Goal: Complete application form: Complete application form

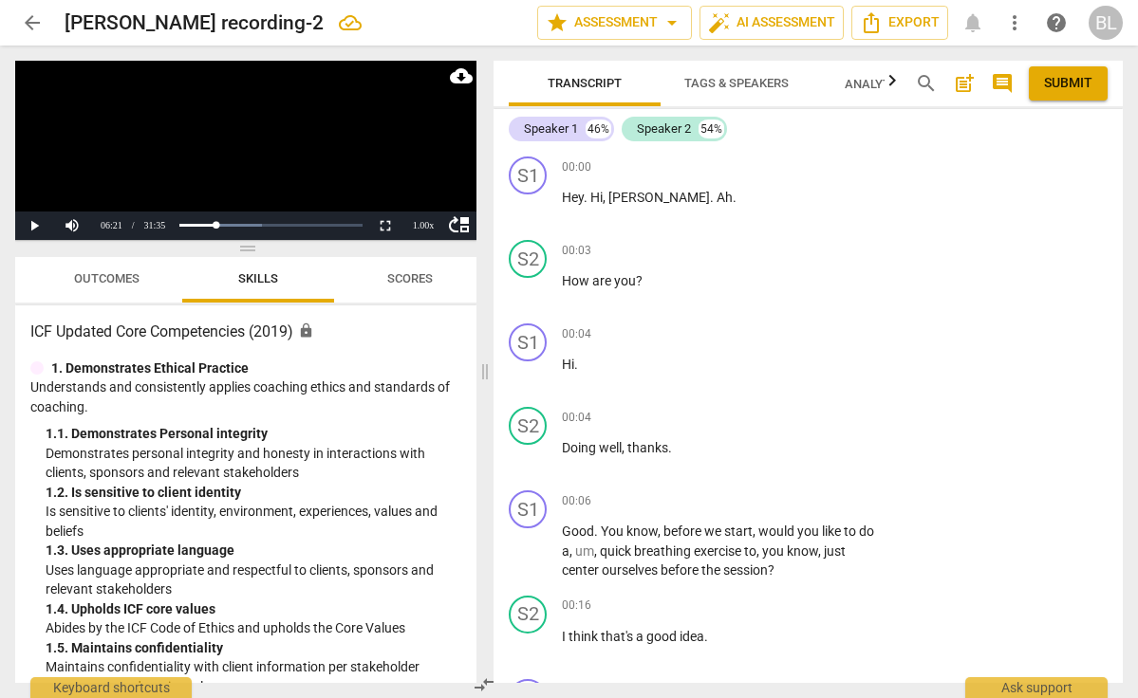
scroll to position [3041, 0]
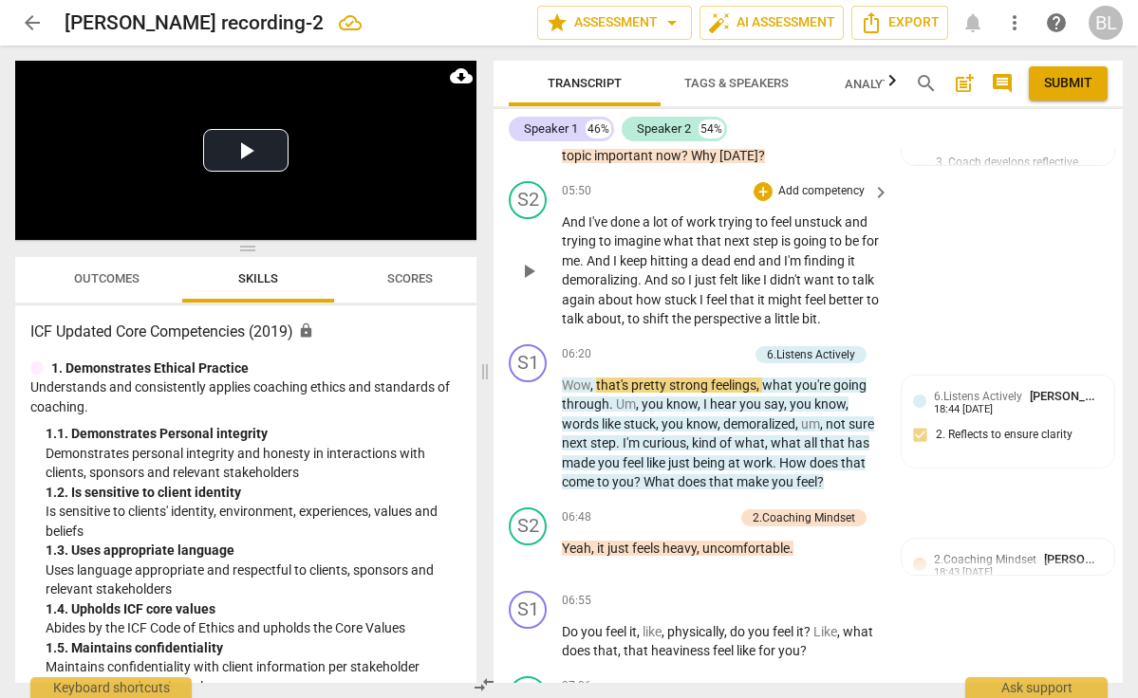
click at [532, 260] on span "play_arrow" at bounding box center [528, 271] width 23 height 23
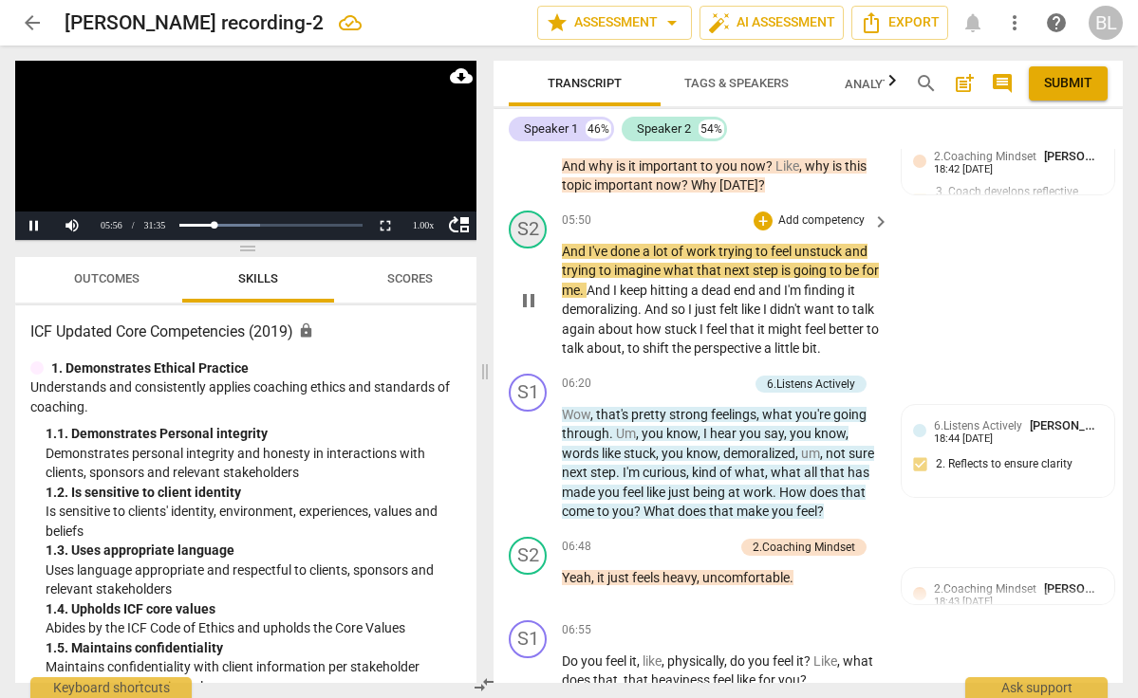
scroll to position [3013, 0]
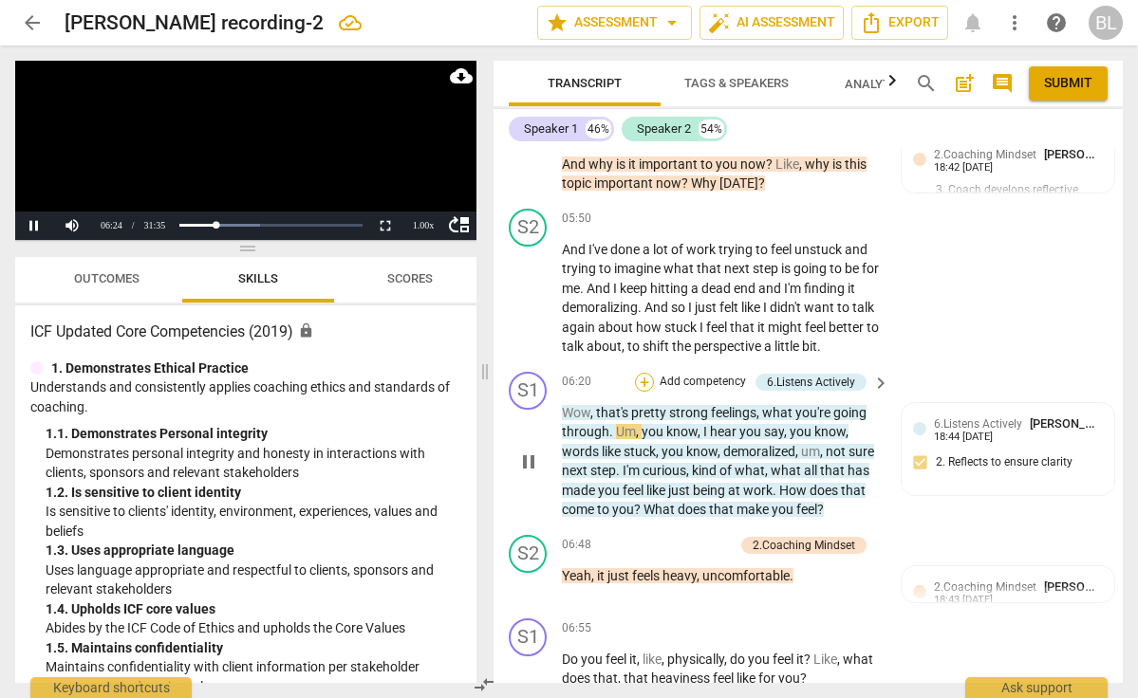
click at [648, 373] on div "+" at bounding box center [644, 382] width 19 height 19
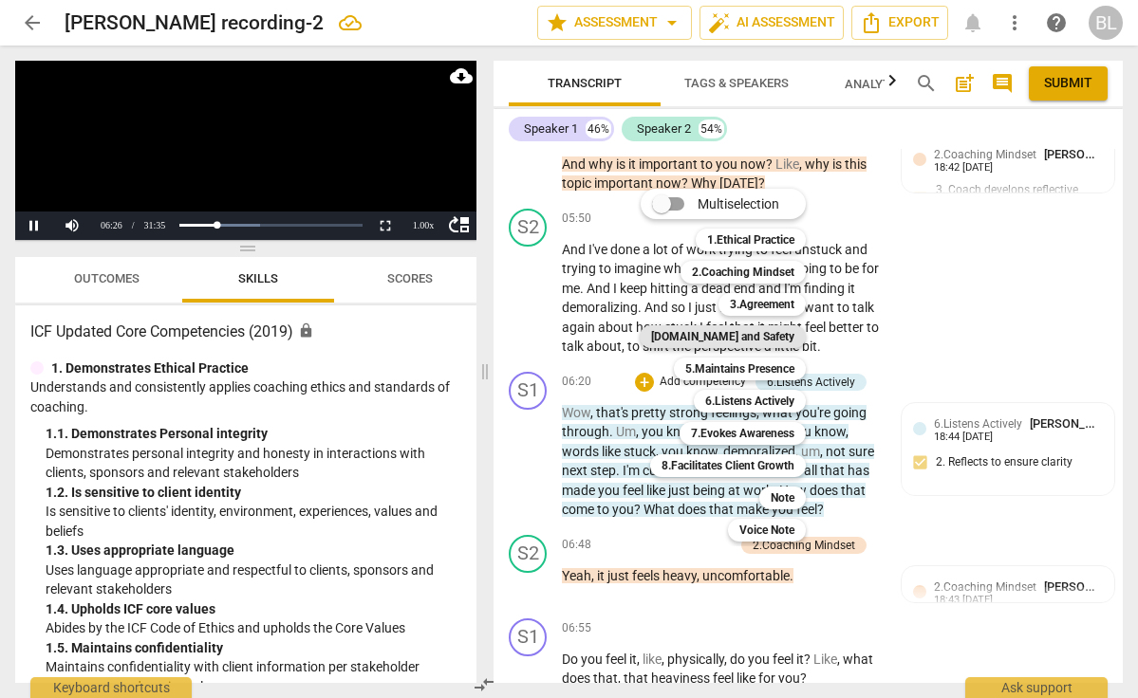
click at [736, 332] on b "[DOMAIN_NAME] and Safety" at bounding box center [722, 337] width 143 height 23
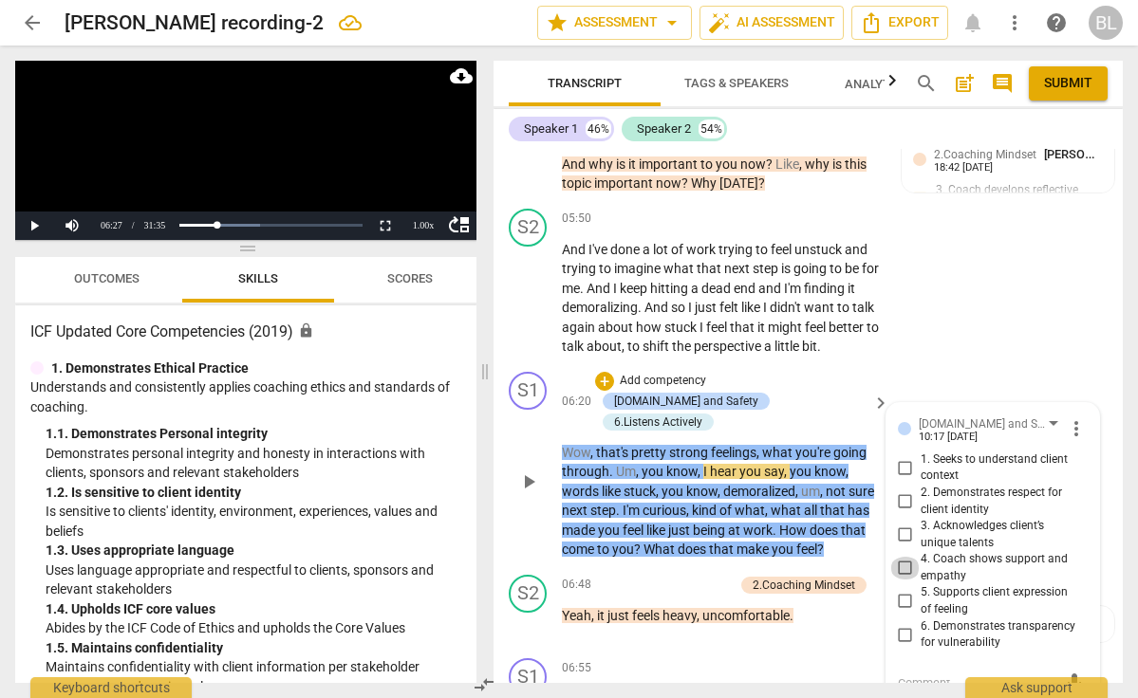
click at [900, 557] on input "4. Coach shows support and empathy" at bounding box center [905, 568] width 30 height 23
checkbox input "true"
click at [902, 590] on input "5. Supports client expression of feeling" at bounding box center [905, 601] width 30 height 23
checkbox input "true"
click at [530, 471] on span "play_arrow" at bounding box center [528, 482] width 23 height 23
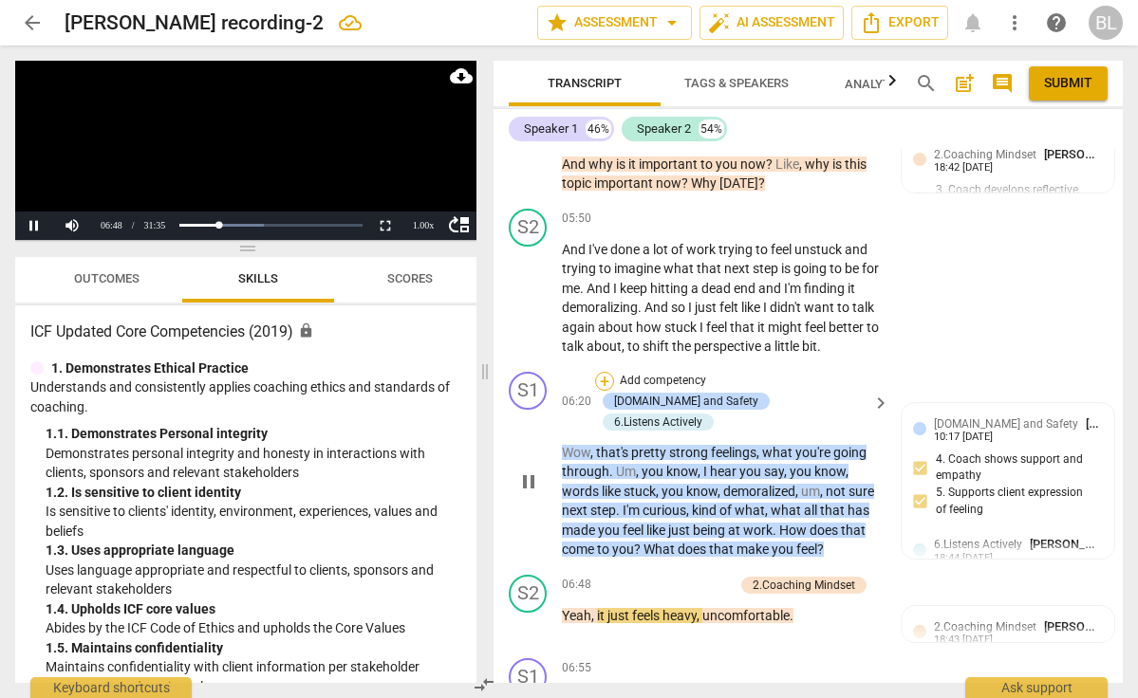
click at [609, 372] on div "+" at bounding box center [604, 381] width 19 height 19
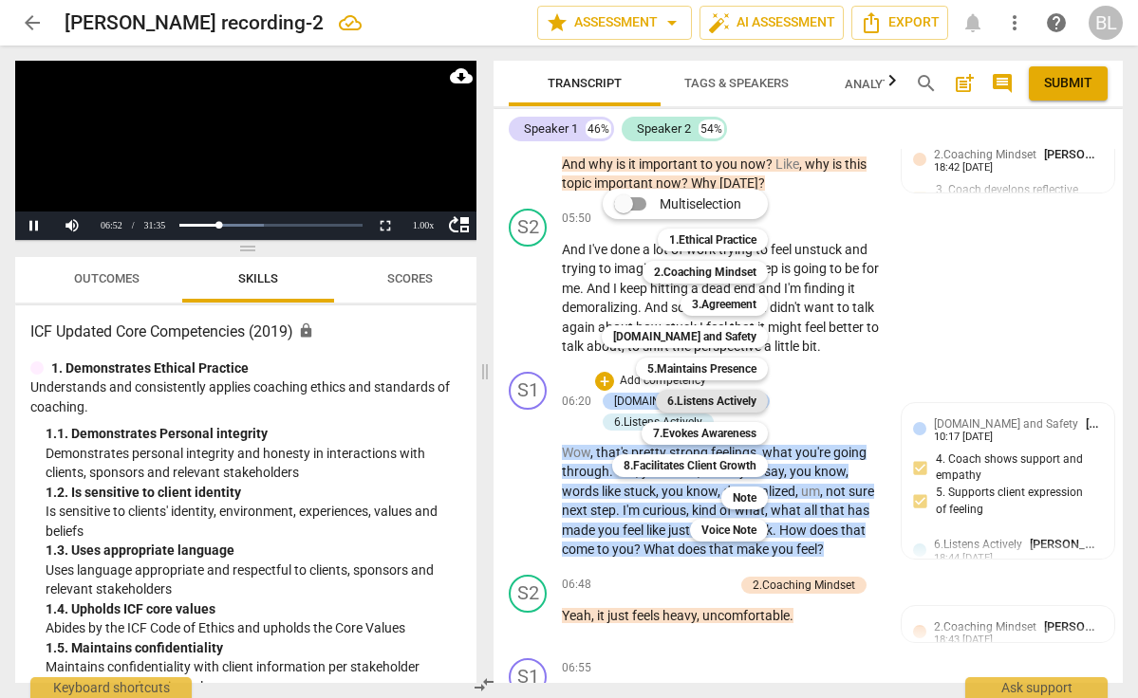
click at [722, 396] on b "6.Listens Actively" at bounding box center [711, 401] width 89 height 23
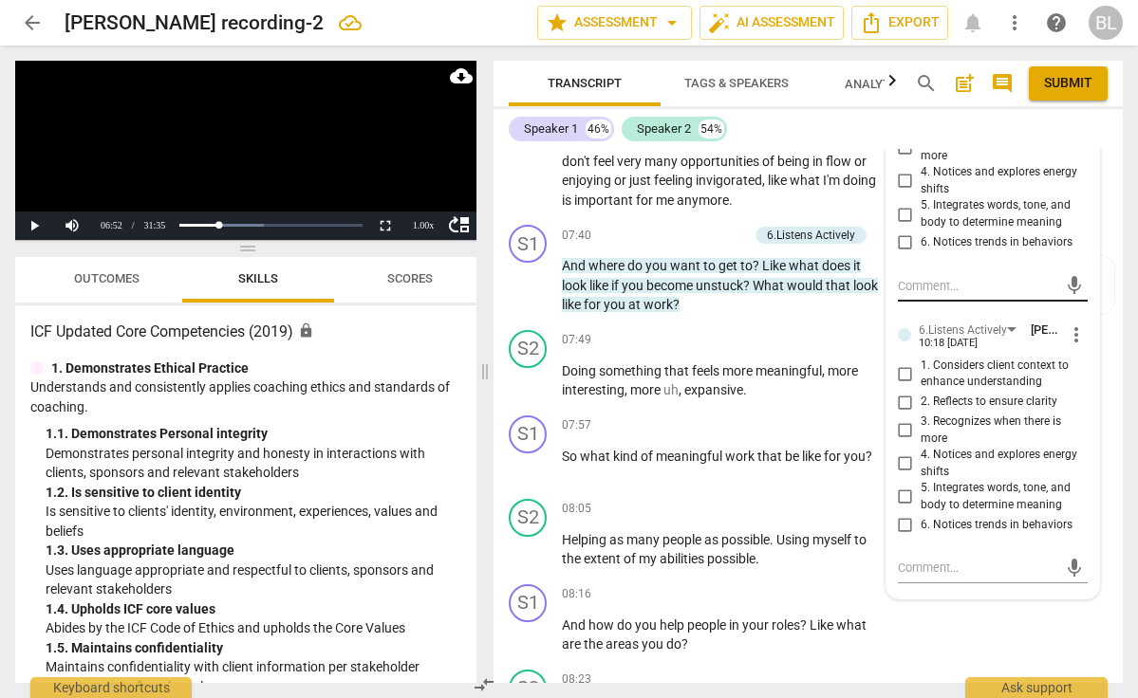
scroll to position [3697, 0]
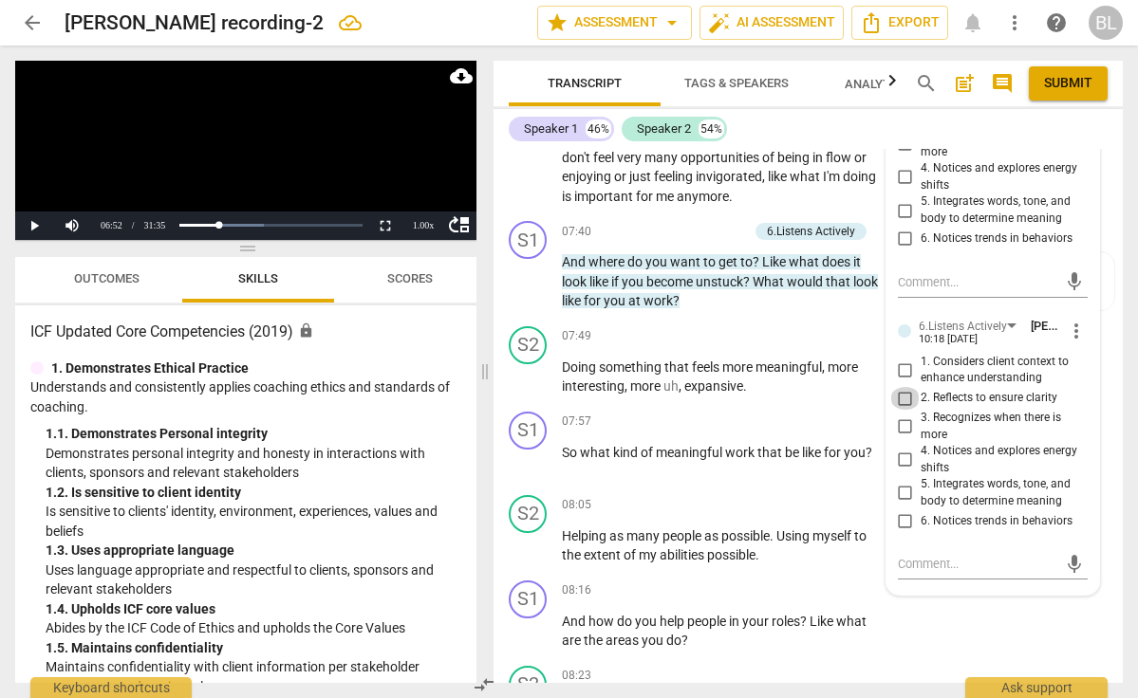
click at [903, 387] on input "2. Reflects to ensure clarity" at bounding box center [905, 398] width 30 height 23
checkbox input "true"
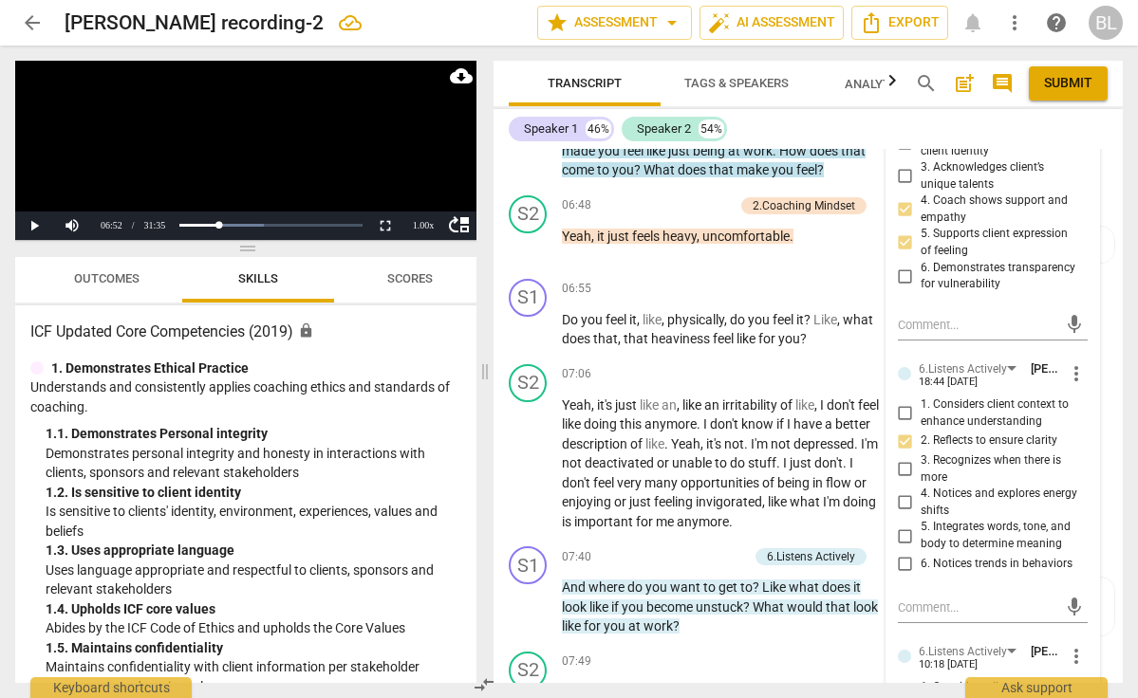
scroll to position [3397, 0]
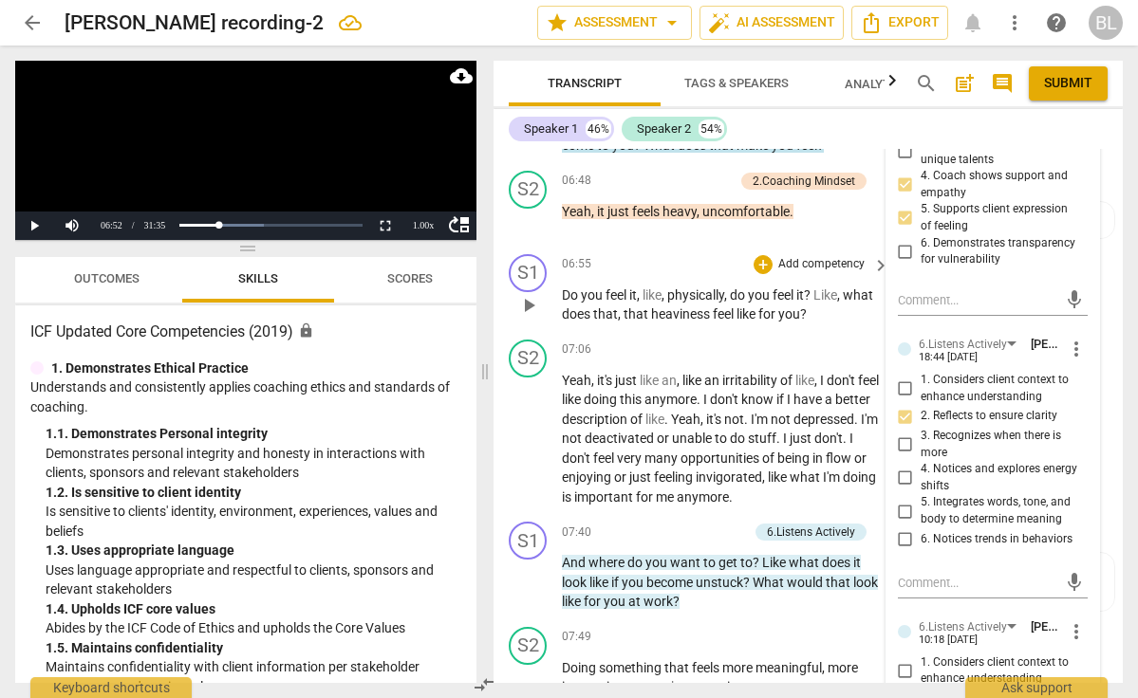
click at [530, 294] on span "play_arrow" at bounding box center [528, 305] width 23 height 23
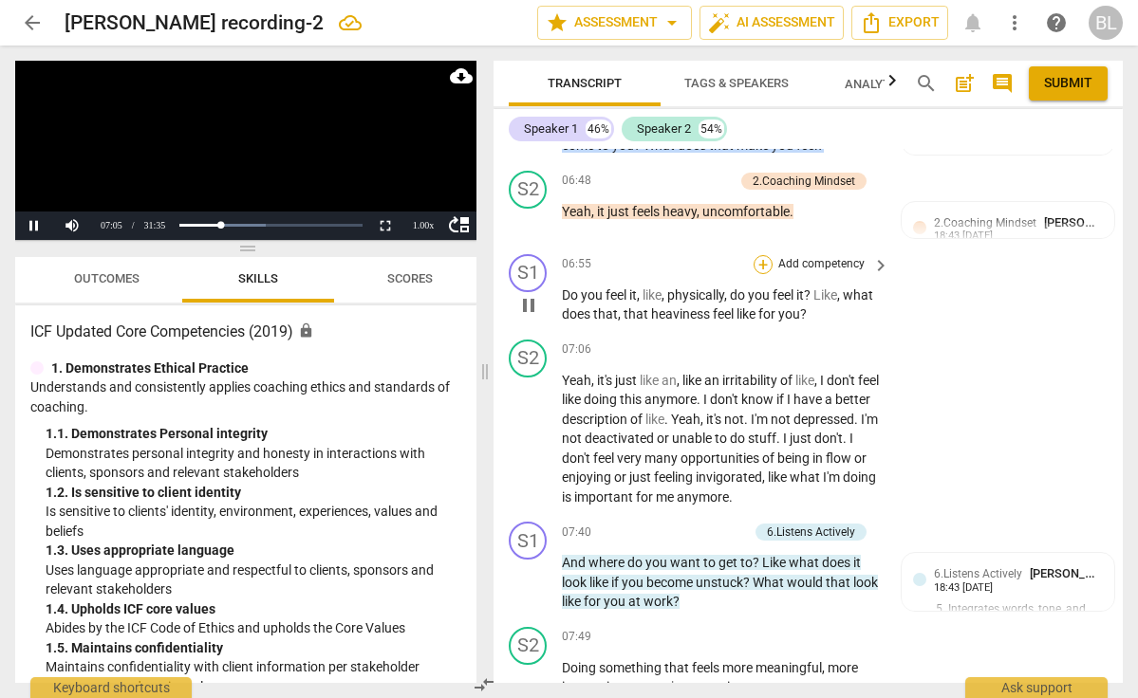
click at [767, 255] on div "+" at bounding box center [763, 264] width 19 height 19
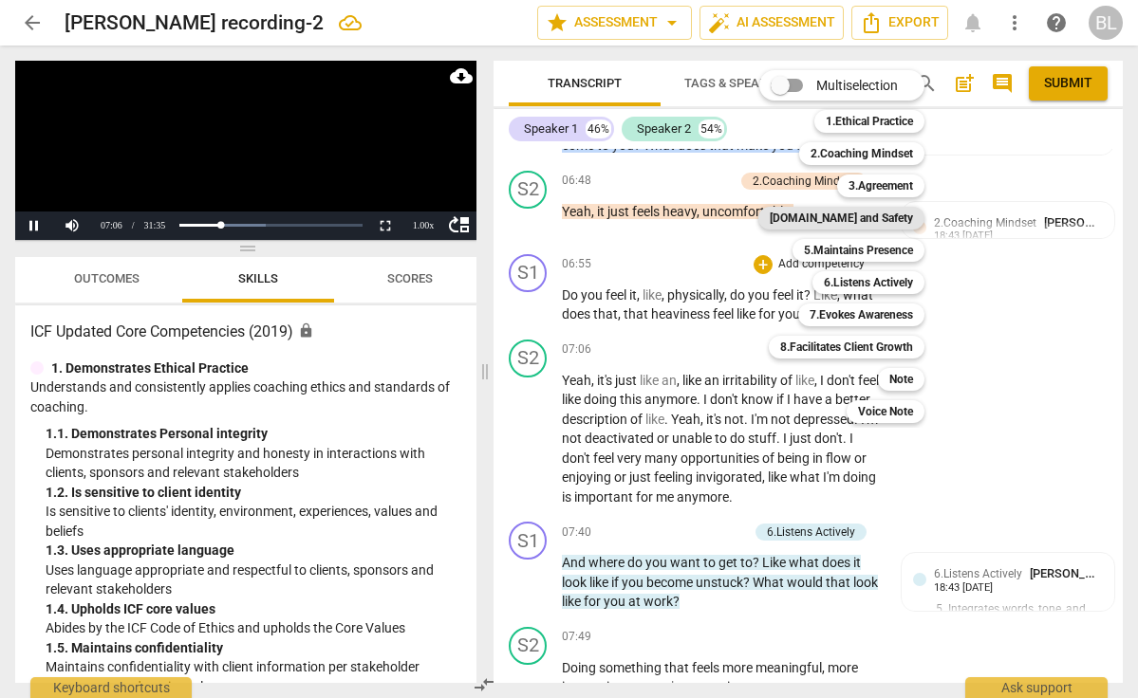
click at [864, 221] on b "[DOMAIN_NAME] and Safety" at bounding box center [841, 218] width 143 height 23
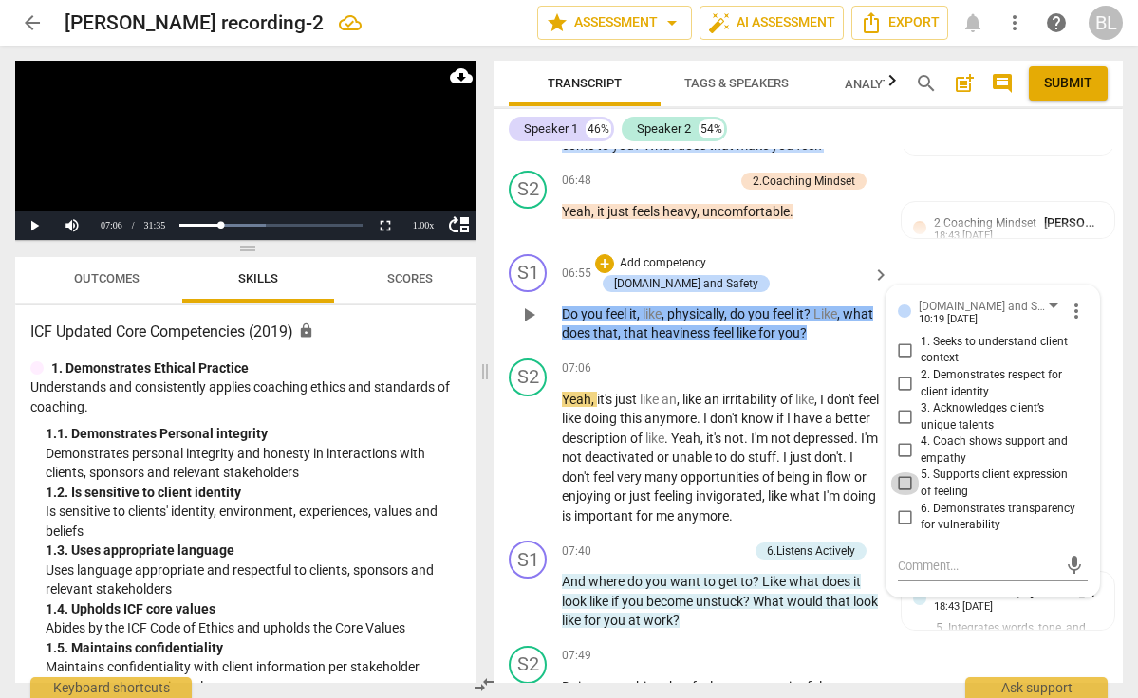
click at [902, 473] on input "5. Supports client expression of feeling" at bounding box center [905, 484] width 30 height 23
checkbox input "true"
click at [530, 447] on span "play_arrow" at bounding box center [528, 458] width 23 height 23
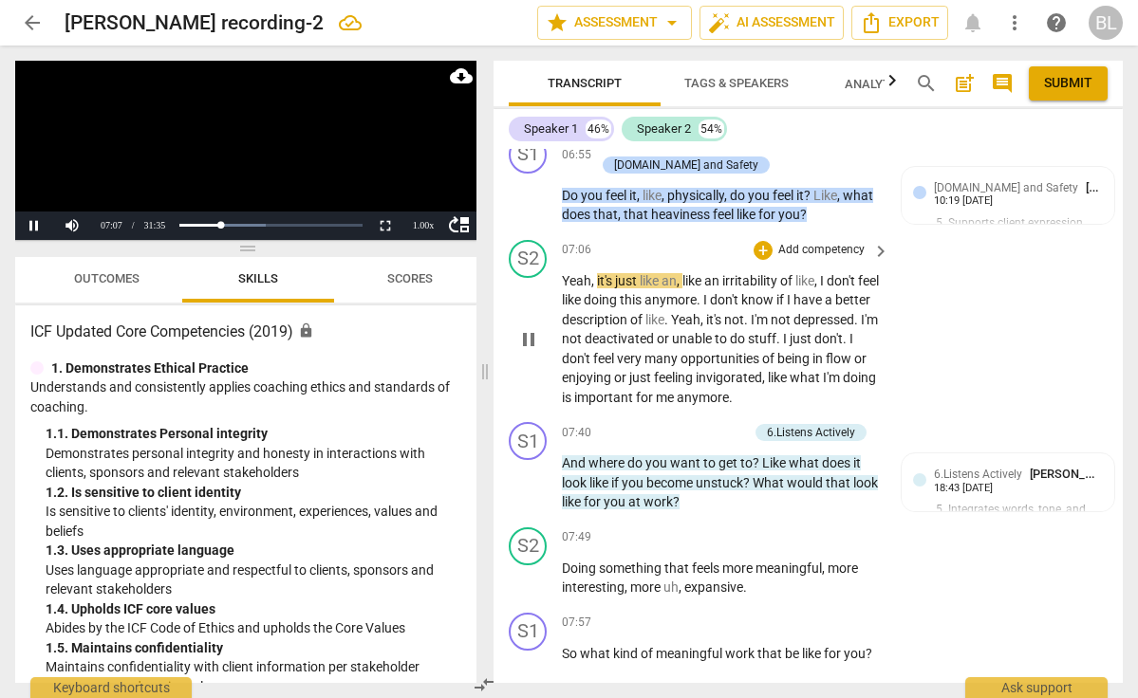
scroll to position [3518, 0]
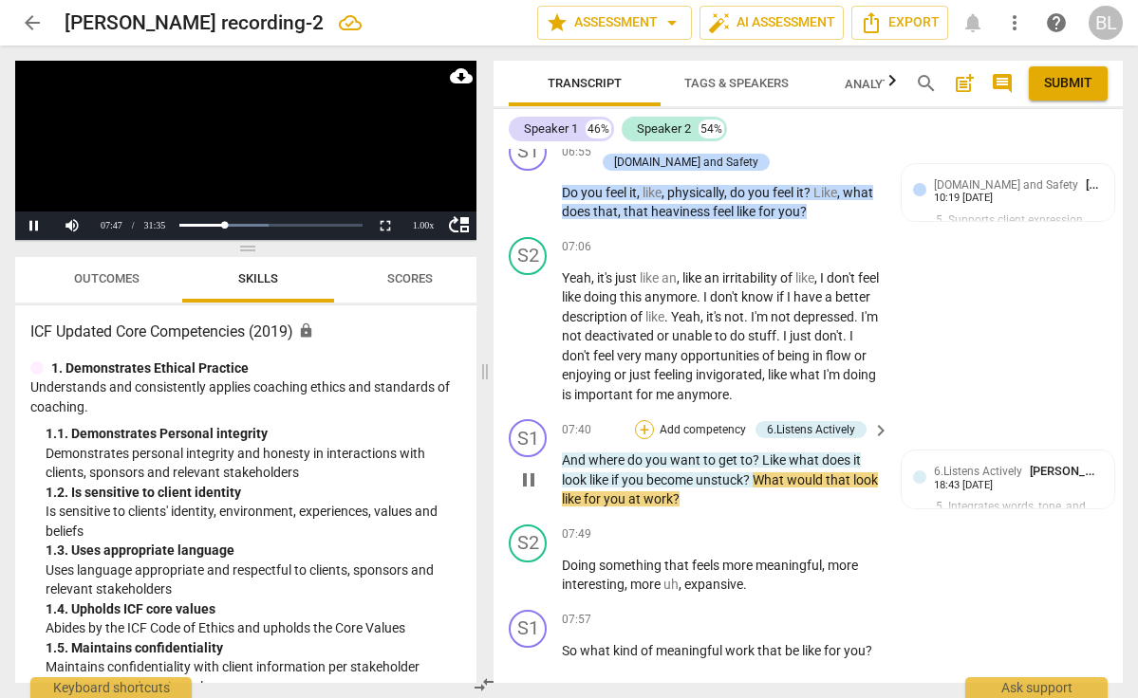
click at [645, 420] on div "+" at bounding box center [644, 429] width 19 height 19
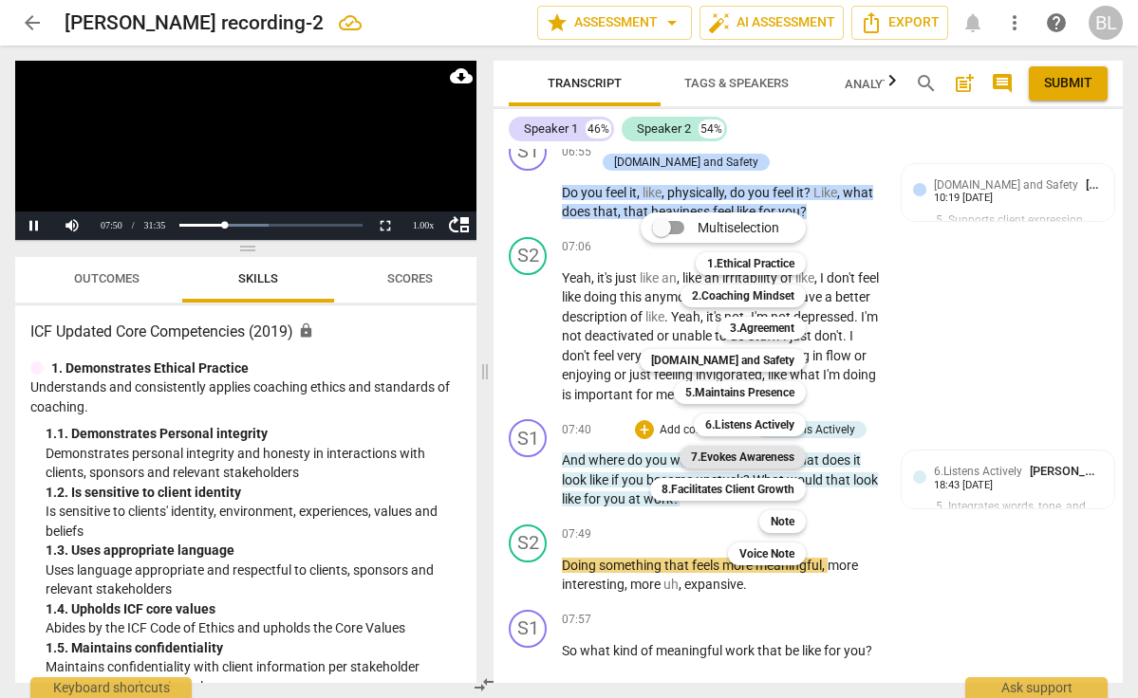
click at [750, 453] on b "7.Evokes Awareness" at bounding box center [742, 457] width 103 height 23
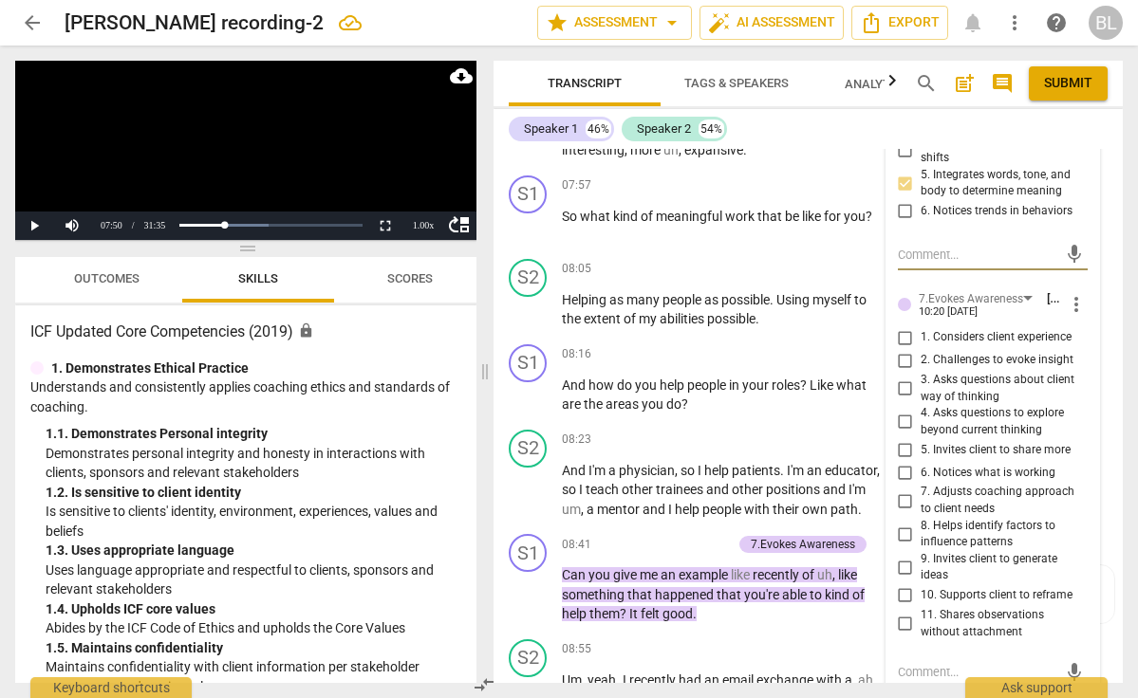
scroll to position [3979, 0]
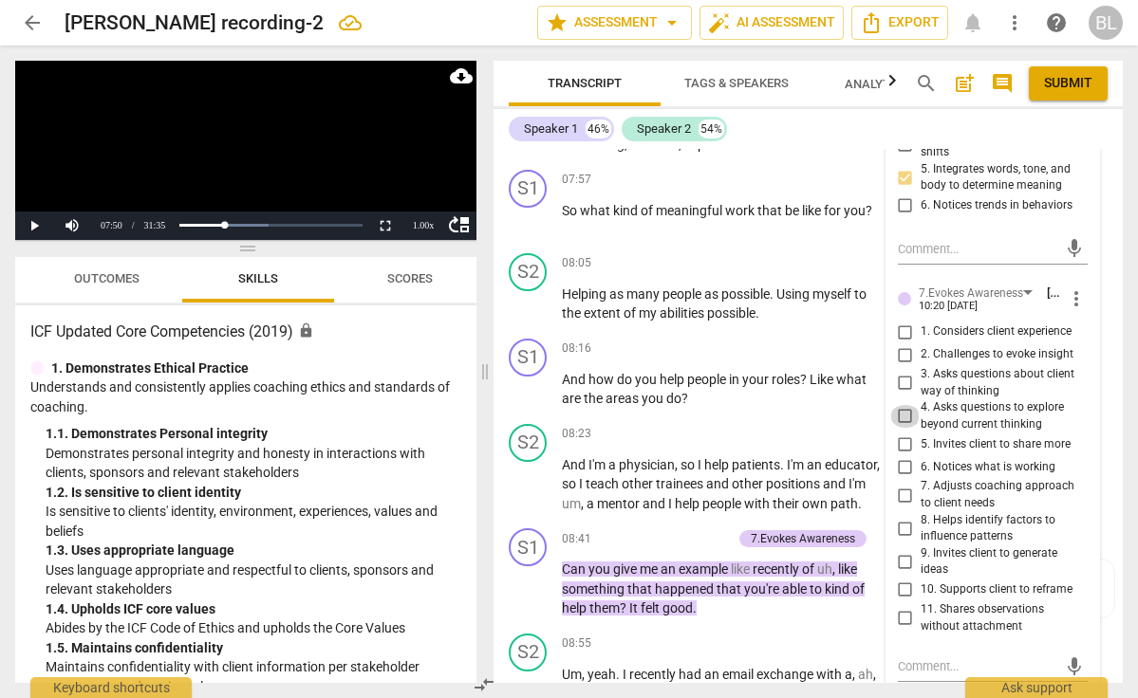
click at [901, 405] on input "4. Asks questions to explore beyond current thinking" at bounding box center [905, 416] width 30 height 23
checkbox input "true"
click at [902, 433] on input "5. Invites client to share more" at bounding box center [905, 444] width 30 height 23
checkbox input "true"
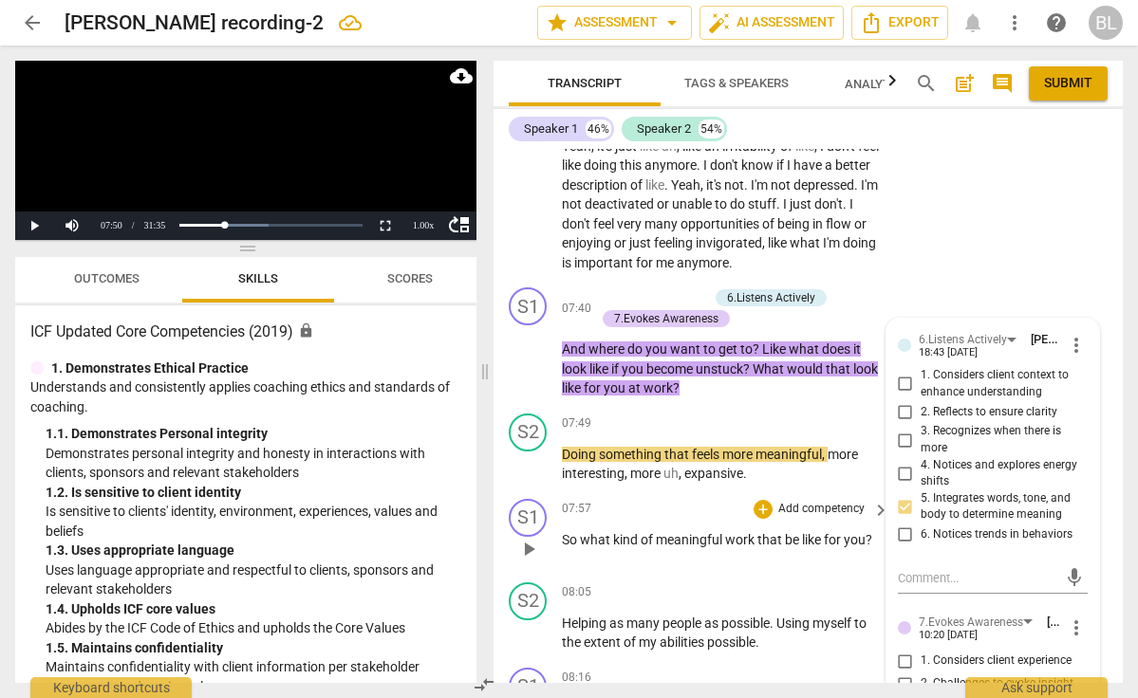
scroll to position [3631, 0]
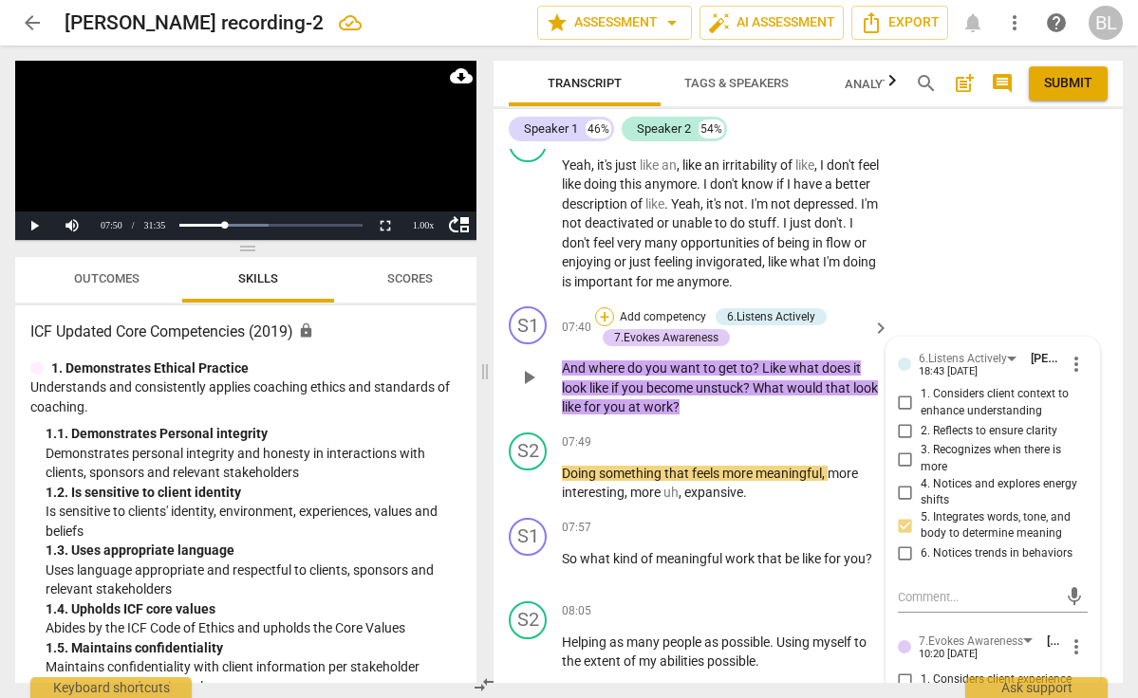
click at [607, 307] on div "+" at bounding box center [604, 316] width 19 height 19
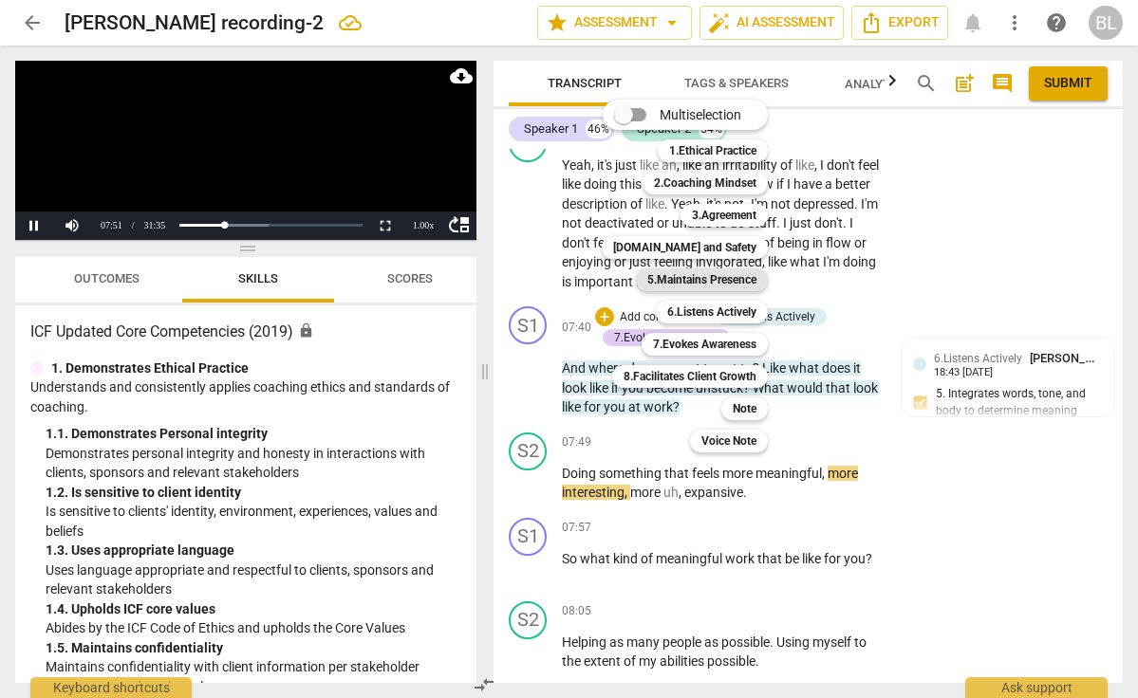
click at [702, 283] on b "5.Maintains Presence" at bounding box center [701, 280] width 109 height 23
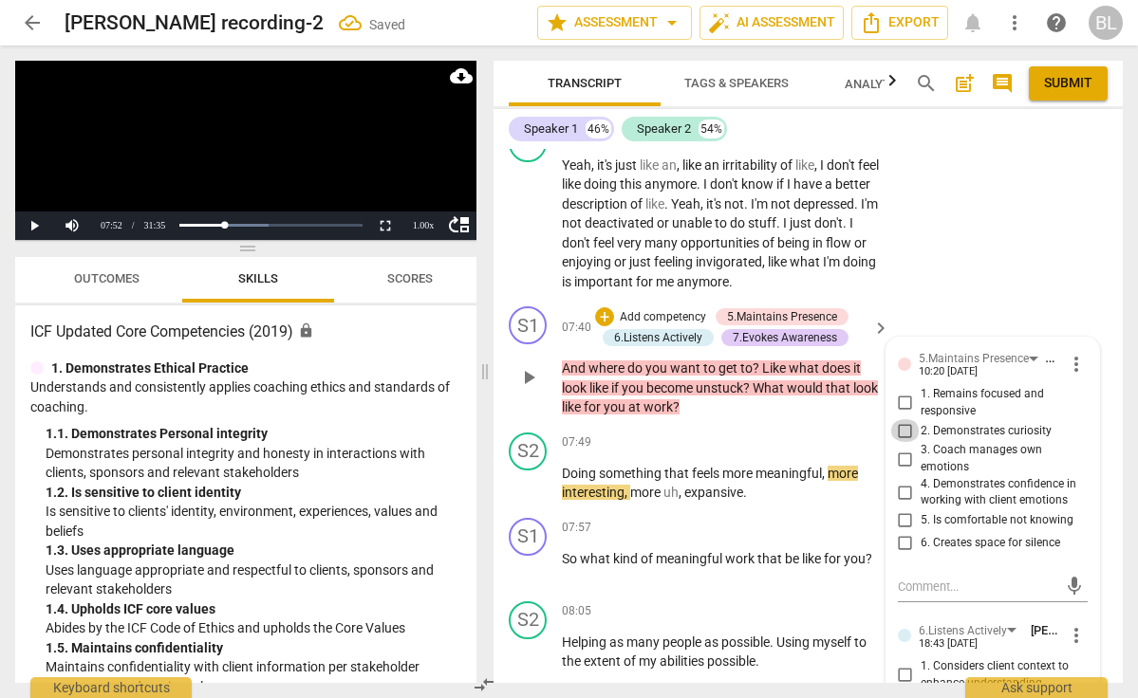
click at [899, 419] on input "2. Demonstrates curiosity" at bounding box center [905, 430] width 30 height 23
checkbox input "true"
click at [903, 392] on input "1. Remains focused and responsive" at bounding box center [905, 403] width 30 height 23
checkbox input "true"
click at [524, 473] on span "play_arrow" at bounding box center [528, 484] width 23 height 23
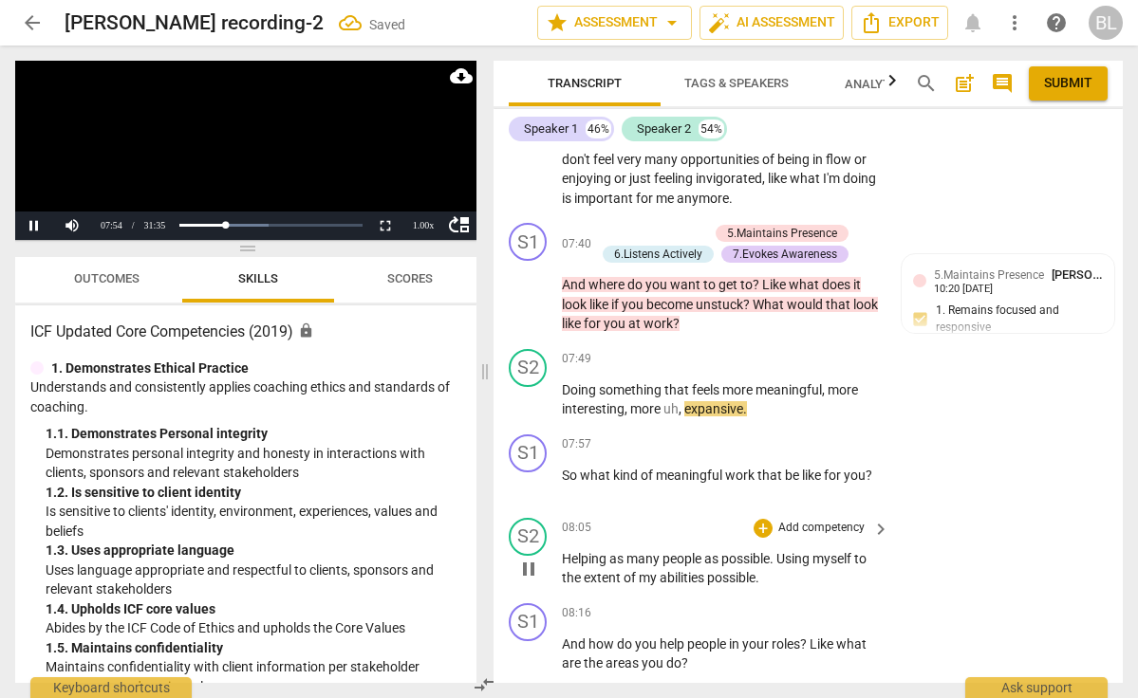
scroll to position [3715, 0]
click at [764, 435] on div "+" at bounding box center [763, 444] width 19 height 19
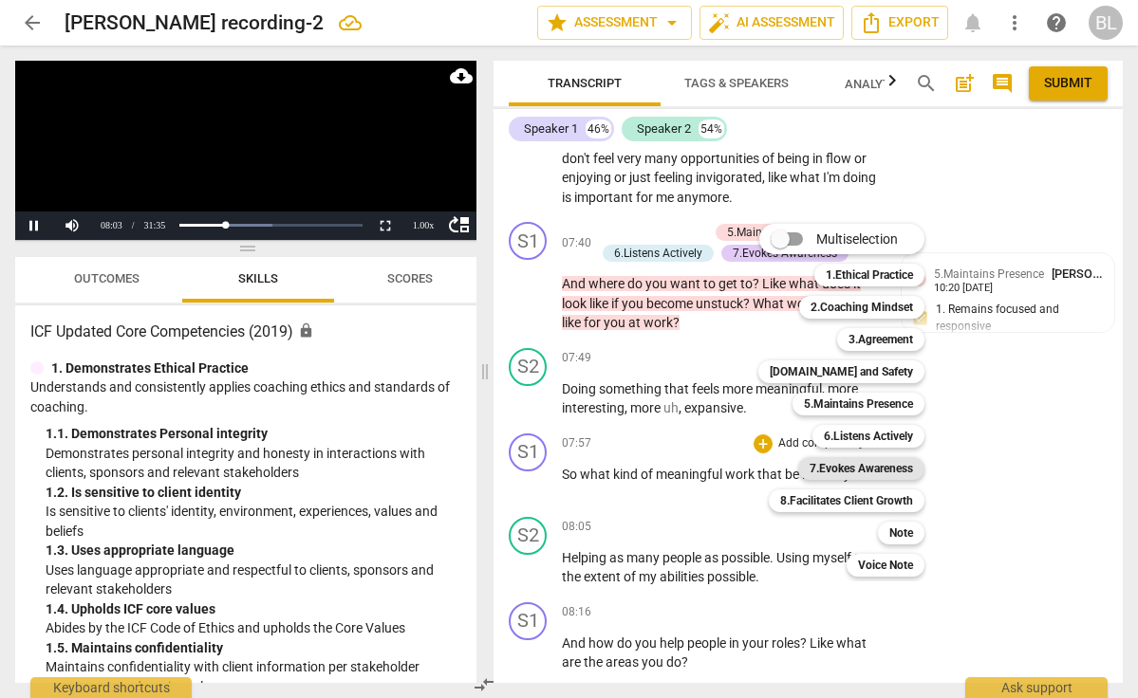
click at [855, 467] on b "7.Evokes Awareness" at bounding box center [861, 468] width 103 height 23
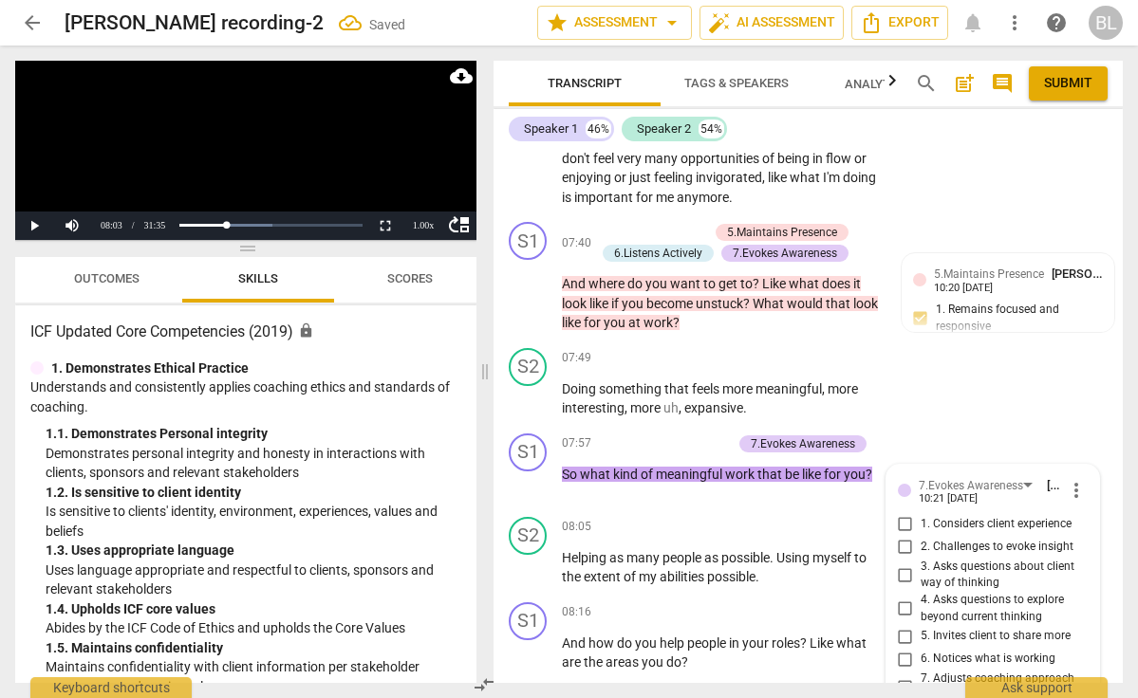
scroll to position [4107, 0]
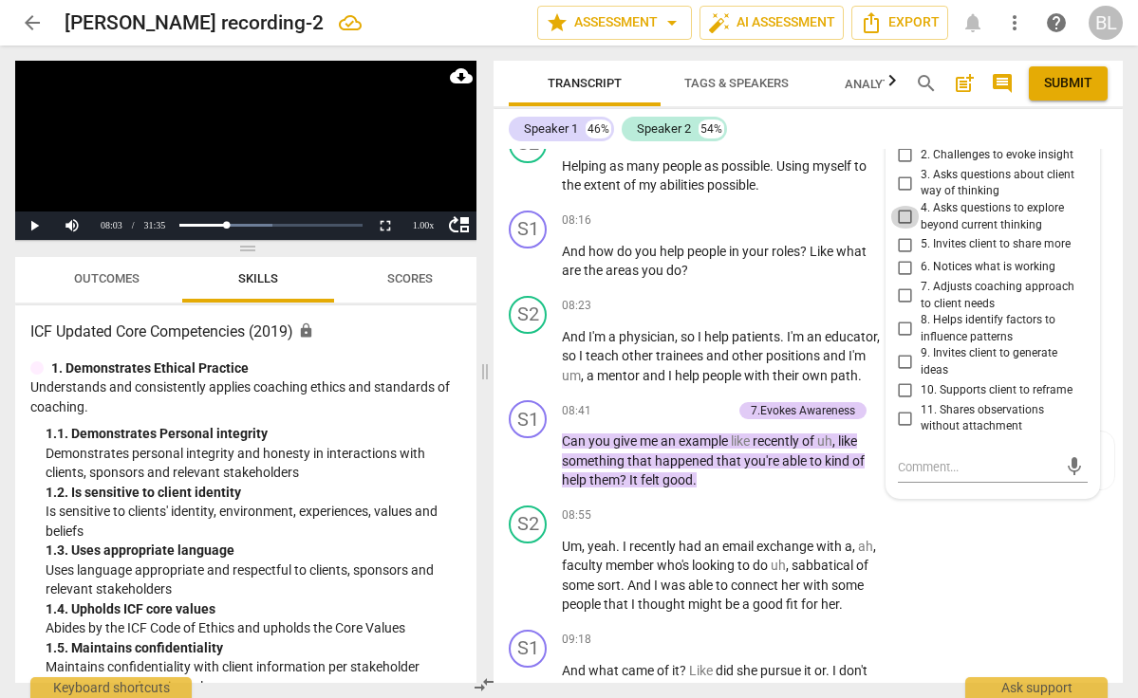
click at [901, 206] on input "4. Asks questions to explore beyond current thinking" at bounding box center [905, 217] width 30 height 23
checkbox input "true"
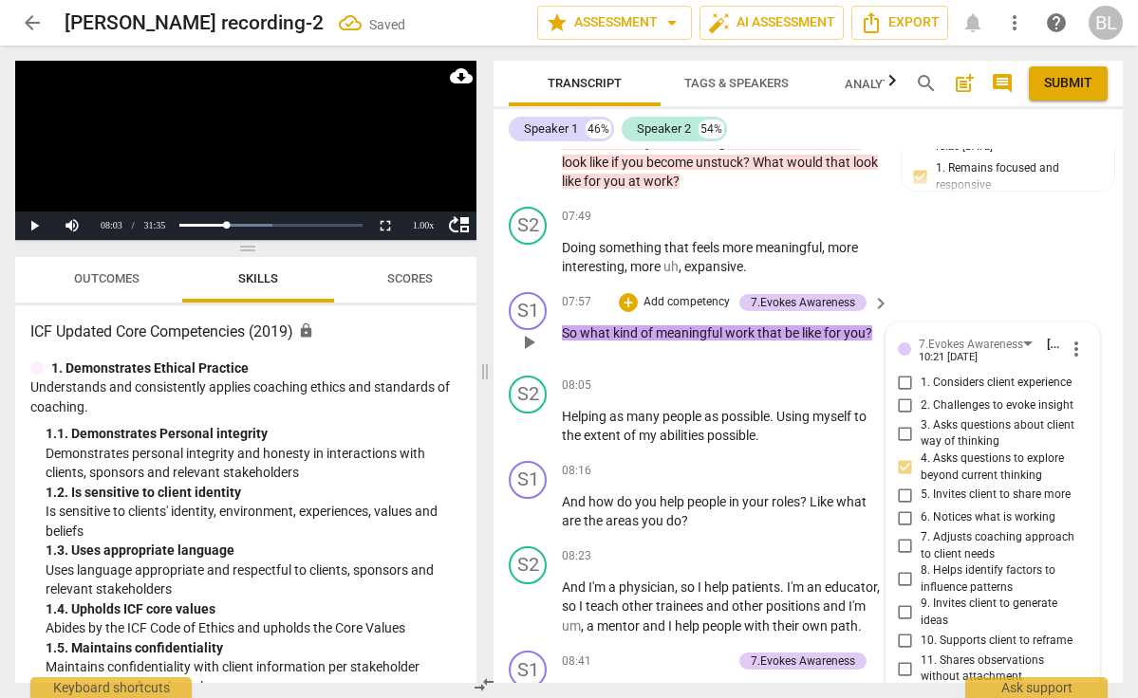
scroll to position [3855, 0]
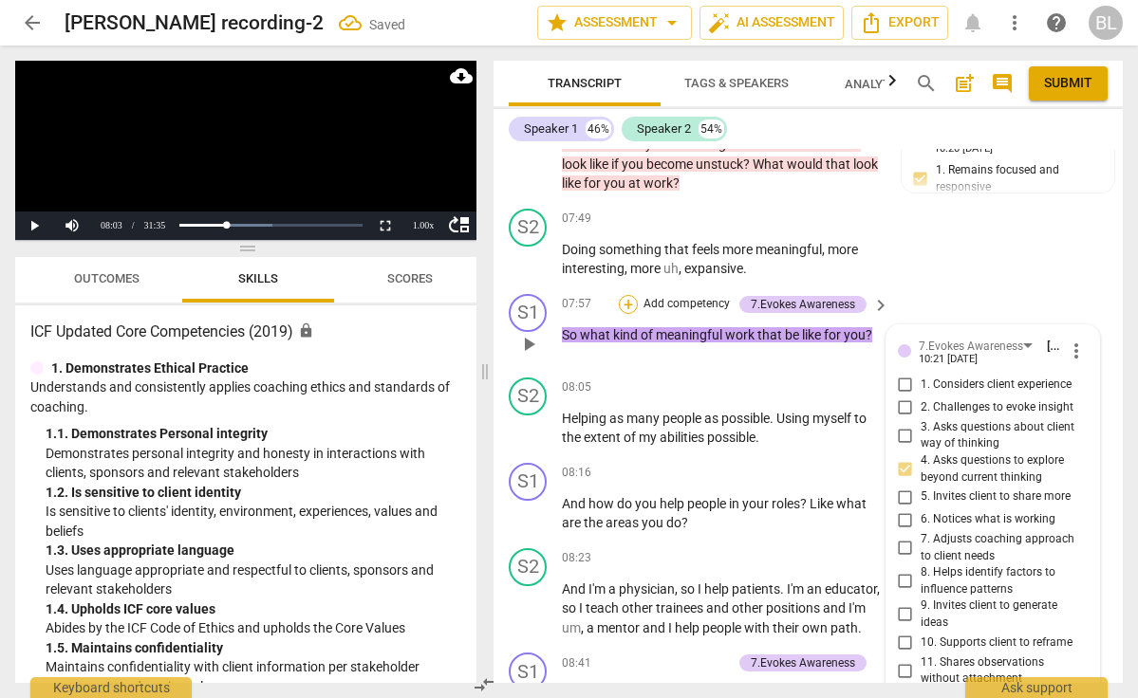
click at [629, 295] on div "+" at bounding box center [628, 304] width 19 height 19
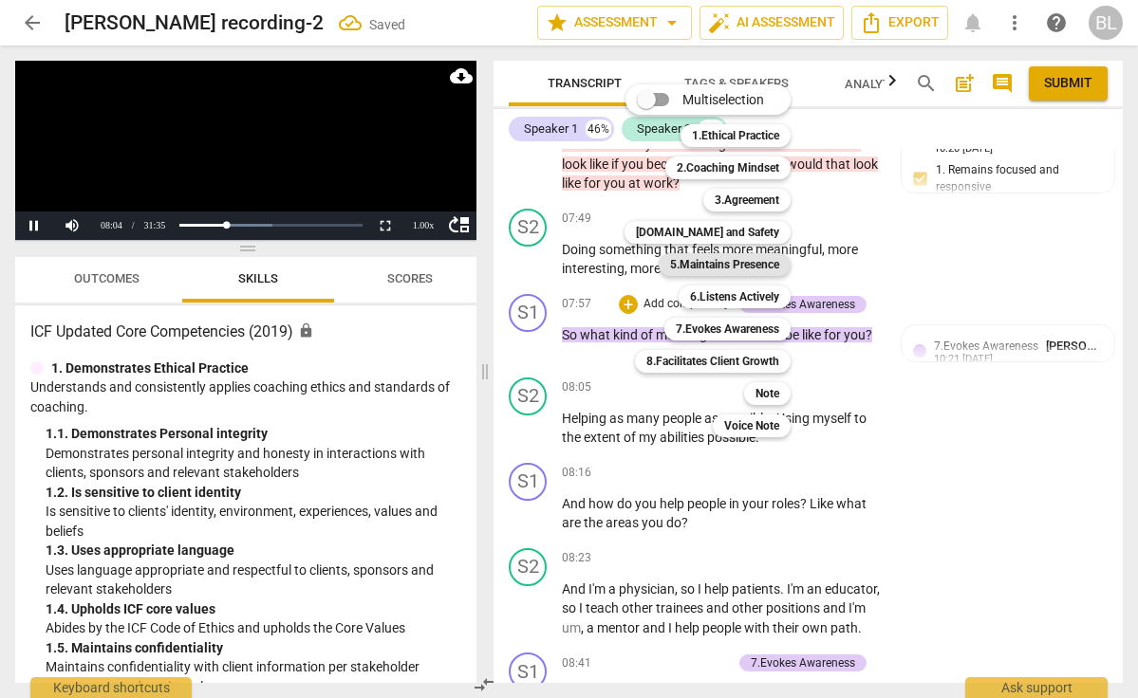
click at [704, 264] on b "5.Maintains Presence" at bounding box center [724, 264] width 109 height 23
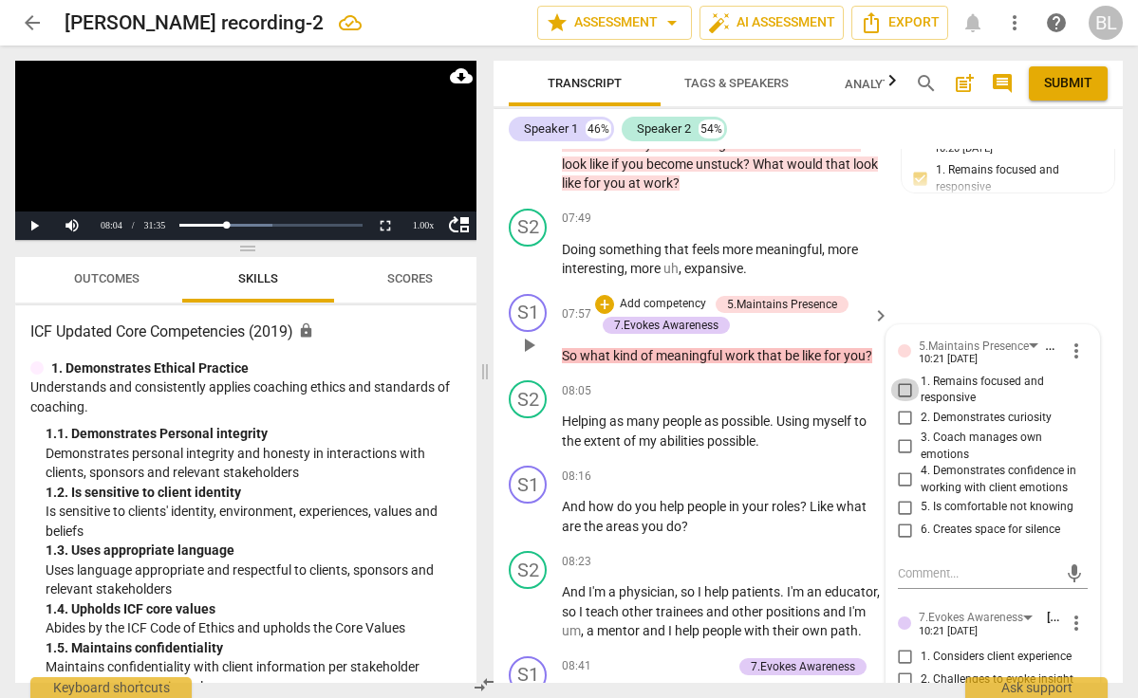
click at [904, 379] on input "1. Remains focused and responsive" at bounding box center [905, 390] width 30 height 23
checkbox input "true"
click at [531, 420] on span "play_arrow" at bounding box center [528, 431] width 23 height 23
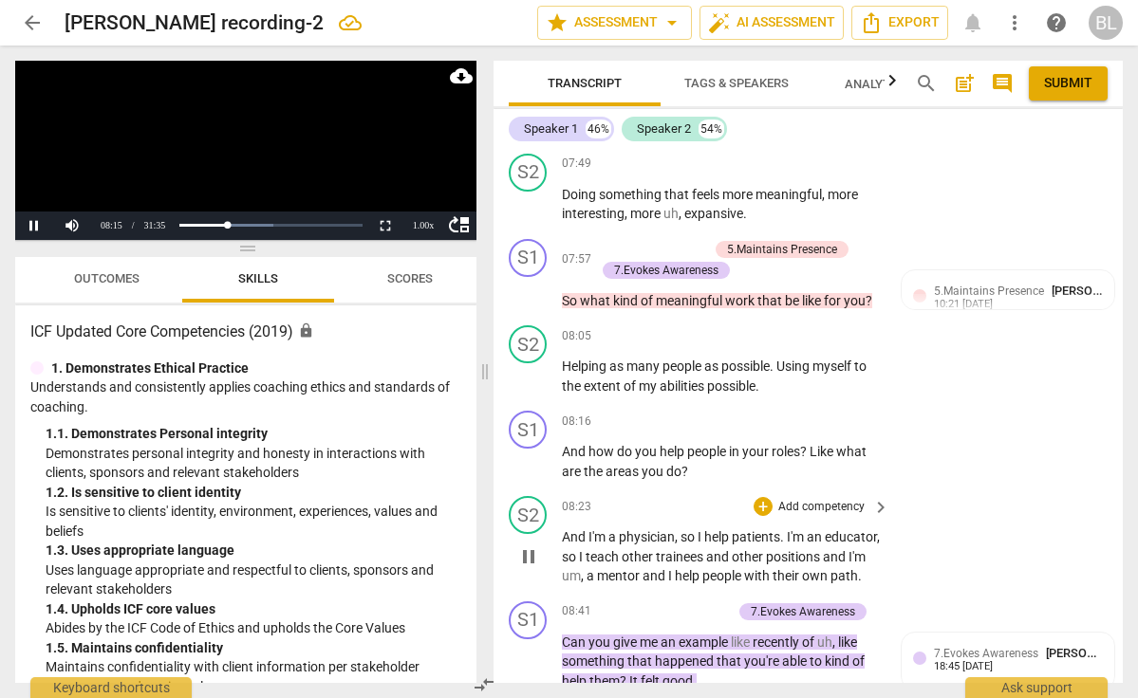
scroll to position [3912, 0]
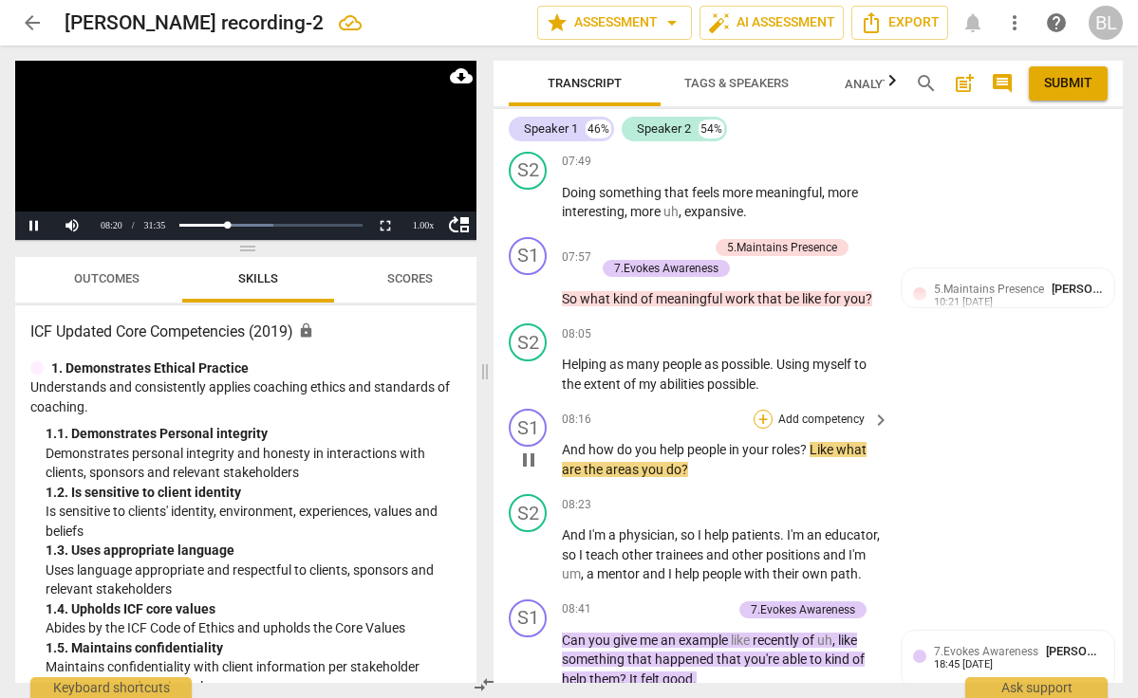
click at [765, 410] on div "+" at bounding box center [763, 419] width 19 height 19
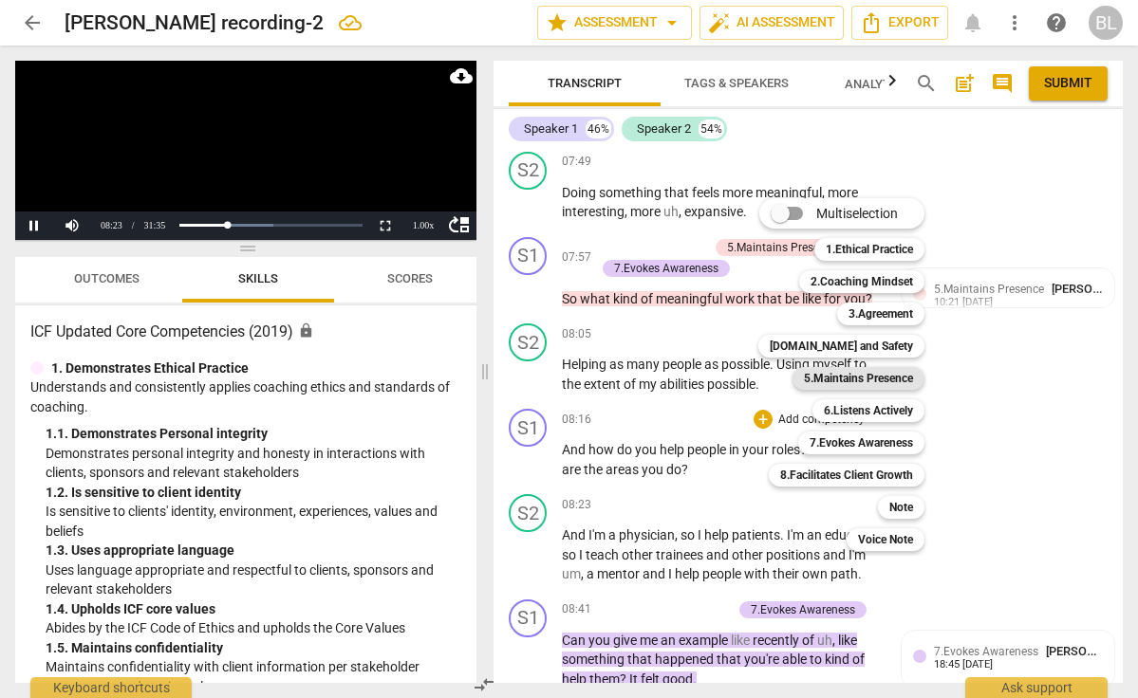
click at [883, 377] on b "5.Maintains Presence" at bounding box center [858, 378] width 109 height 23
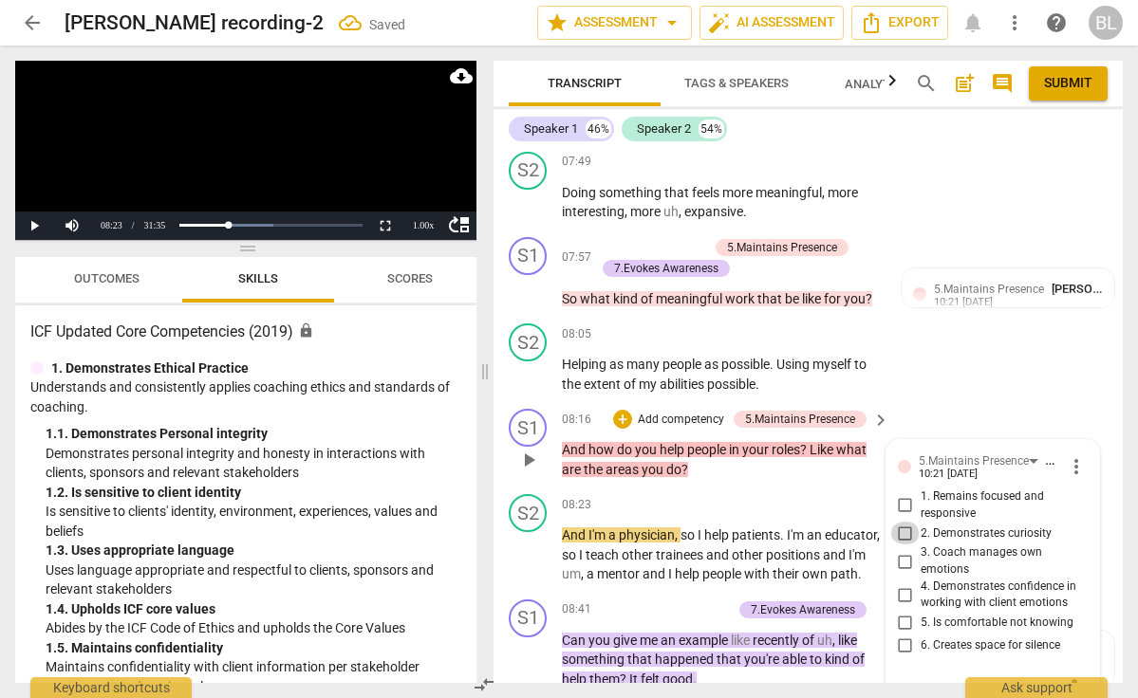
click at [903, 522] on input "2. Demonstrates curiosity" at bounding box center [905, 533] width 30 height 23
checkbox input "true"
click at [531, 544] on span "play_arrow" at bounding box center [528, 555] width 23 height 23
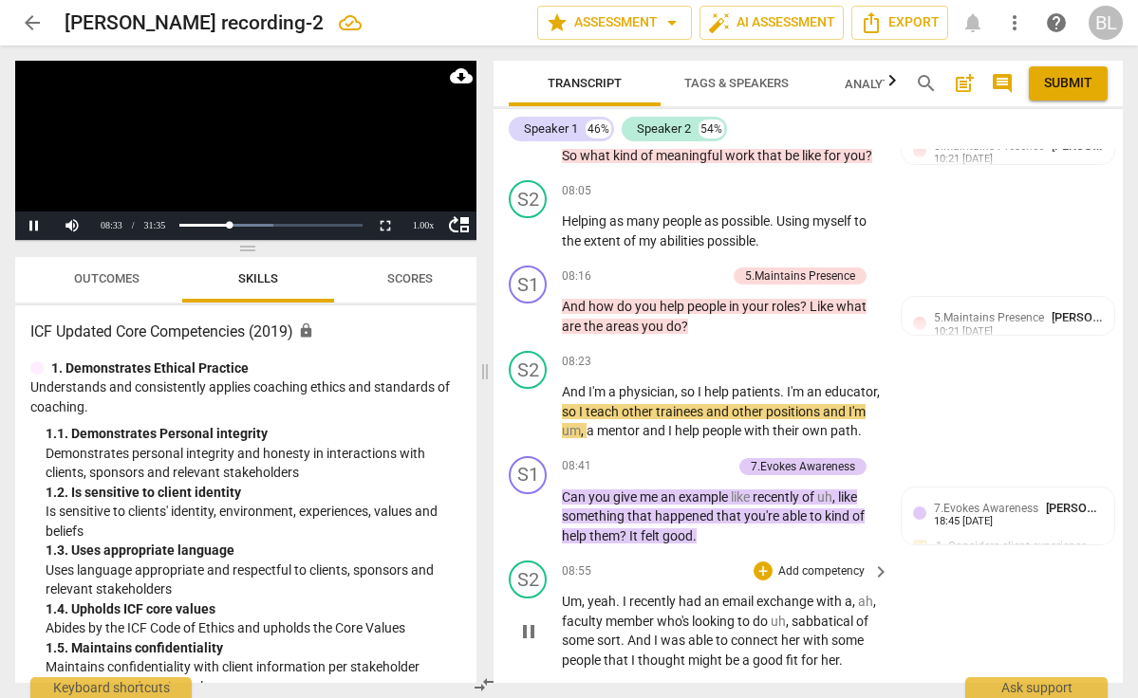
scroll to position [4056, 0]
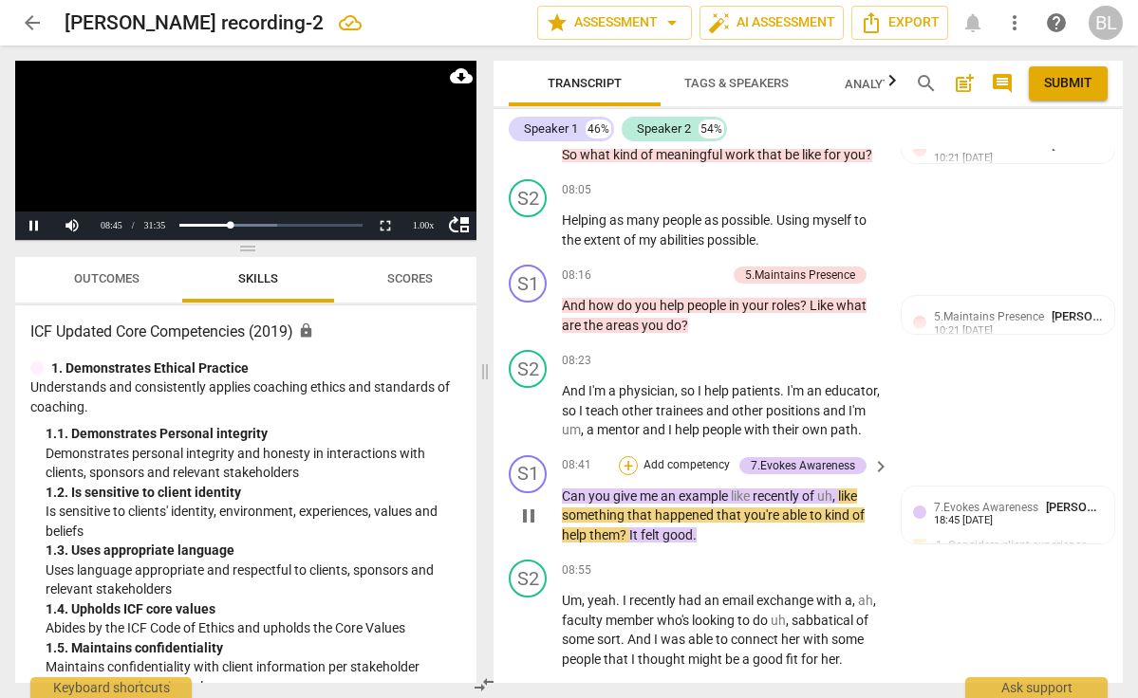
click at [630, 456] on div "+" at bounding box center [628, 465] width 19 height 19
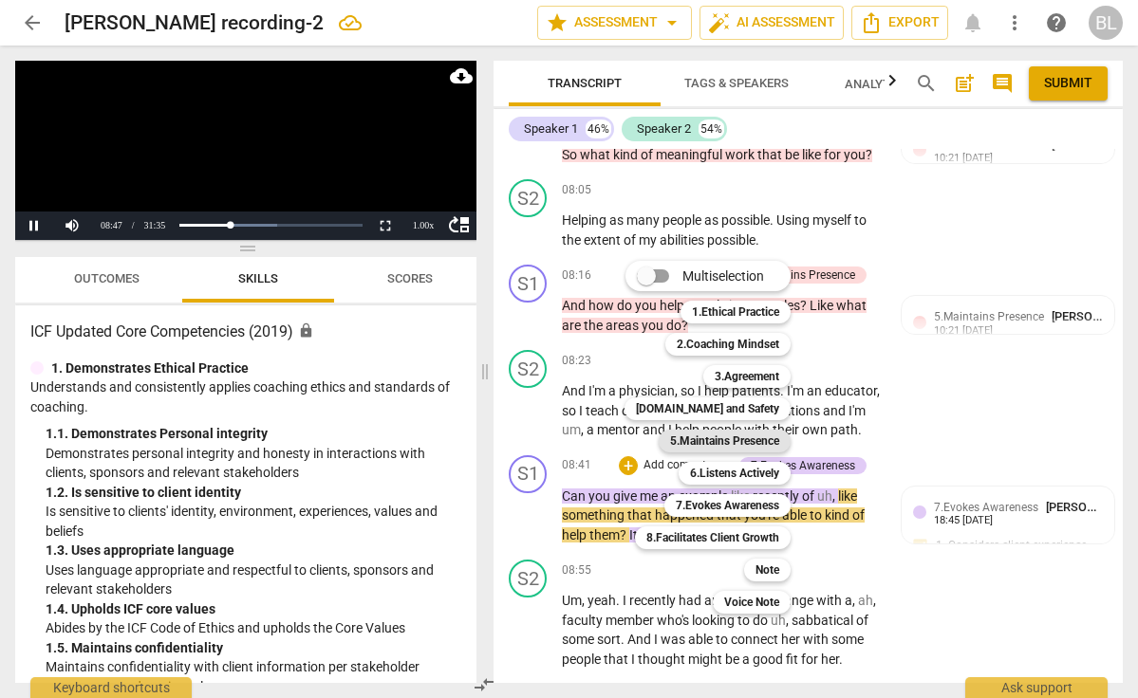
click at [762, 435] on b "5.Maintains Presence" at bounding box center [724, 441] width 109 height 23
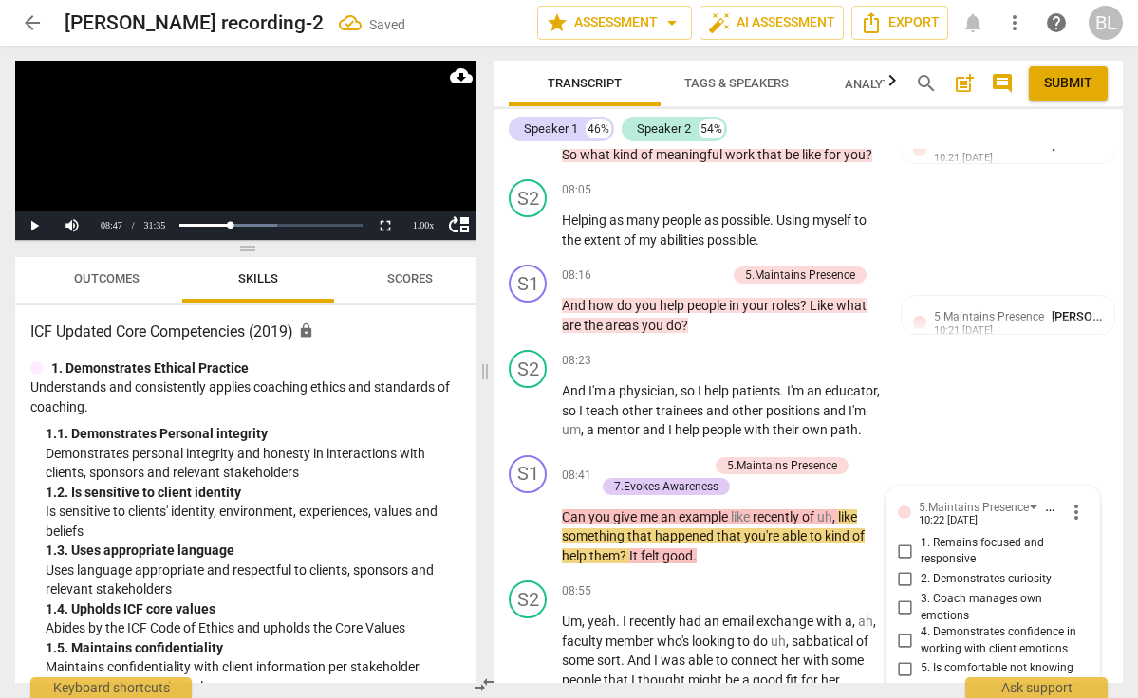
scroll to position [4343, 0]
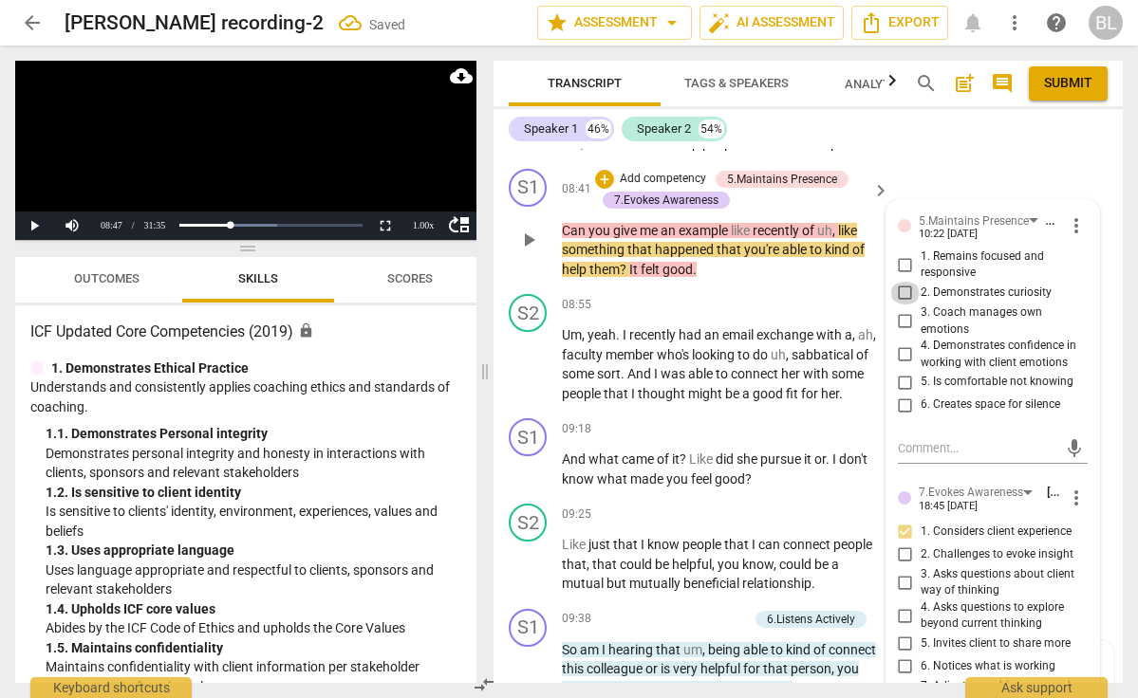
click at [899, 282] on input "2. Demonstrates curiosity" at bounding box center [905, 293] width 30 height 23
checkbox input "true"
click at [531, 354] on span "play_arrow" at bounding box center [528, 365] width 23 height 23
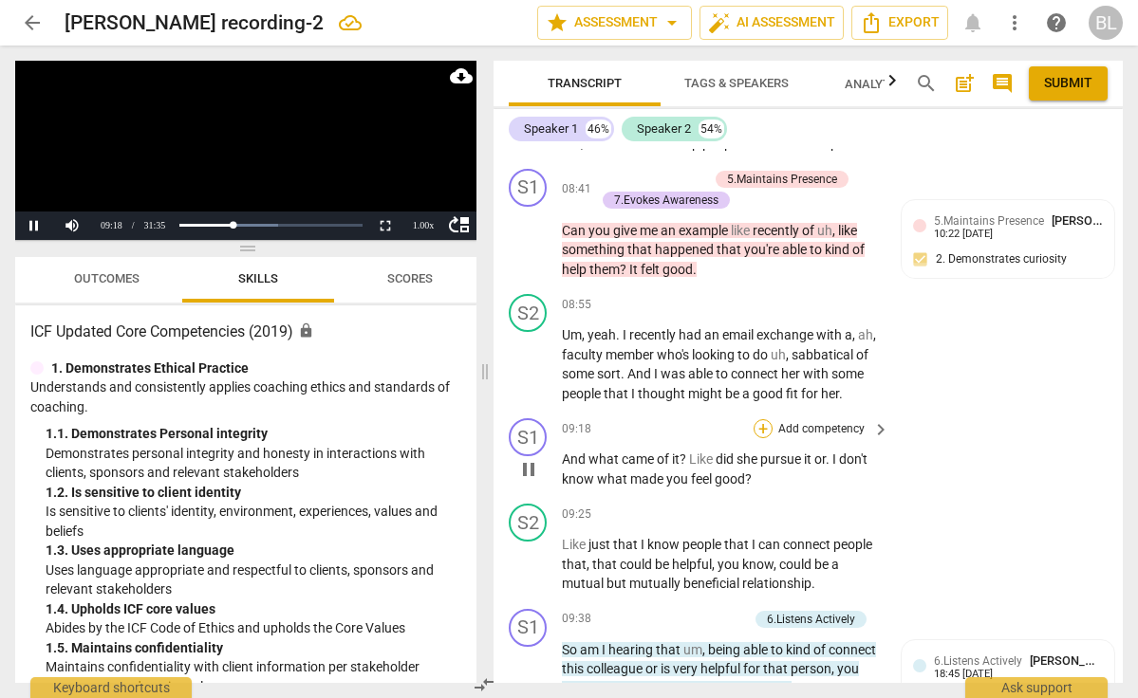
scroll to position [4347, 0]
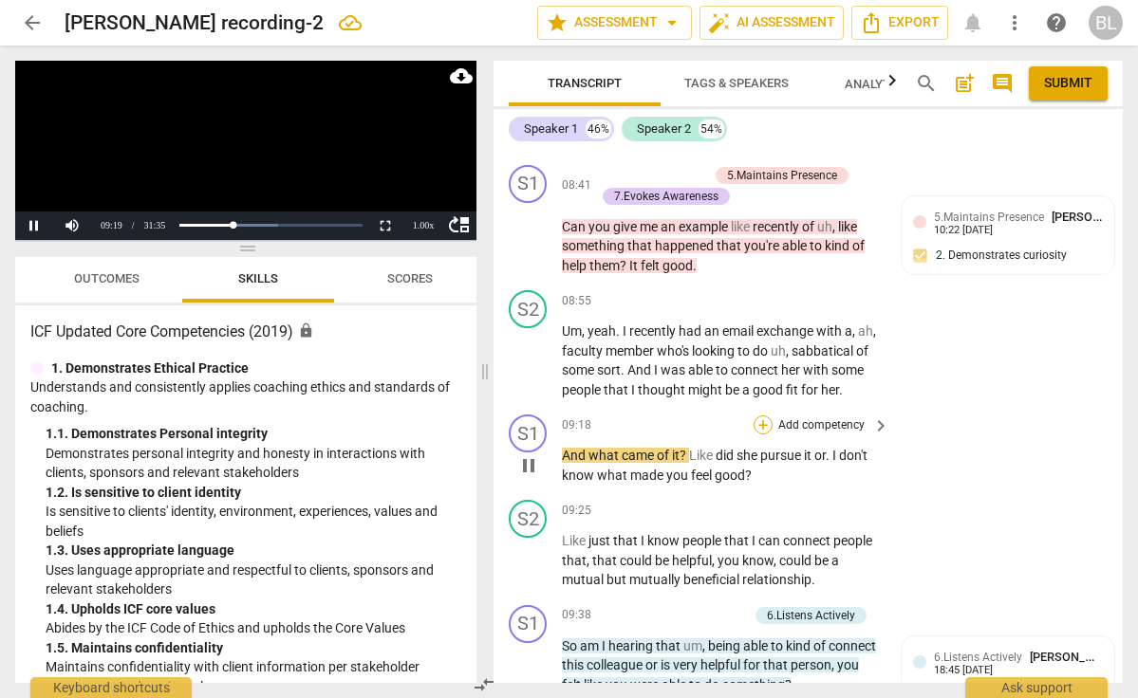
click at [762, 416] on div "+" at bounding box center [763, 425] width 19 height 19
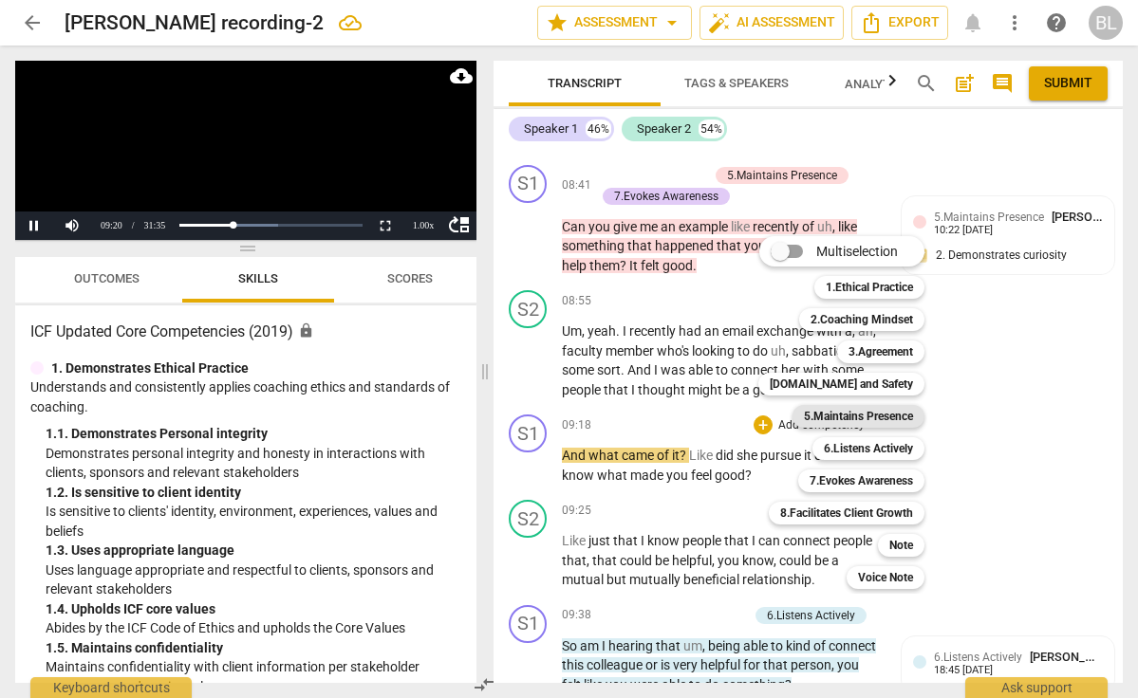
click at [844, 417] on b "5.Maintains Presence" at bounding box center [858, 416] width 109 height 23
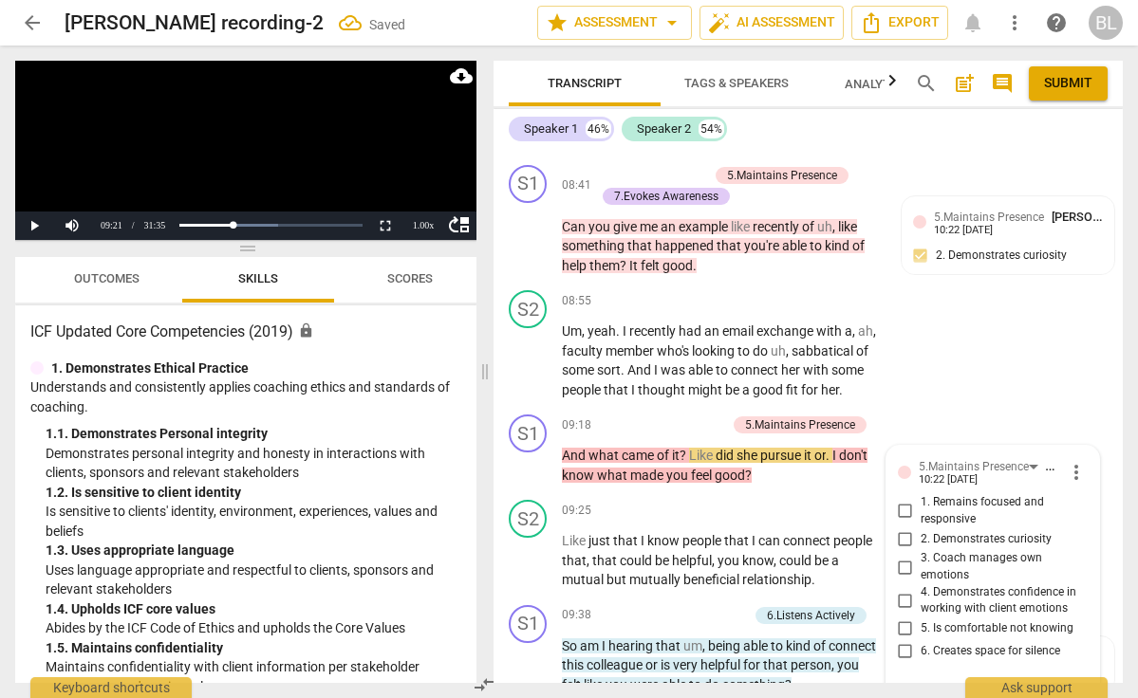
scroll to position [4349, 0]
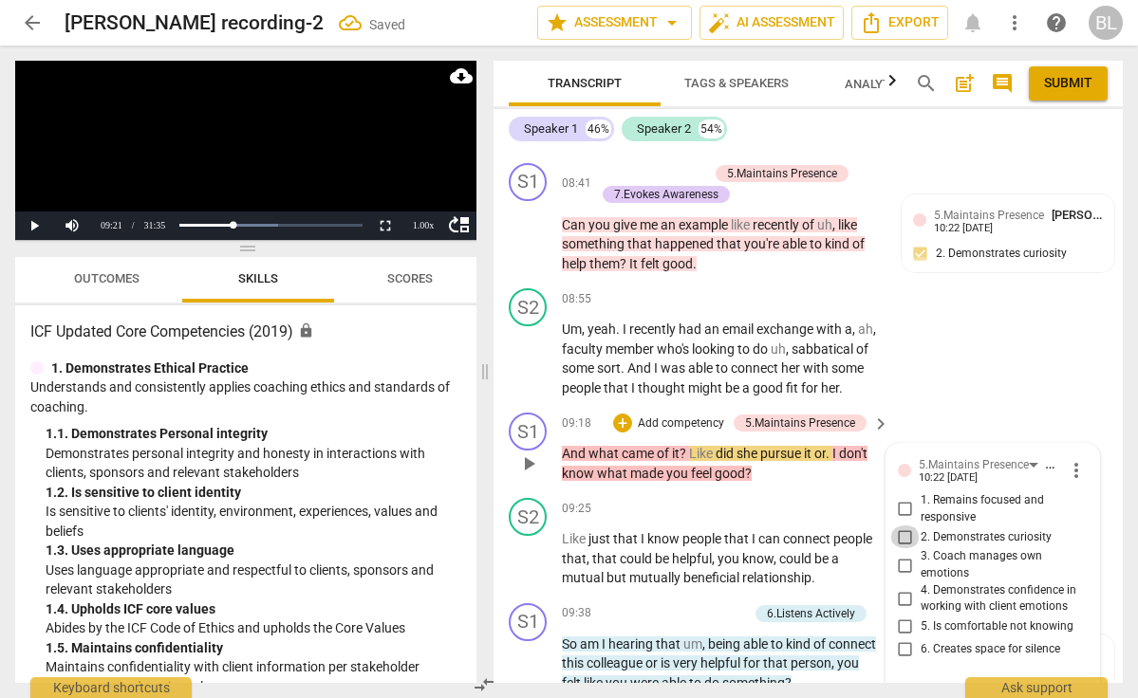
click at [904, 526] on input "2. Demonstrates curiosity" at bounding box center [905, 537] width 30 height 23
checkbox input "true"
click at [527, 549] on span "play_arrow" at bounding box center [528, 559] width 23 height 23
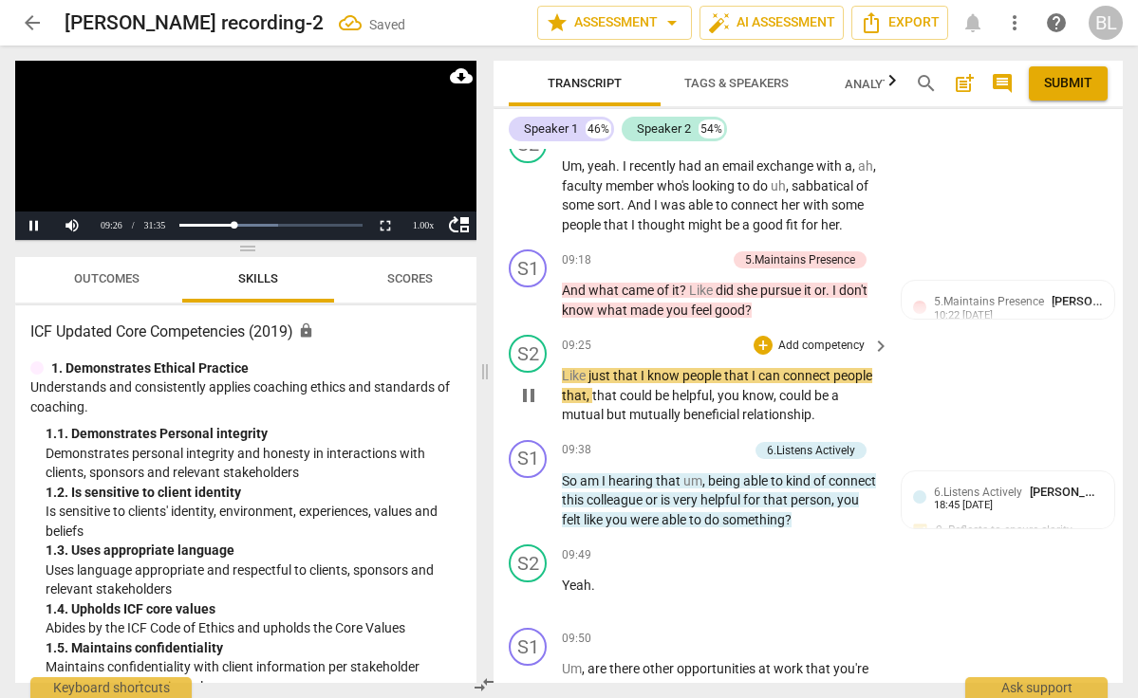
scroll to position [4524, 0]
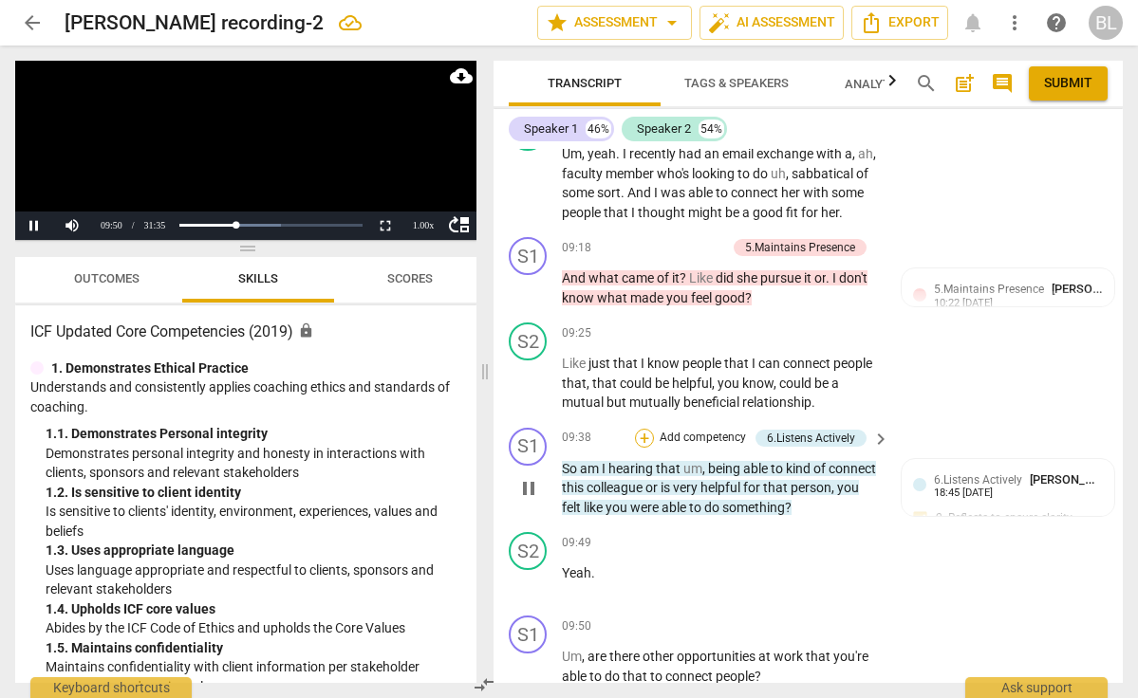
click at [648, 429] on div "+" at bounding box center [644, 438] width 19 height 19
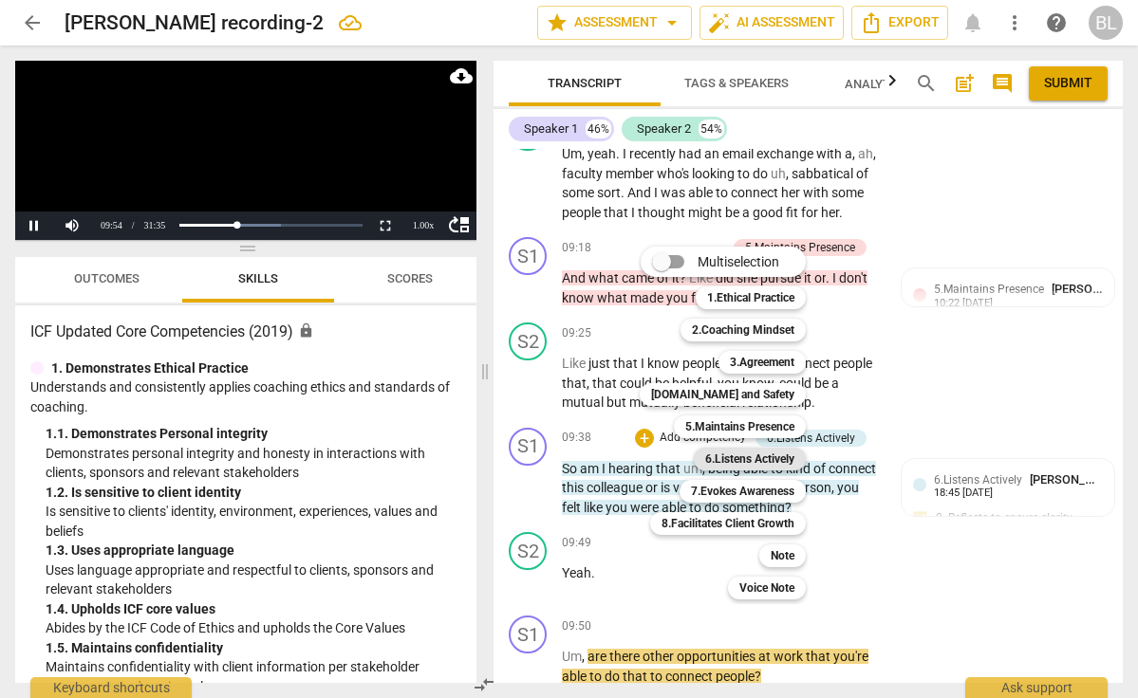
click at [765, 454] on b "6.Listens Actively" at bounding box center [749, 459] width 89 height 23
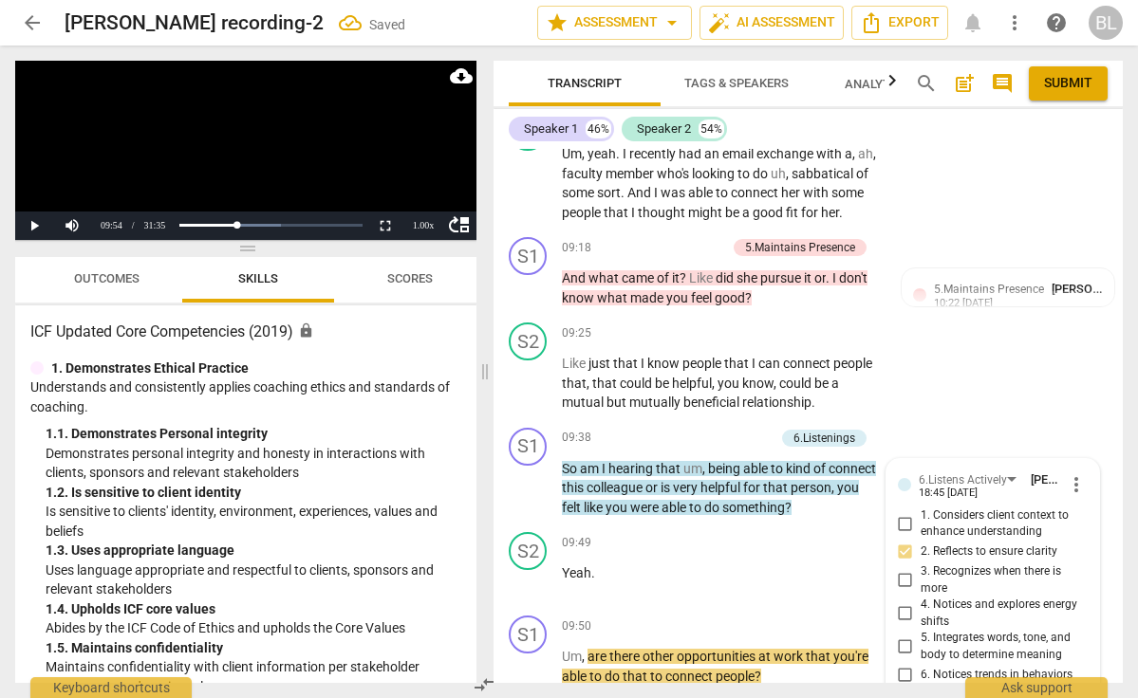
scroll to position [4806, 0]
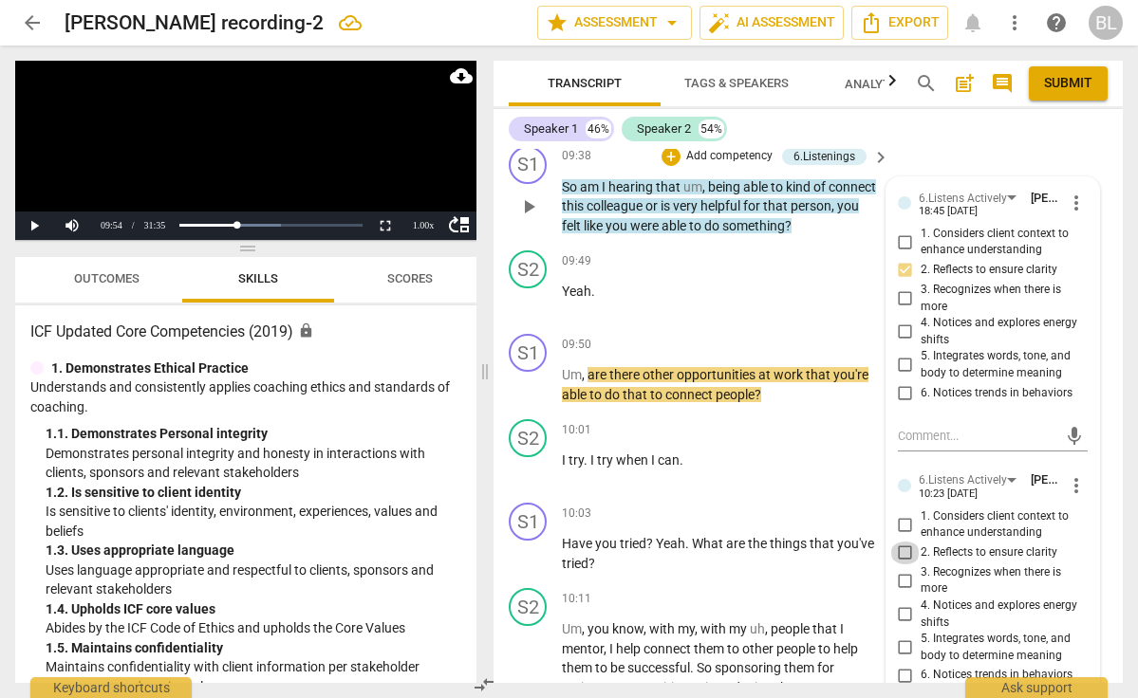
click at [904, 542] on input "2. Reflects to ensure clarity" at bounding box center [905, 553] width 30 height 23
checkbox input "true"
click at [763, 335] on div "+" at bounding box center [763, 344] width 19 height 19
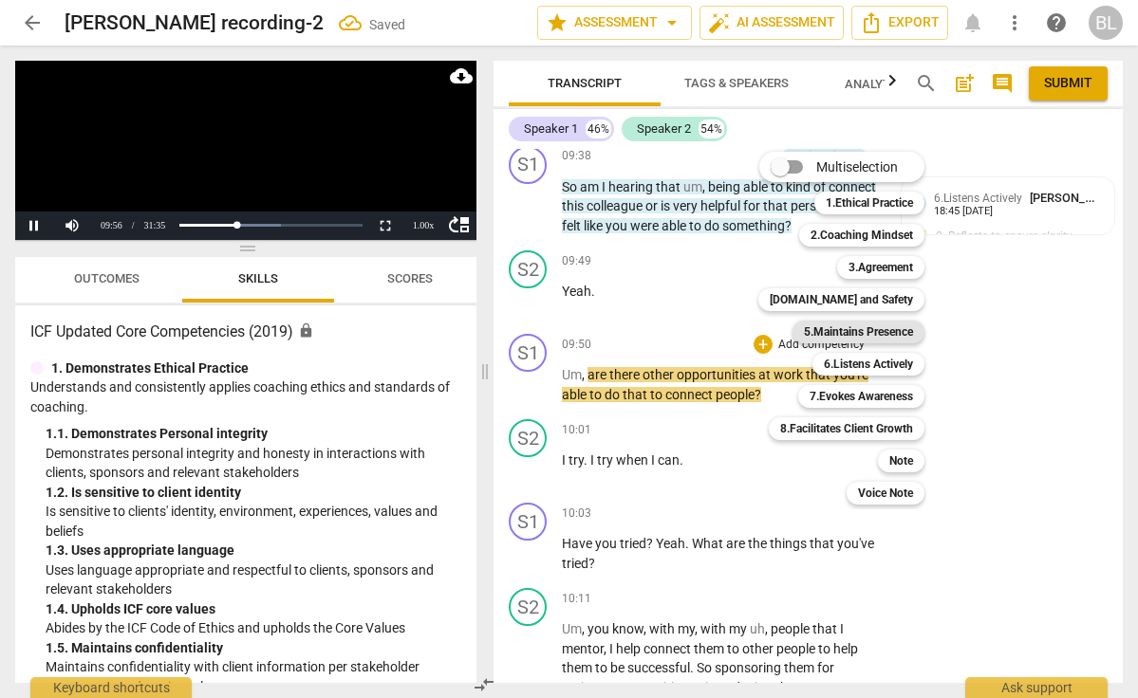
click at [842, 331] on b "5.Maintains Presence" at bounding box center [858, 332] width 109 height 23
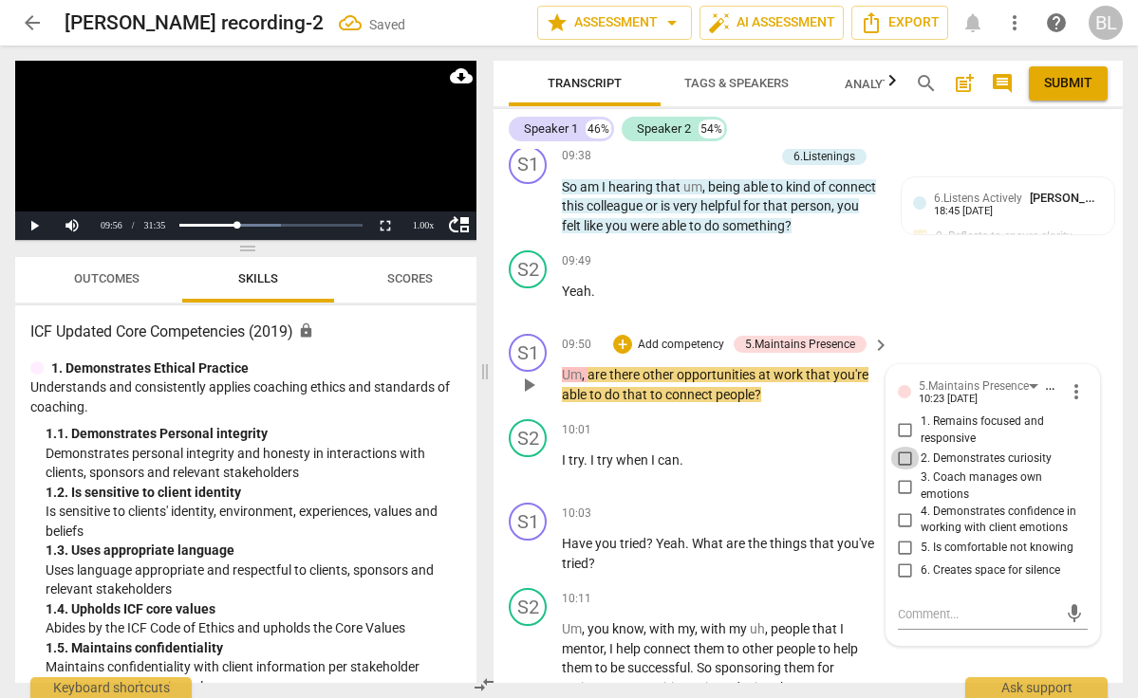
click at [900, 447] on input "2. Demonstrates curiosity" at bounding box center [905, 458] width 30 height 23
checkbox input "true"
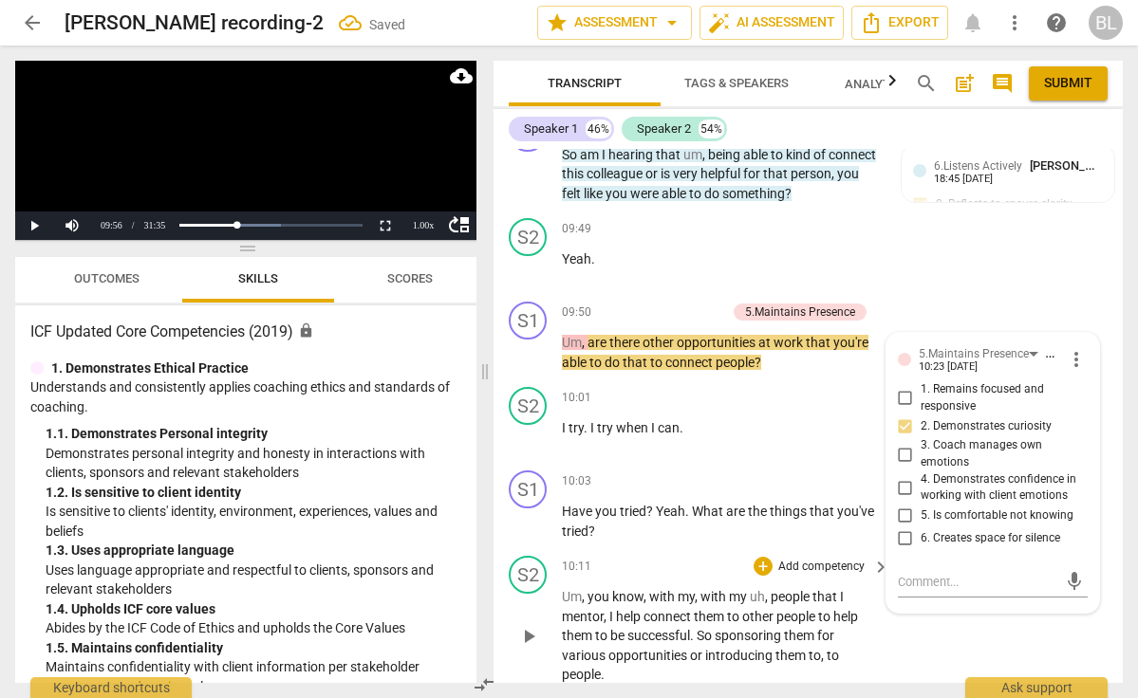
scroll to position [4840, 0]
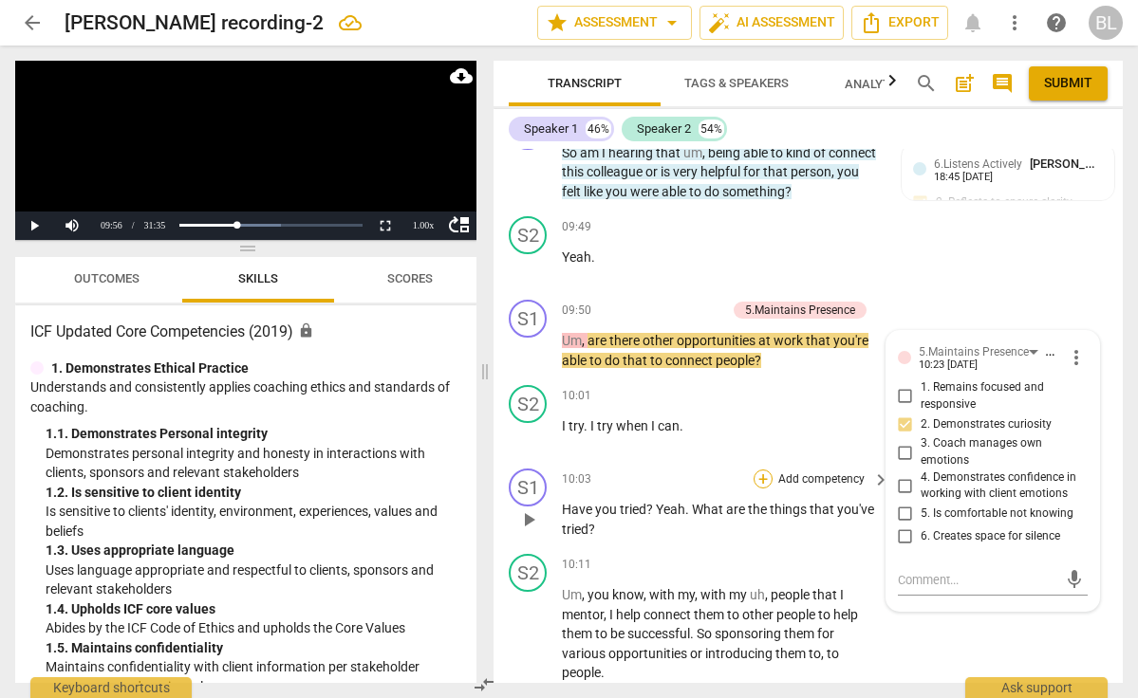
click at [760, 470] on div "+" at bounding box center [763, 479] width 19 height 19
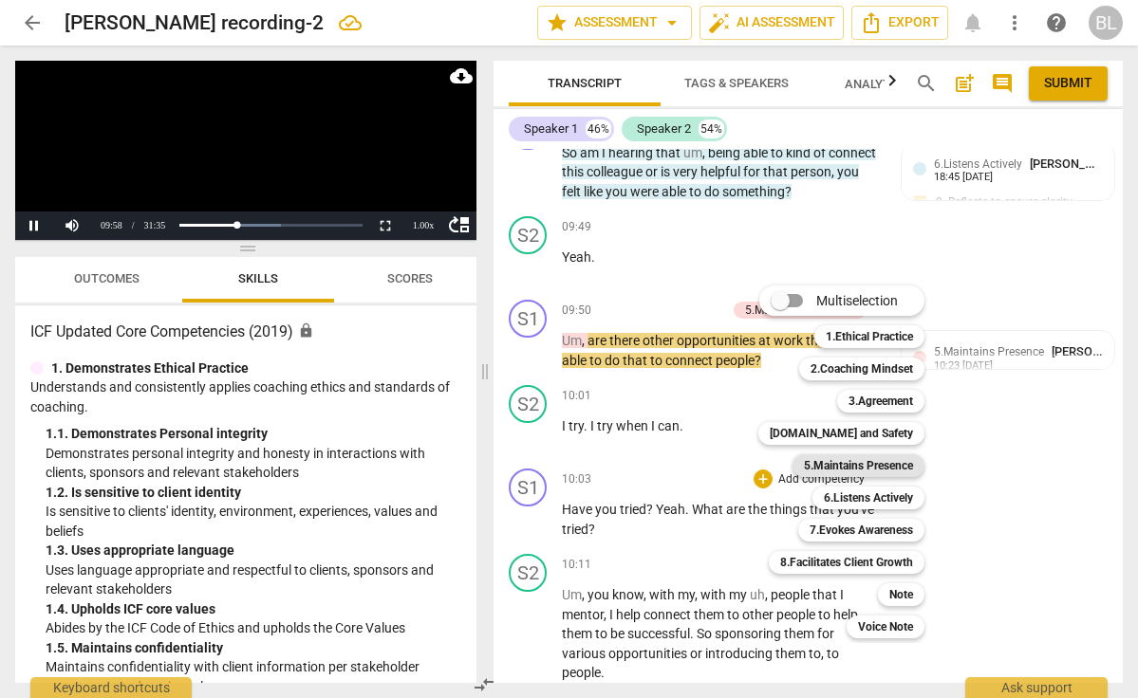
click at [851, 462] on b "5.Maintains Presence" at bounding box center [858, 466] width 109 height 23
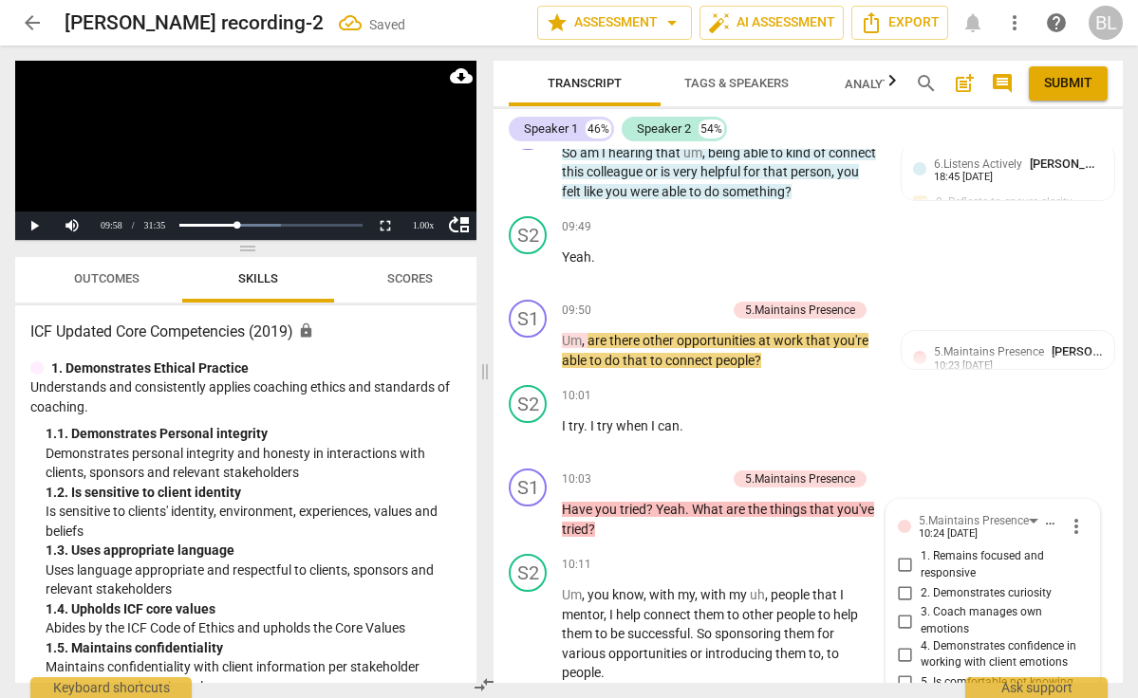
scroll to position [5151, 0]
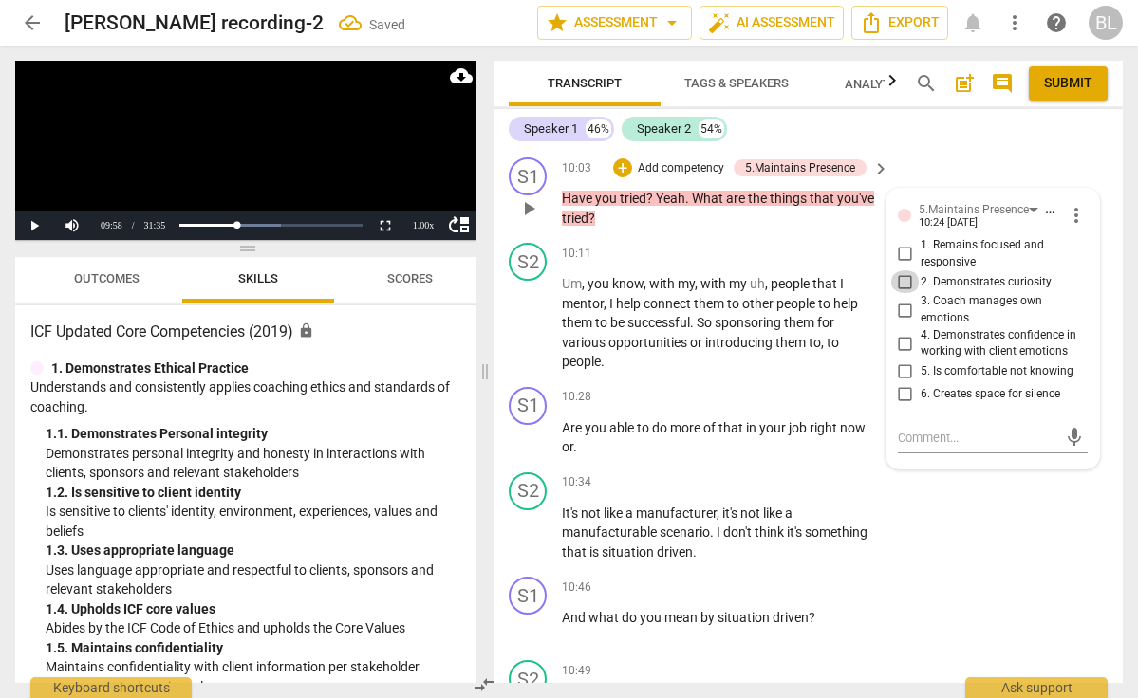
click at [902, 270] on input "2. Demonstrates curiosity" at bounding box center [905, 281] width 30 height 23
checkbox input "true"
click at [529, 312] on span "play_arrow" at bounding box center [528, 323] width 23 height 23
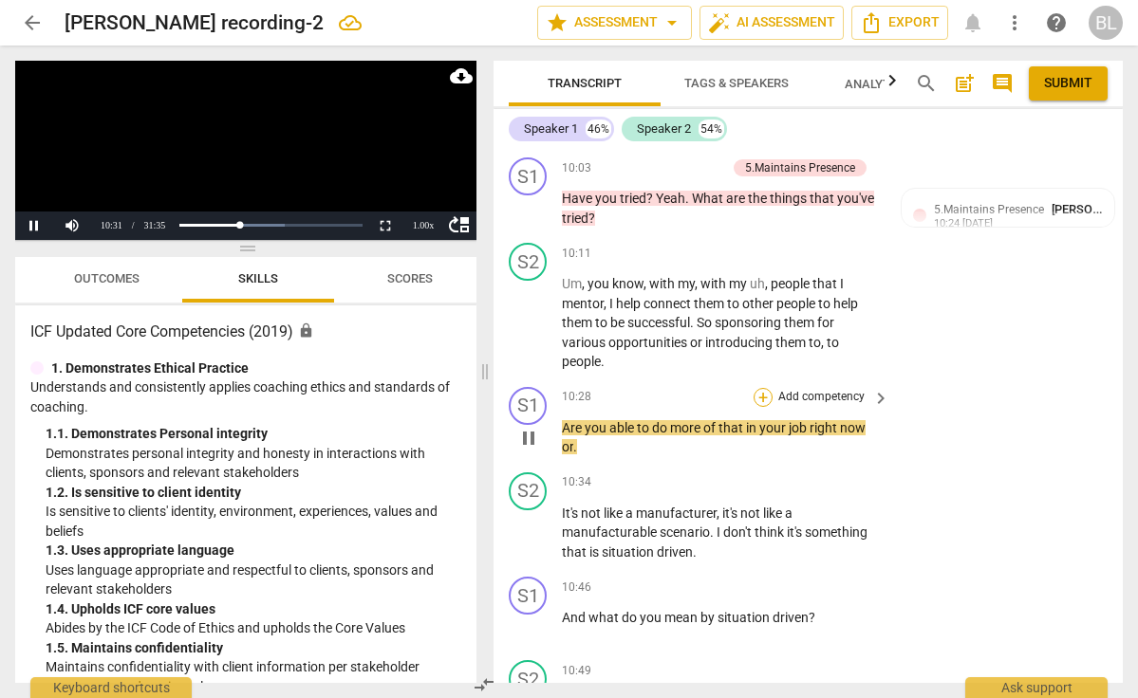
click at [765, 388] on div "+" at bounding box center [763, 397] width 19 height 19
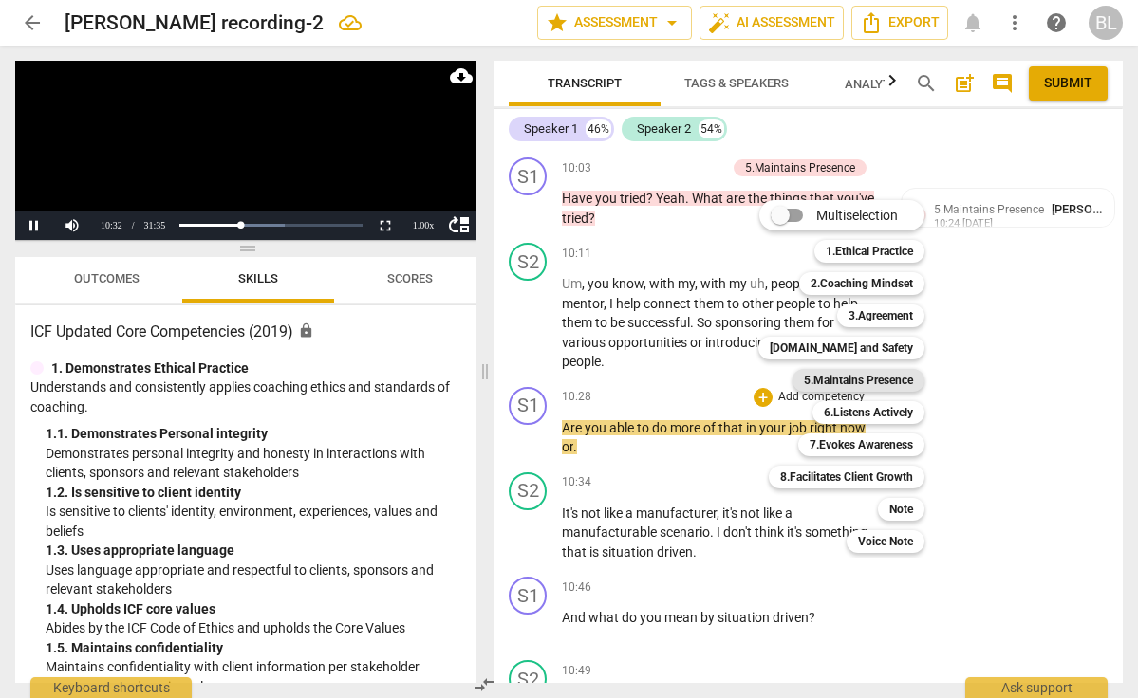
click at [874, 383] on b "5.Maintains Presence" at bounding box center [858, 380] width 109 height 23
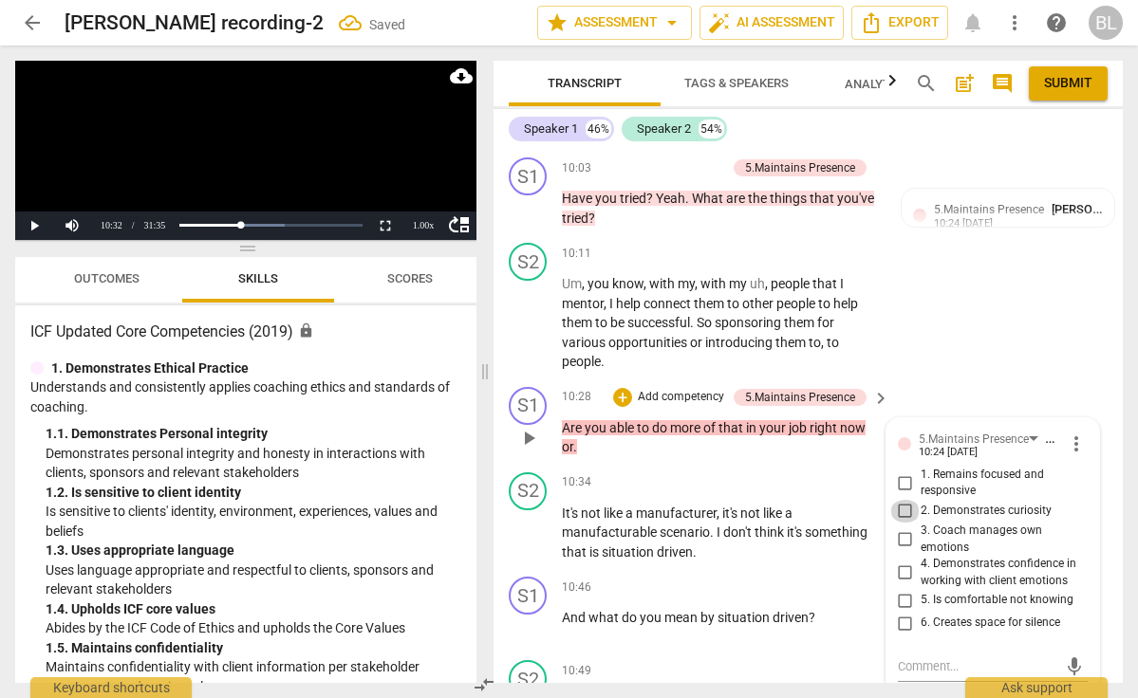
click at [903, 500] on input "2. Demonstrates curiosity" at bounding box center [905, 511] width 30 height 23
checkbox input "true"
click at [526, 522] on span "play_arrow" at bounding box center [528, 533] width 23 height 23
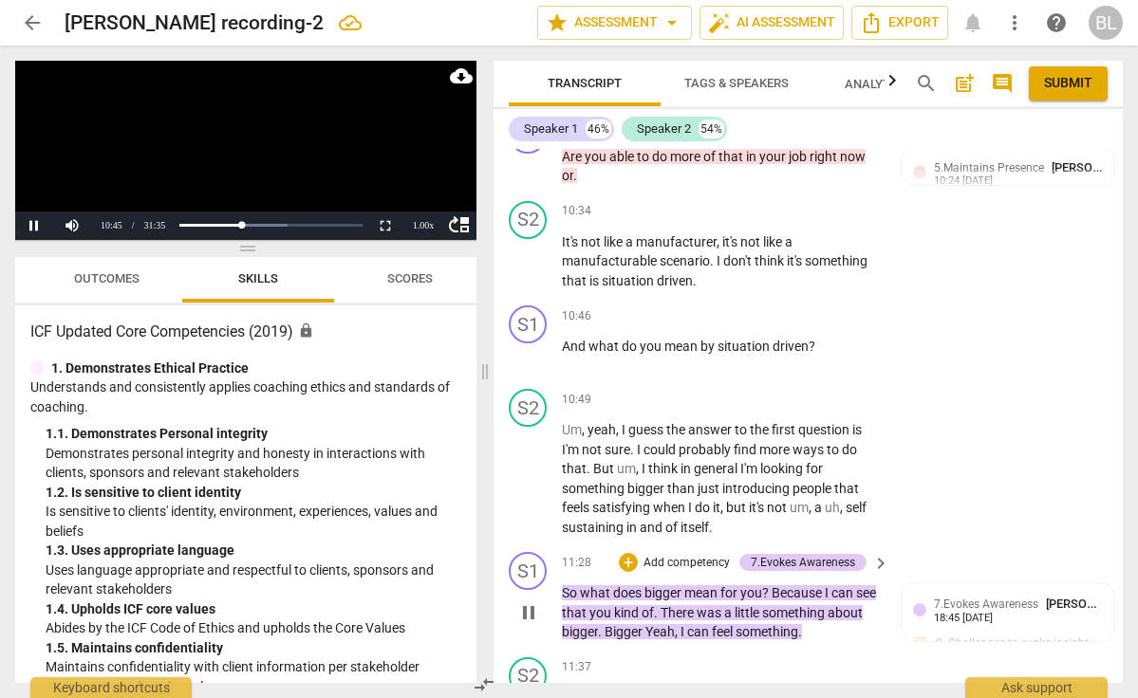
scroll to position [5426, 0]
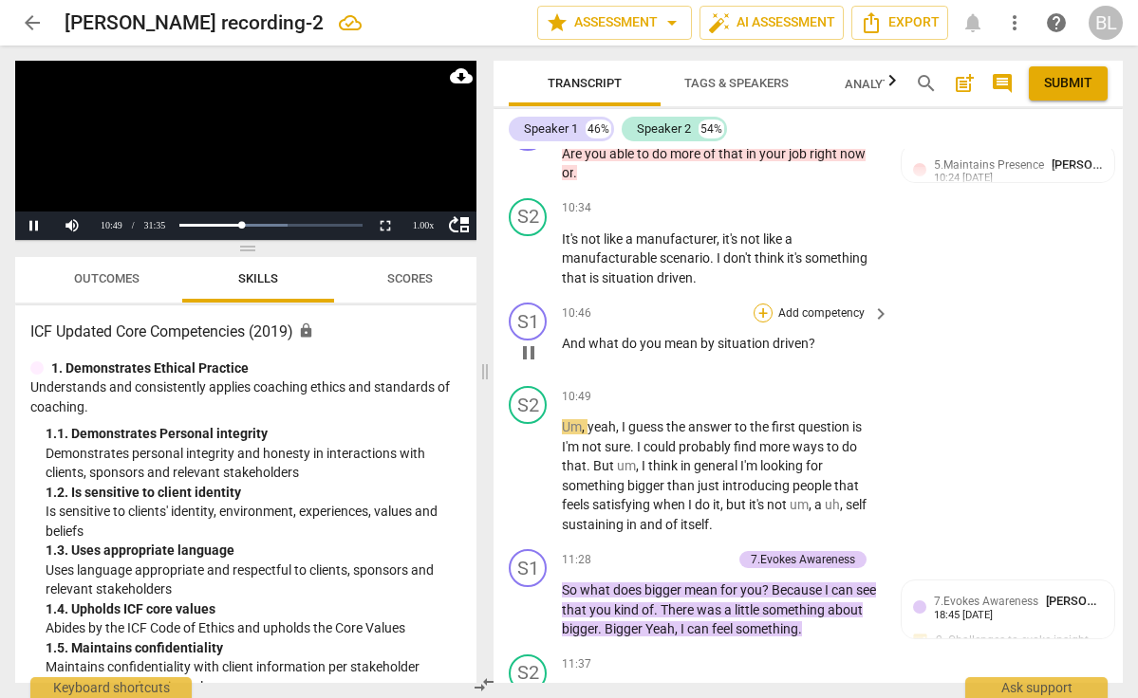
click at [764, 304] on div "+" at bounding box center [763, 313] width 19 height 19
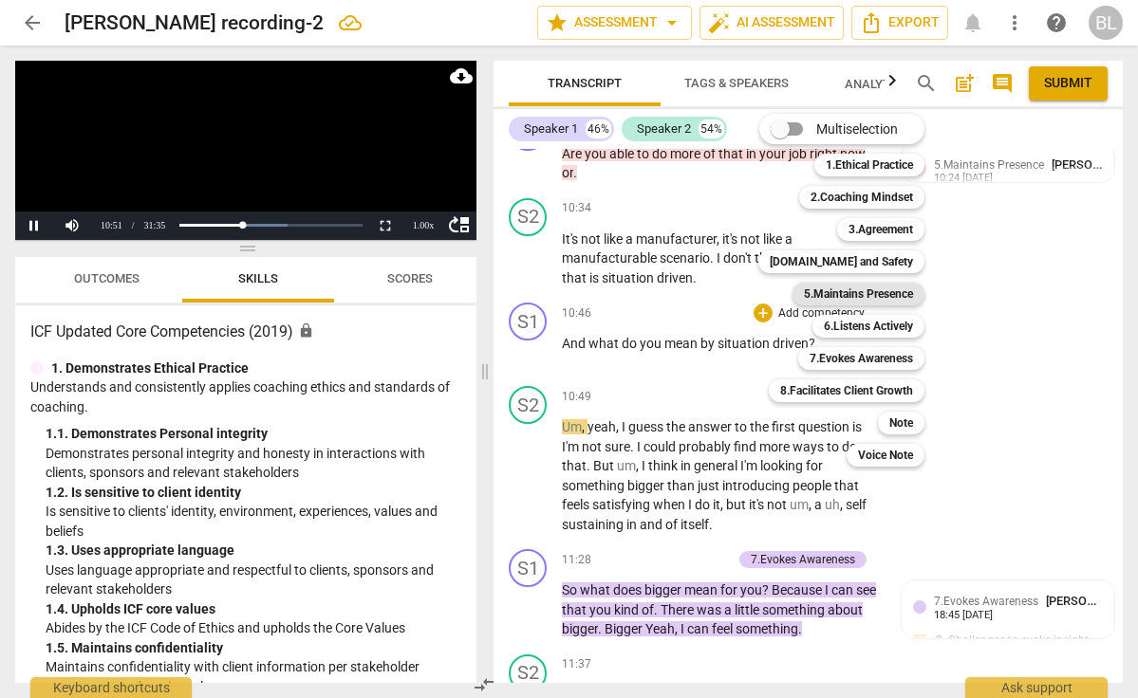
click at [822, 296] on b "5.Maintains Presence" at bounding box center [858, 294] width 109 height 23
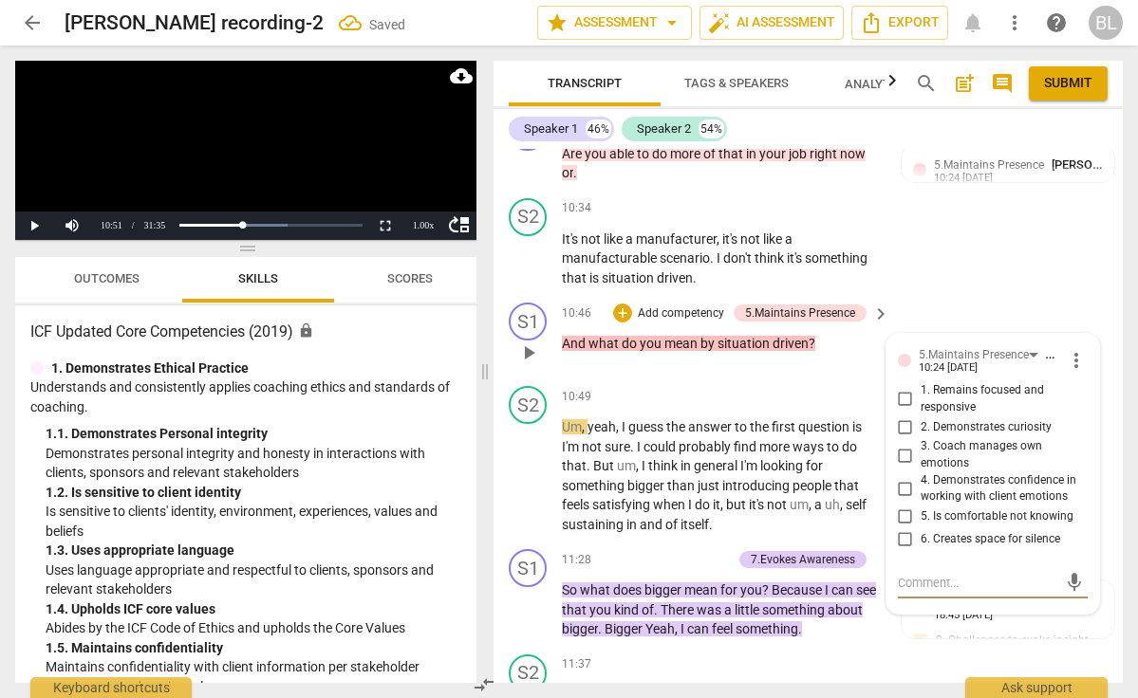
click at [903, 416] on input "2. Demonstrates curiosity" at bounding box center [905, 427] width 30 height 23
checkbox input "true"
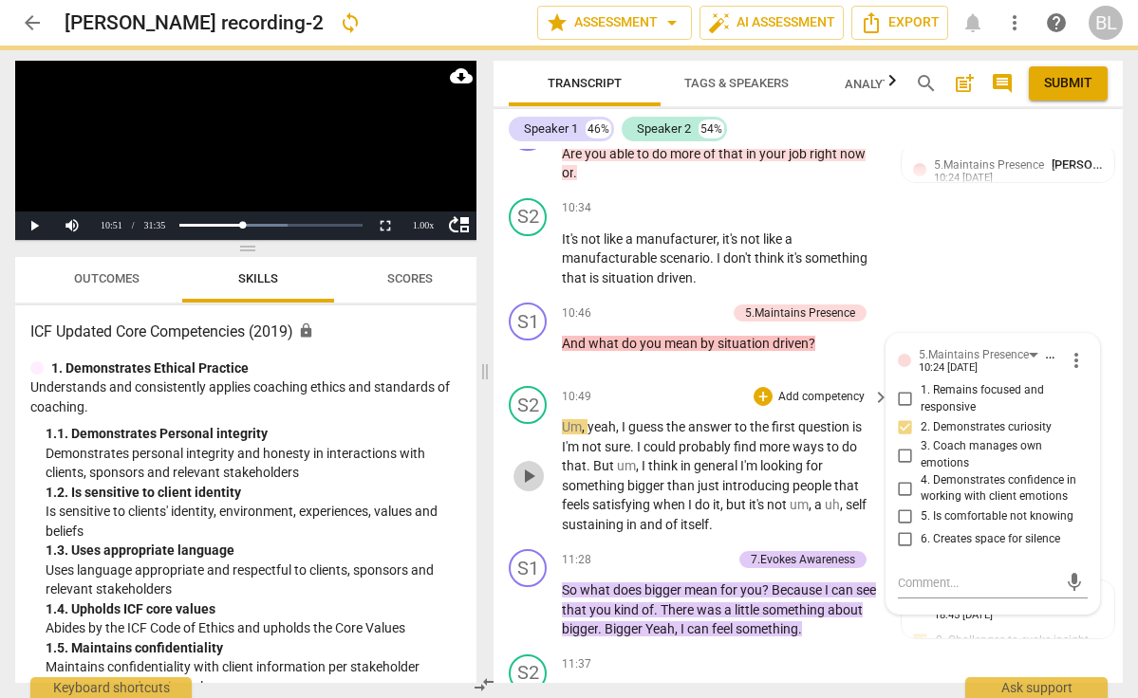
click at [529, 465] on span "play_arrow" at bounding box center [528, 476] width 23 height 23
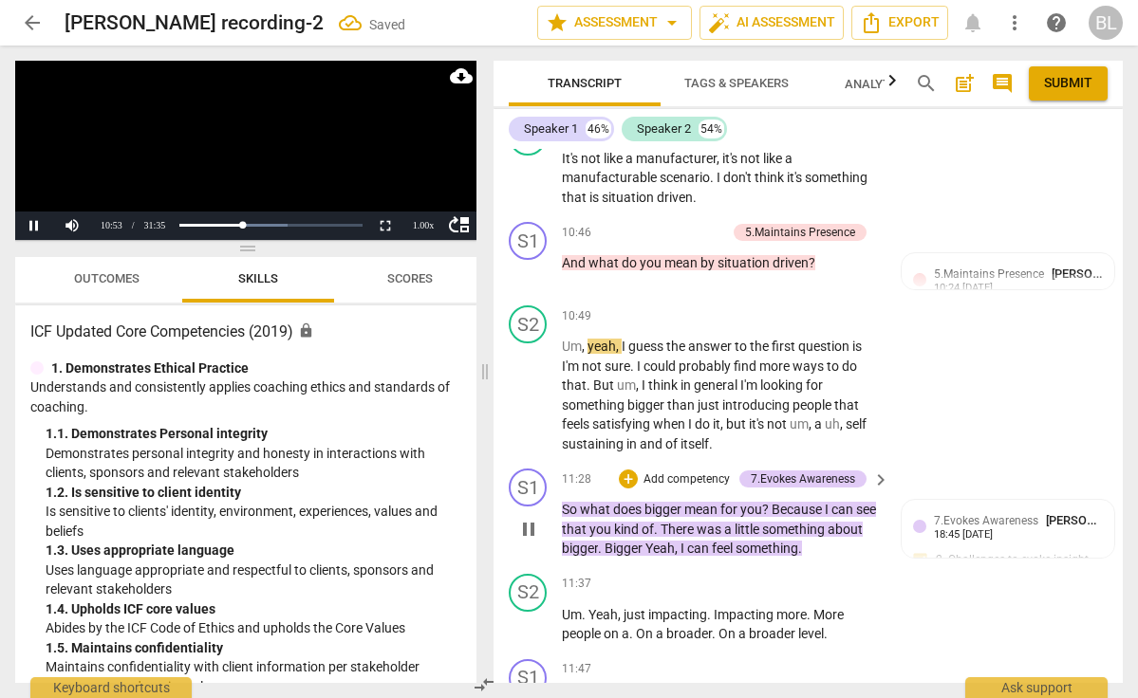
scroll to position [5515, 0]
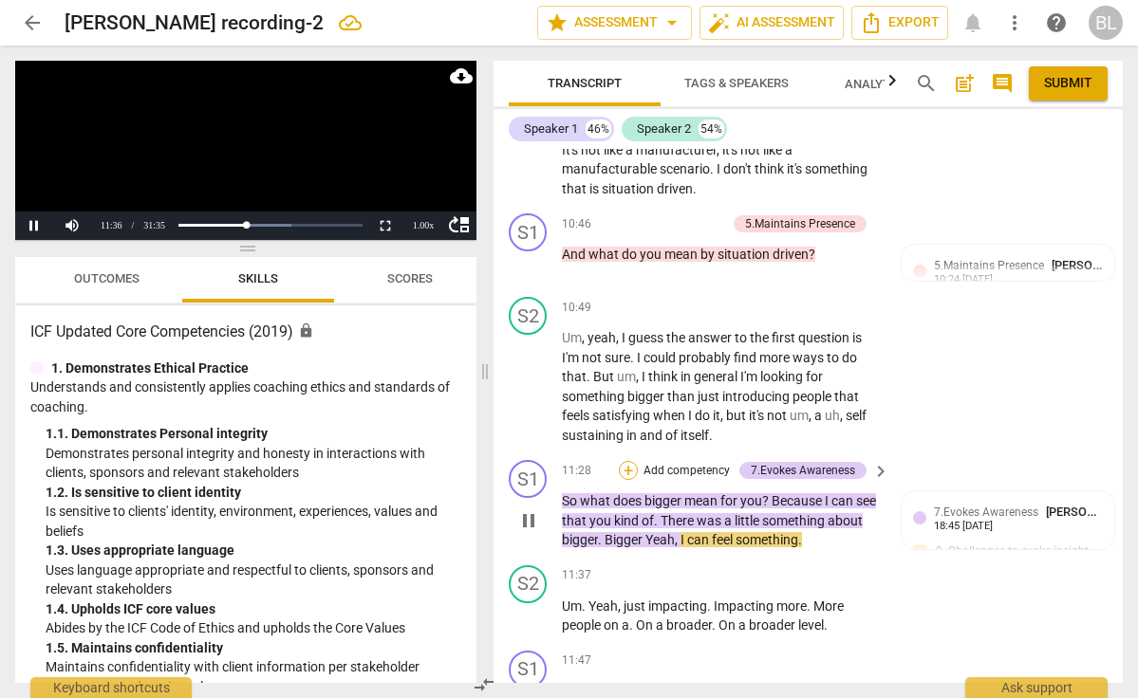
click at [630, 461] on div "+" at bounding box center [628, 470] width 19 height 19
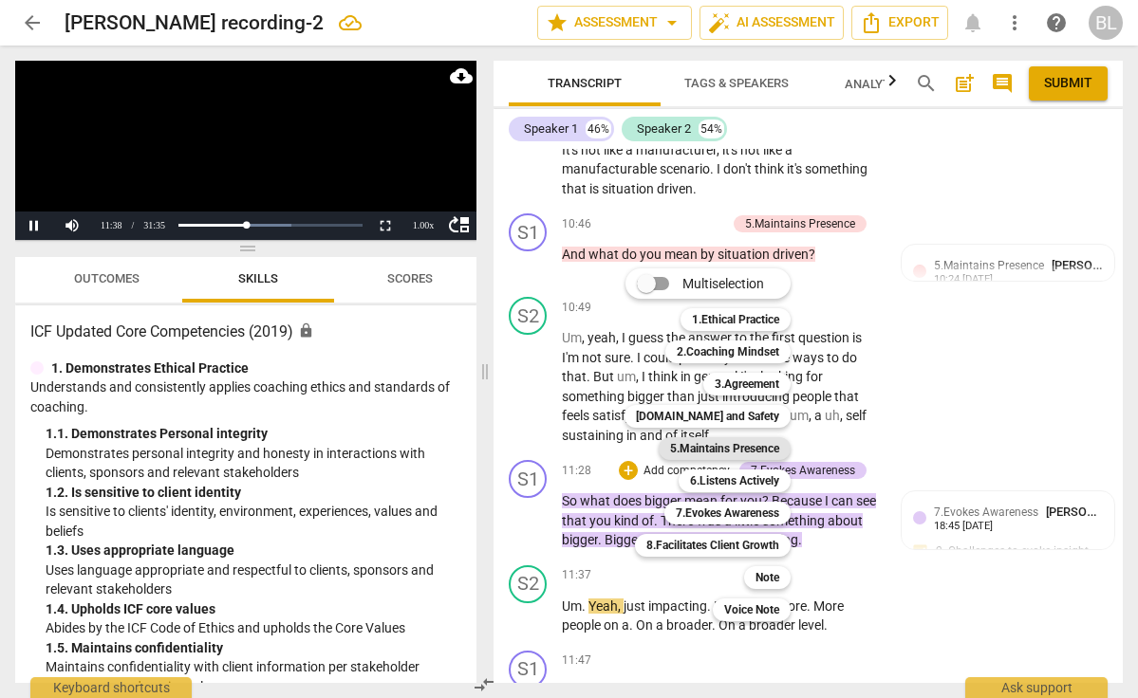
click at [744, 444] on b "5.Maintains Presence" at bounding box center [724, 449] width 109 height 23
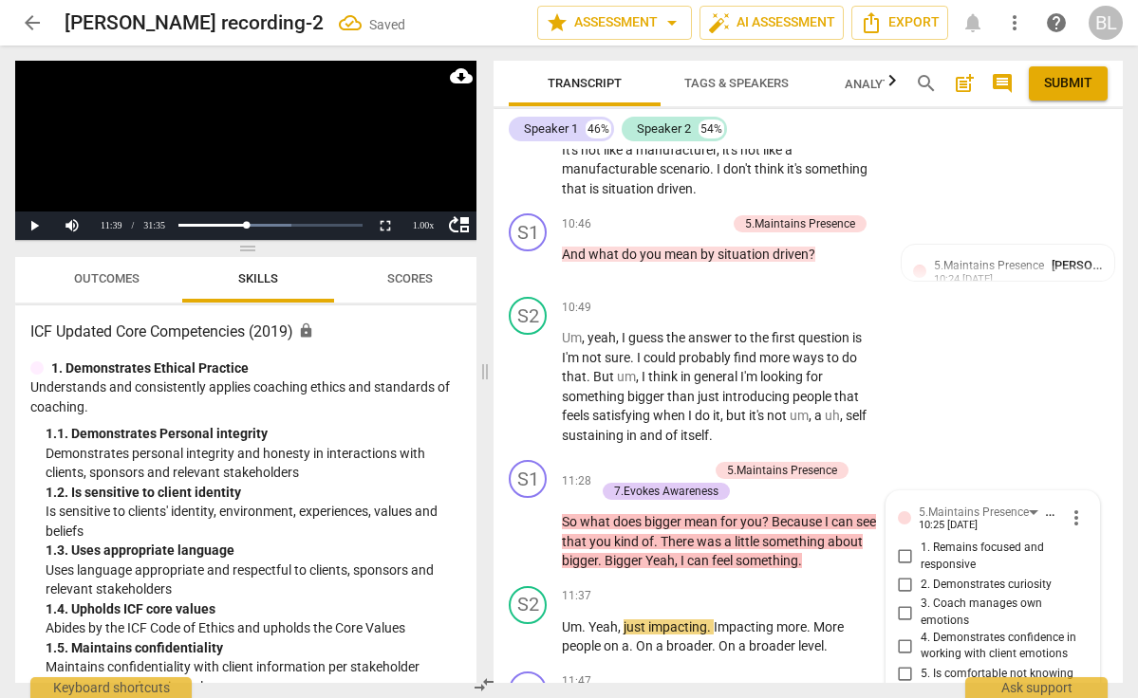
scroll to position [5809, 0]
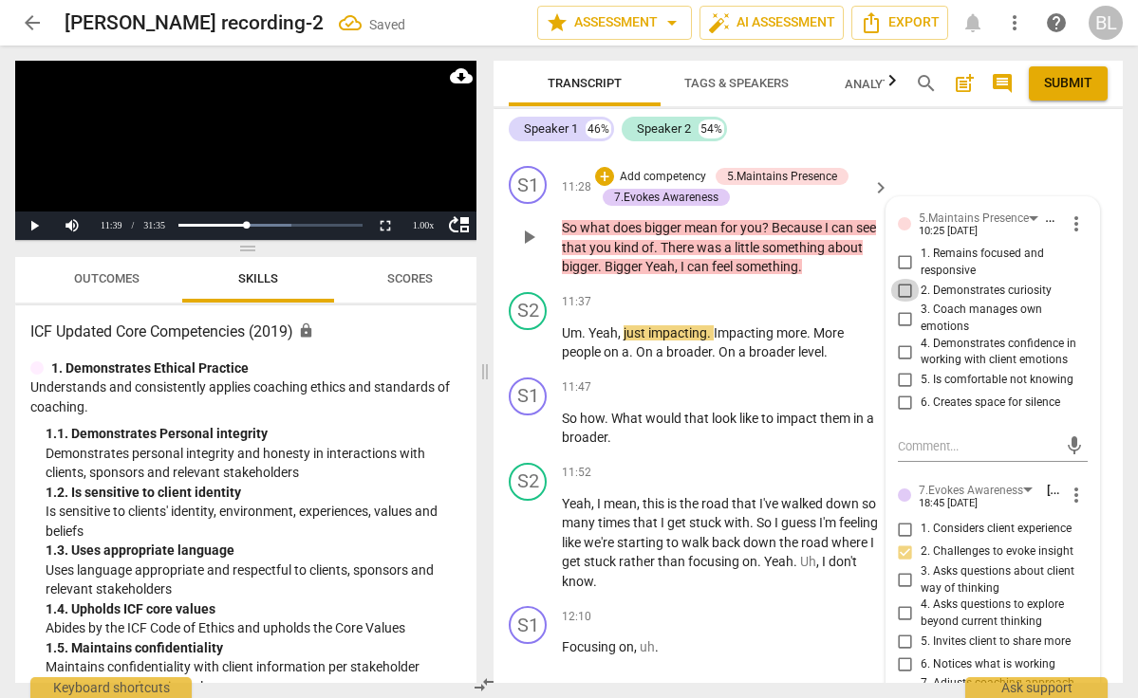
click at [902, 279] on input "2. Demonstrates curiosity" at bounding box center [905, 290] width 30 height 23
checkbox input "true"
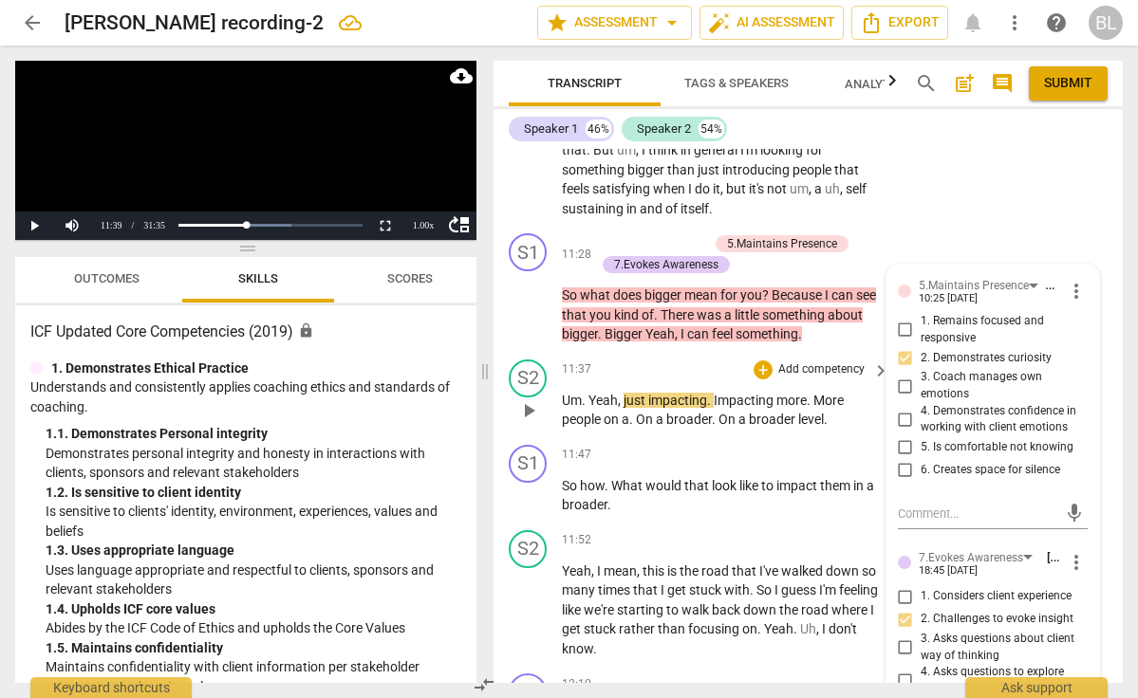
scroll to position [5737, 0]
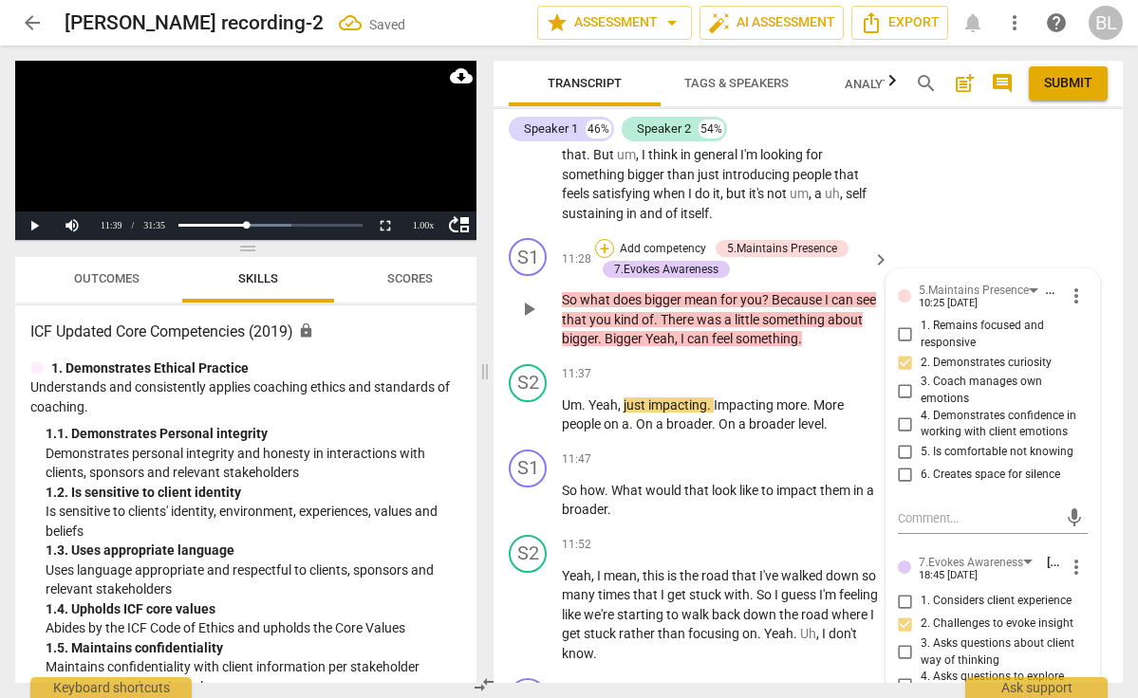
click at [608, 239] on div "+" at bounding box center [604, 248] width 19 height 19
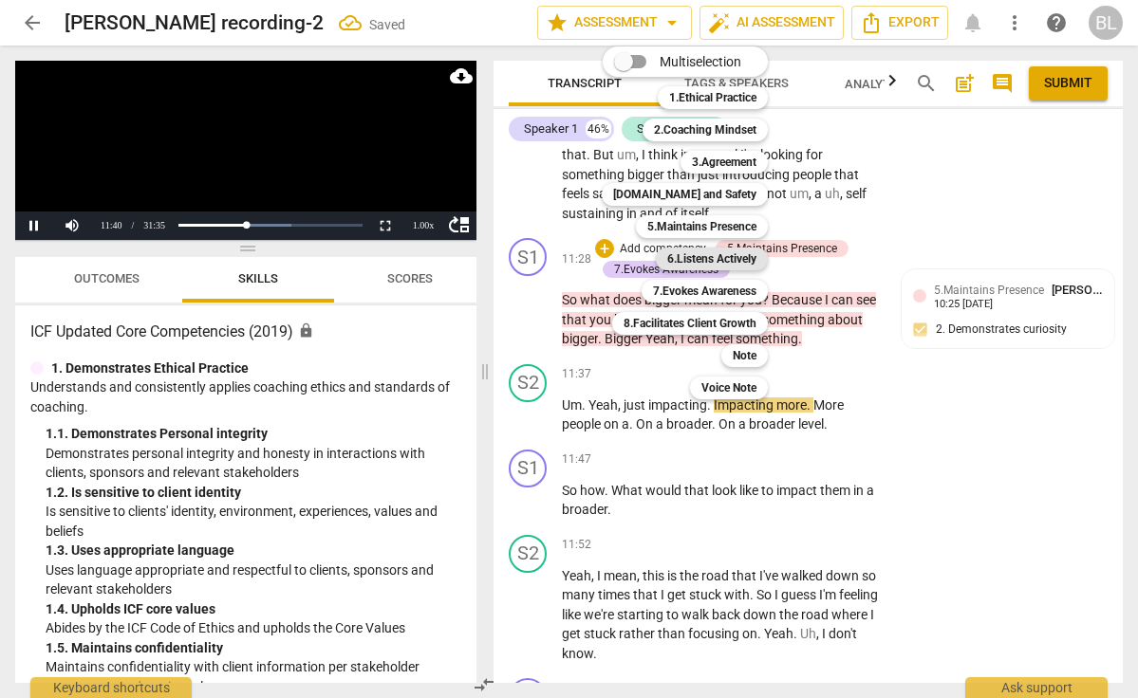
click at [691, 252] on b "6.Listens Actively" at bounding box center [711, 259] width 89 height 23
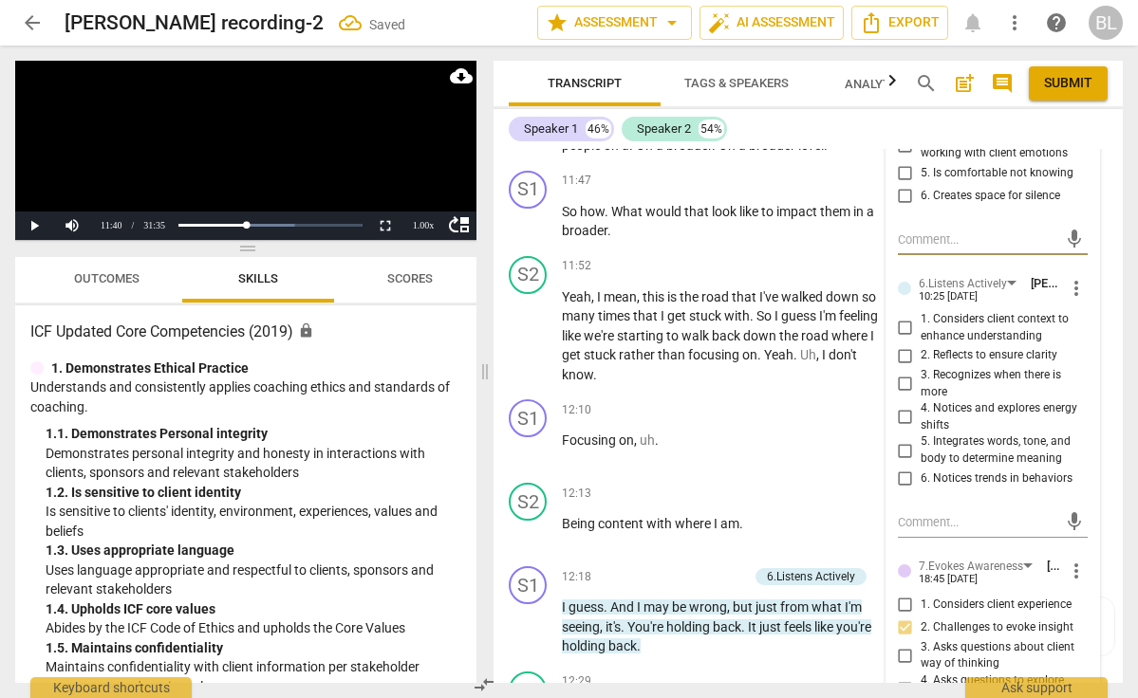
scroll to position [6018, 0]
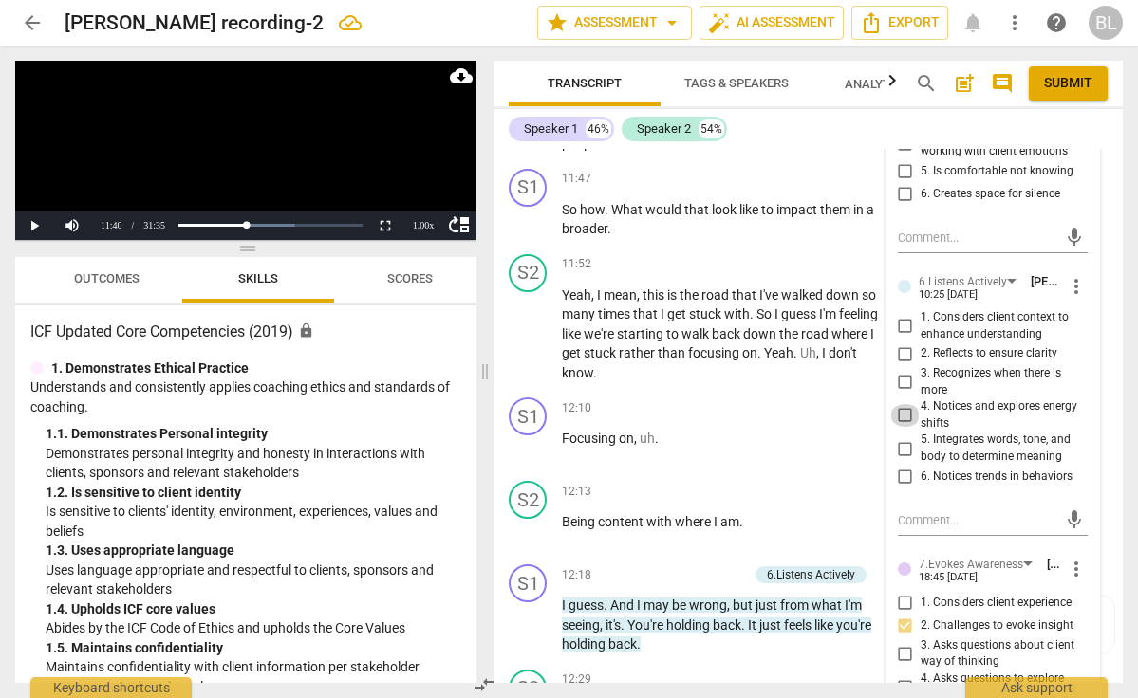
click at [902, 404] on input "4. Notices and explores energy shifts" at bounding box center [905, 415] width 30 height 23
checkbox input "true"
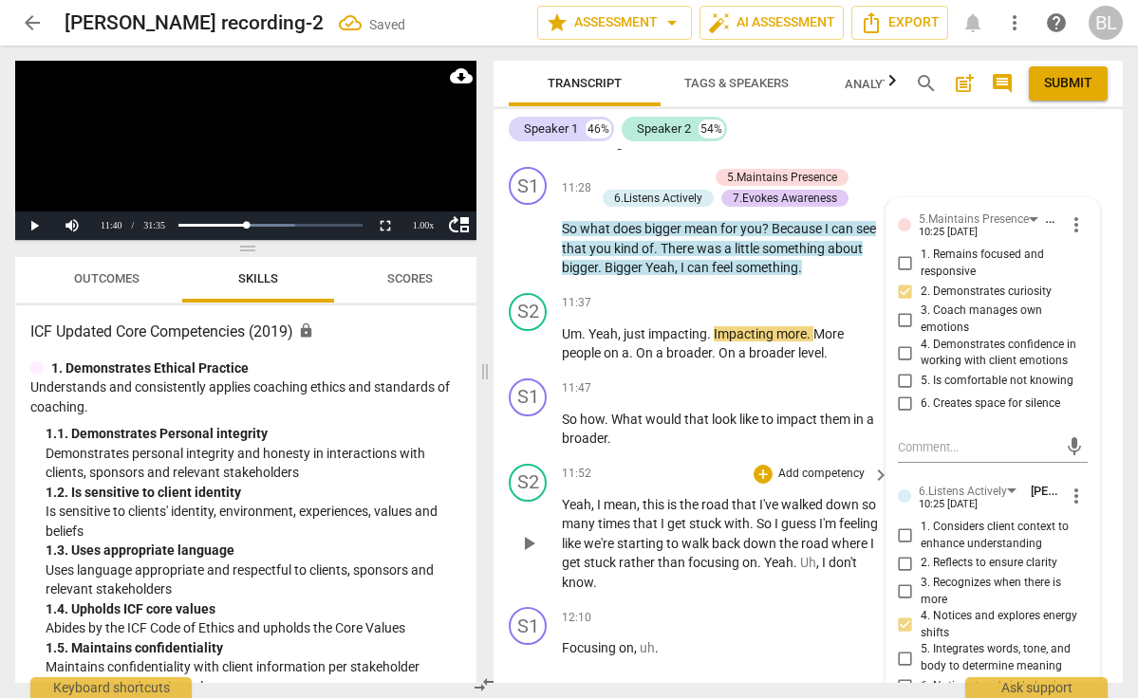
scroll to position [5803, 0]
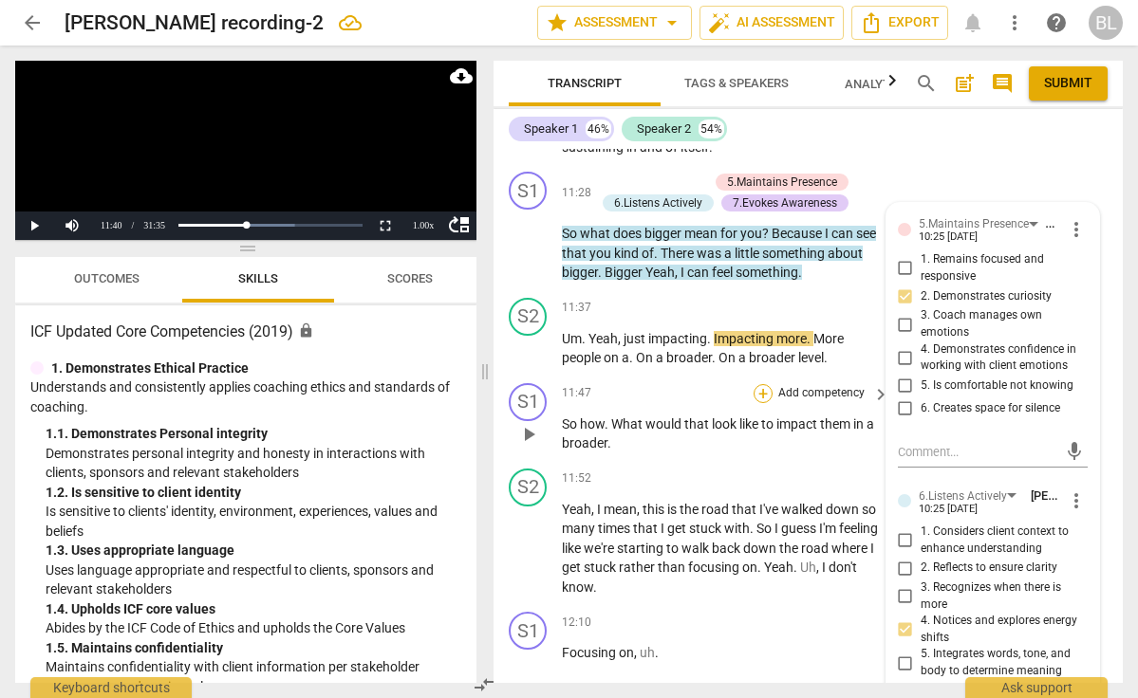
click at [764, 384] on div "+" at bounding box center [763, 393] width 19 height 19
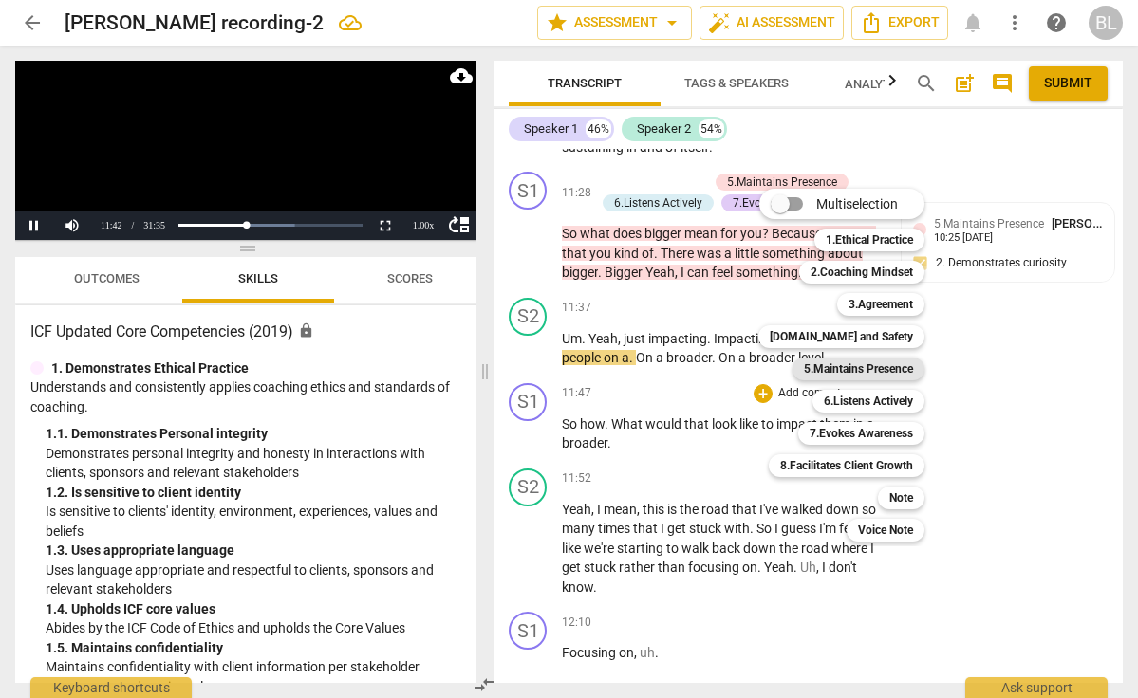
click at [855, 362] on b "5.Maintains Presence" at bounding box center [858, 369] width 109 height 23
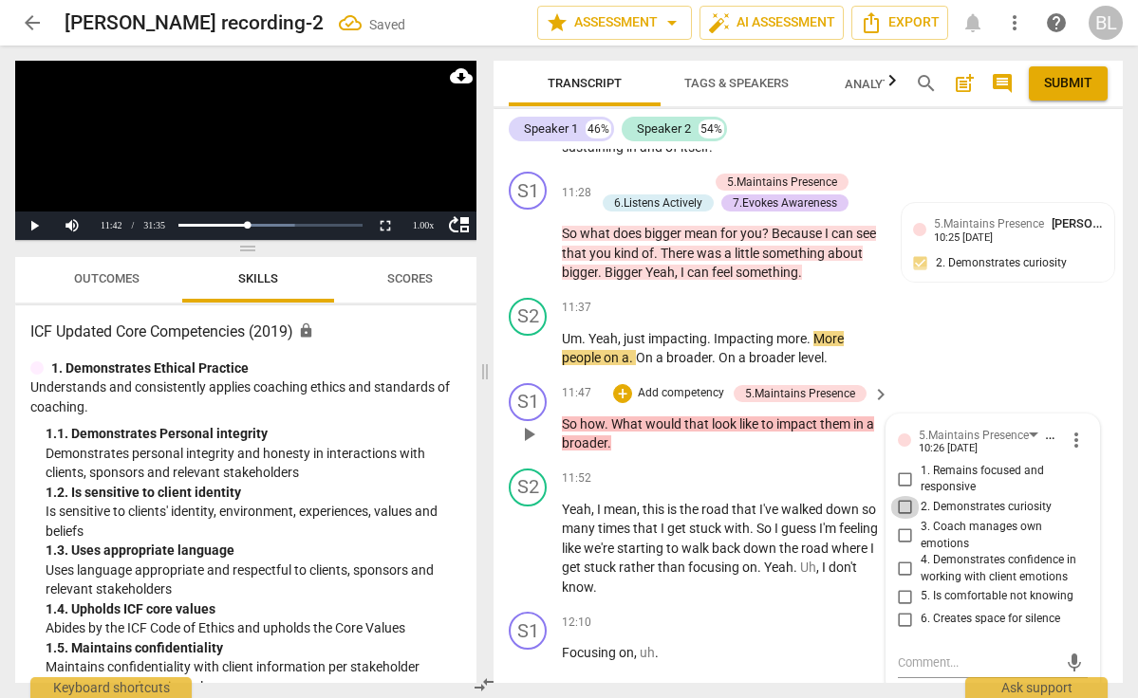
click at [902, 496] on input "2. Demonstrates curiosity" at bounding box center [905, 507] width 30 height 23
checkbox input "true"
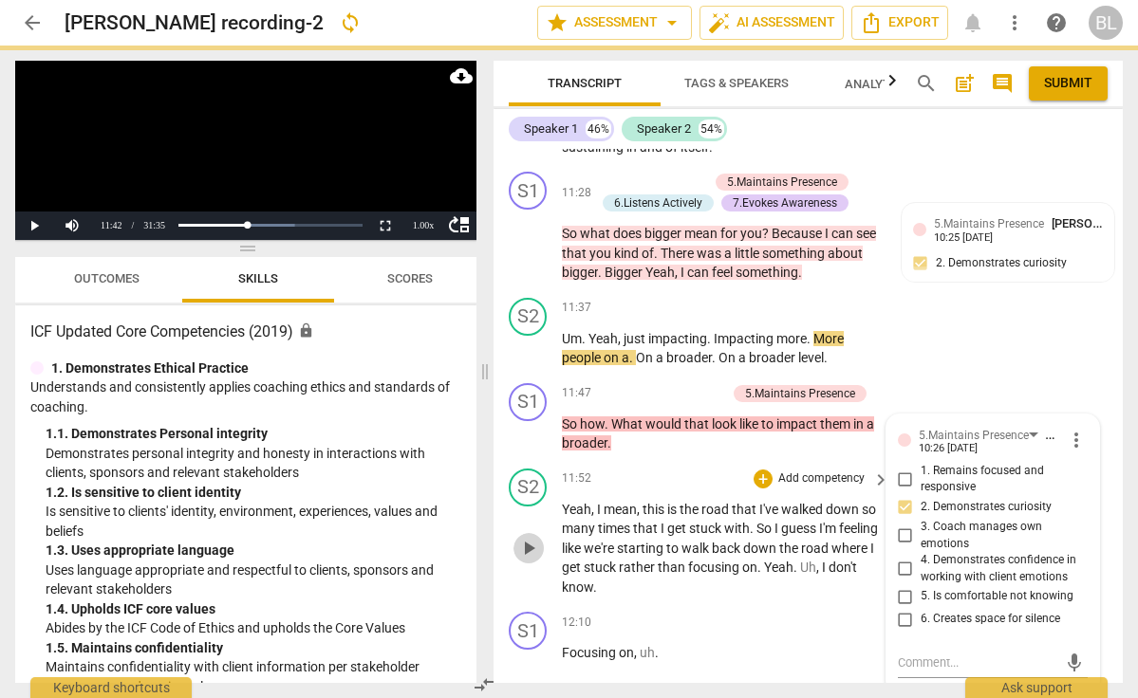
click at [532, 537] on span "play_arrow" at bounding box center [528, 548] width 23 height 23
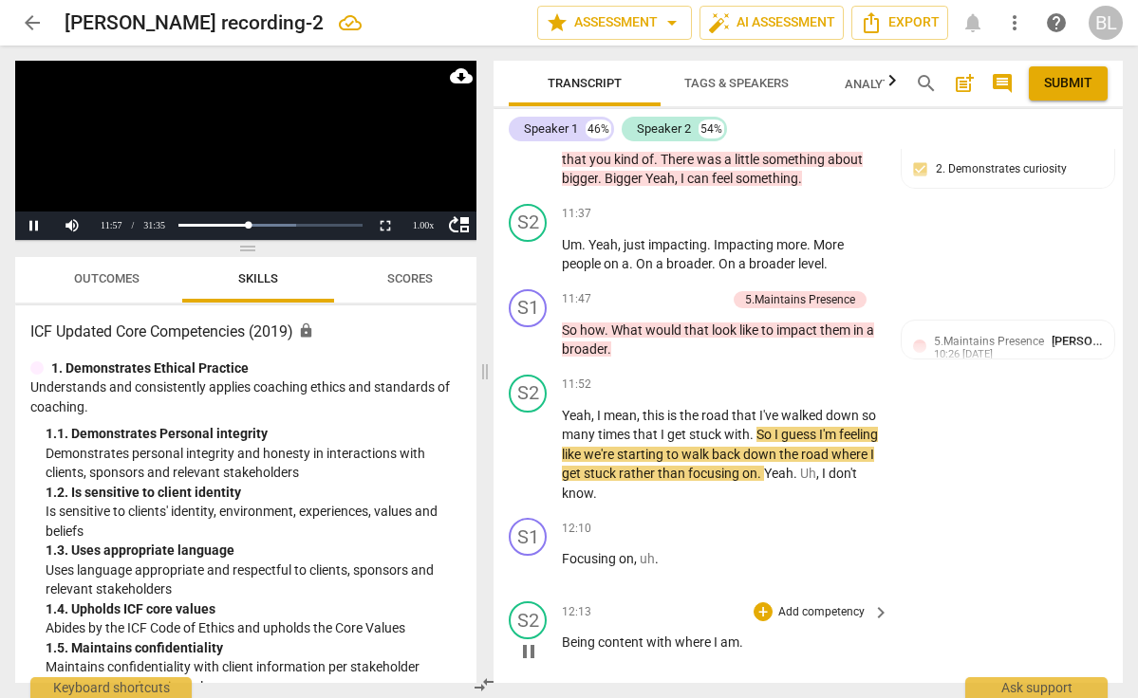
scroll to position [5899, 0]
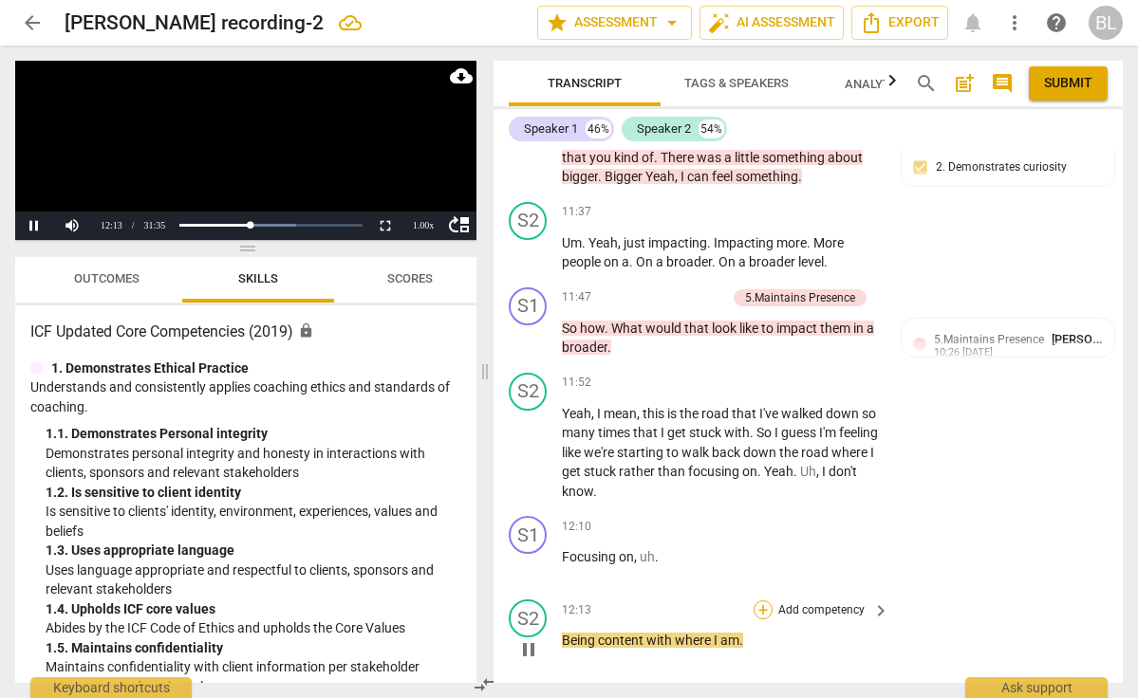
click at [762, 601] on div "+" at bounding box center [763, 610] width 19 height 19
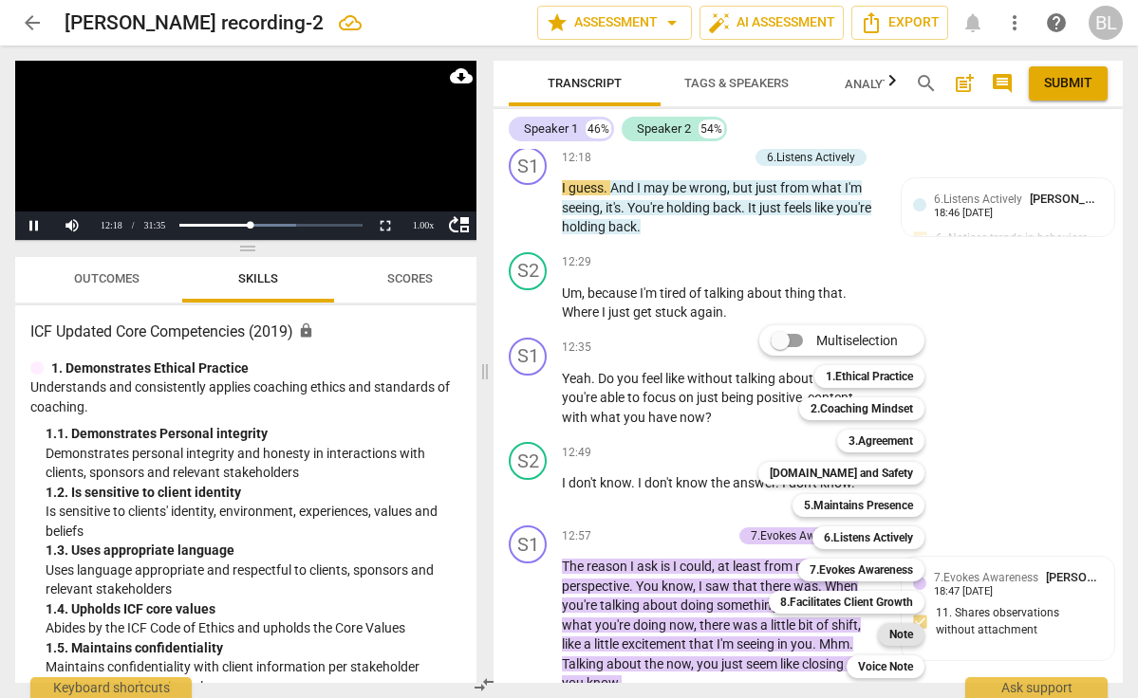
click at [898, 629] on b "Note" at bounding box center [901, 635] width 24 height 23
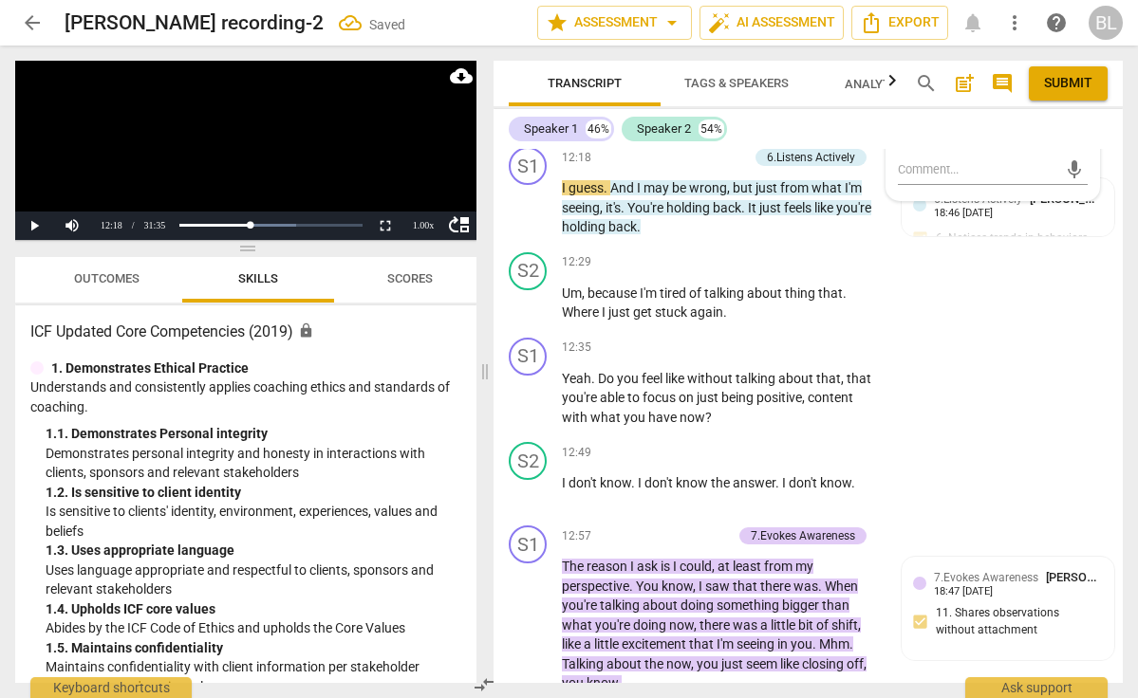
scroll to position [6156, 0]
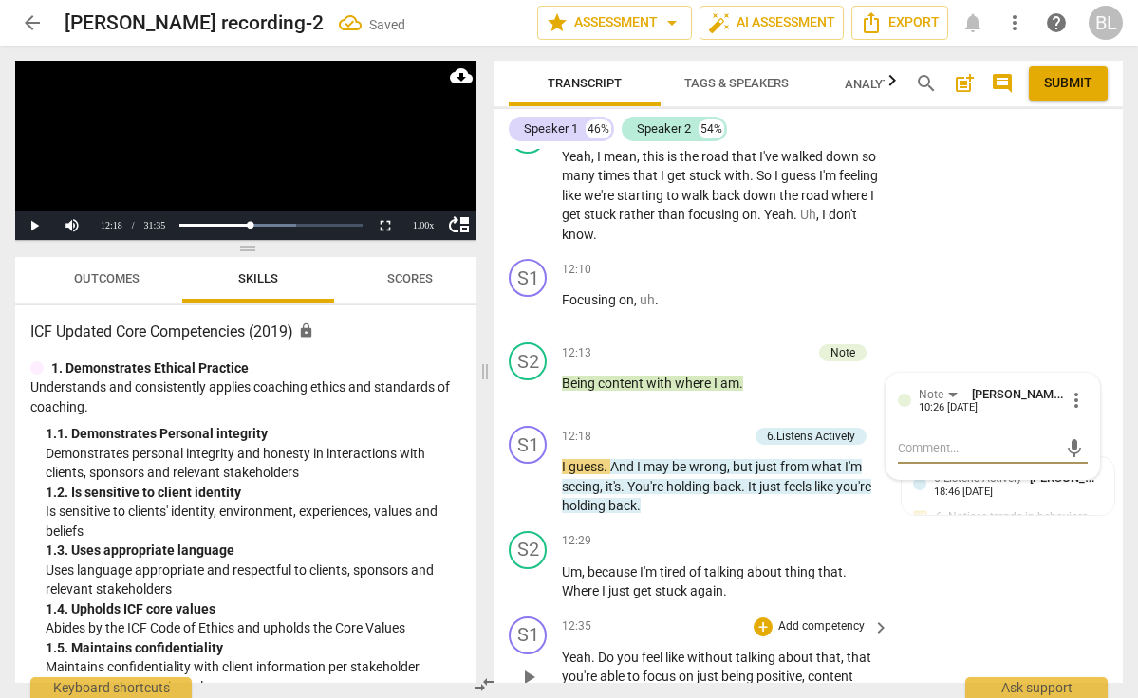
type textarea "I"
type textarea "It"
type textarea "It'"
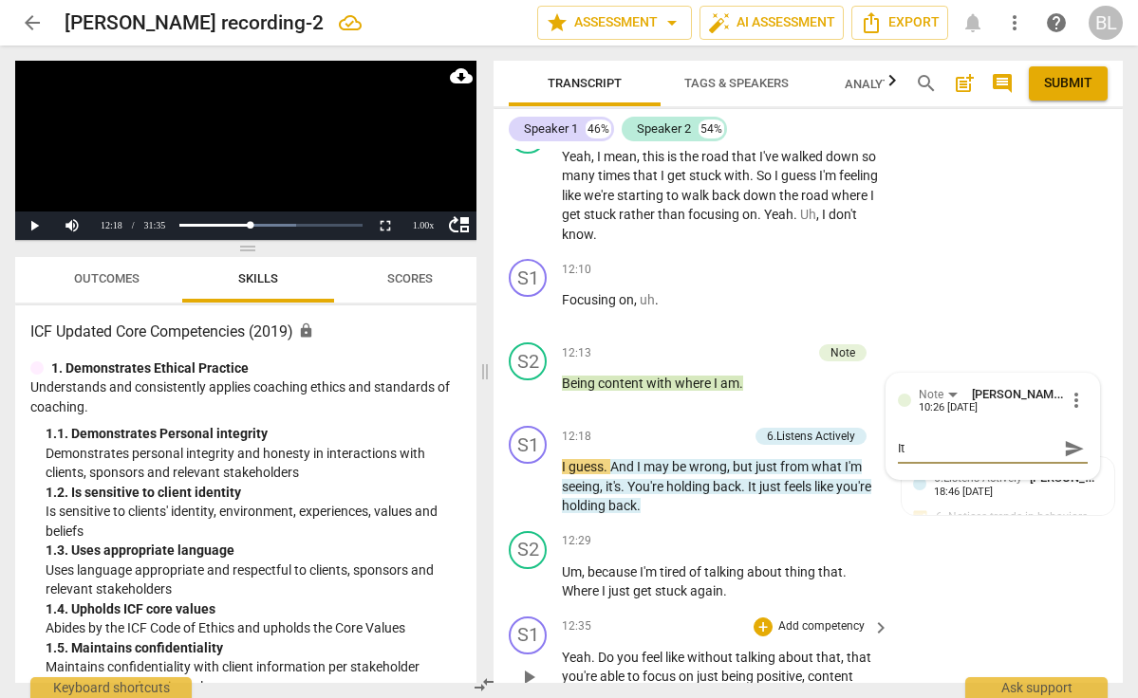
type textarea "It'"
type textarea "It's"
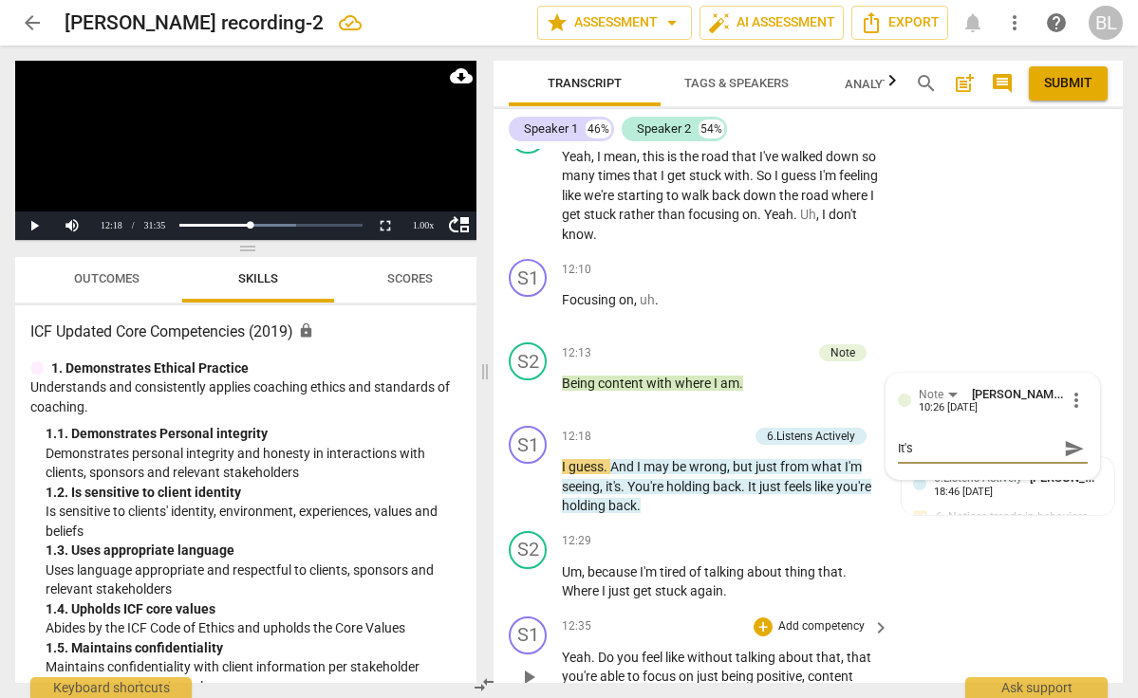
type textarea "It's r"
type textarea "It's re"
type textarea "It's rea"
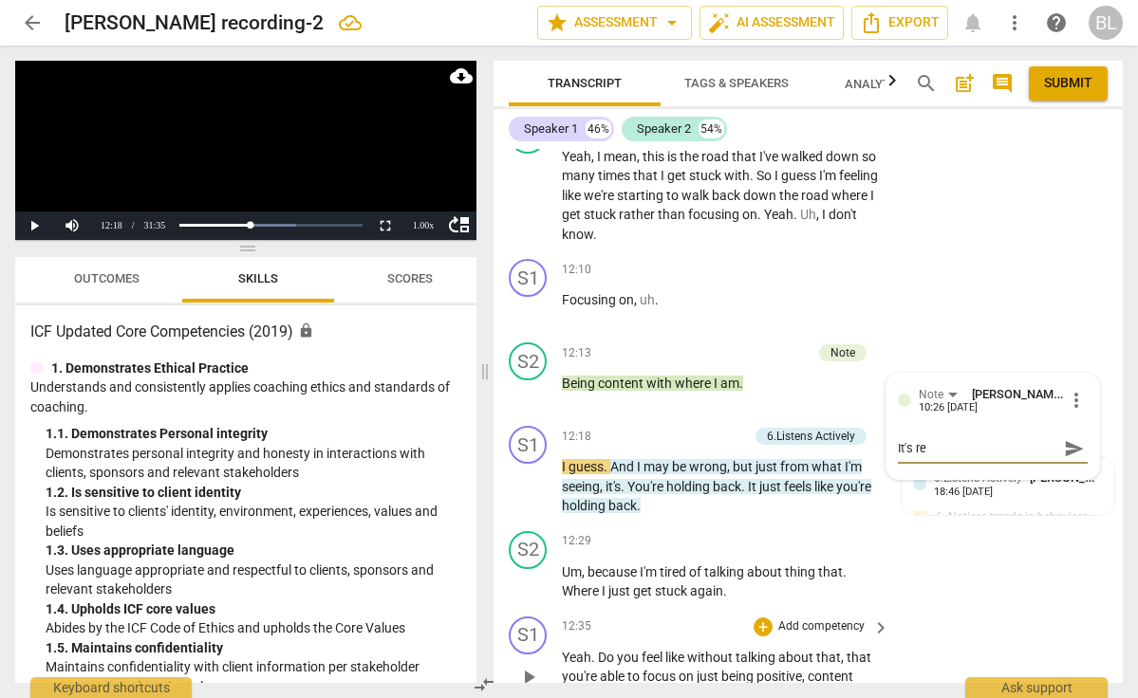
type textarea "It's rea"
type textarea "It's real"
type textarea "It's reall"
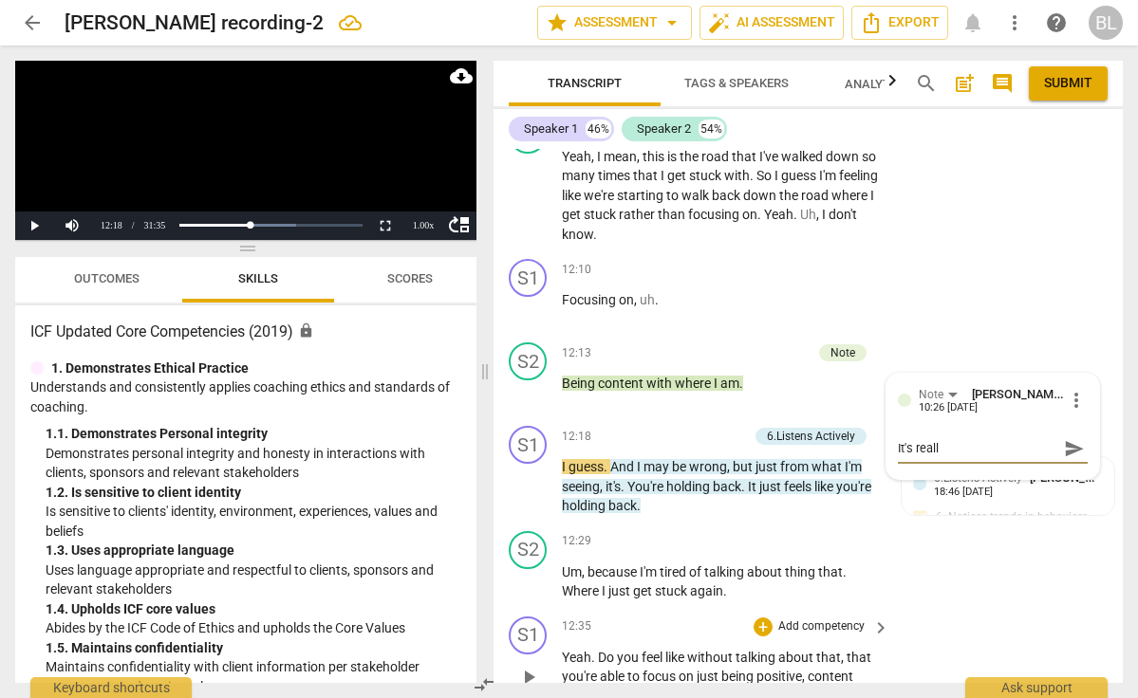
type textarea "It's really"
type textarea "It's really i"
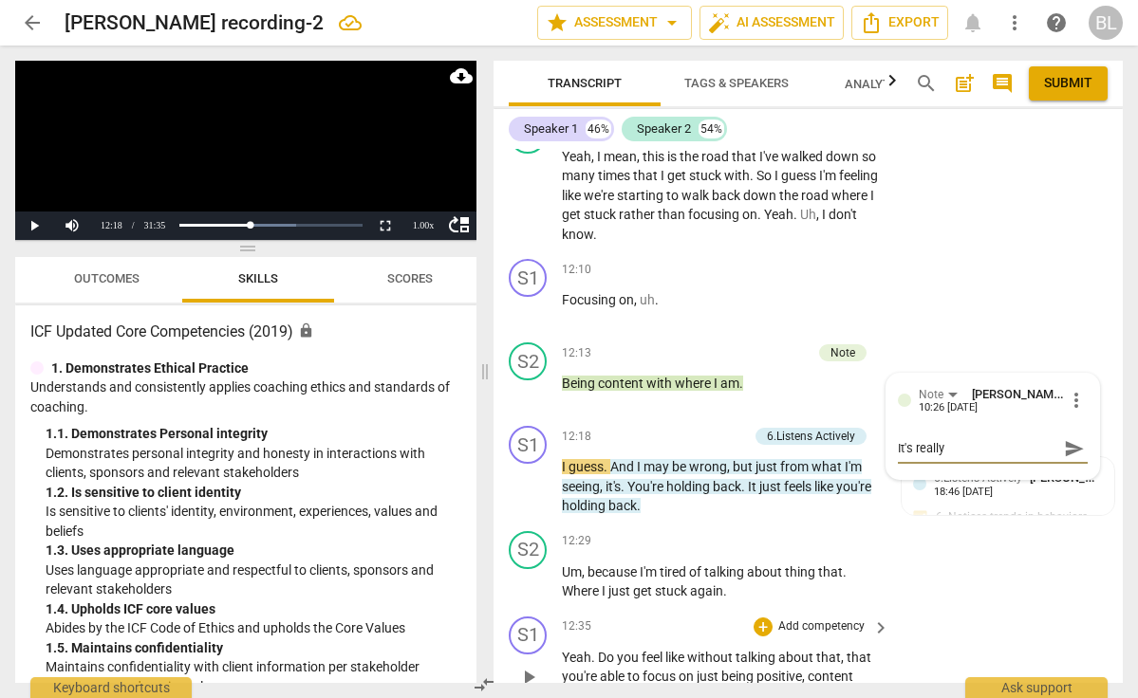
type textarea "It's really i"
type textarea "It's really im"
type textarea "It's really imp"
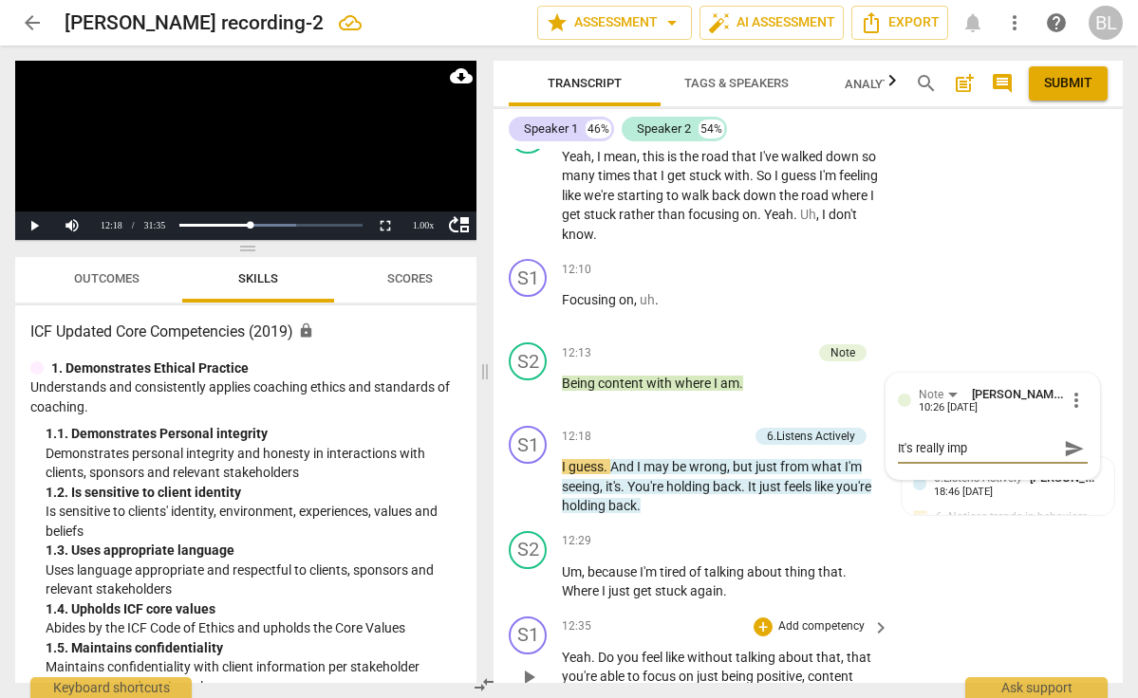
type textarea "It's really impo"
type textarea "It's really impor"
type textarea "It's really import"
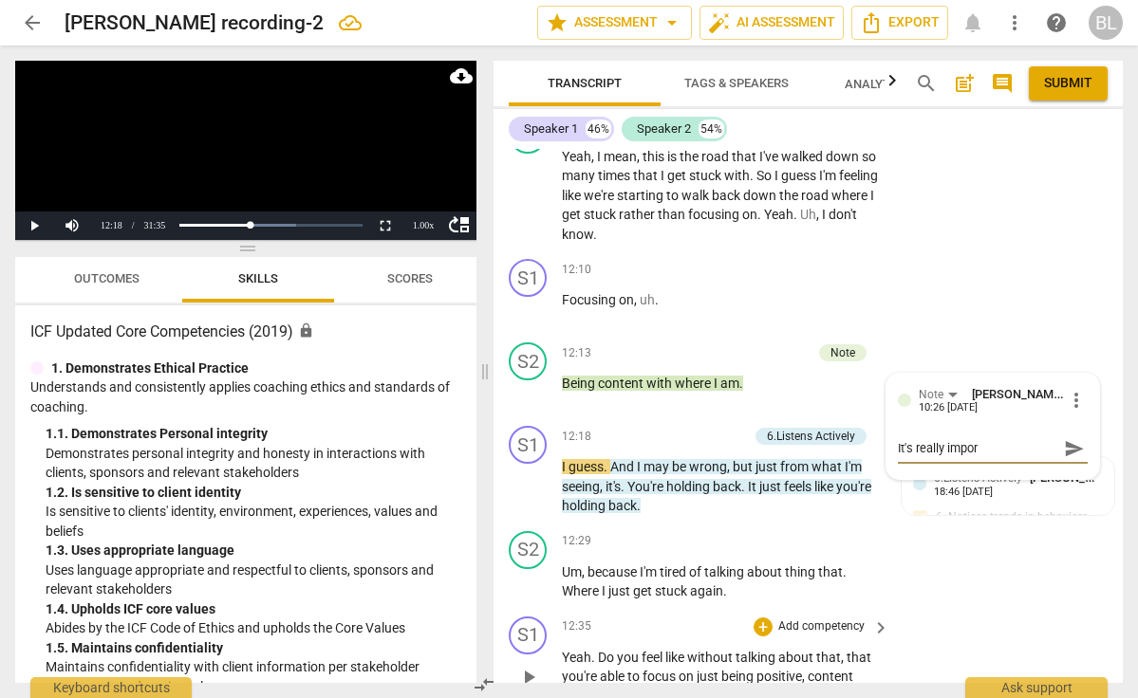
type textarea "It's really import"
type textarea "It's really importa"
type textarea "It's really importan"
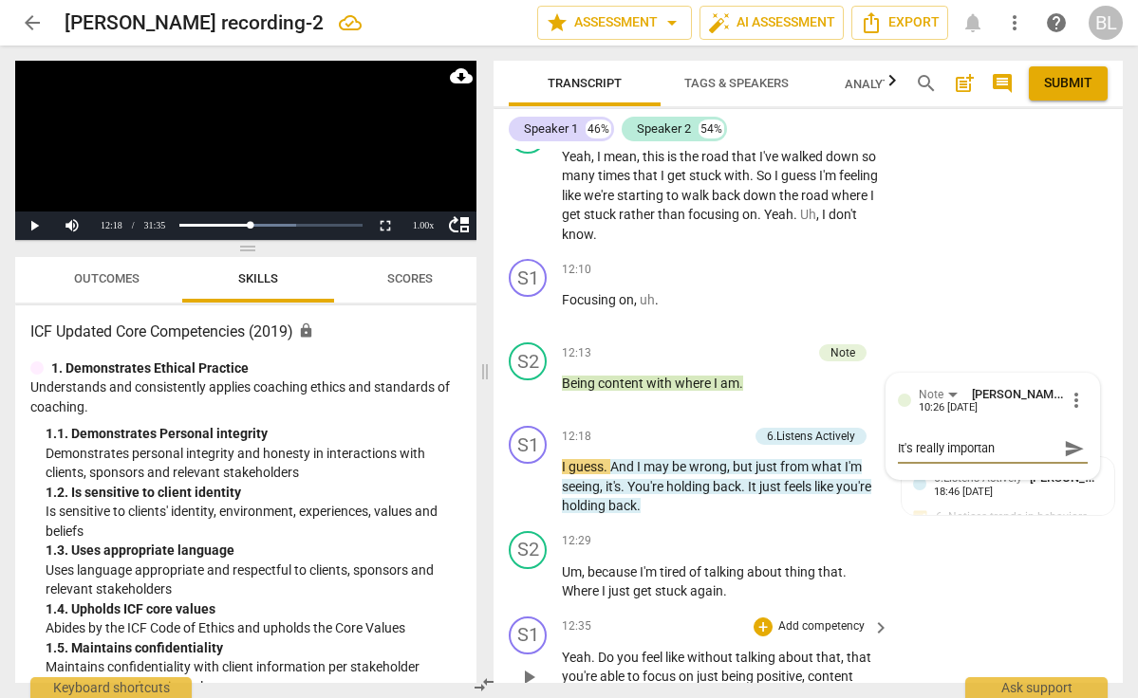
type textarea "It's really important"
type textarea "It's really important a"
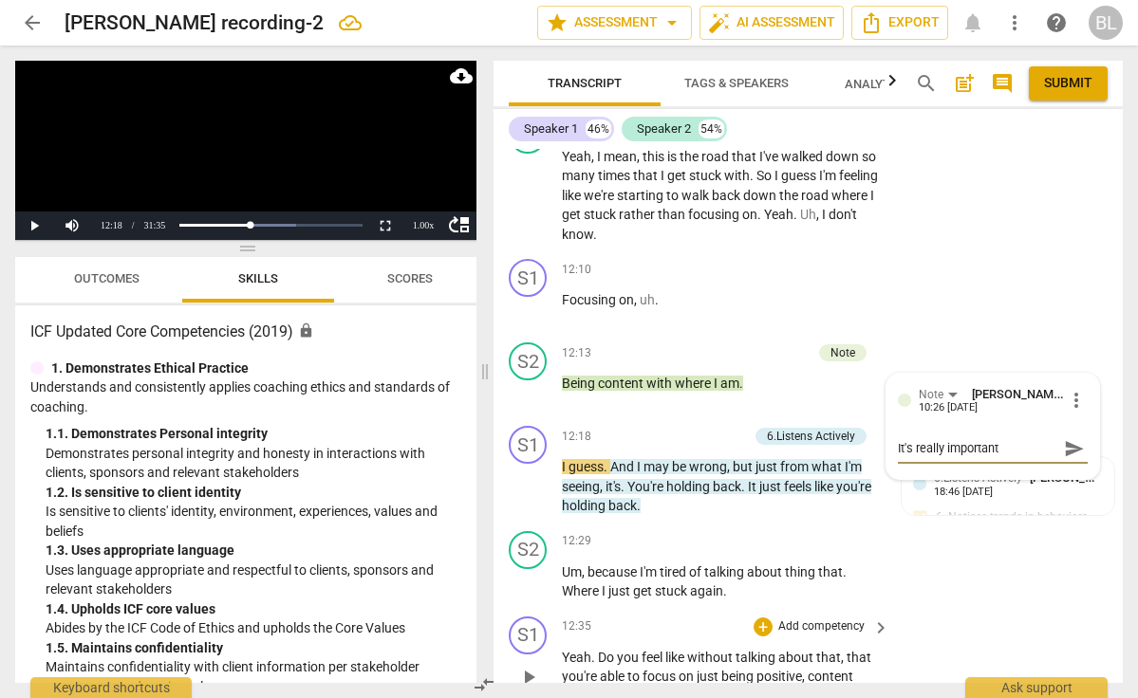
type textarea "It's really important a"
type textarea "It's really important"
type textarea "It's really important t"
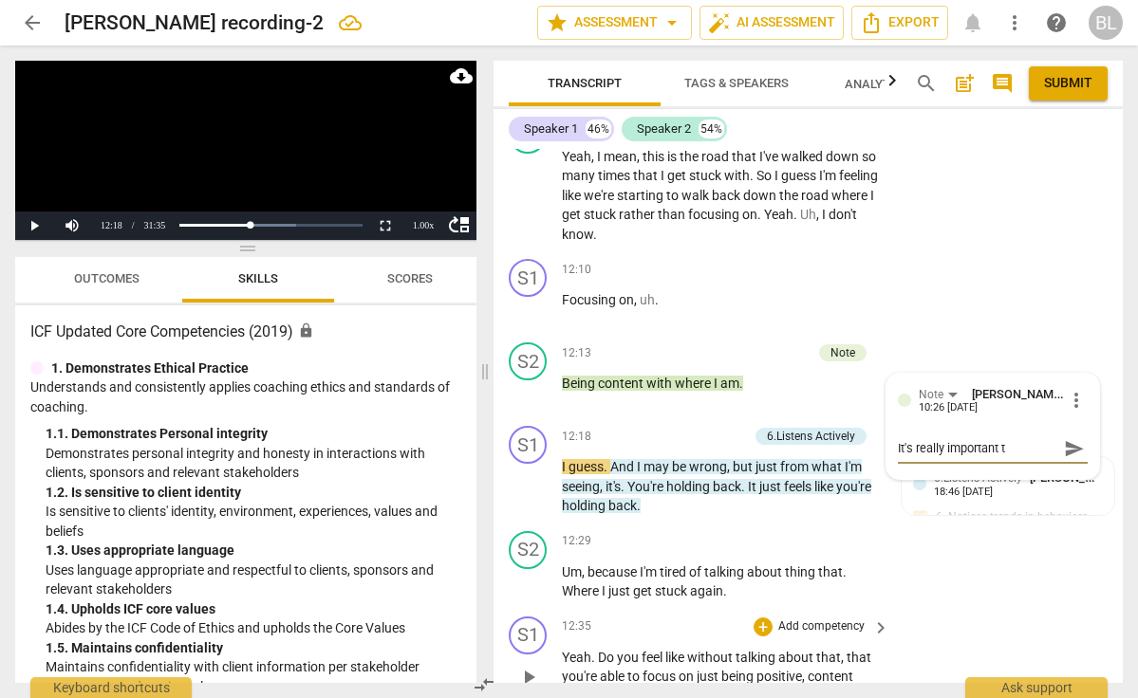
type textarea "It's really important th"
type textarea "It's really important tha"
type textarea "It's really important that"
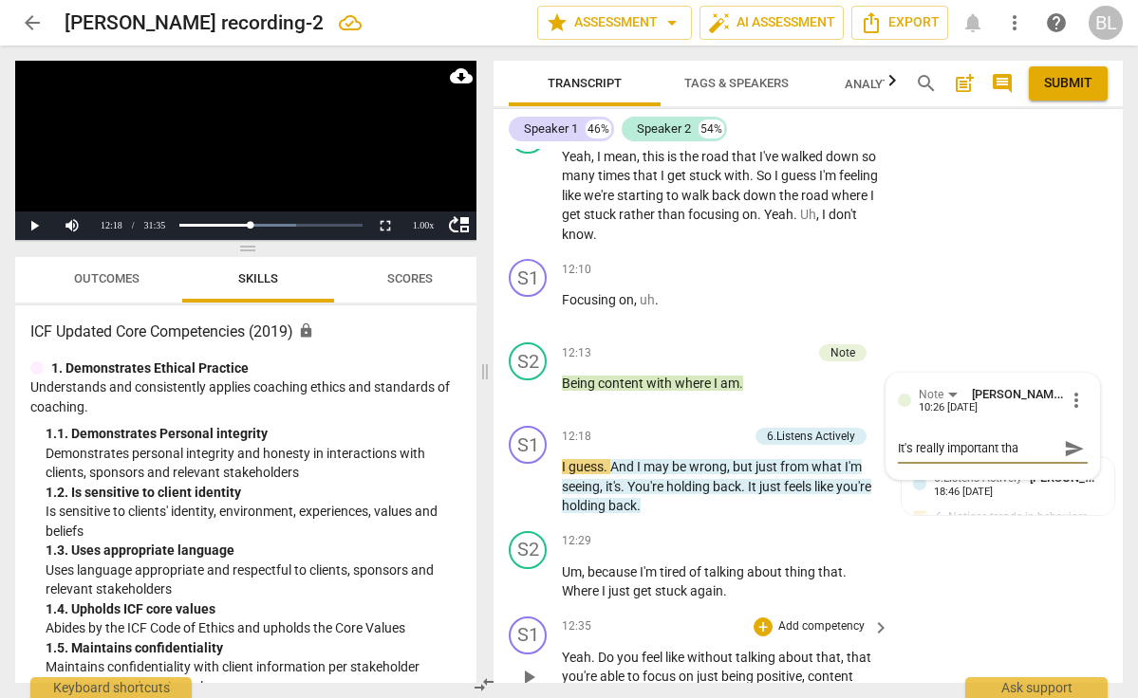
type textarea "It's really important that"
type textarea "It's really important that t"
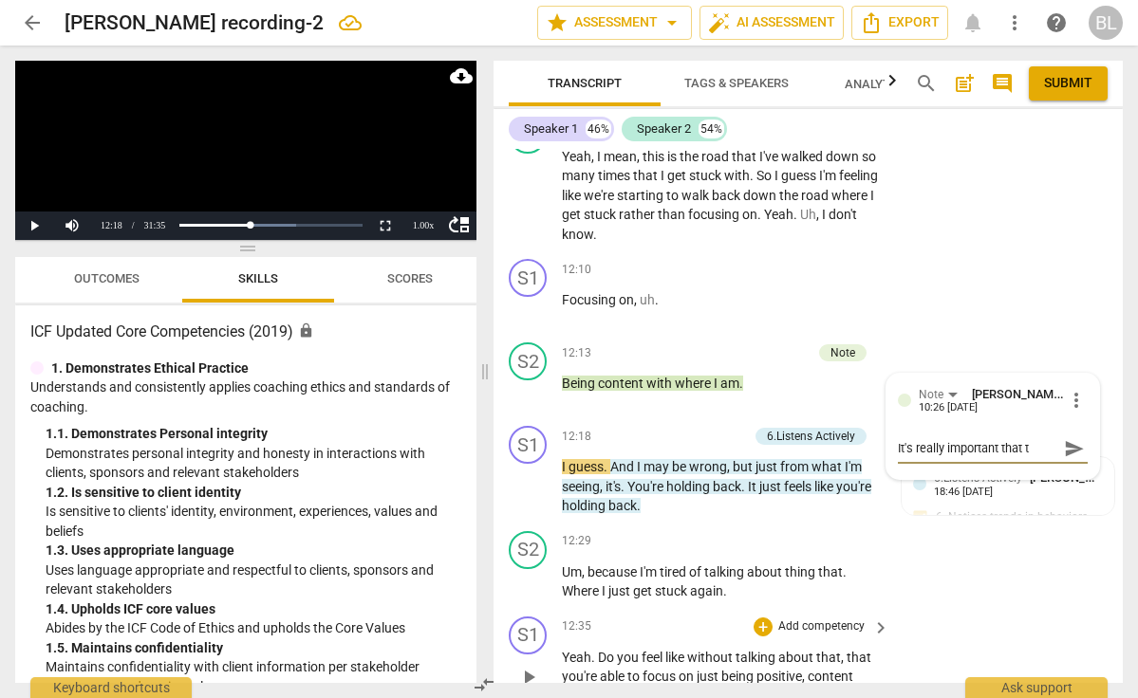
type textarea "It's really important that th"
type textarea "It's really important that the"
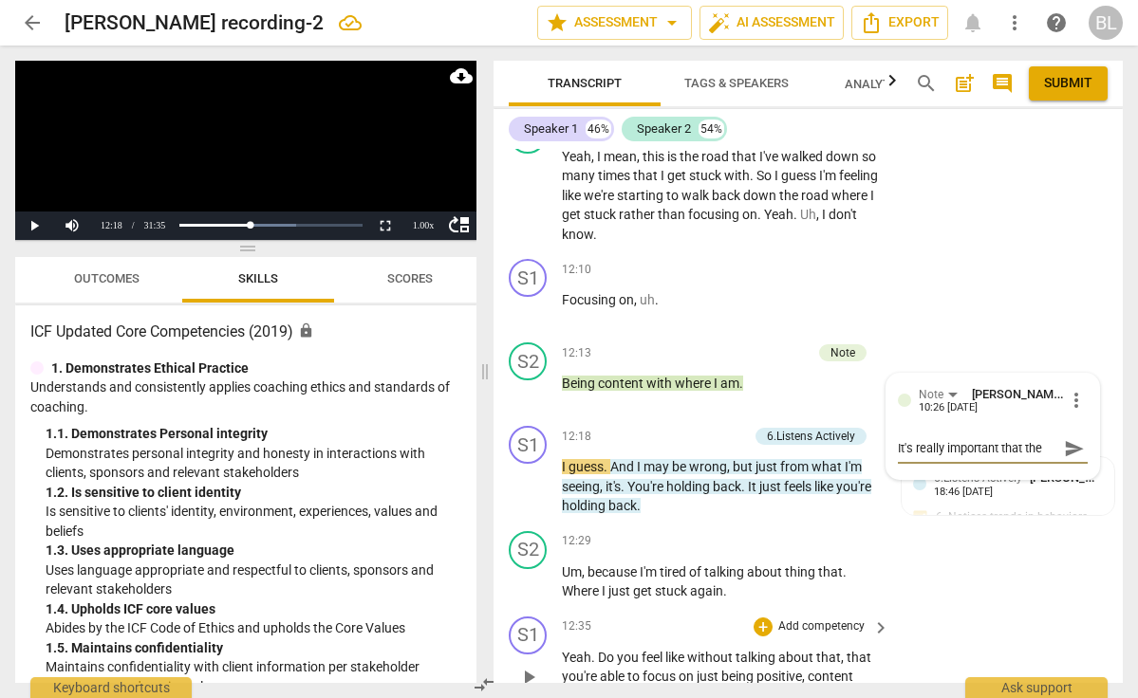
type textarea "It's really important that the"
type textarea "It's really important that the c"
type textarea "It's really important that the cl"
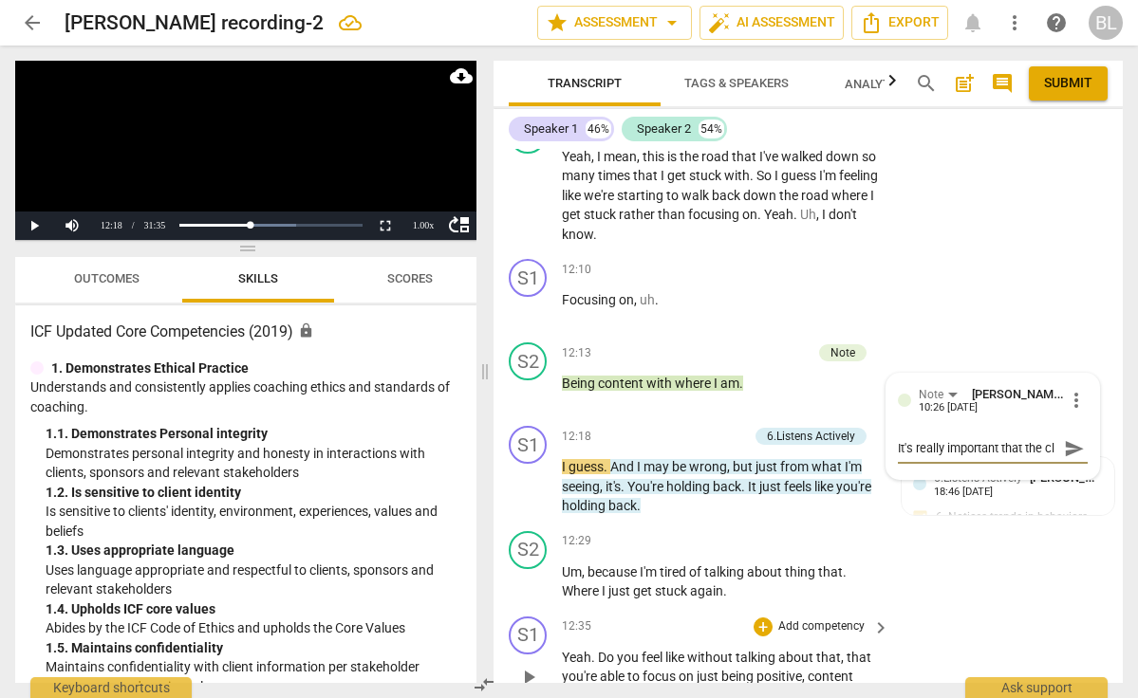
scroll to position [16, 0]
type textarea "It's really important that the cli"
type textarea "It's really important that the clie"
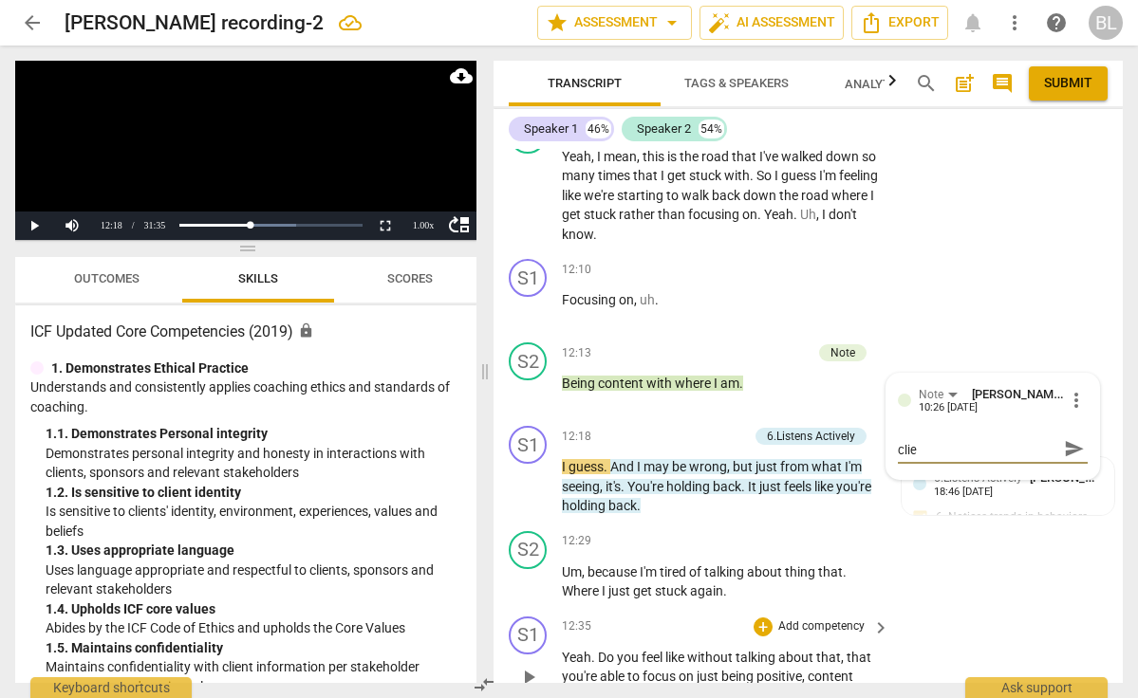
type textarea "It's really important that the clien"
type textarea "It's really important that the client"
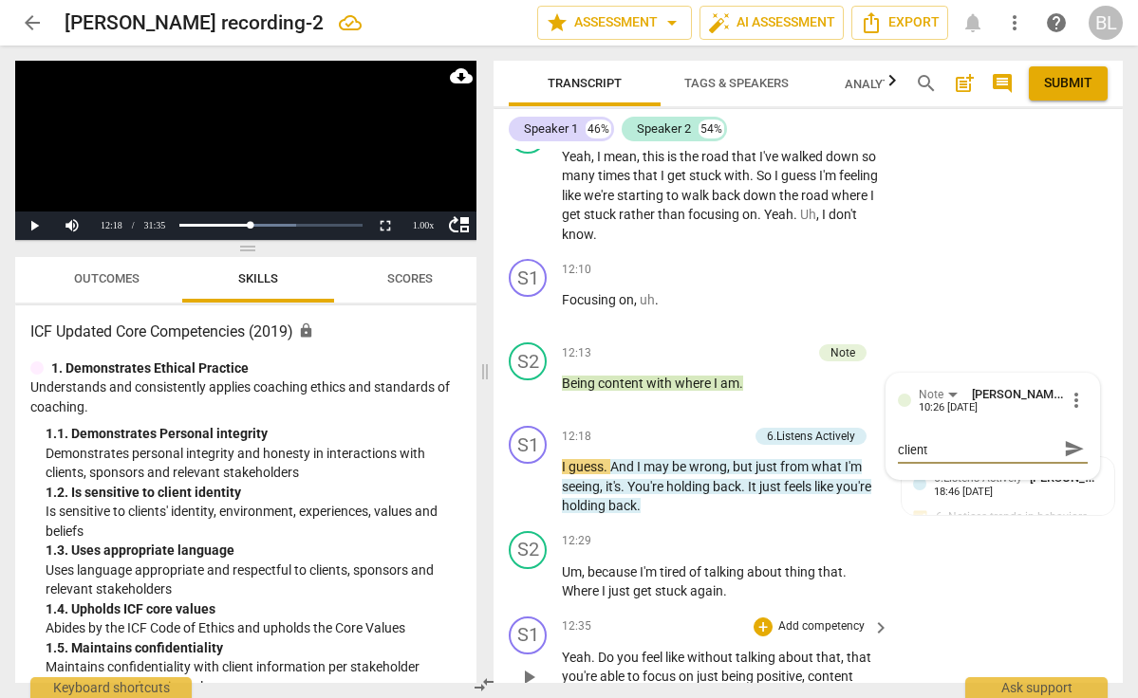
type textarea "It's really important that the client"
type textarea "It's really important that the client c"
type textarea "It's really important that the client co"
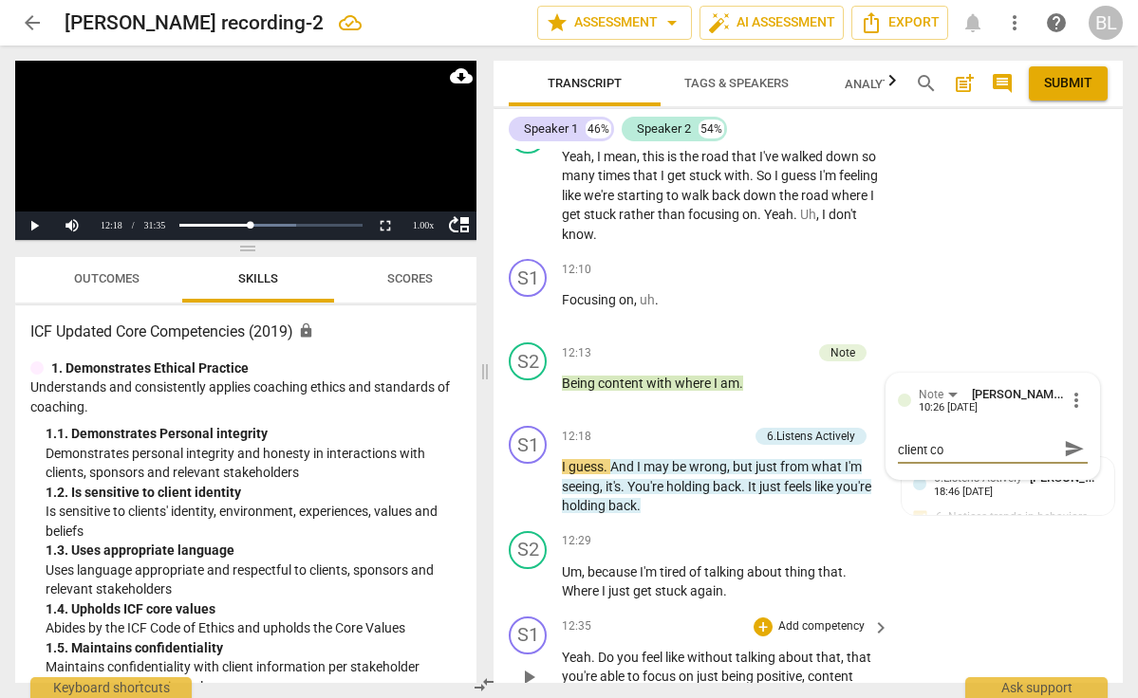
scroll to position [0, 0]
type textarea "It's really important that the client cou"
type textarea "It's really important that the client coul"
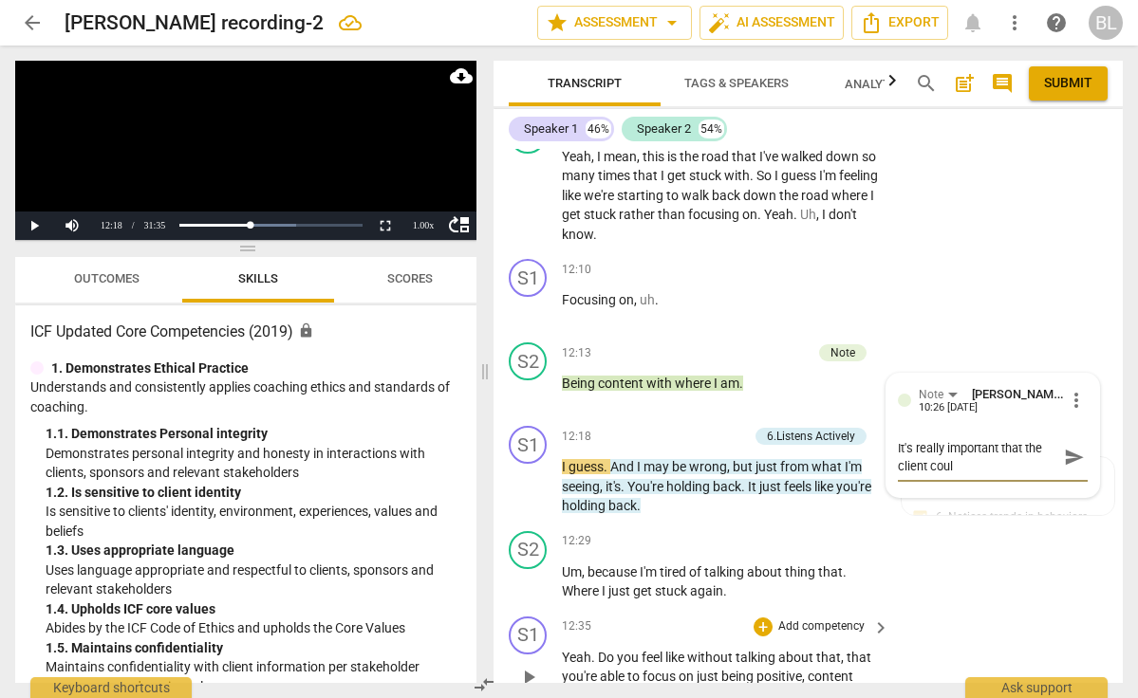
type textarea "It's really important that the client could"
type textarea "It's really important that the client could t"
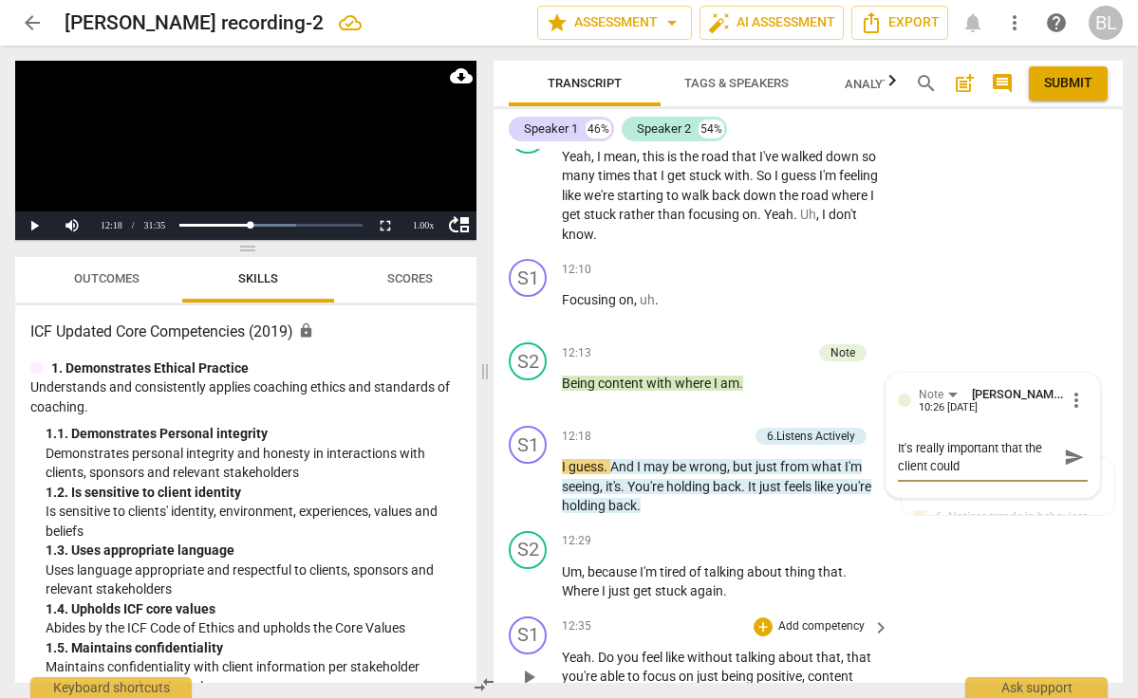
type textarea "It's really important that the client could t"
type textarea "It's really important that the client could te"
type textarea "It's really important that the client could tel"
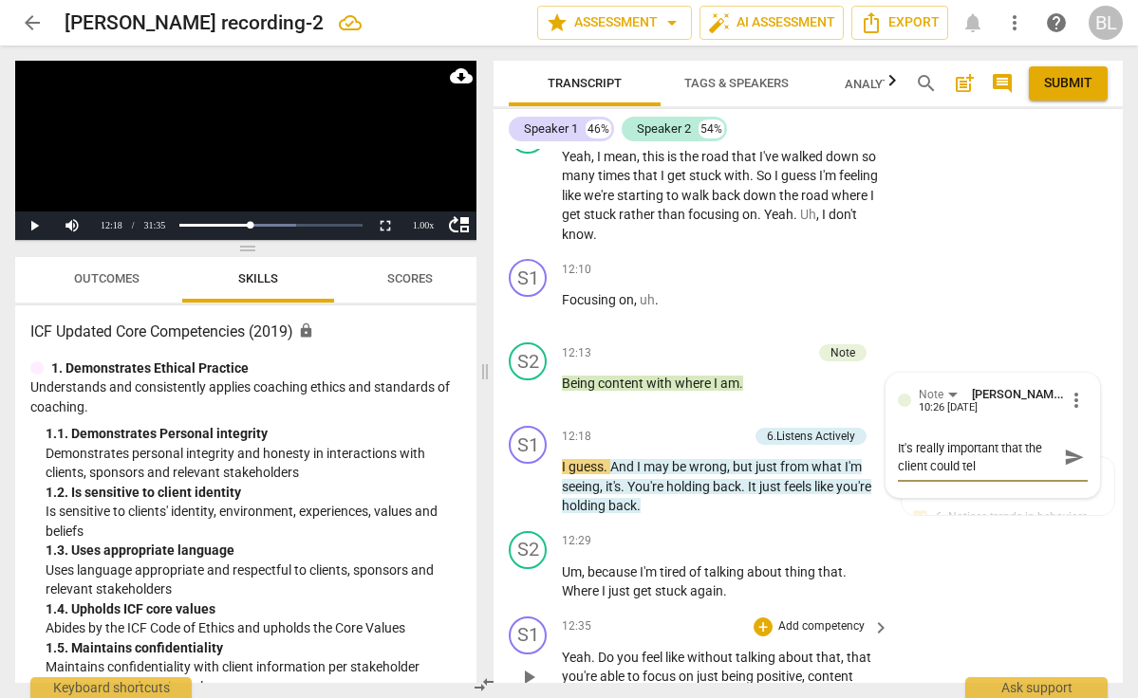
type textarea "It's really important that the client could tell"
type textarea "It's really important that the client could tell y"
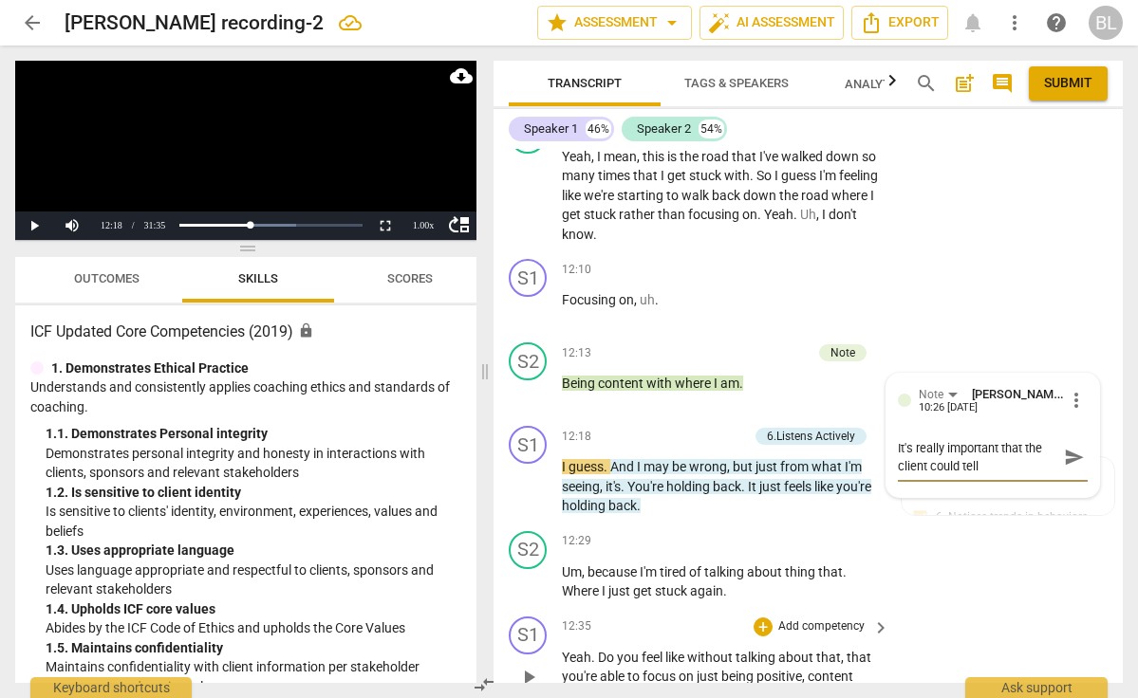
type textarea "It's really important that the client could tell y"
type textarea "It's really important that the client could tell yo"
type textarea "It's really important that the client could tell you"
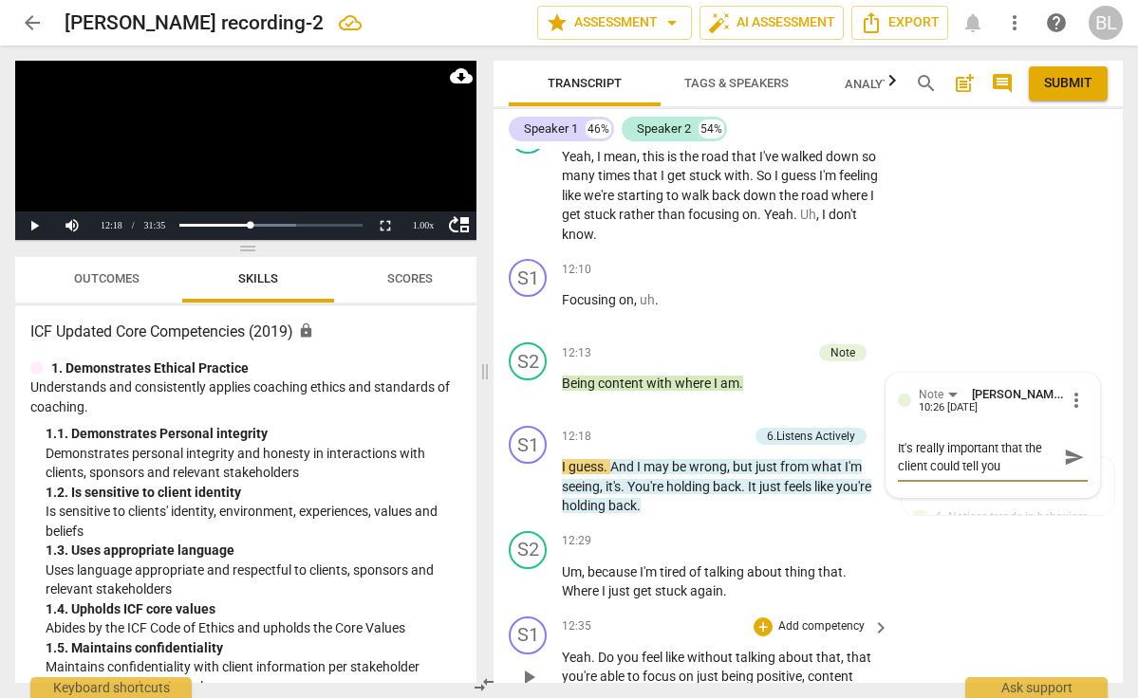
type textarea "It's really important that the client could tell you"
type textarea "It's really important that the client could tell you s"
type textarea "It's really important that the client could tell you sh"
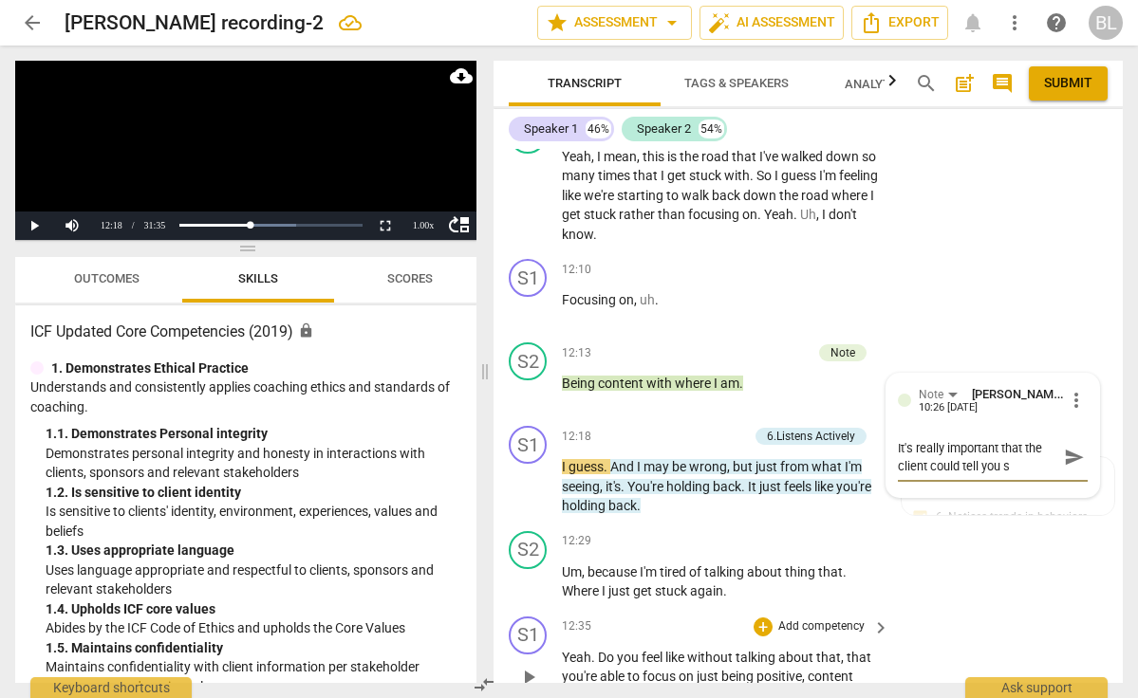
type textarea "It's really important that the client could tell you sh"
type textarea "It's really important that the client could tell you she"
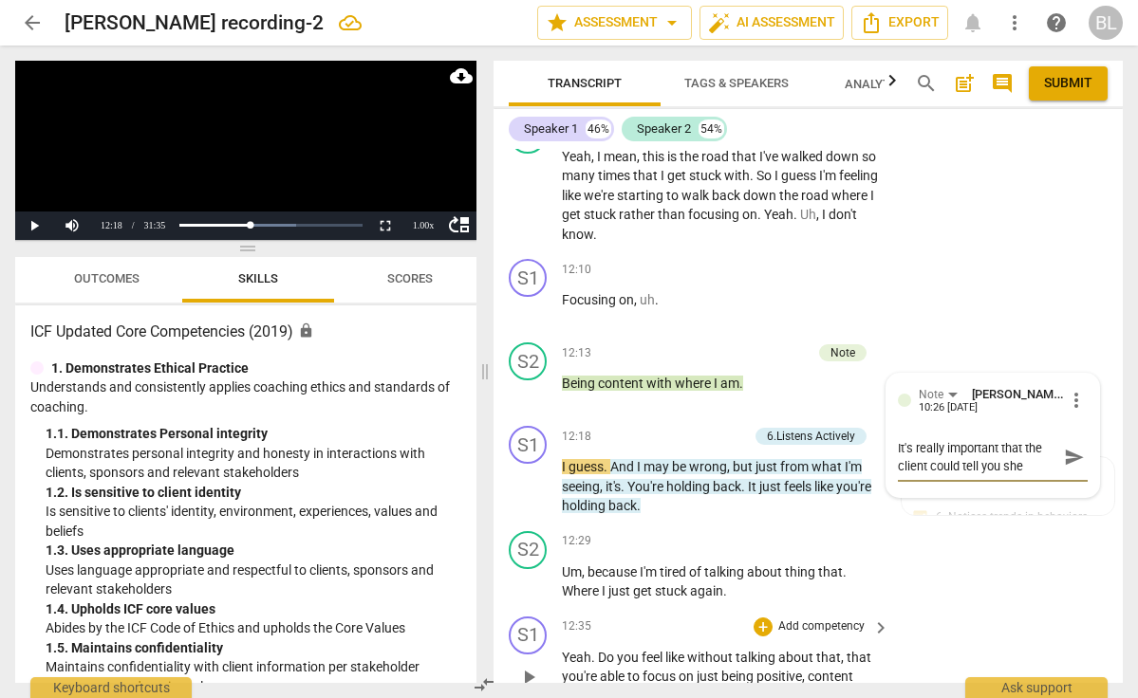
type textarea "It's really important that the client could tell you she f"
type textarea "It's really important that the client could tell you she fe"
type textarea "It's really important that the client could tell you she fel"
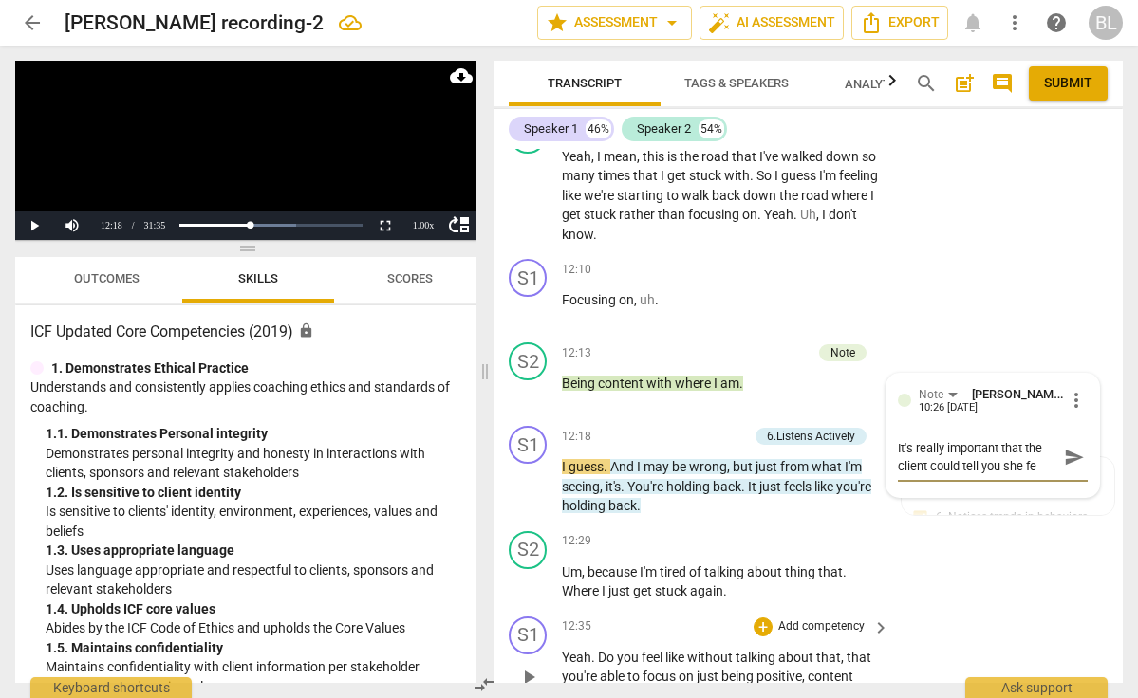
type textarea "It's really important that the client could tell you she fel"
type textarea "It's really important that the client could tell you she felt"
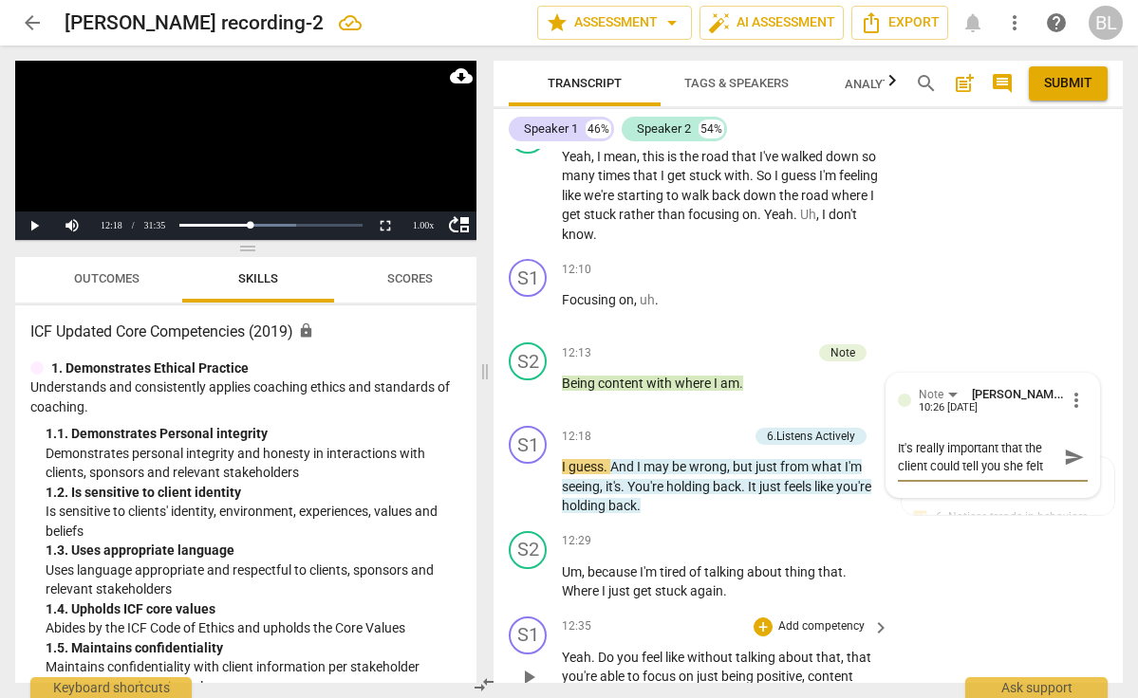
type textarea "It's really important that the client could tell you she felt s"
type textarea "It's really important that the client could tell you she felt sh"
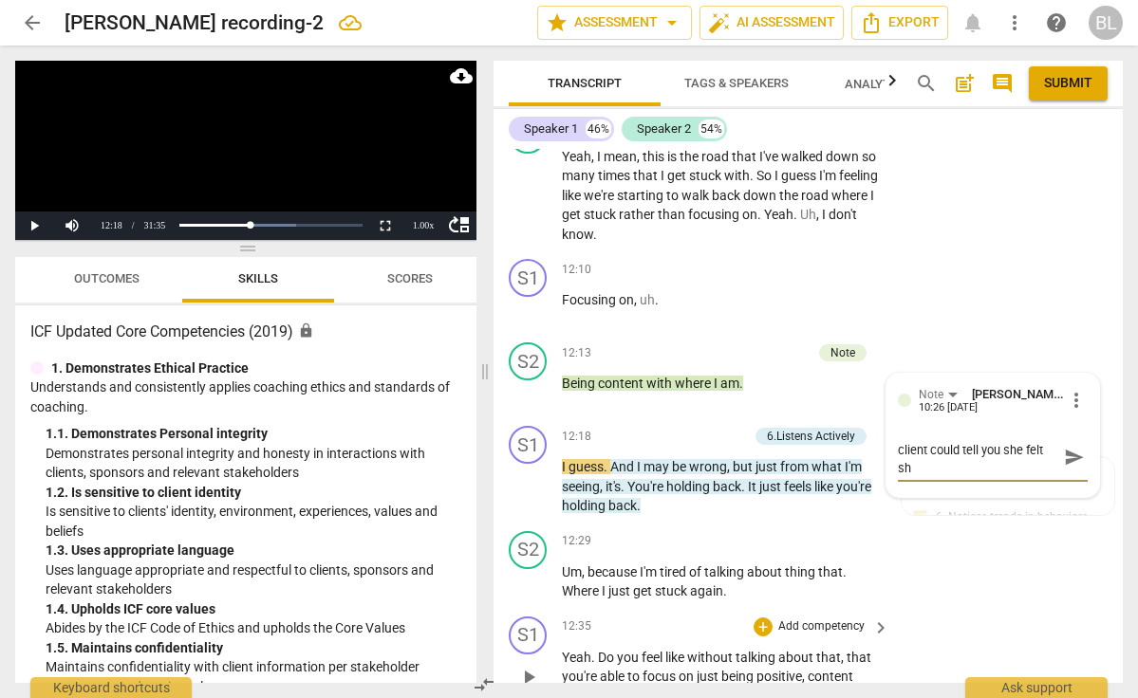
type textarea "It's really important that the client could tell you she felt she"
type textarea "It's really important that the client could tell you she felt she w"
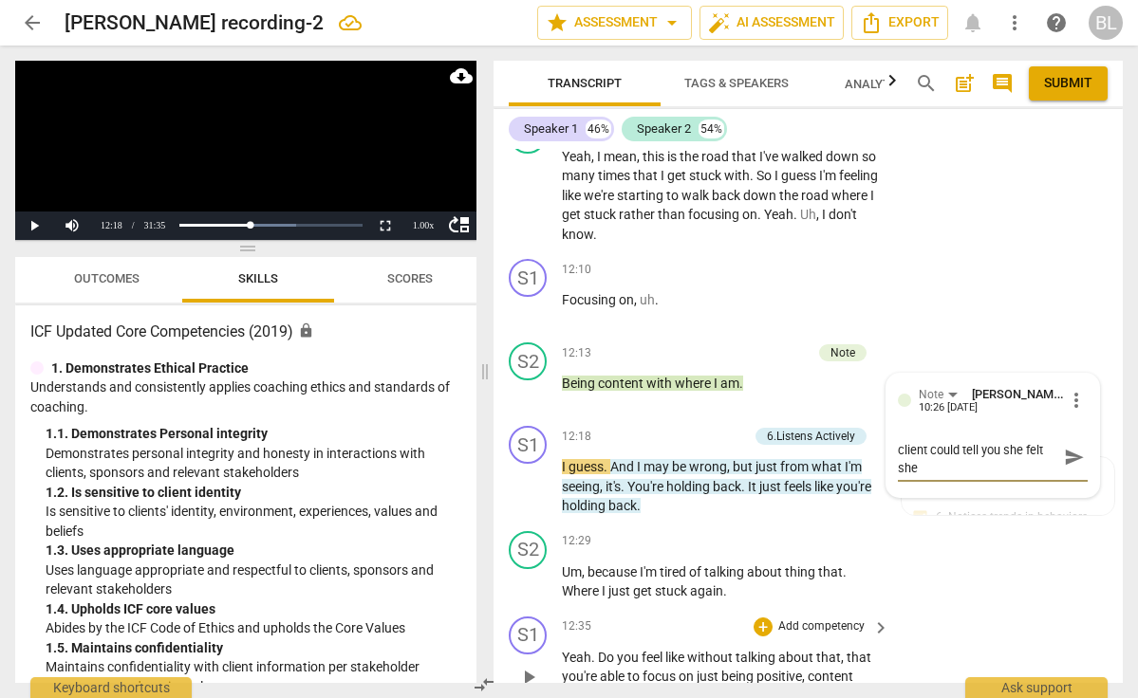
type textarea "It's really important that the client could tell you she felt she w"
type textarea "It's really important that the client could tell you she felt she wa"
type textarea "It's really important that the client could tell you she felt she was"
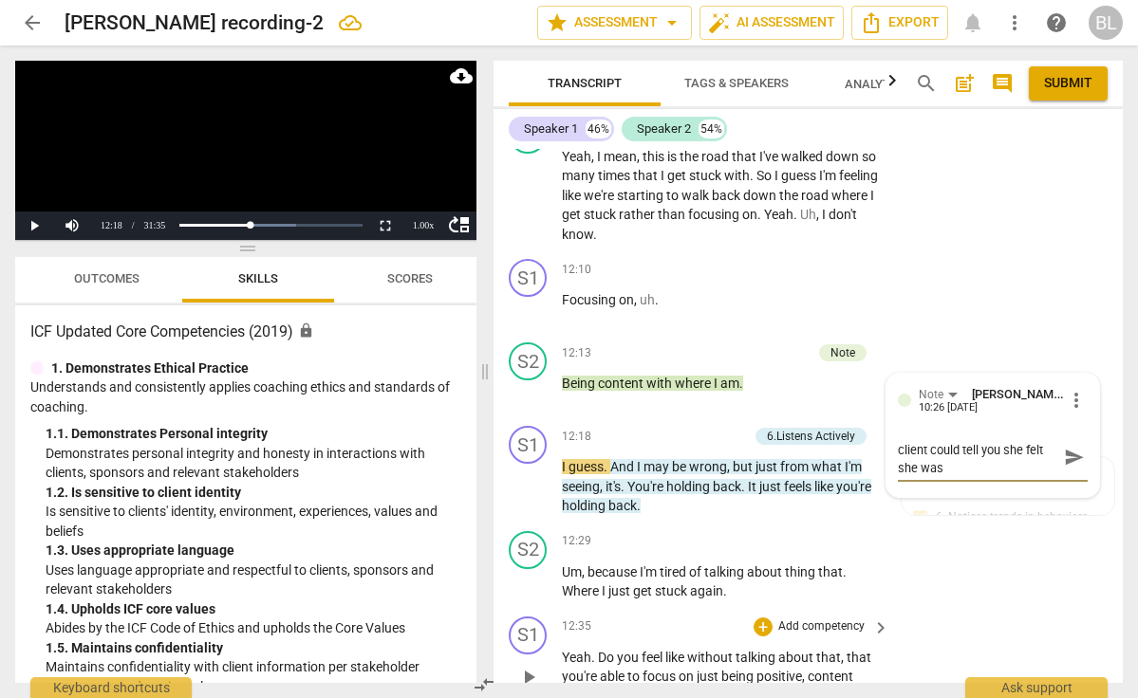
type textarea "It's really important that the client could tell you she felt she was"
type textarea "It's really important that the client could tell you she felt she was h"
type textarea "It's really important that the client could tell you she felt she was he"
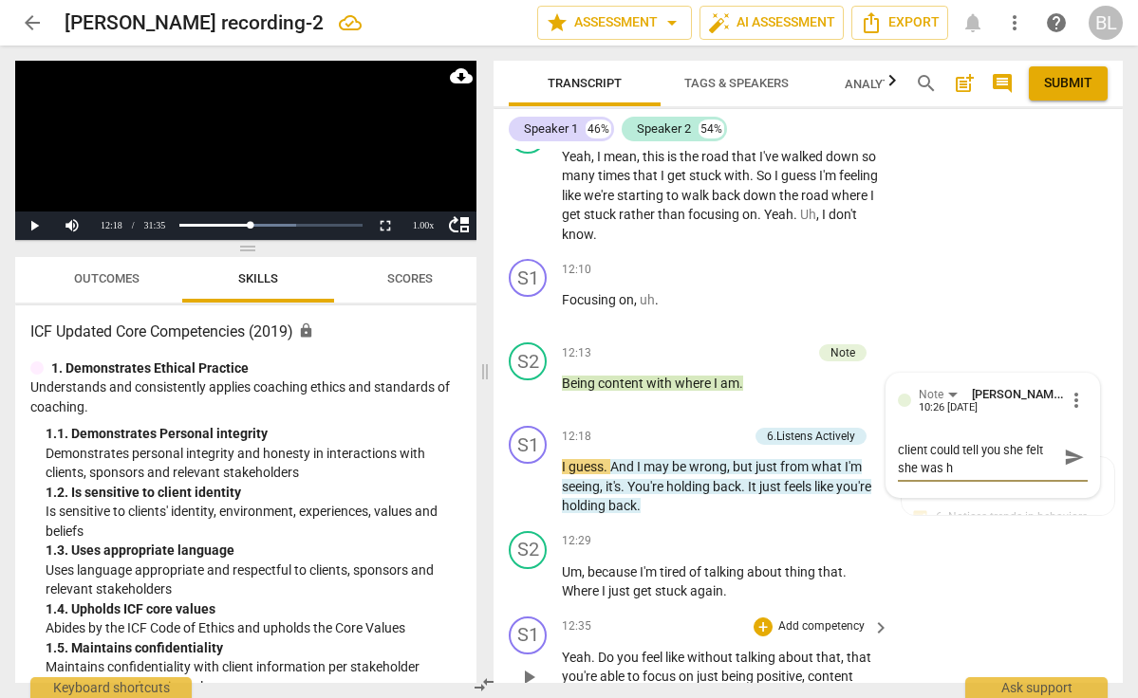
type textarea "It's really important that the client could tell you she felt she was he"
type textarea "It's really important that the client could tell you she felt she was hea"
type textarea "It's really important that the client could tell you she felt she was heas"
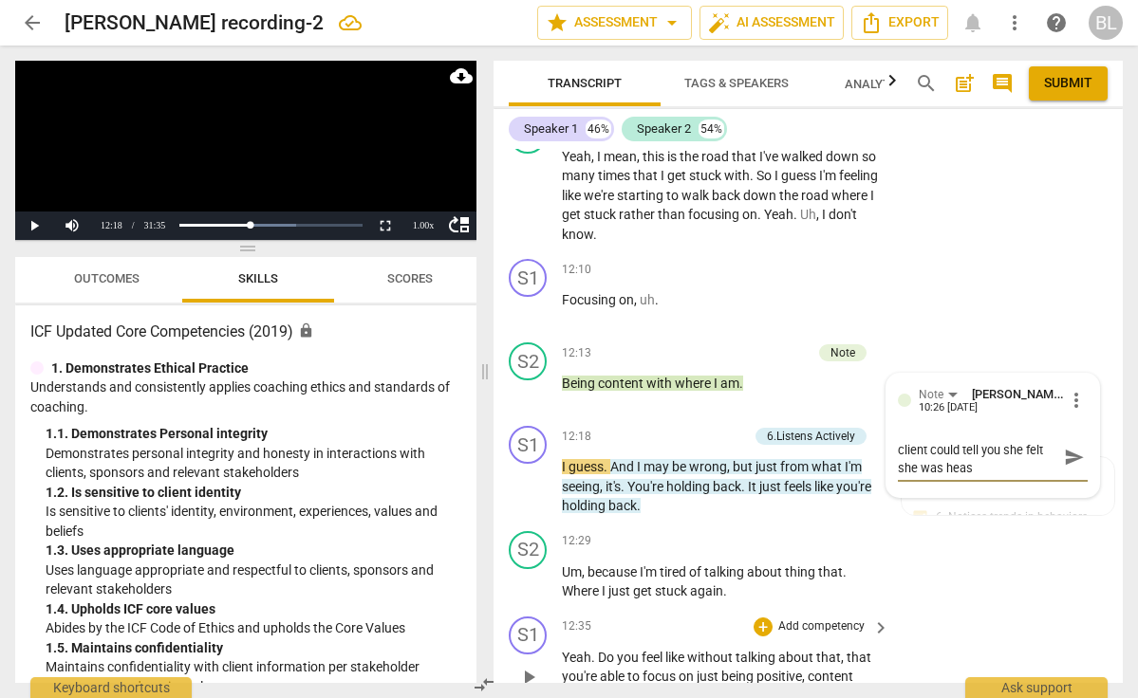
scroll to position [0, 0]
type textarea "It's really important that the client could tell you she felt she was hea"
type textarea "It's really important that the client could tell you she felt she was heas"
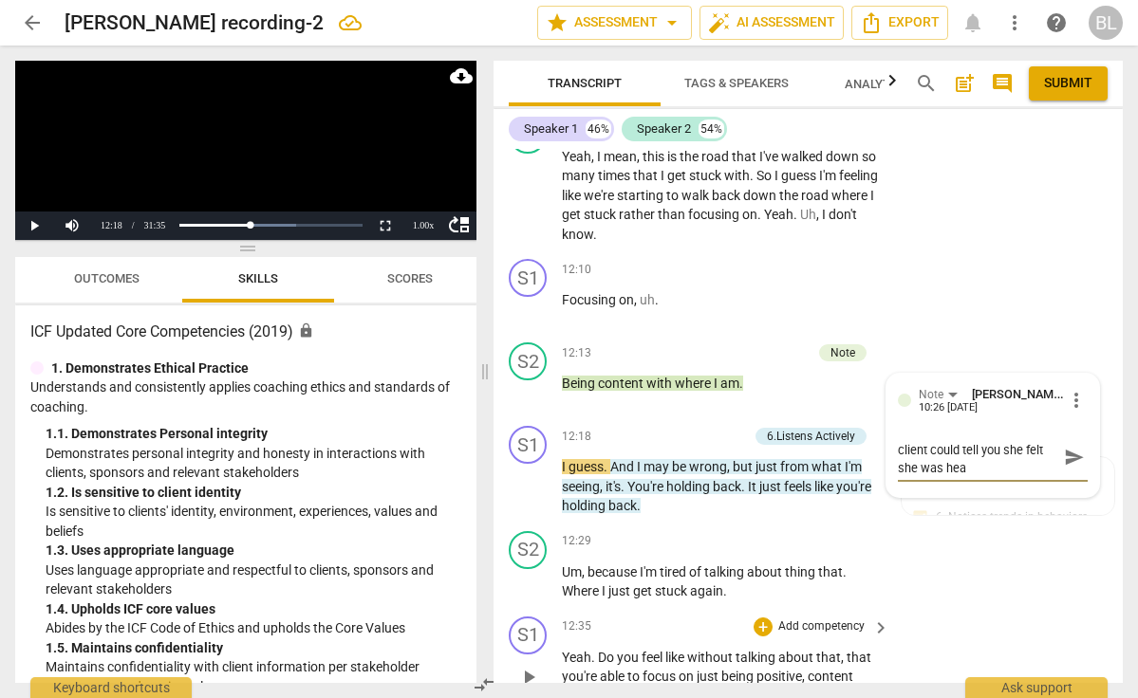
type textarea "It's really important that the client could tell you she felt she was heas"
type textarea "It's really important that the client could tell you she felt she was hea"
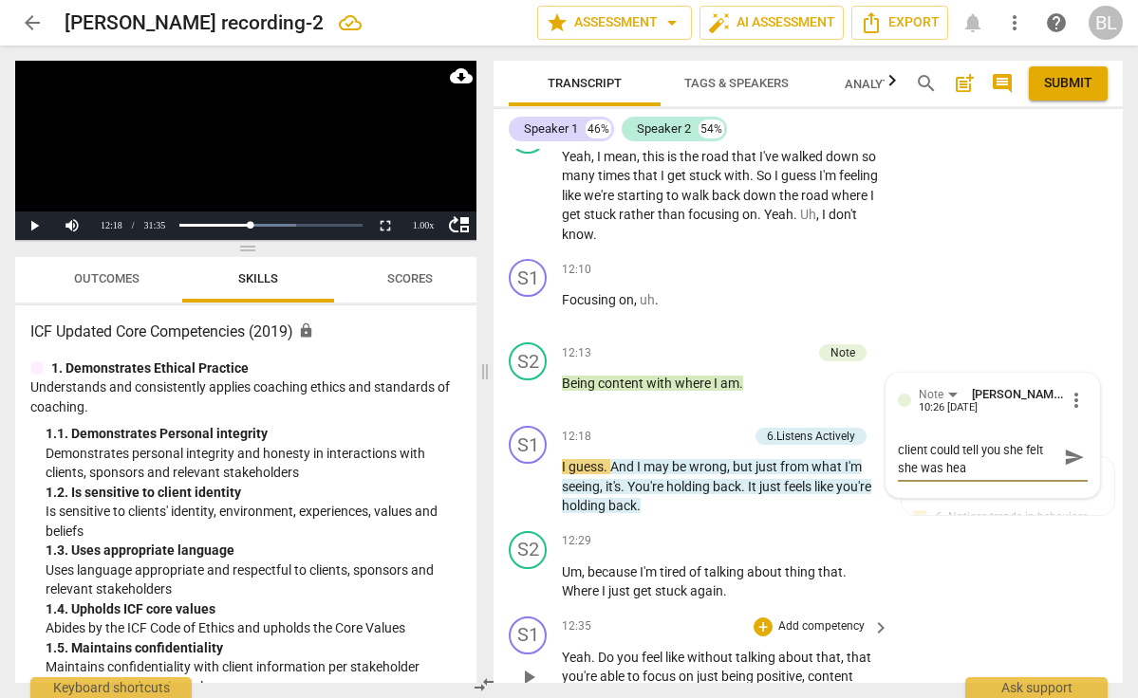
type textarea "It's really important that the client could tell you she felt she was head"
type textarea "It's really important that the client could tell you she felt she was heade"
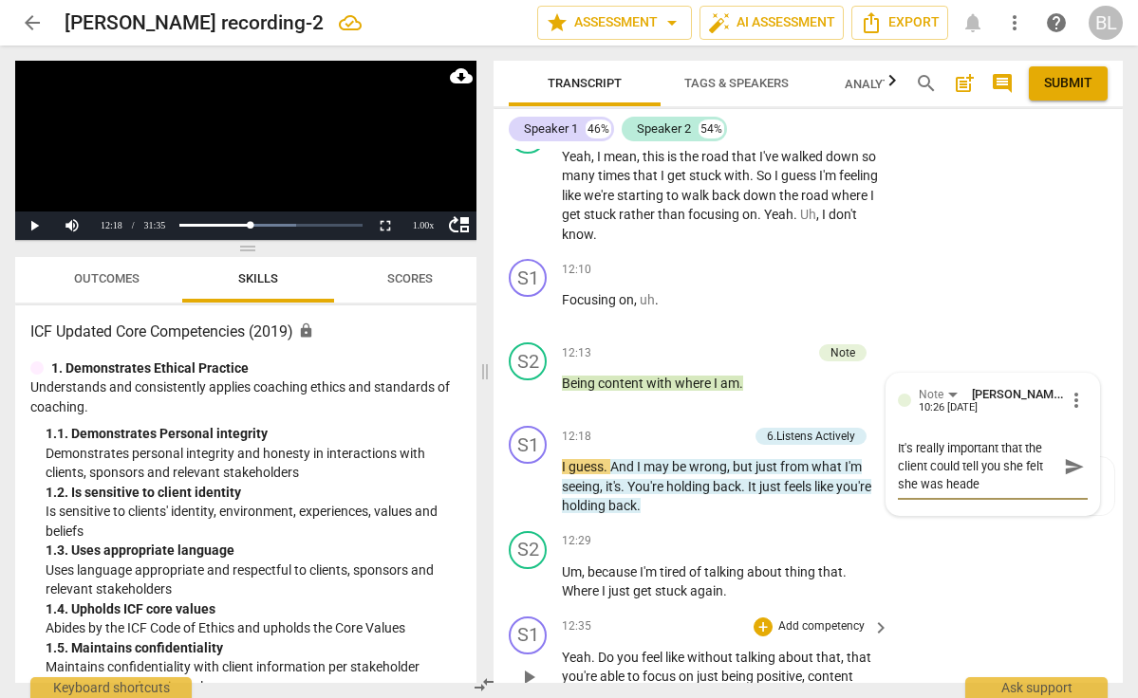
type textarea "It's really important that the client could tell you she felt she was headed"
type textarea "It's really important that the client could tell you she felt she was headed d"
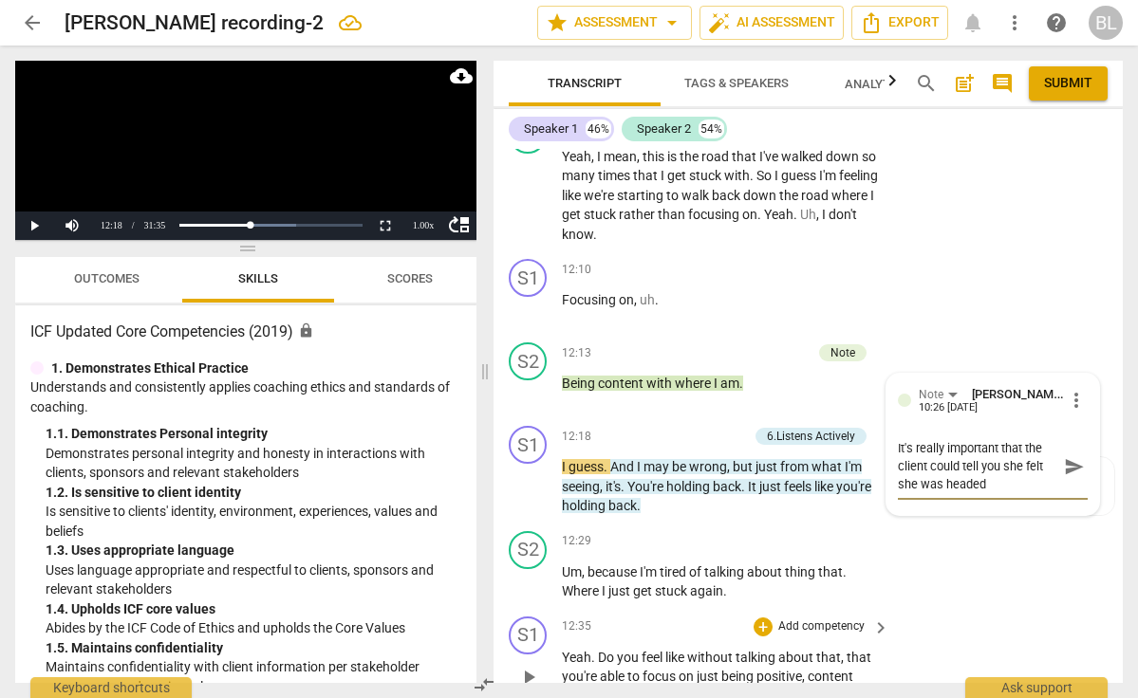
type textarea "It's really important that the client could tell you she felt she was headed d"
type textarea "It's really important that the client could tell you she felt she was headed do"
type textarea "It's really important that the client could tell you she felt she was headed dow"
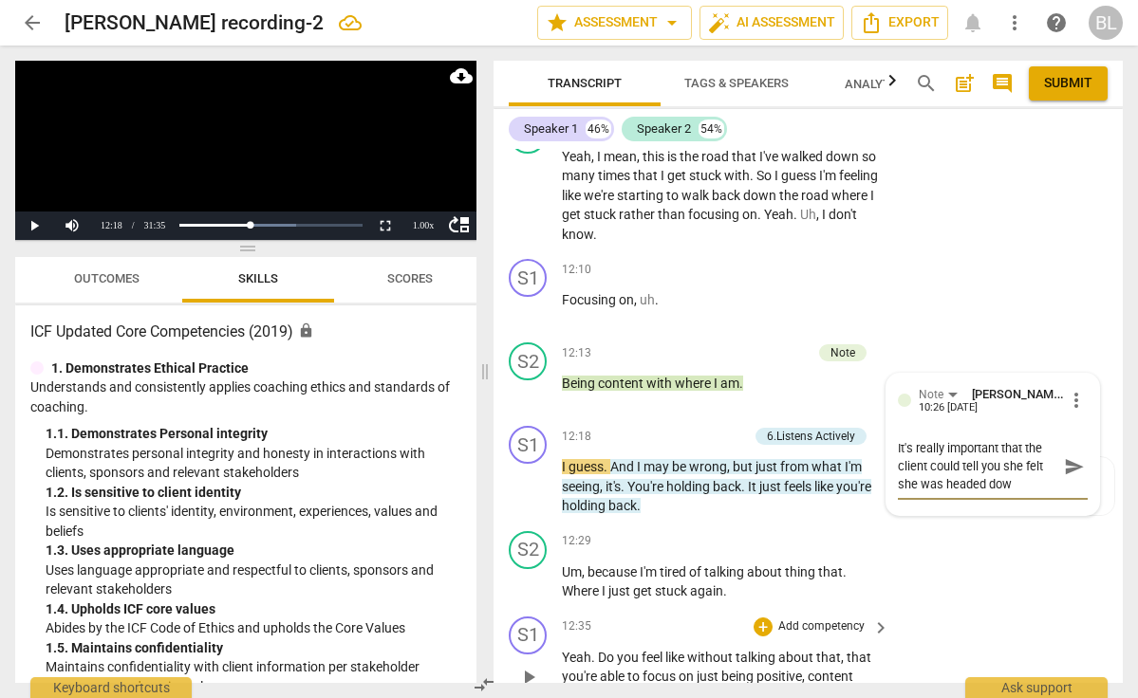
type textarea "It's really important that the client could tell you she felt she was headed do…"
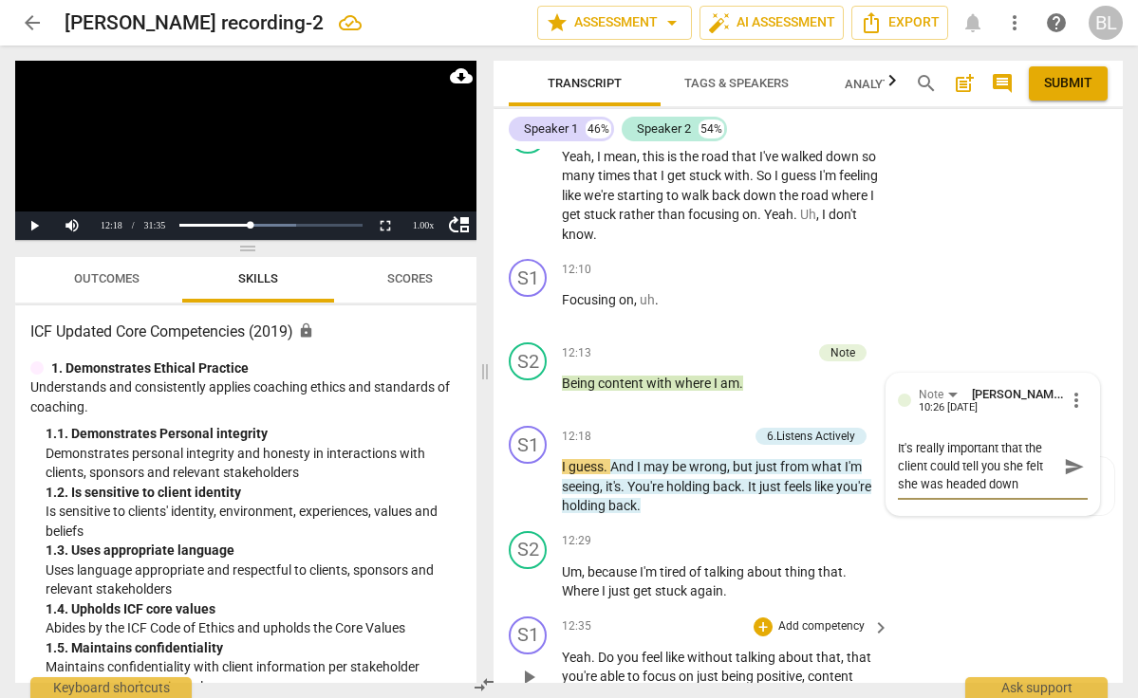
type textarea "It's really important that the client could tell you she felt she was headed do…"
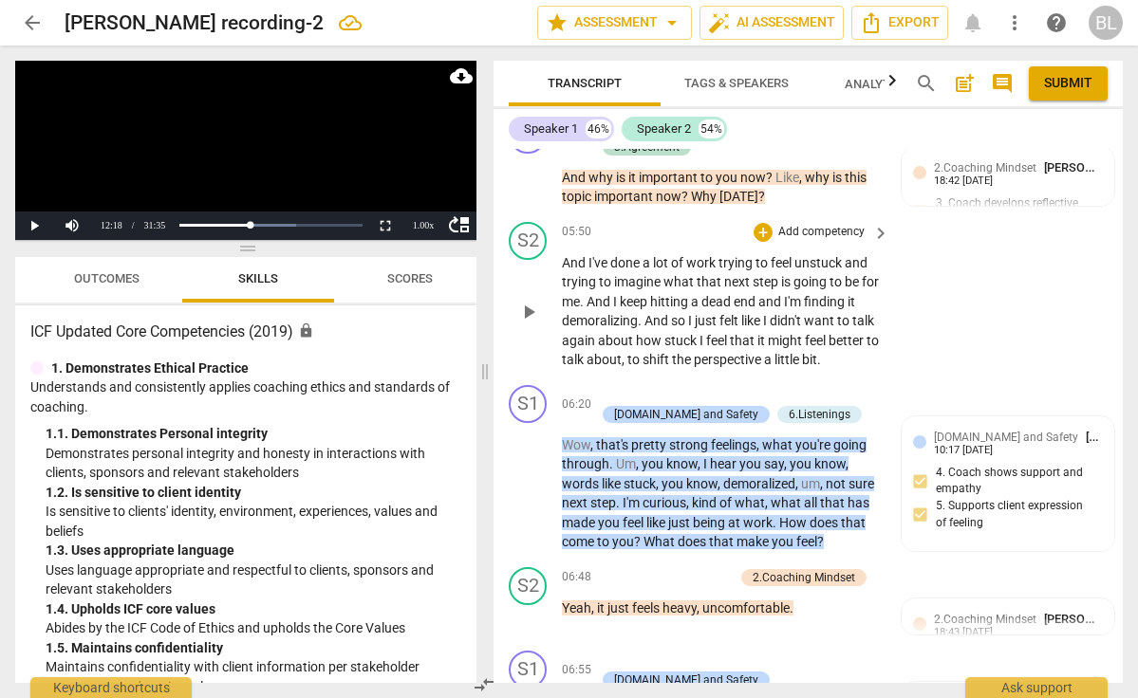
scroll to position [3006, 0]
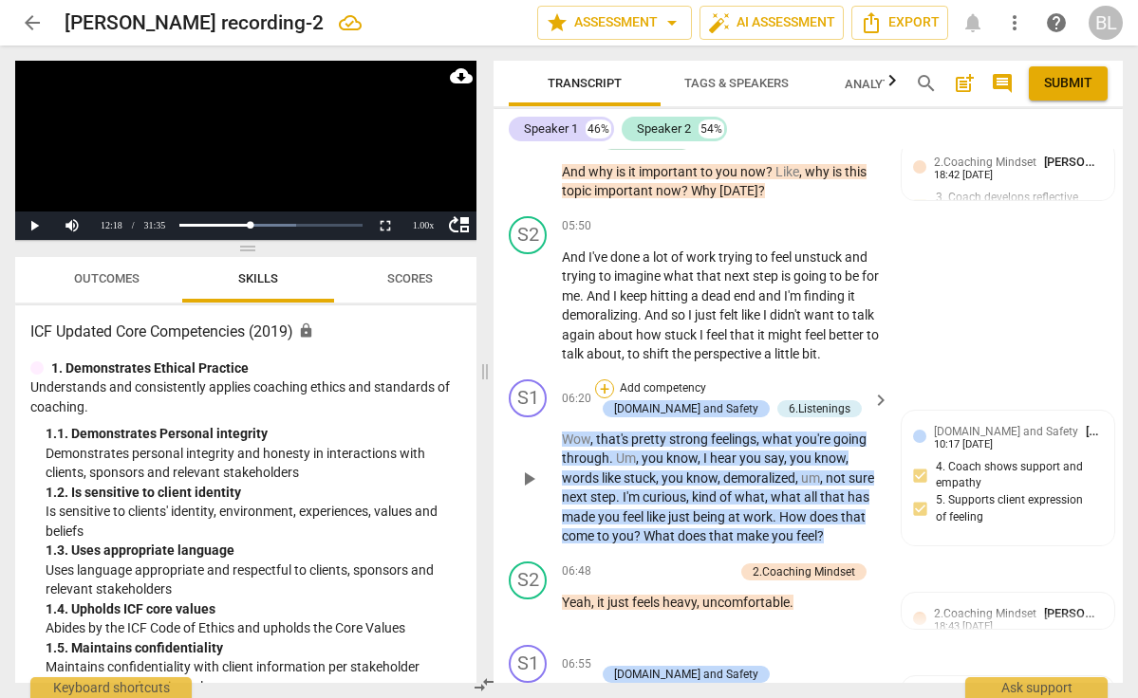
click at [608, 380] on div "+" at bounding box center [604, 389] width 19 height 19
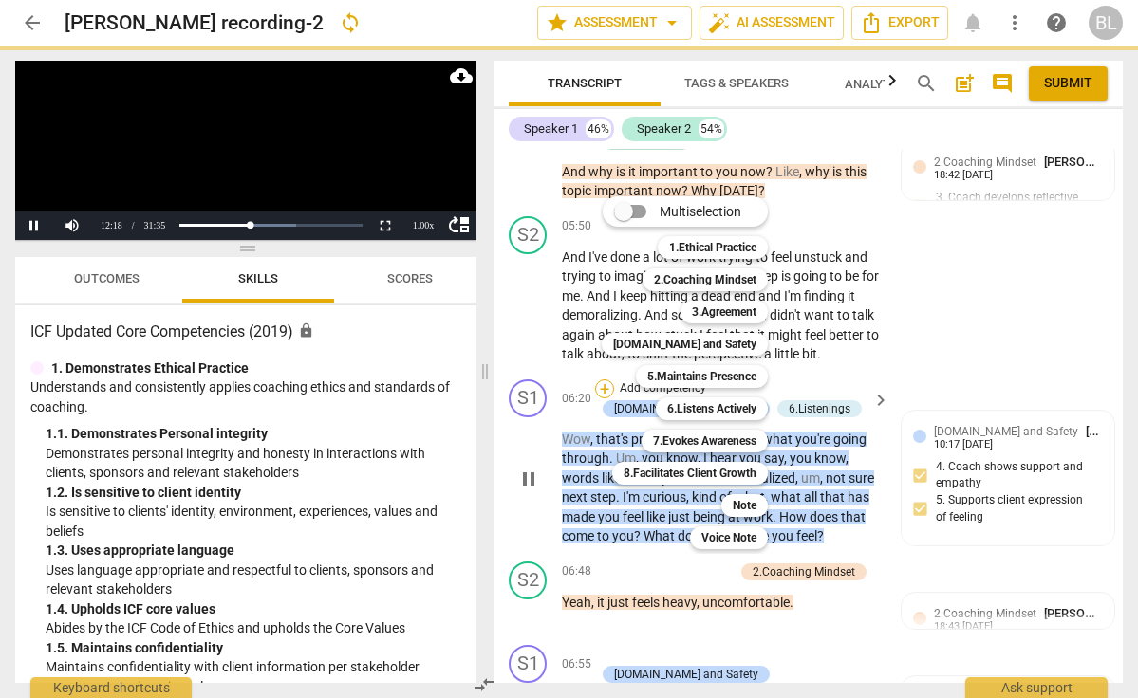
scroll to position [6435, 0]
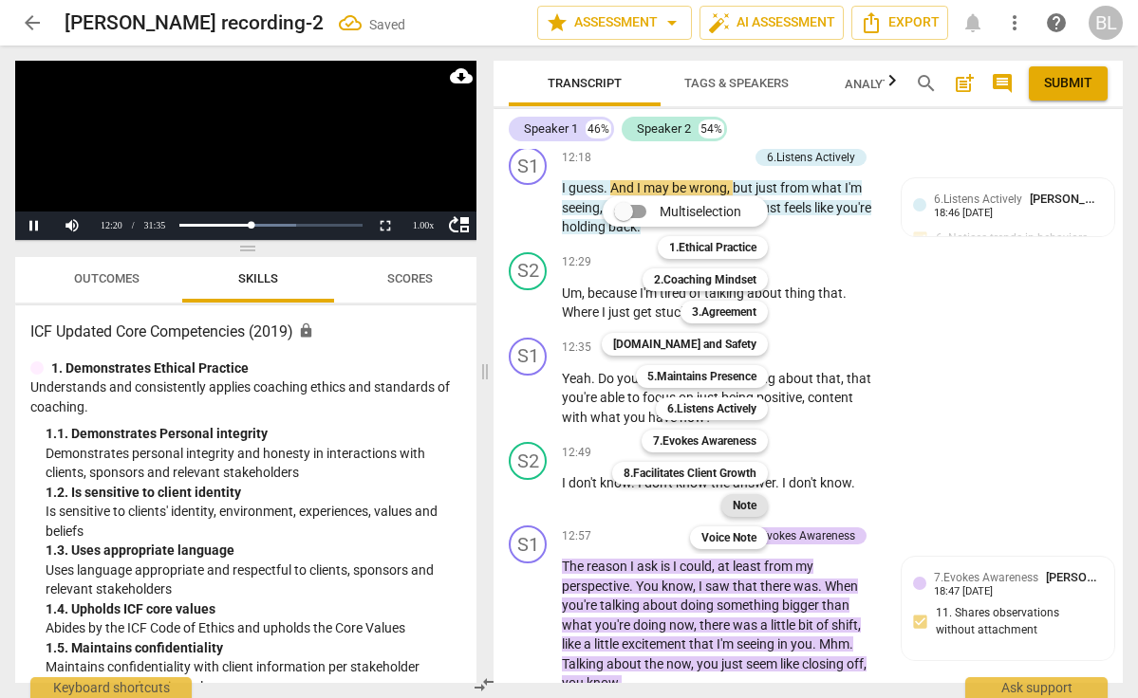
click at [746, 498] on b "Note" at bounding box center [745, 505] width 24 height 23
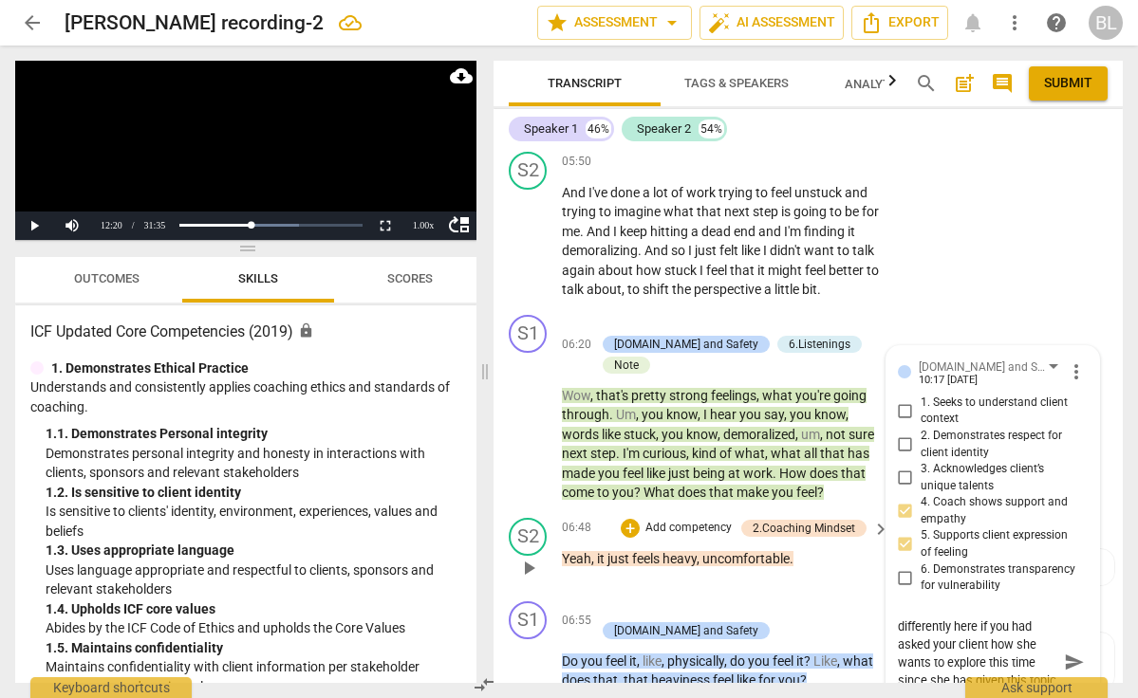
scroll to position [3086, 0]
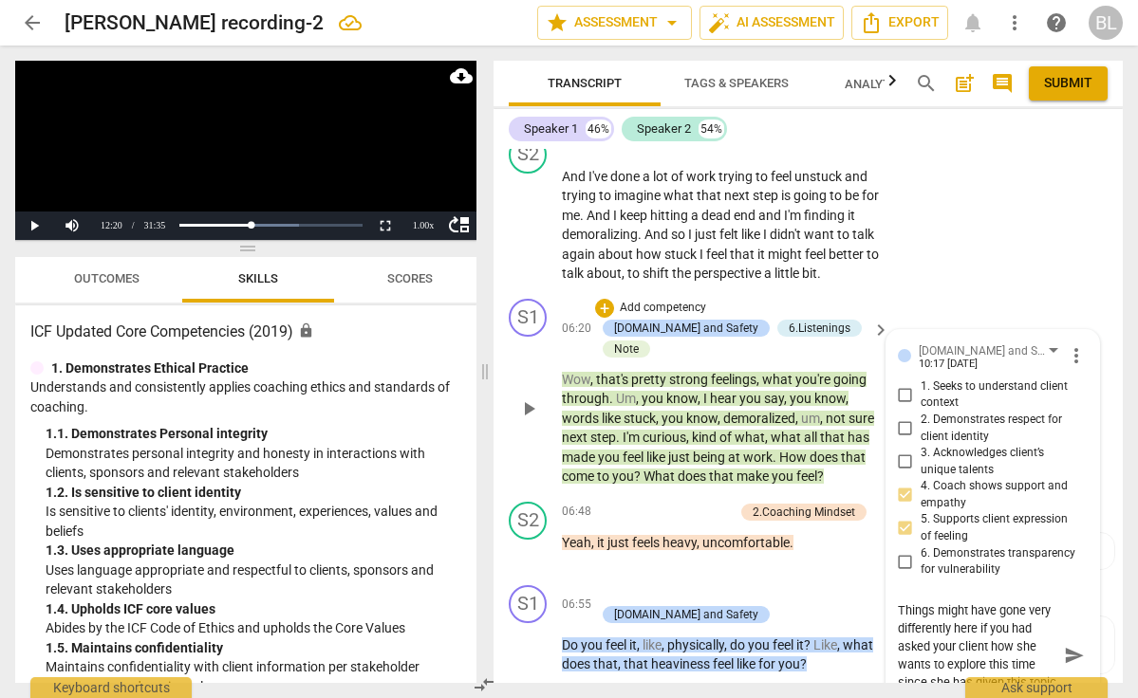
click at [1067, 642] on button "send" at bounding box center [1074, 656] width 28 height 28
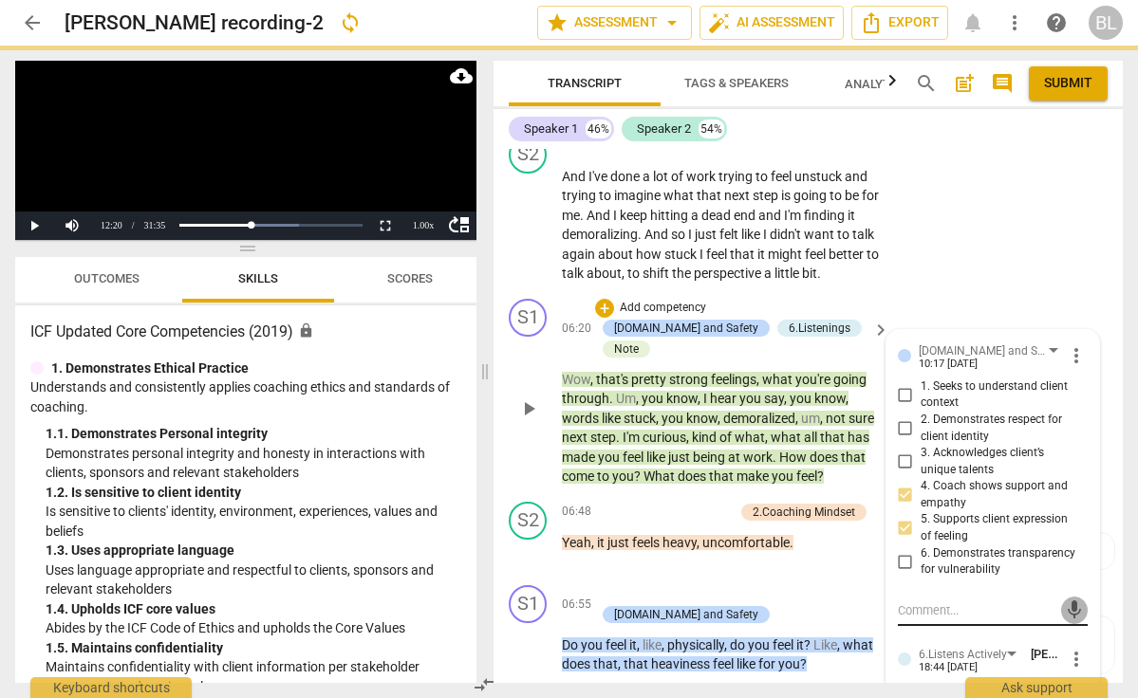
drag, startPoint x: 746, startPoint y: 498, endPoint x: 1064, endPoint y: 624, distance: 342.1
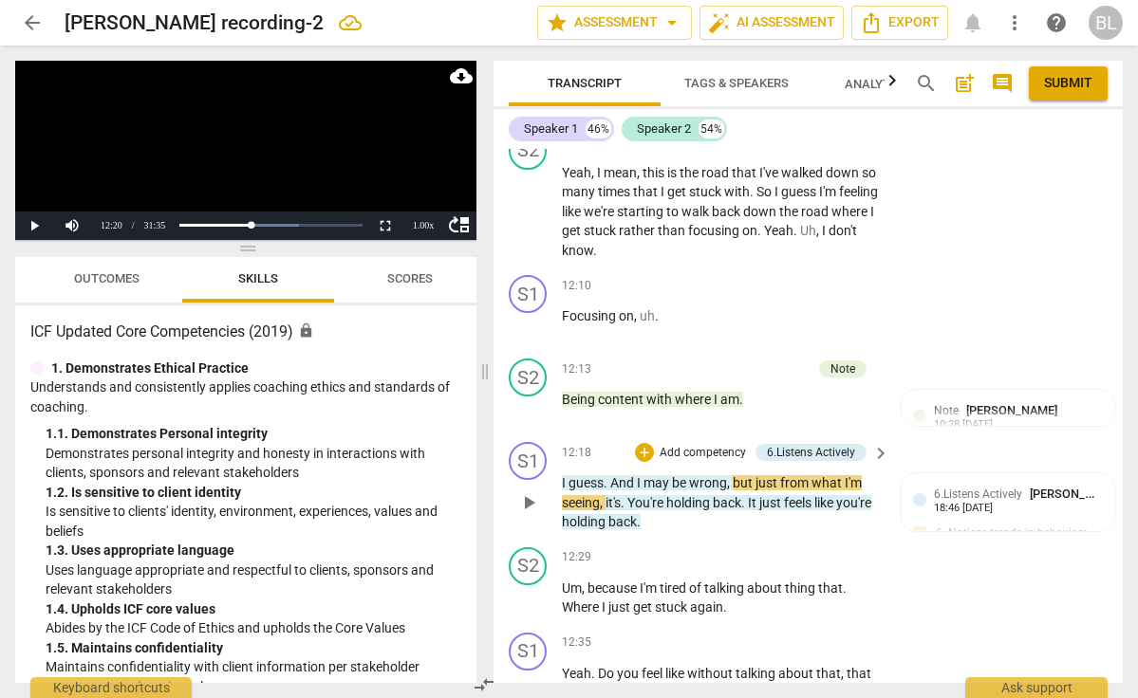
scroll to position [6174, 0]
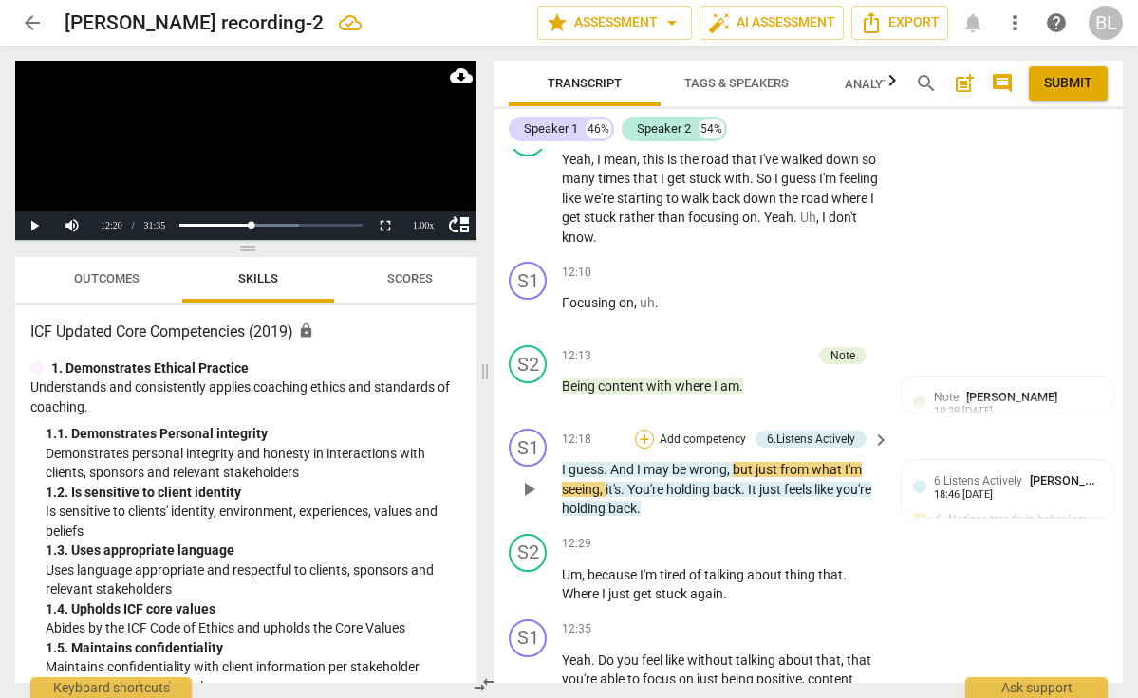
click at [640, 430] on div "+" at bounding box center [644, 439] width 19 height 19
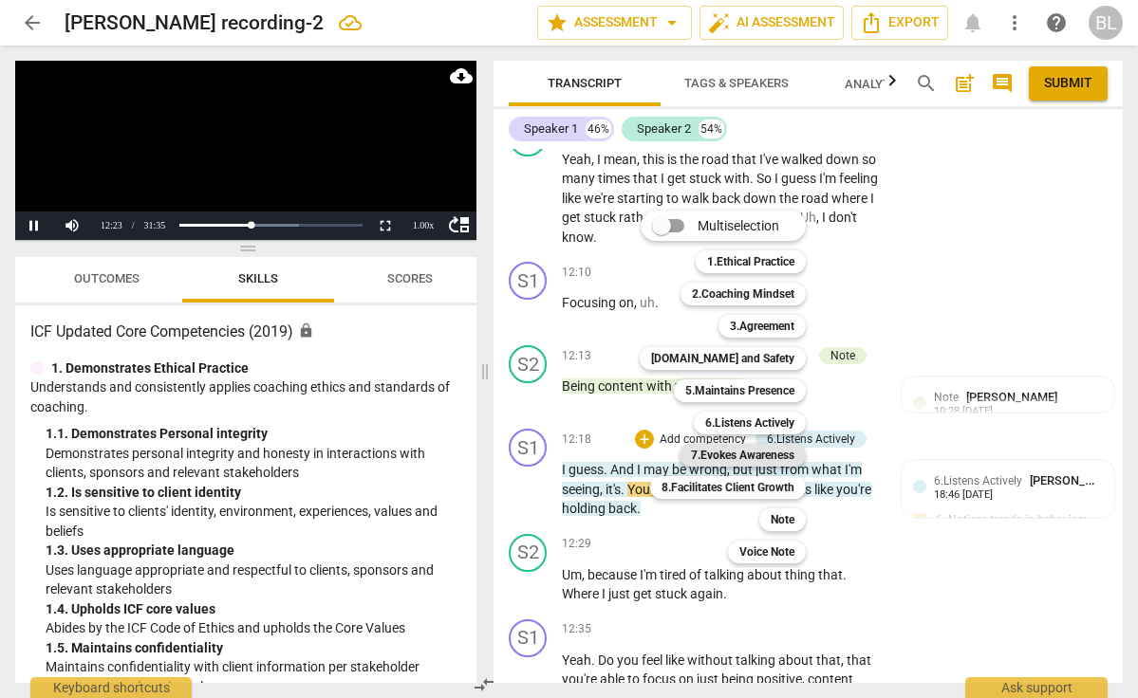
click at [773, 454] on b "7.Evokes Awareness" at bounding box center [742, 455] width 103 height 23
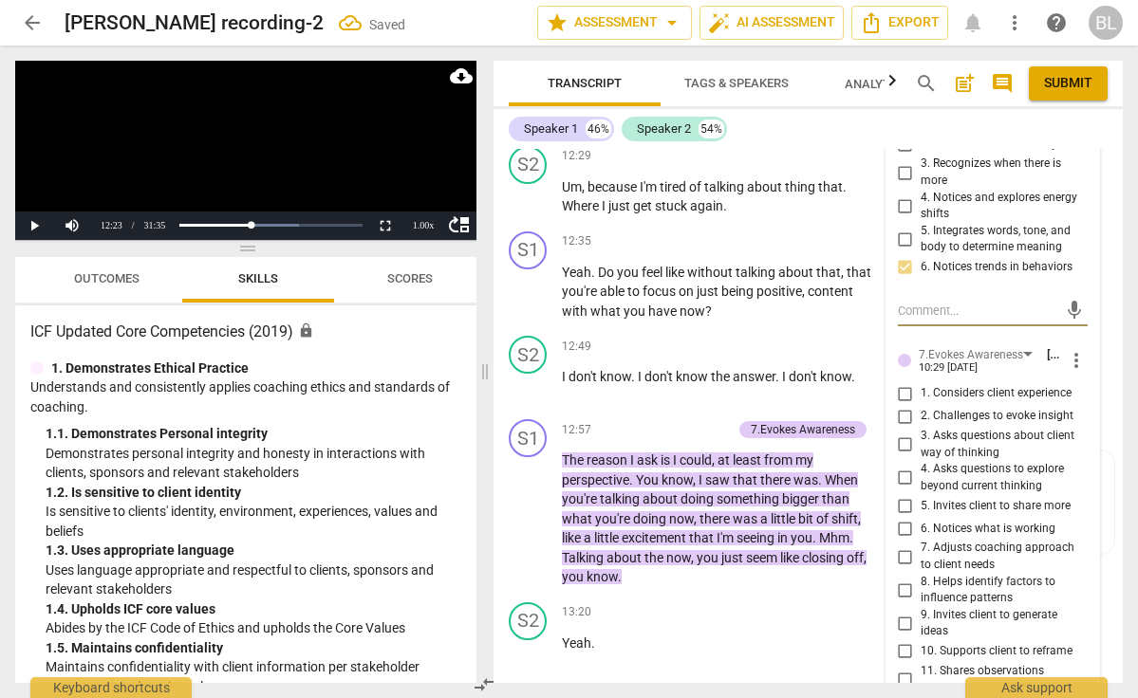
scroll to position [6583, 0]
click at [902, 669] on input "11. Shares observations without attachment" at bounding box center [905, 680] width 30 height 23
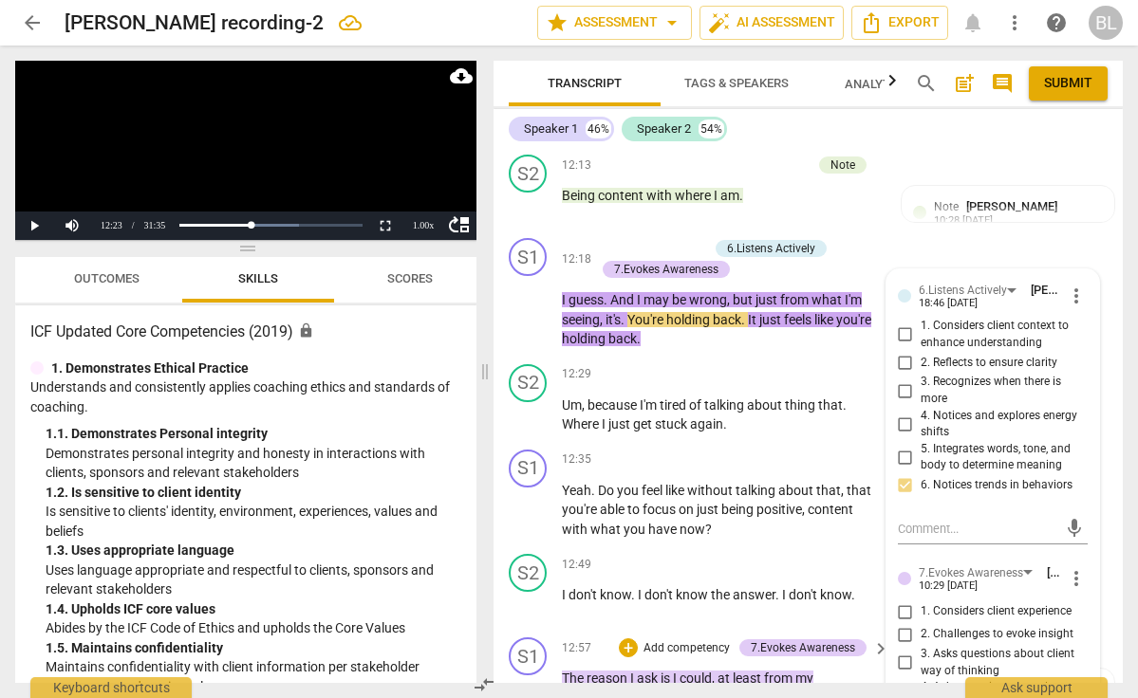
scroll to position [6358, 0]
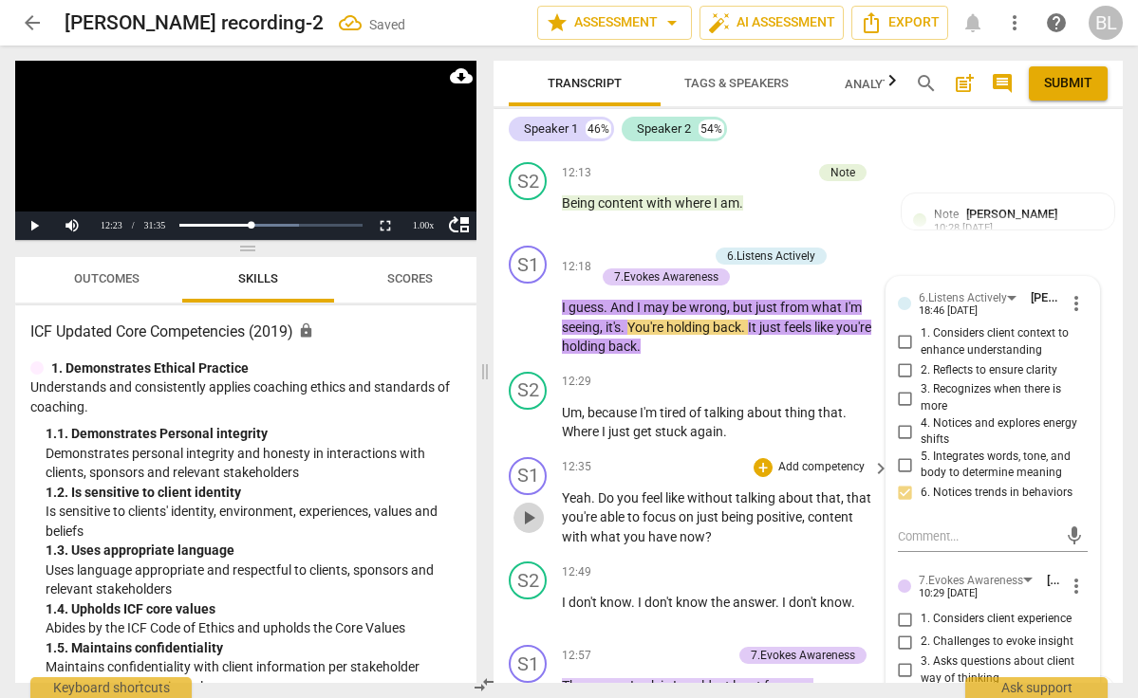
click at [529, 507] on span "play_arrow" at bounding box center [528, 518] width 23 height 23
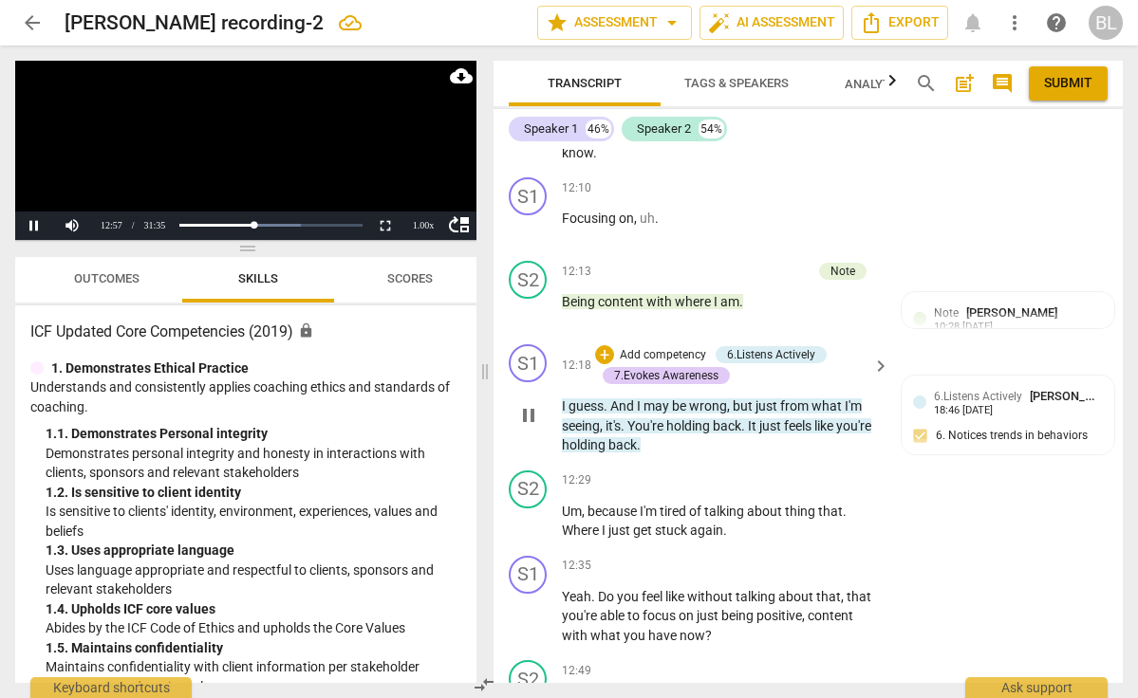
scroll to position [6231, 0]
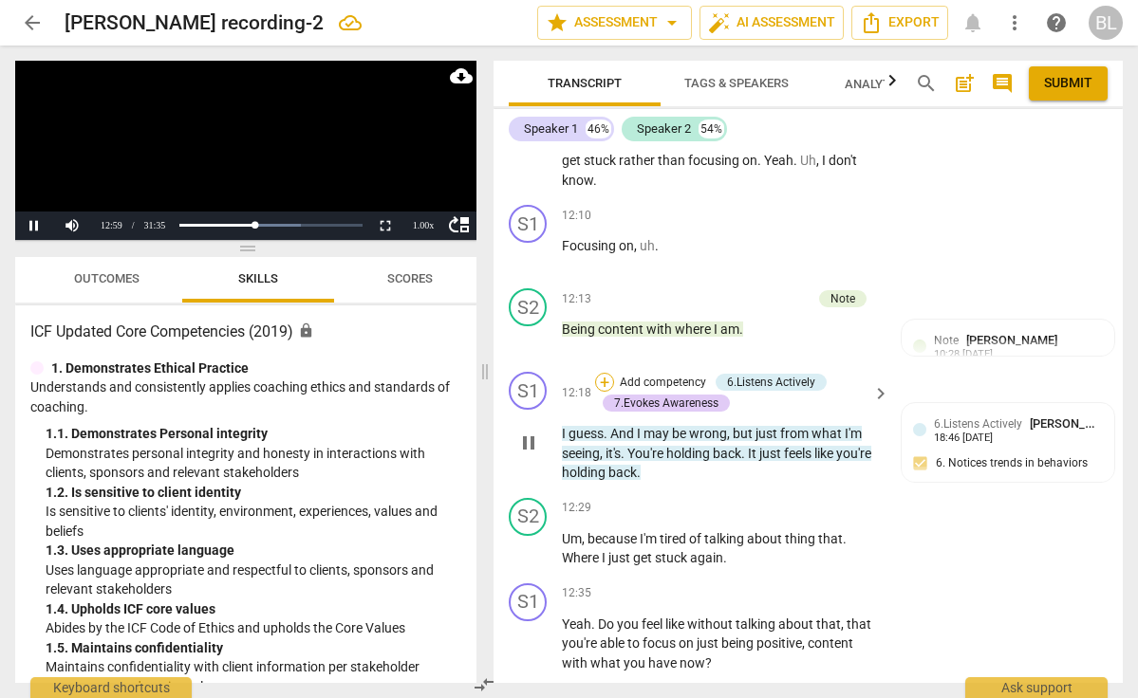
click at [609, 373] on div "+" at bounding box center [604, 382] width 19 height 19
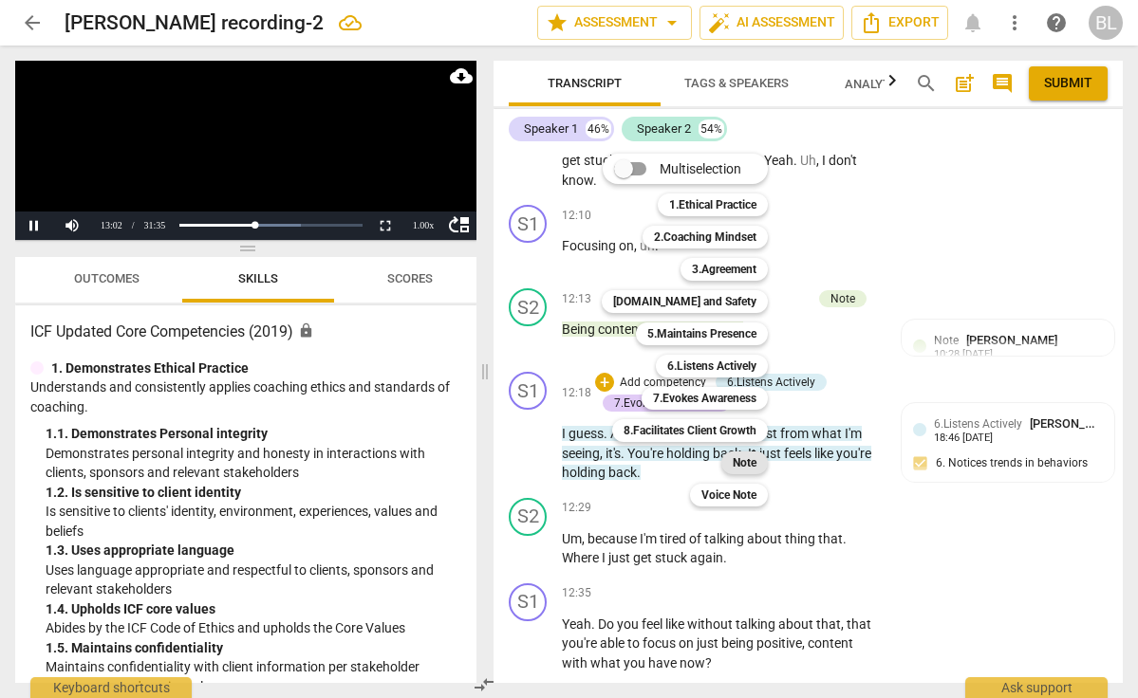
click at [750, 459] on b "Note" at bounding box center [745, 463] width 24 height 23
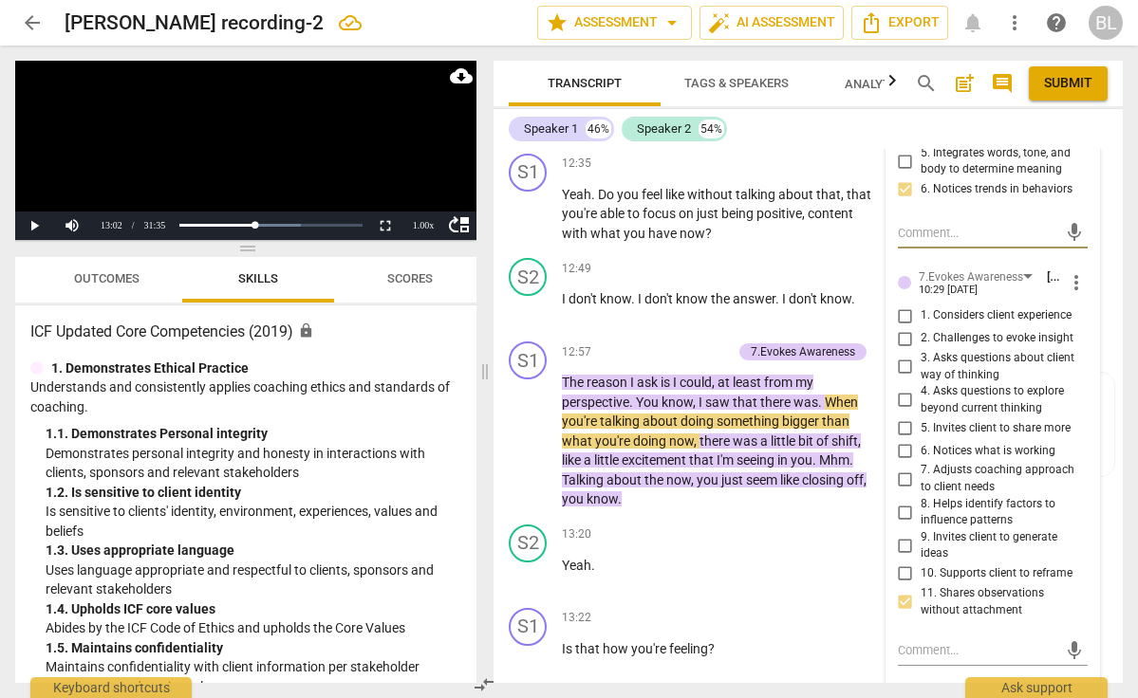
scroll to position [6672, 0]
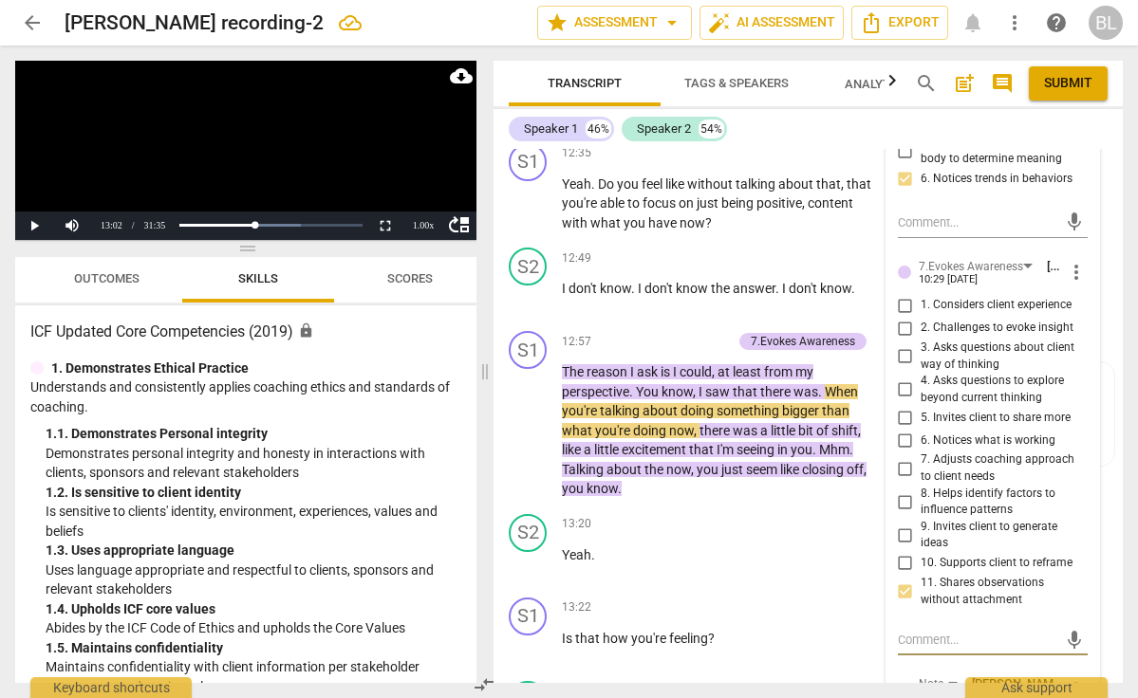
click at [904, 631] on textarea at bounding box center [977, 640] width 159 height 18
click at [1067, 636] on button "send" at bounding box center [1074, 650] width 28 height 28
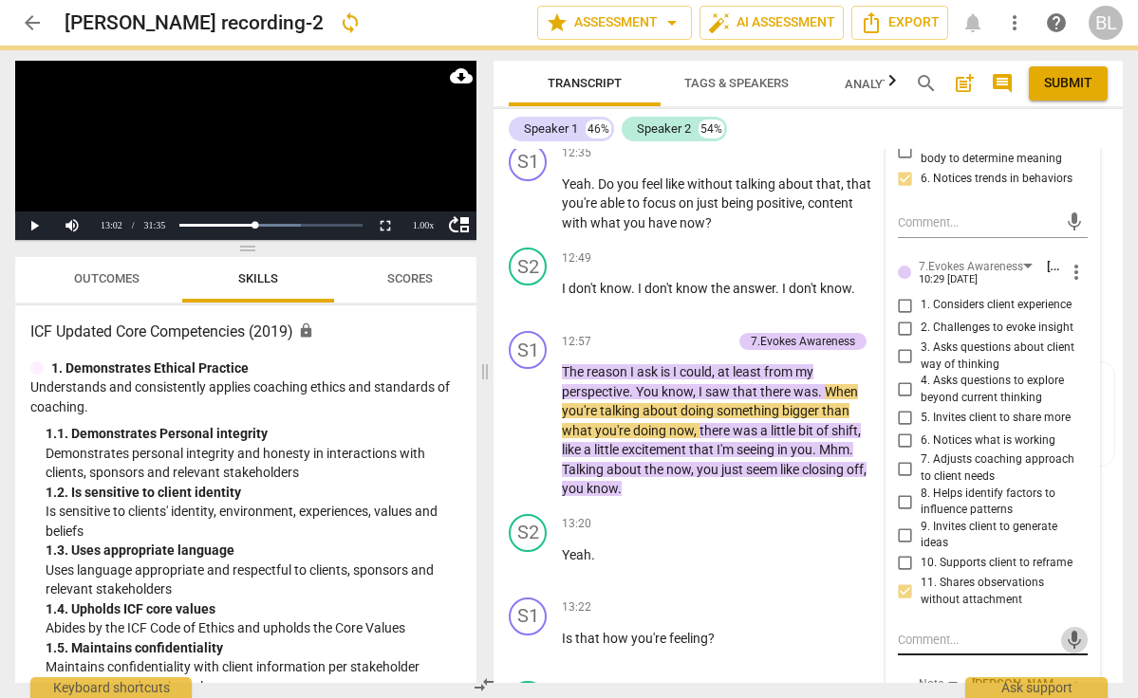
drag, startPoint x: 904, startPoint y: 575, endPoint x: 1065, endPoint y: 583, distance: 160.6
click at [1065, 629] on span "mic" at bounding box center [1074, 640] width 23 height 23
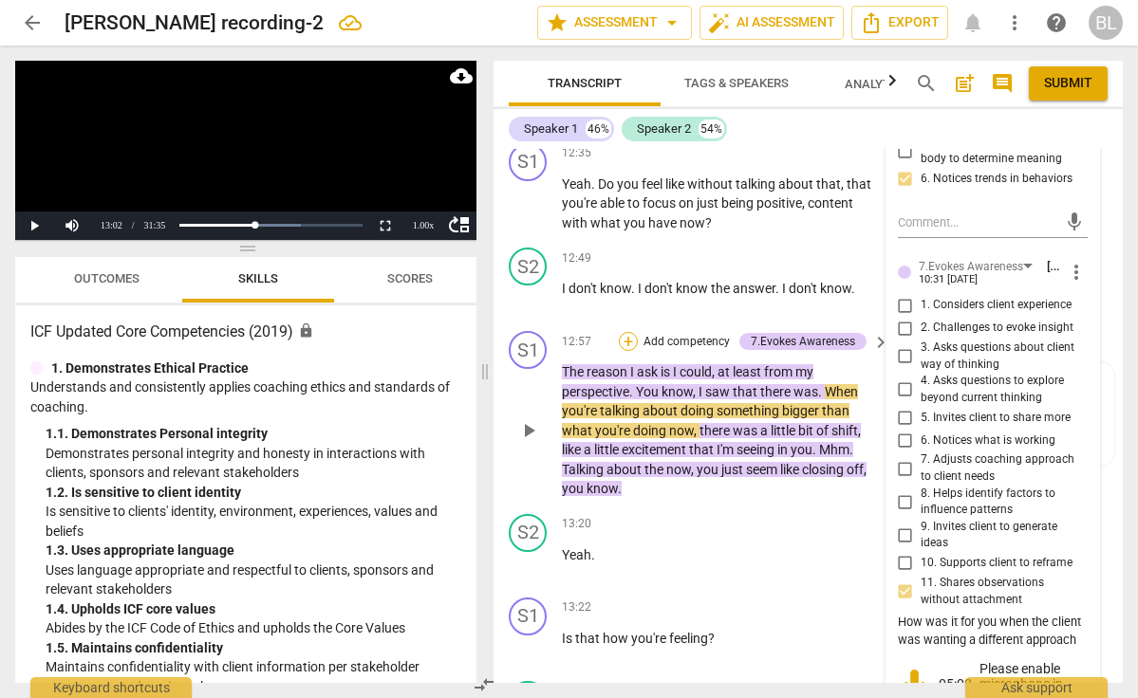
click at [628, 332] on div "+" at bounding box center [628, 341] width 19 height 19
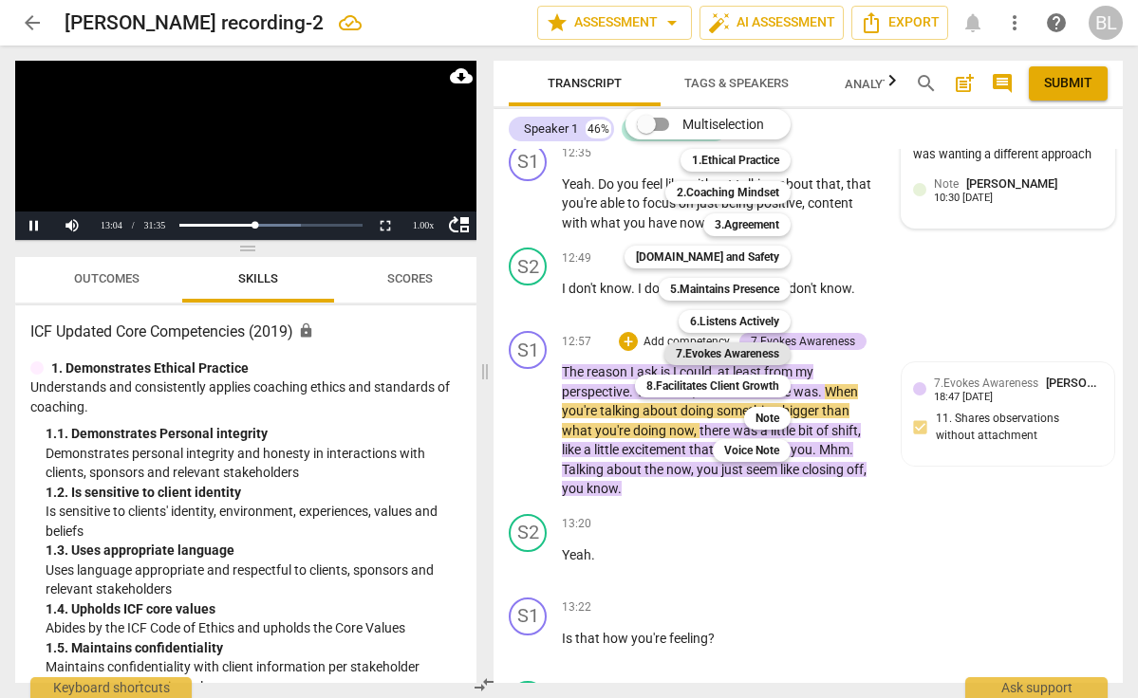
click at [745, 351] on b "7.Evokes Awareness" at bounding box center [727, 354] width 103 height 23
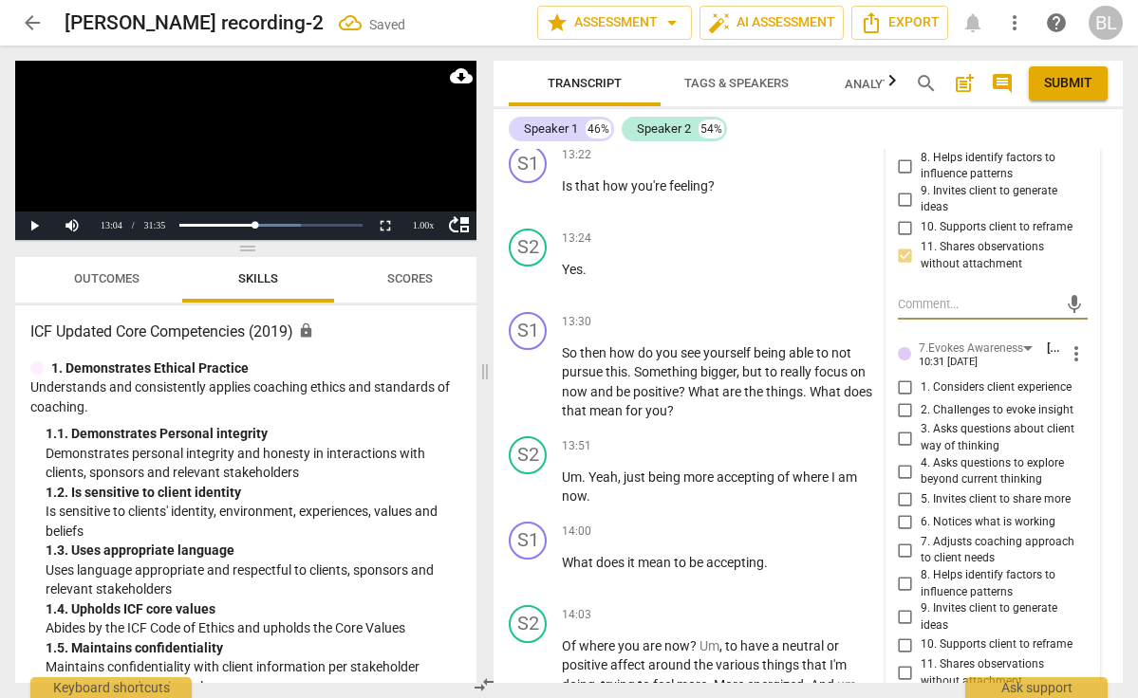
scroll to position [7130, 0]
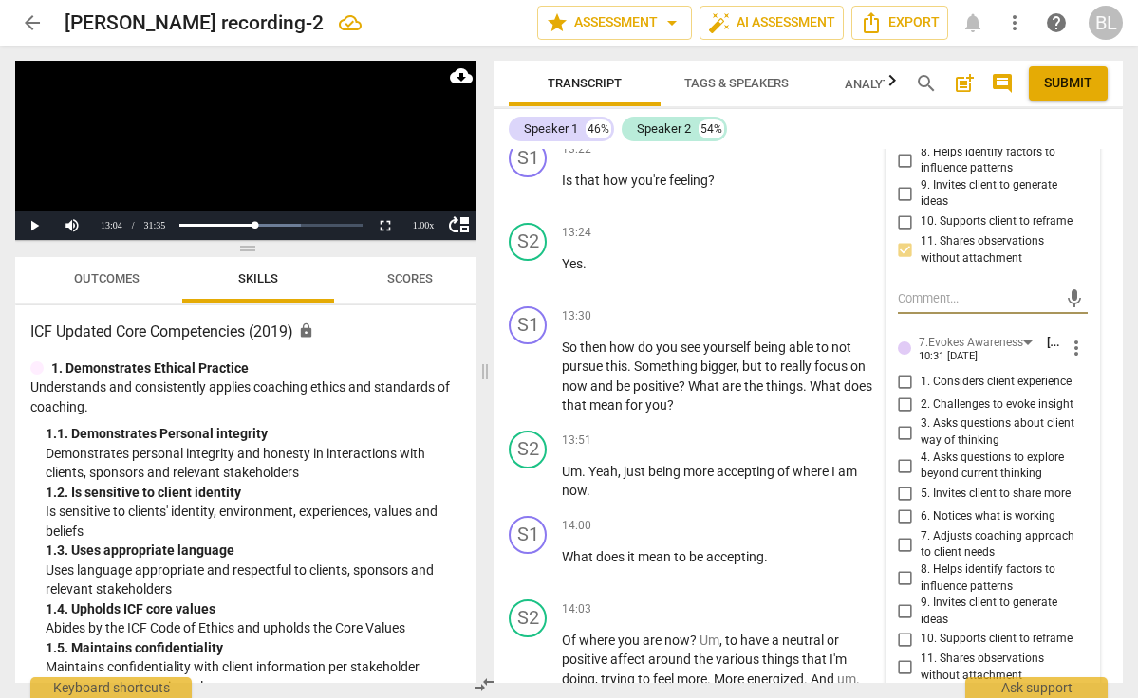
click at [903, 657] on input "11. Shares observations without attachment" at bounding box center [905, 668] width 30 height 23
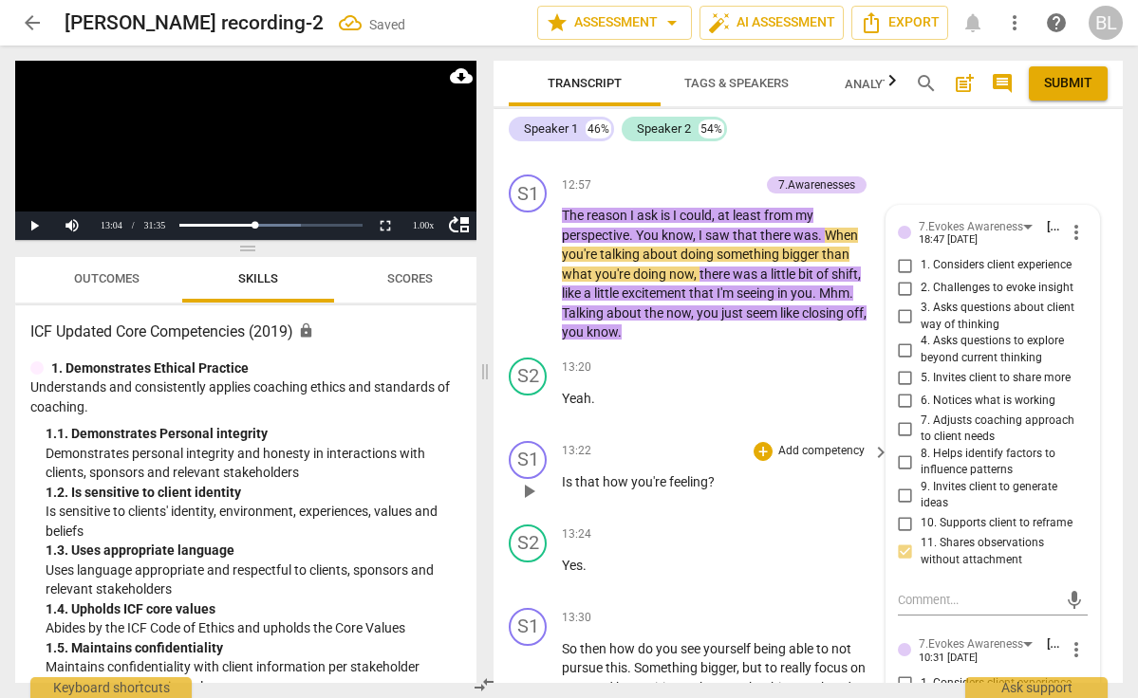
scroll to position [6831, 0]
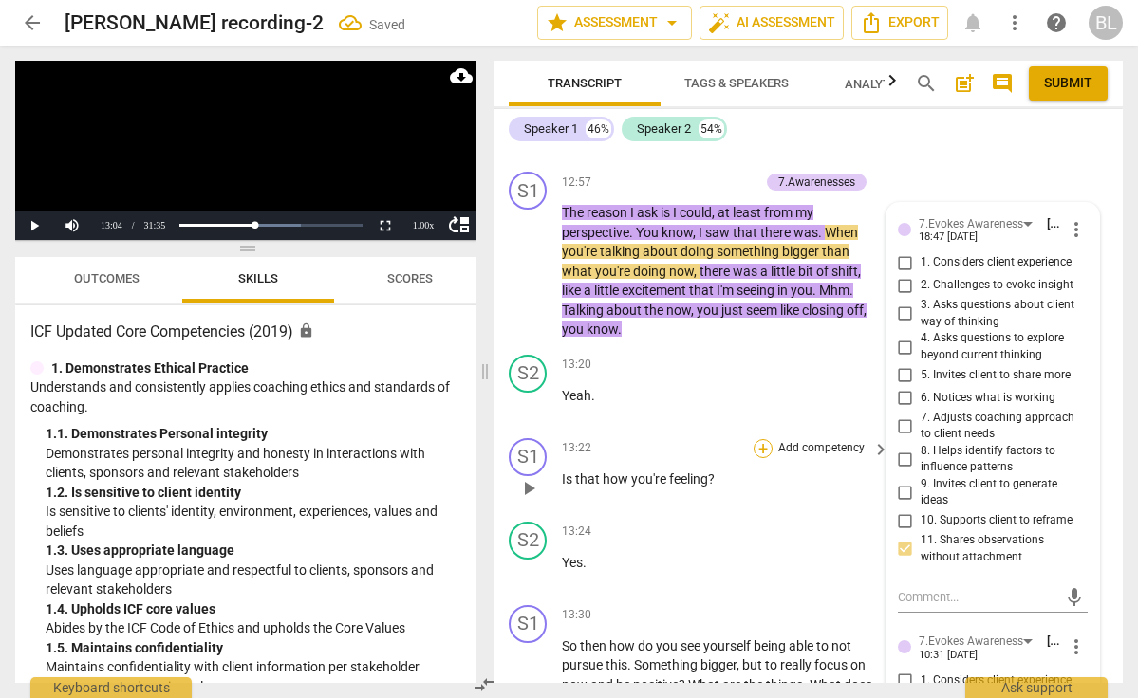
click at [762, 439] on div "+" at bounding box center [763, 448] width 19 height 19
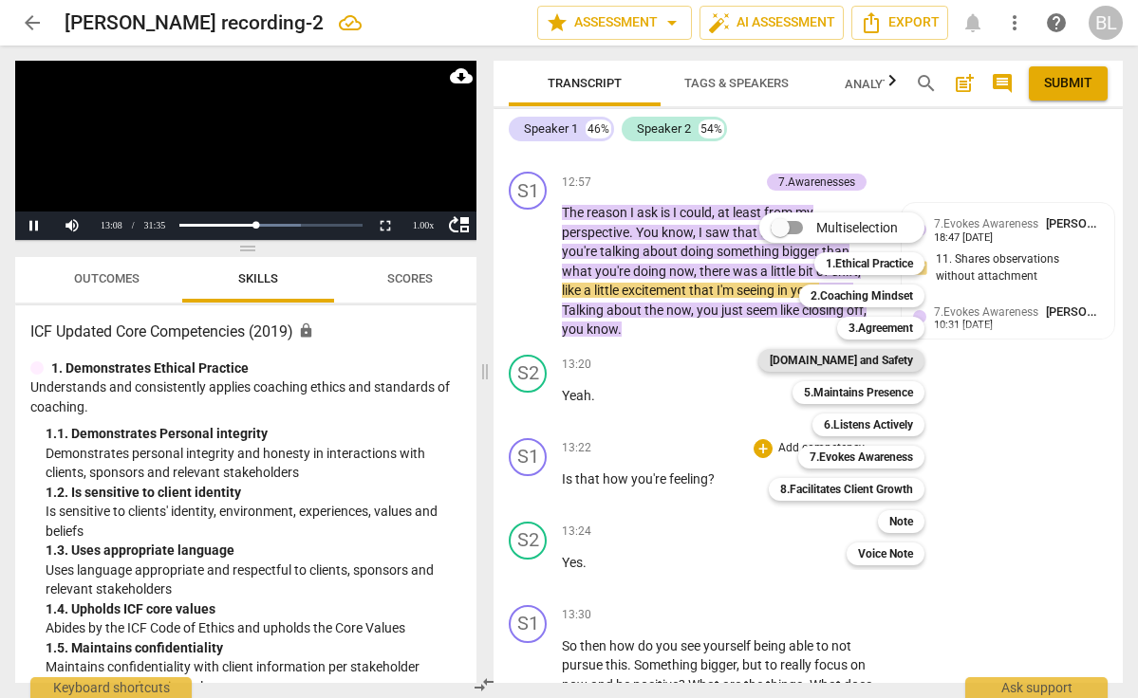
click at [850, 358] on b "[DOMAIN_NAME] and Safety" at bounding box center [841, 360] width 143 height 23
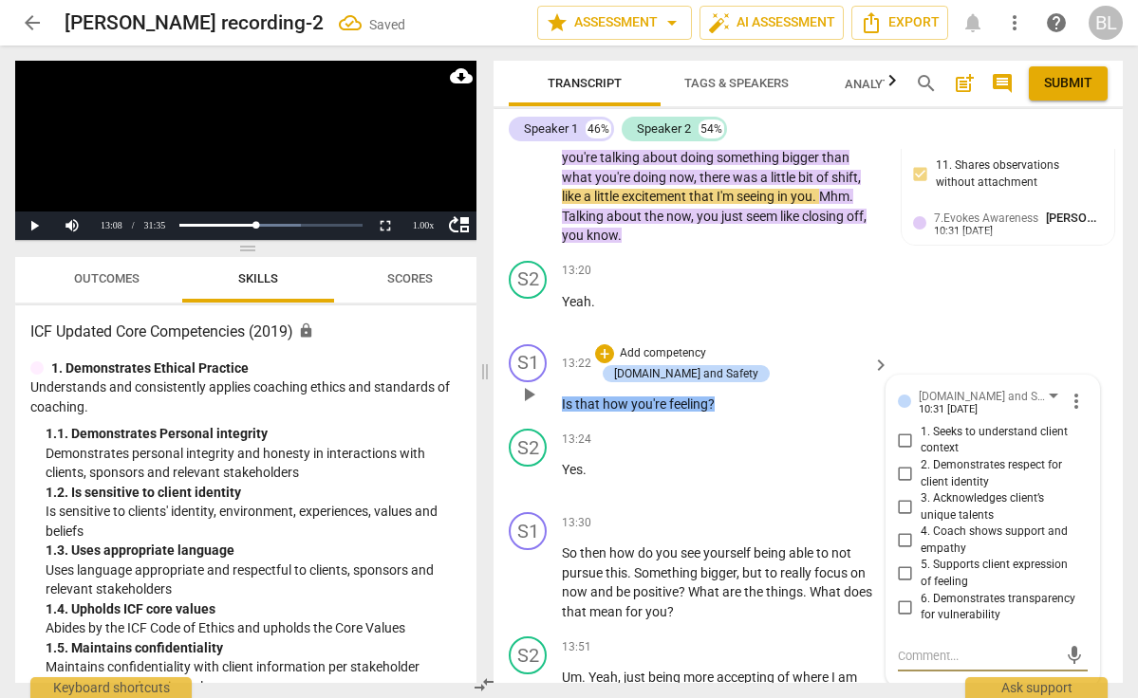
scroll to position [6928, 0]
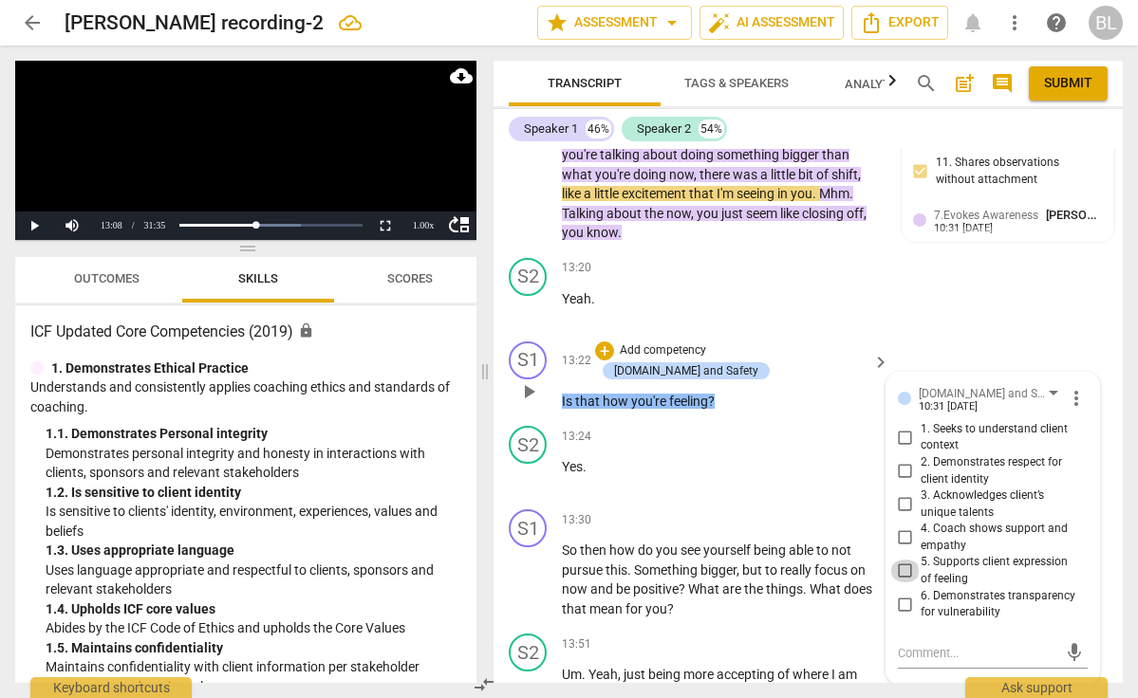
click at [905, 560] on input "5. Supports client expression of feeling" at bounding box center [905, 571] width 30 height 23
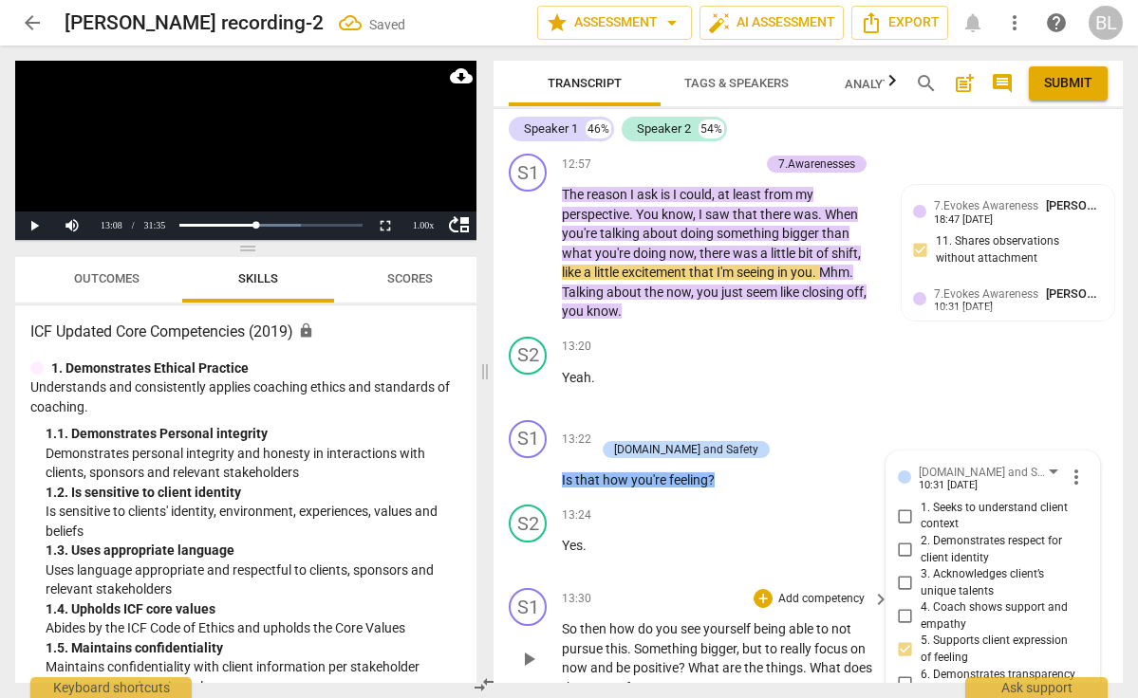
scroll to position [6846, 0]
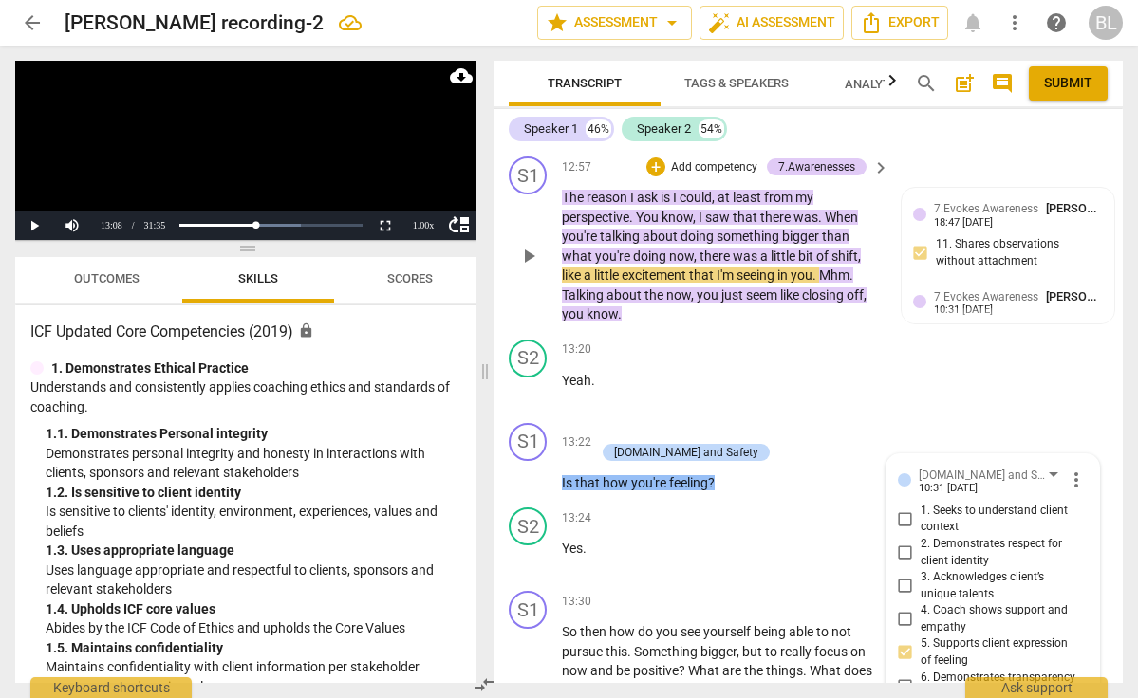
click at [532, 245] on span "play_arrow" at bounding box center [528, 256] width 23 height 23
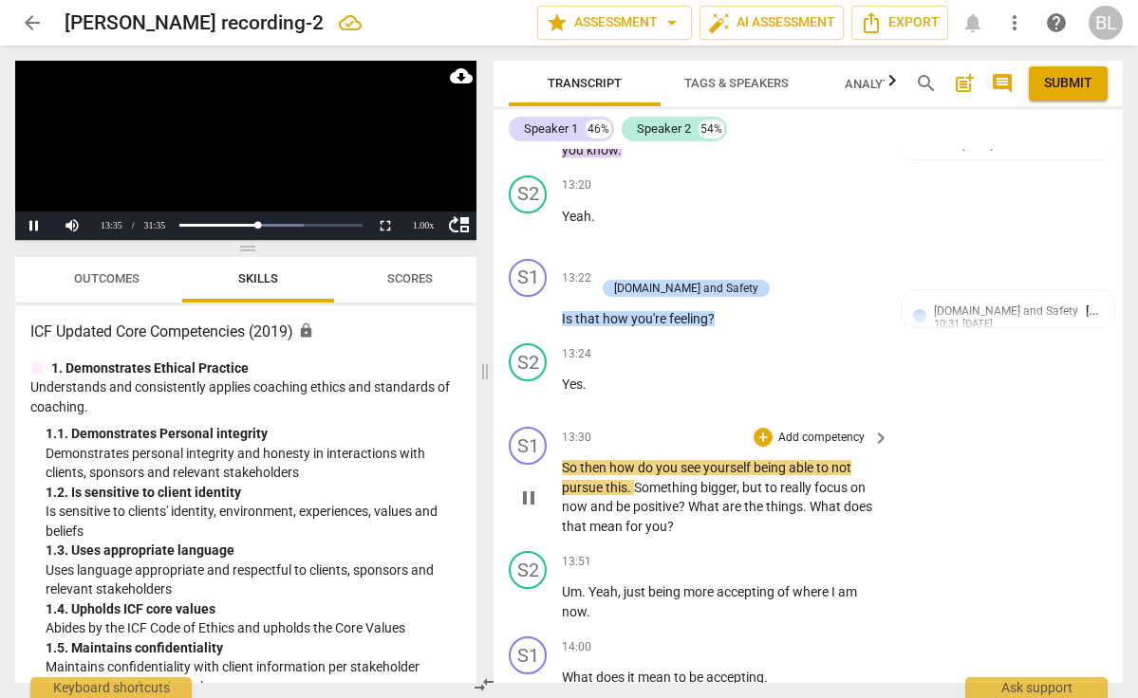
scroll to position [7015, 0]
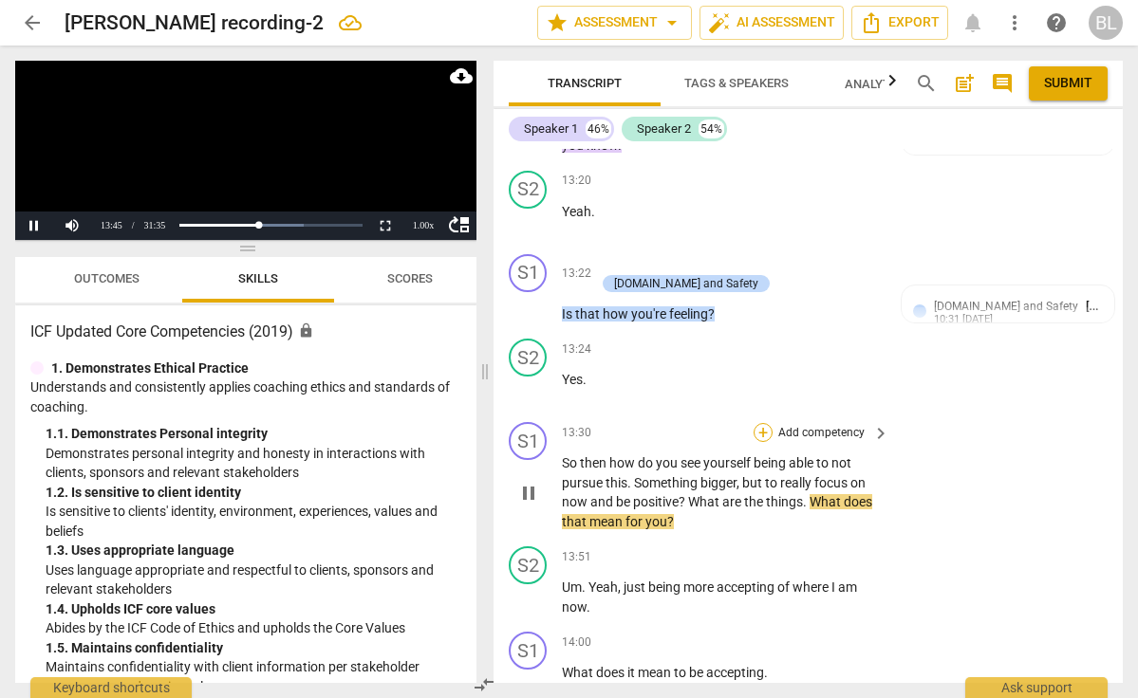
click at [765, 423] on div "+" at bounding box center [763, 432] width 19 height 19
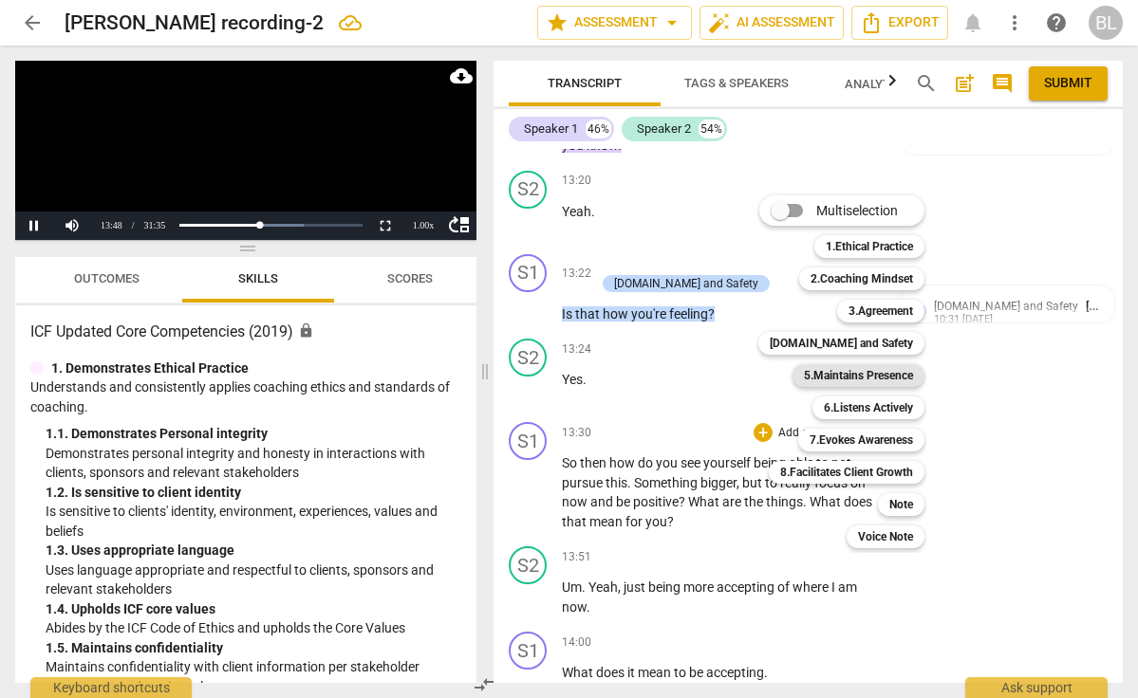
click at [903, 382] on b "5.Maintains Presence" at bounding box center [858, 375] width 109 height 23
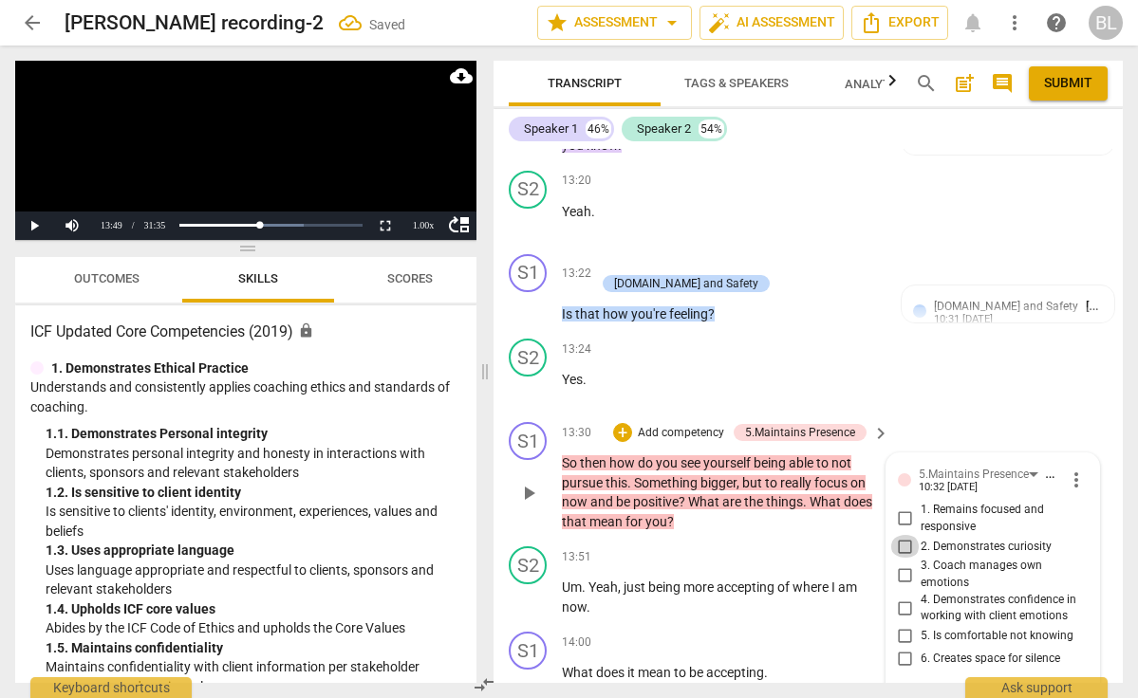
click at [900, 535] on input "2. Demonstrates curiosity" at bounding box center [905, 546] width 30 height 23
click at [913, 694] on textarea at bounding box center [977, 703] width 159 height 18
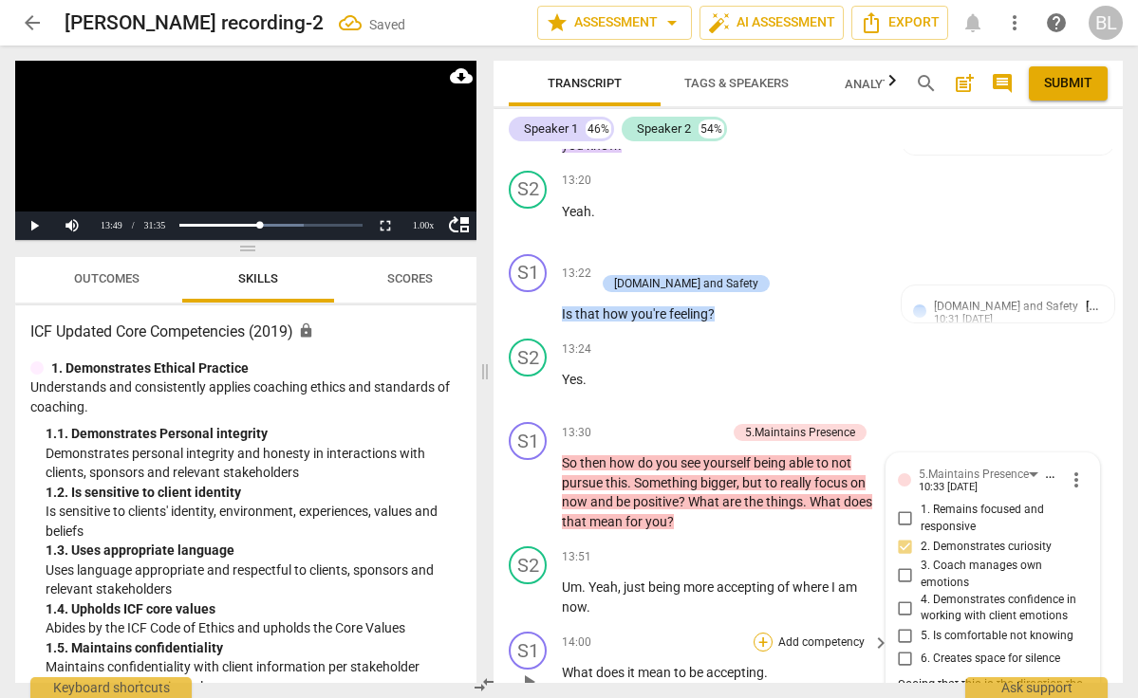
click at [763, 633] on div "+" at bounding box center [763, 642] width 19 height 19
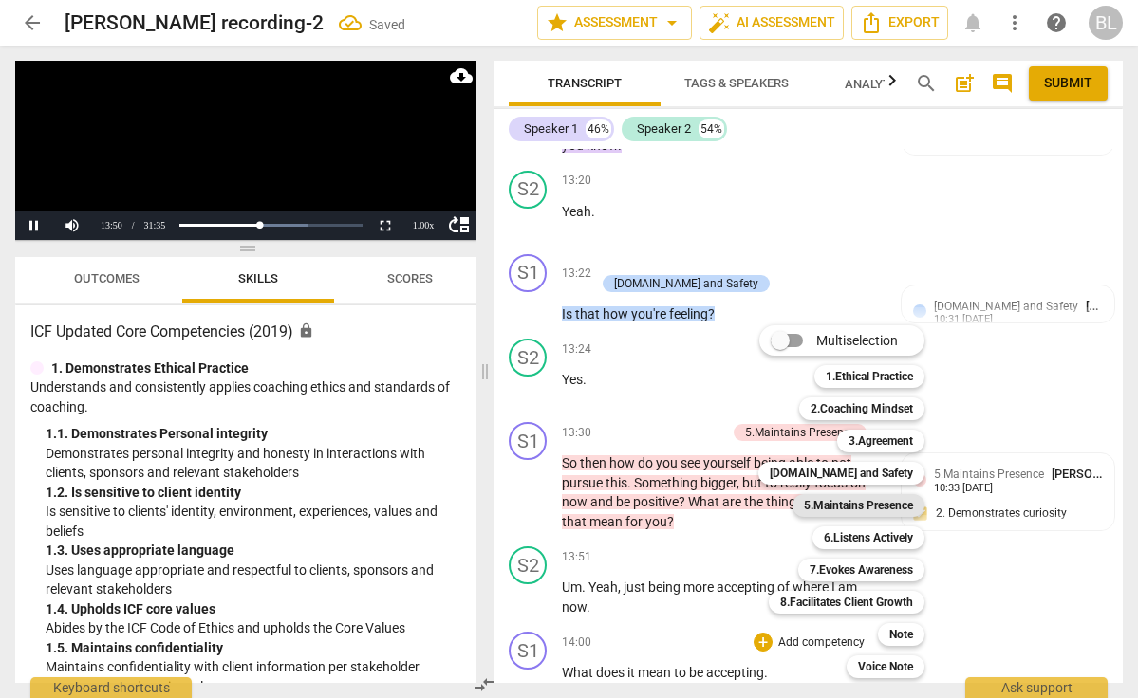
click at [873, 501] on b "5.Maintains Presence" at bounding box center [858, 505] width 109 height 23
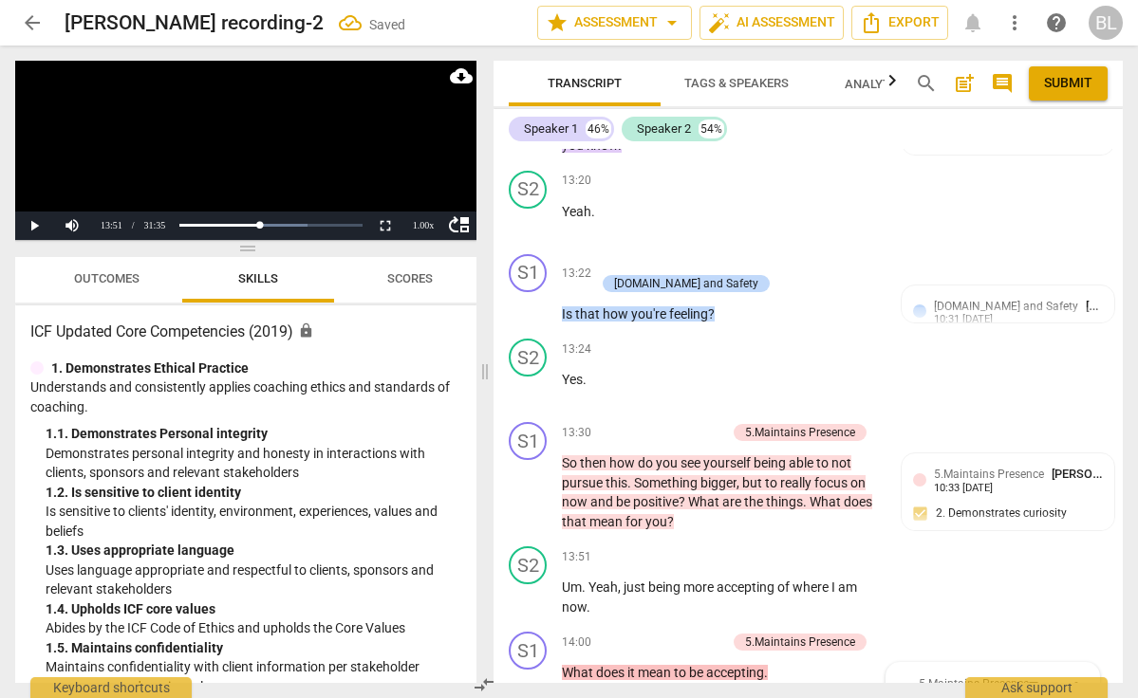
scroll to position [7443, 0]
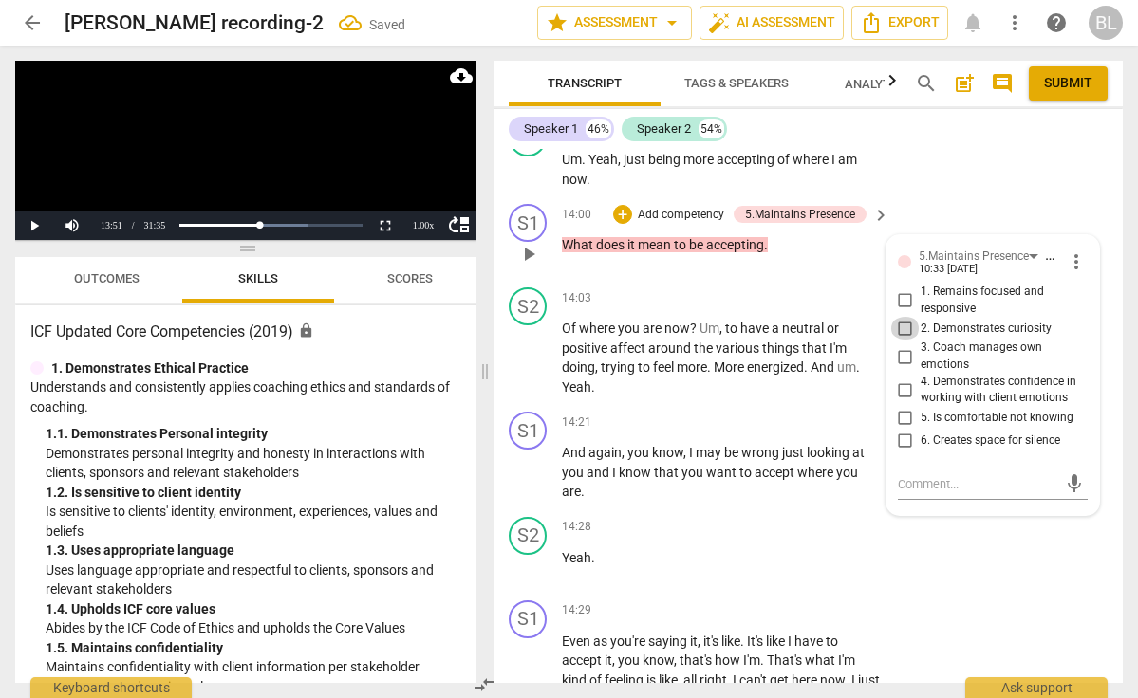
click at [901, 317] on input "2. Demonstrates curiosity" at bounding box center [905, 328] width 30 height 23
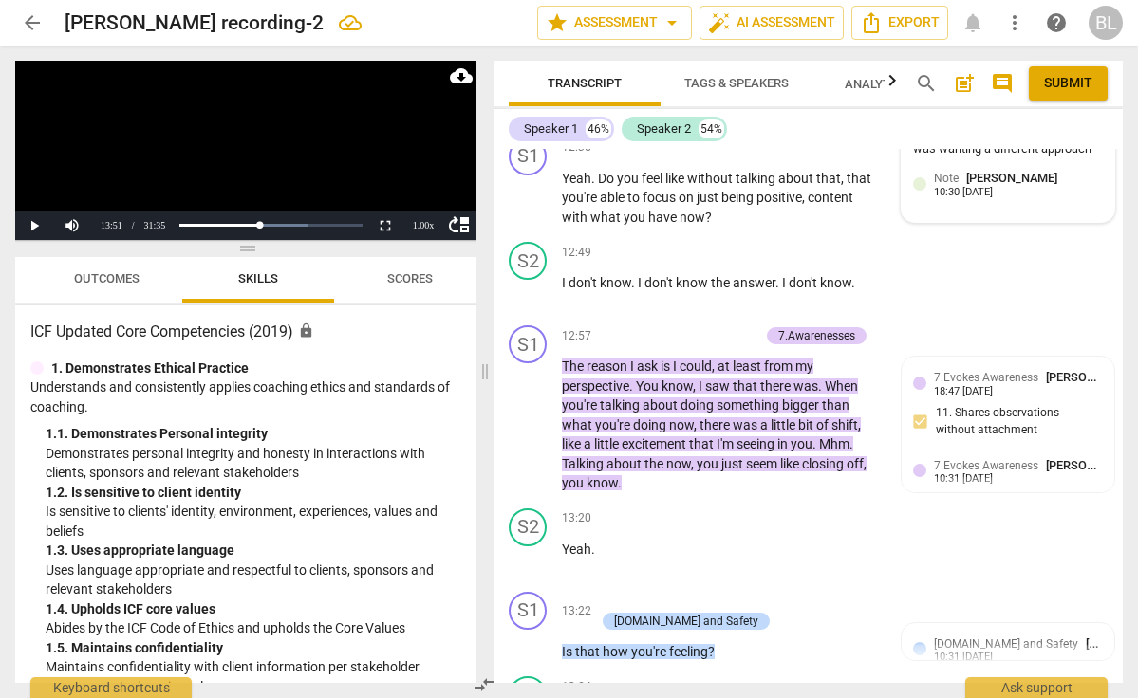
scroll to position [6640, 0]
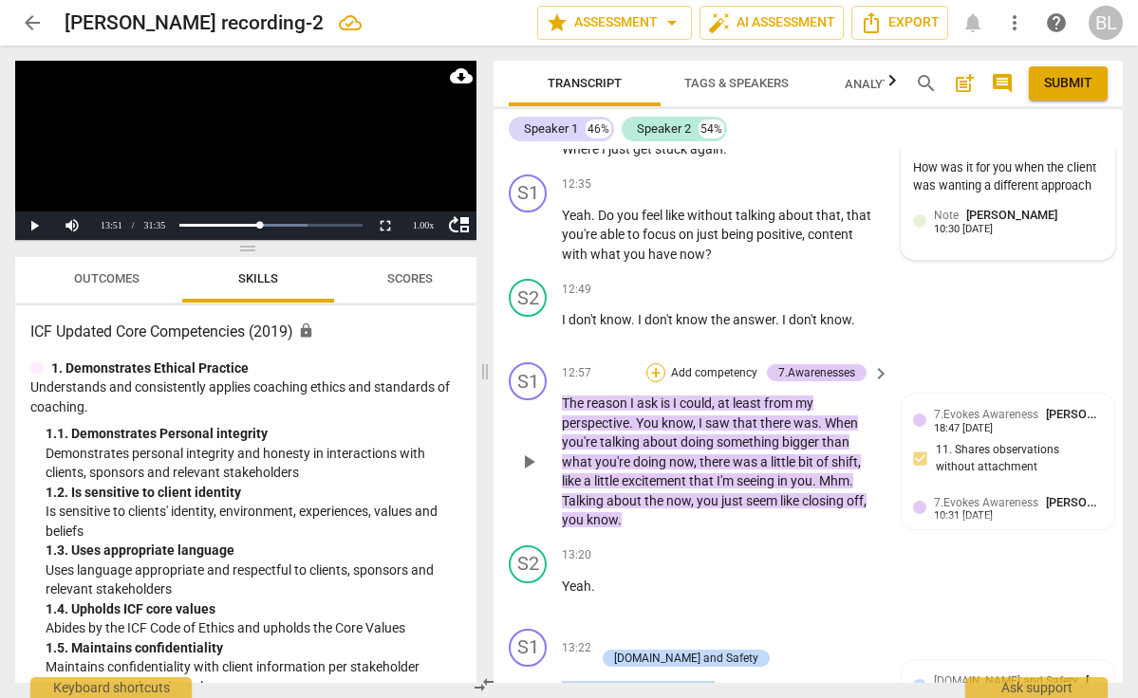
click at [651, 363] on div "+" at bounding box center [655, 372] width 19 height 19
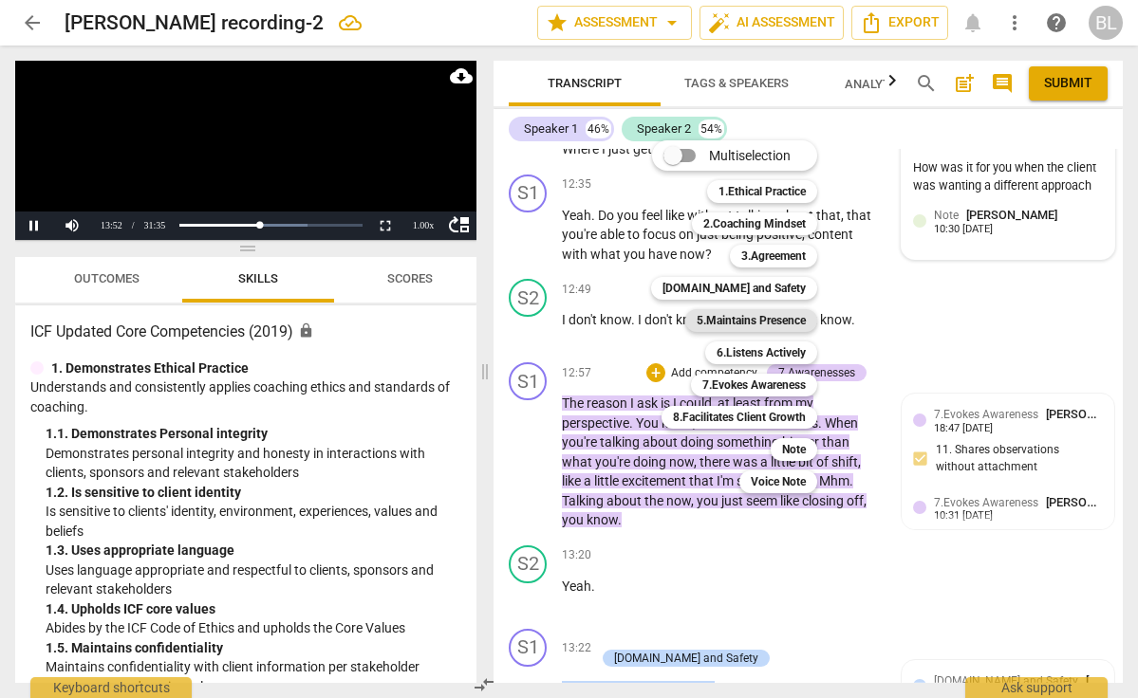
click at [725, 310] on b "5.Maintains Presence" at bounding box center [751, 320] width 109 height 23
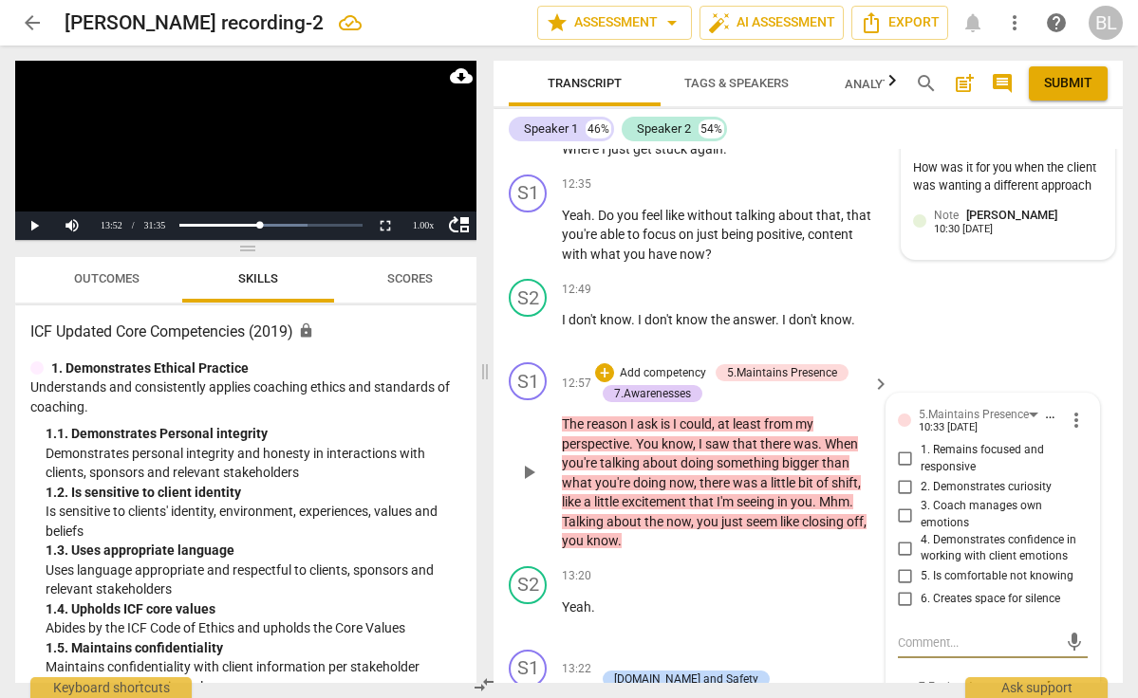
click at [902, 504] on input "3. Coach manages own emotions" at bounding box center [905, 515] width 30 height 23
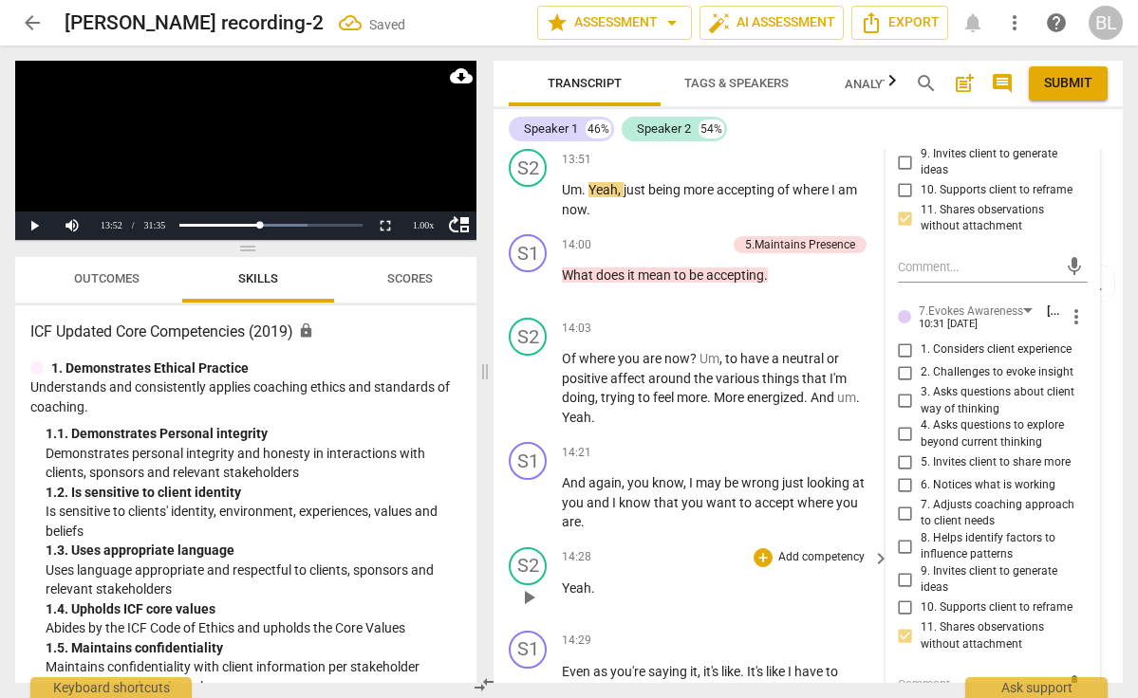
scroll to position [7424, 0]
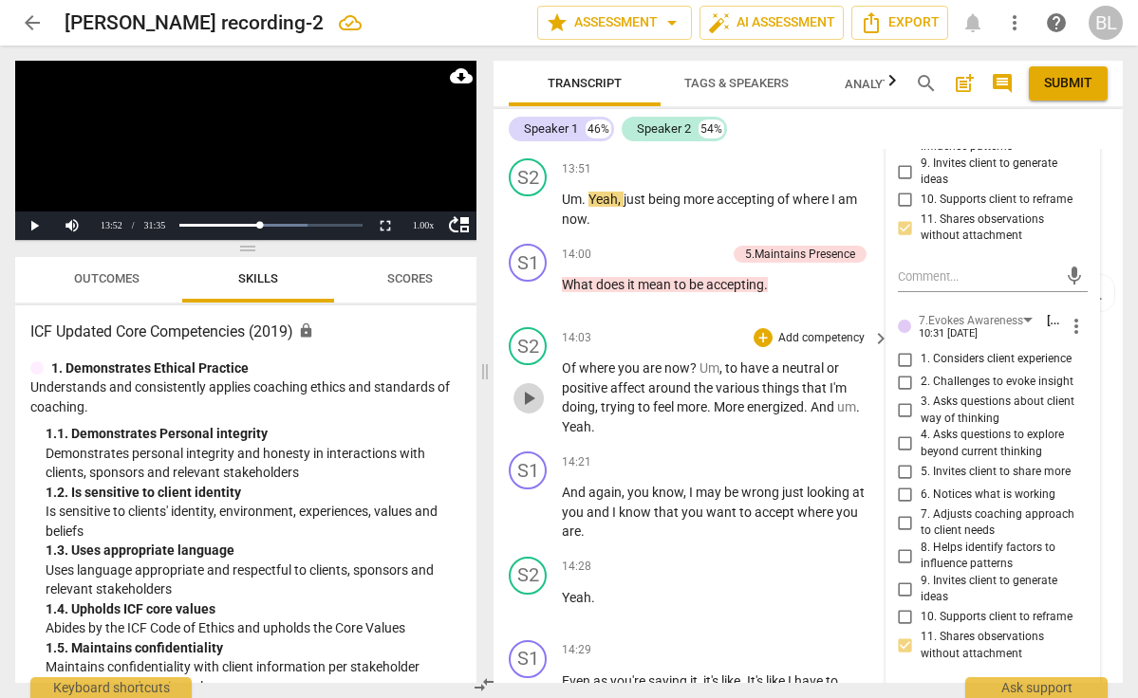
click at [535, 387] on span "play_arrow" at bounding box center [528, 398] width 23 height 23
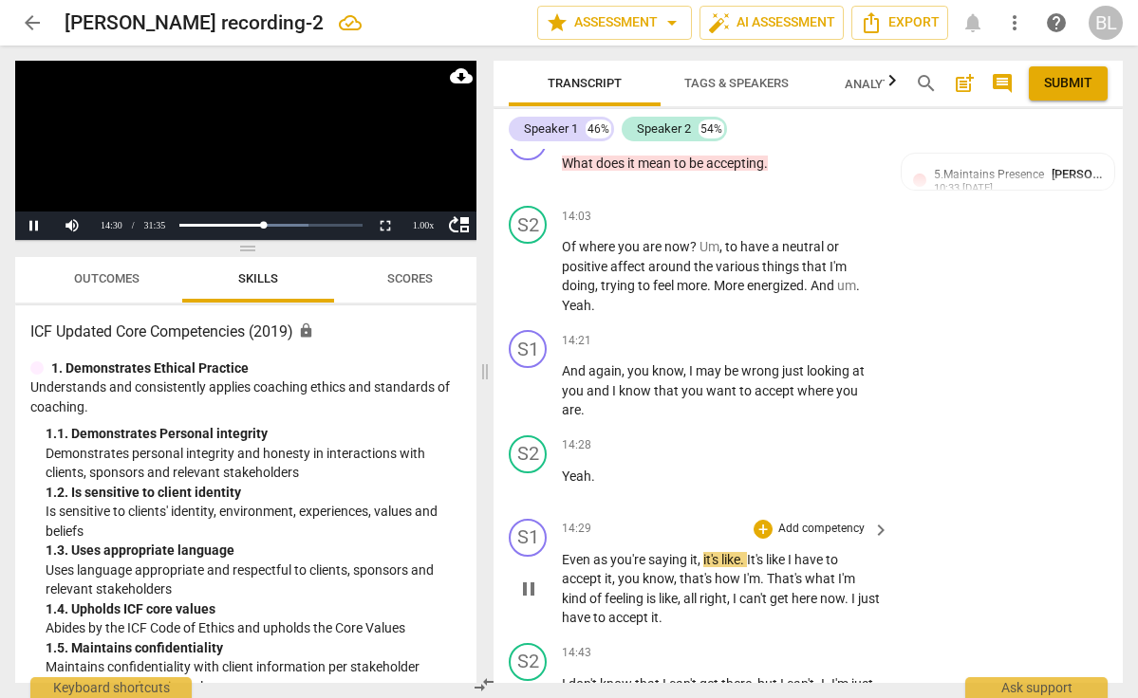
scroll to position [7554, 0]
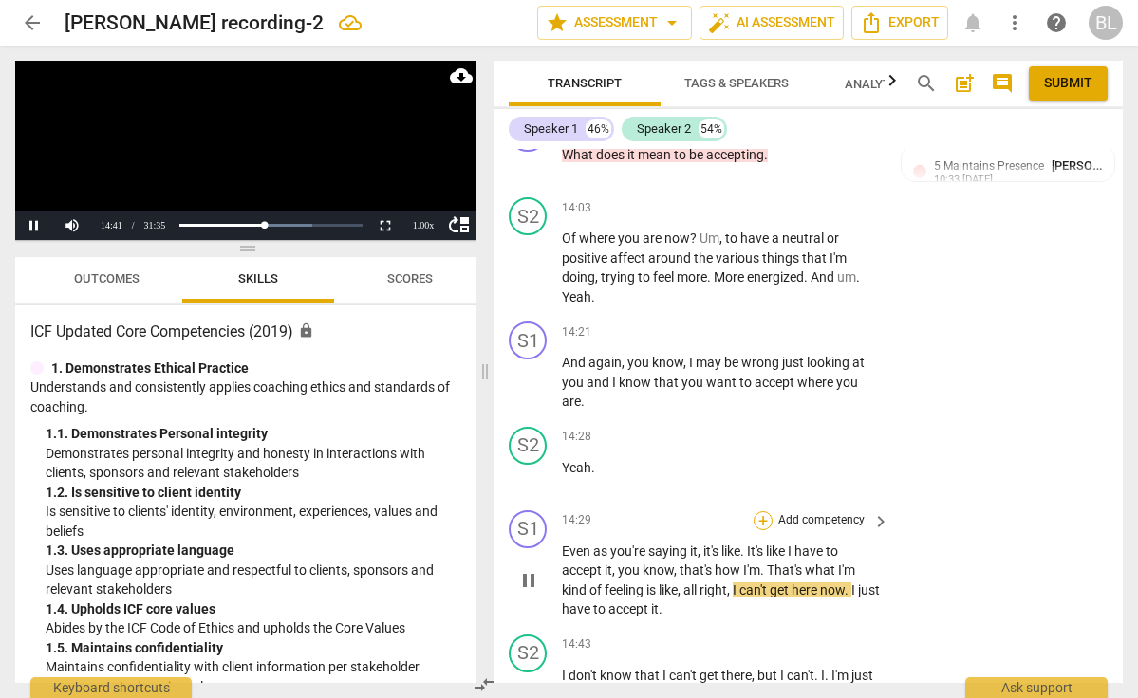
click at [758, 512] on div "+" at bounding box center [763, 521] width 19 height 19
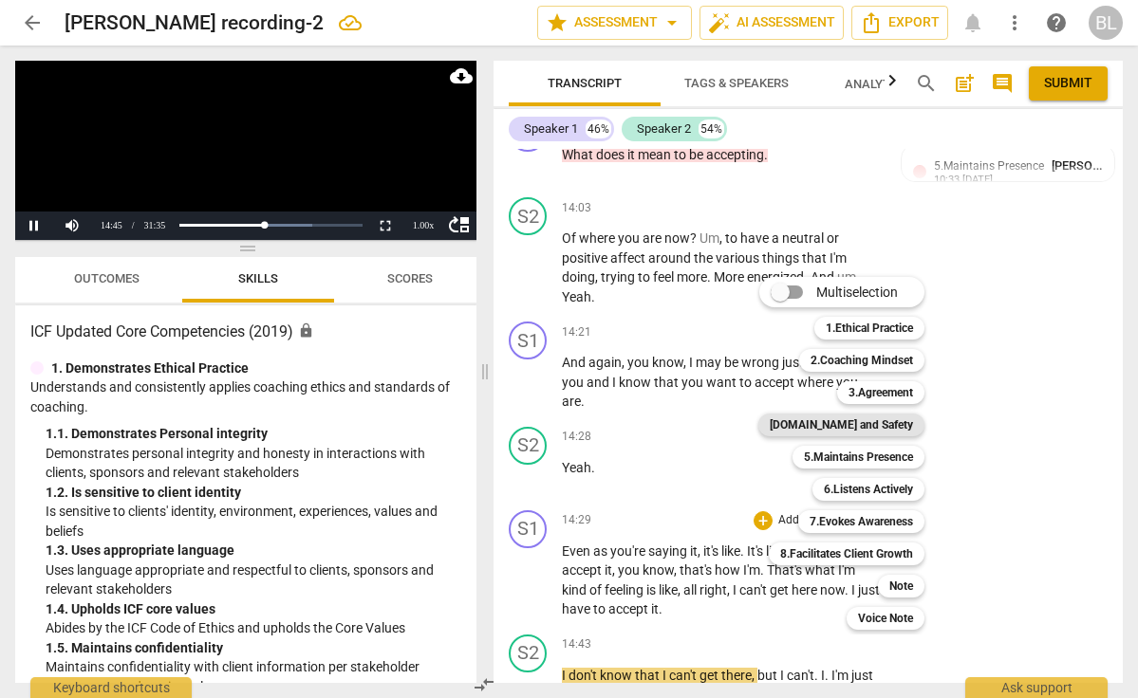
click at [867, 419] on b "[DOMAIN_NAME] and Safety" at bounding box center [841, 425] width 143 height 23
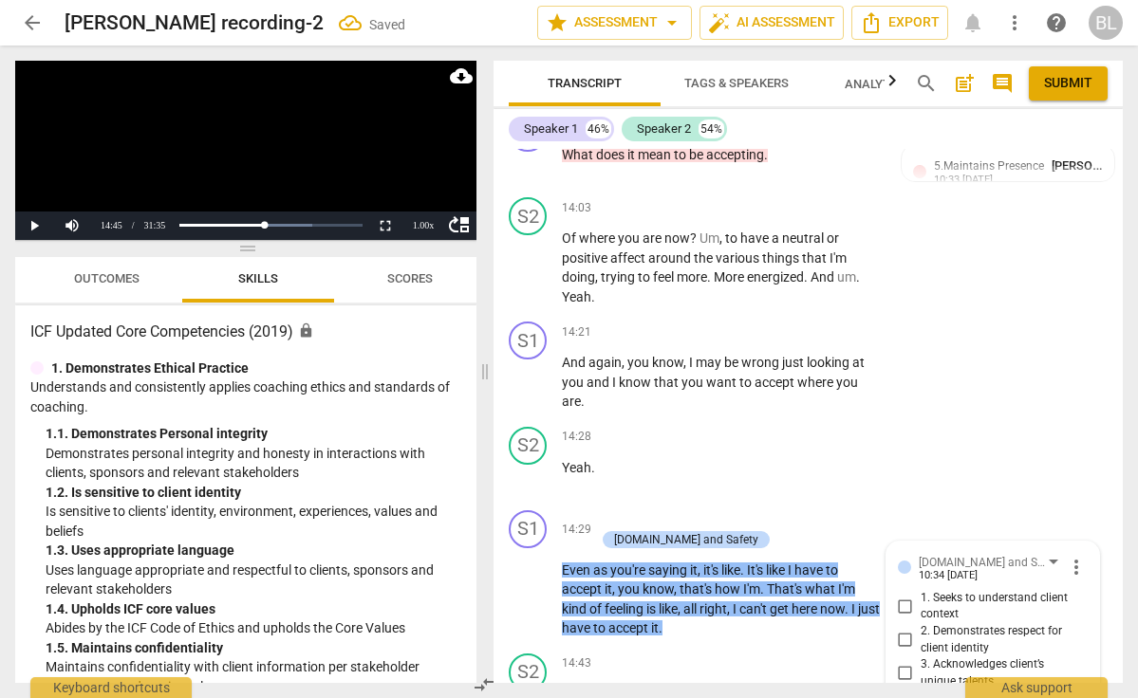
scroll to position [7886, 0]
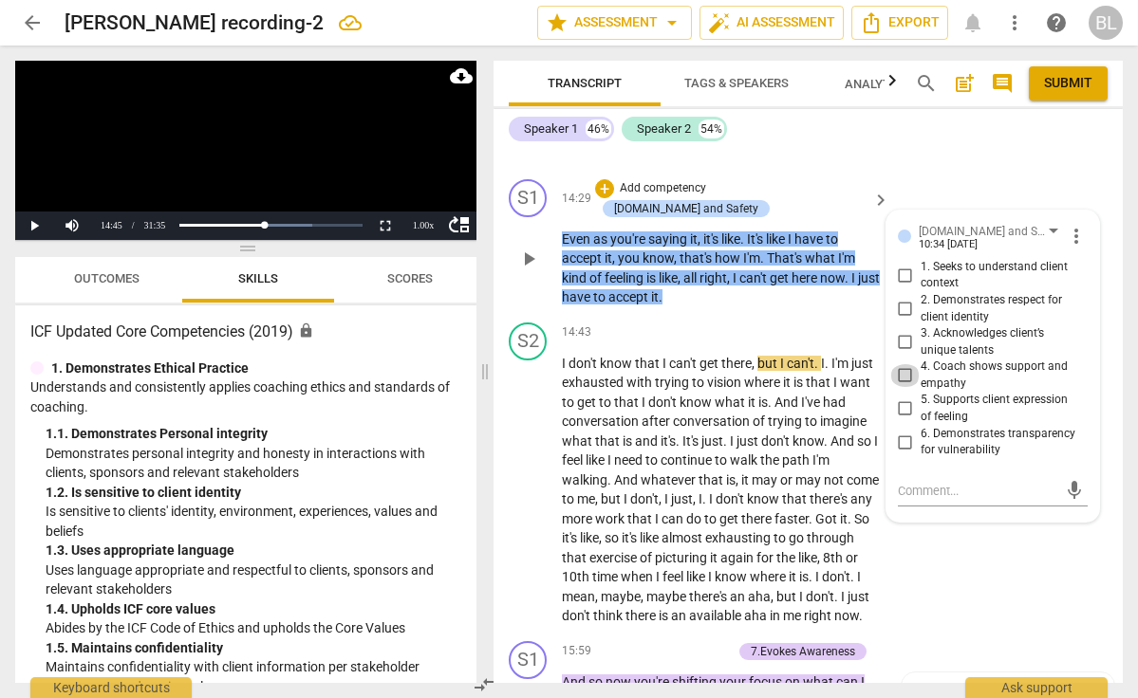
click at [905, 364] on input "4. Coach shows support and empathy" at bounding box center [905, 375] width 30 height 23
click at [902, 482] on textarea at bounding box center [977, 491] width 159 height 18
click at [1040, 482] on textarea "Notice what it's like to be a clear mirror." at bounding box center [977, 500] width 159 height 36
click at [951, 482] on textarea "How clear mirror." at bounding box center [977, 491] width 159 height 18
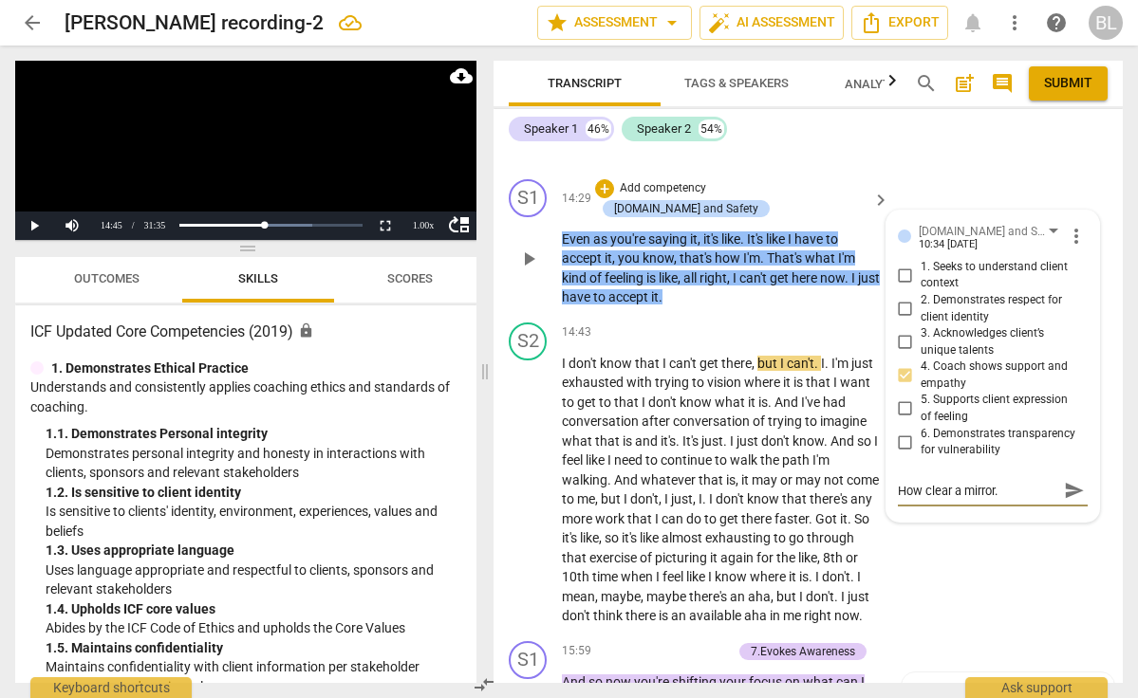
click at [991, 482] on textarea "How clear a mirror." at bounding box center [977, 491] width 159 height 18
click at [1008, 482] on textarea "How clear a mirror." at bounding box center [977, 491] width 159 height 18
click at [1064, 490] on span "send" at bounding box center [1074, 500] width 21 height 21
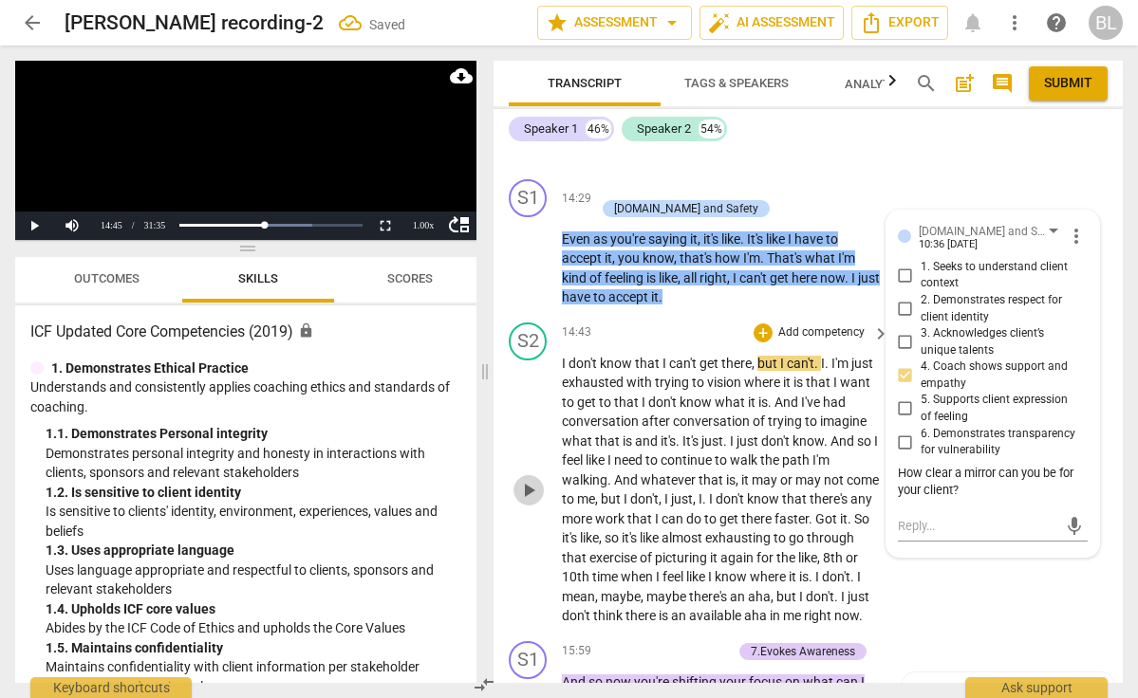
click at [530, 479] on span "play_arrow" at bounding box center [528, 490] width 23 height 23
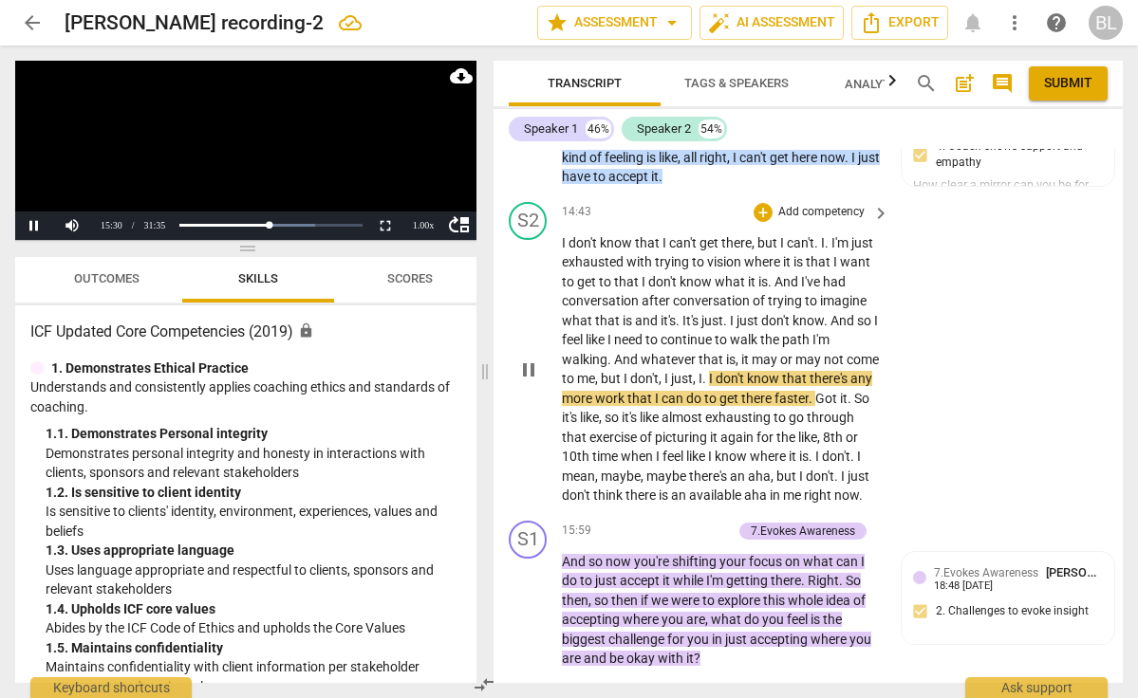
scroll to position [8079, 0]
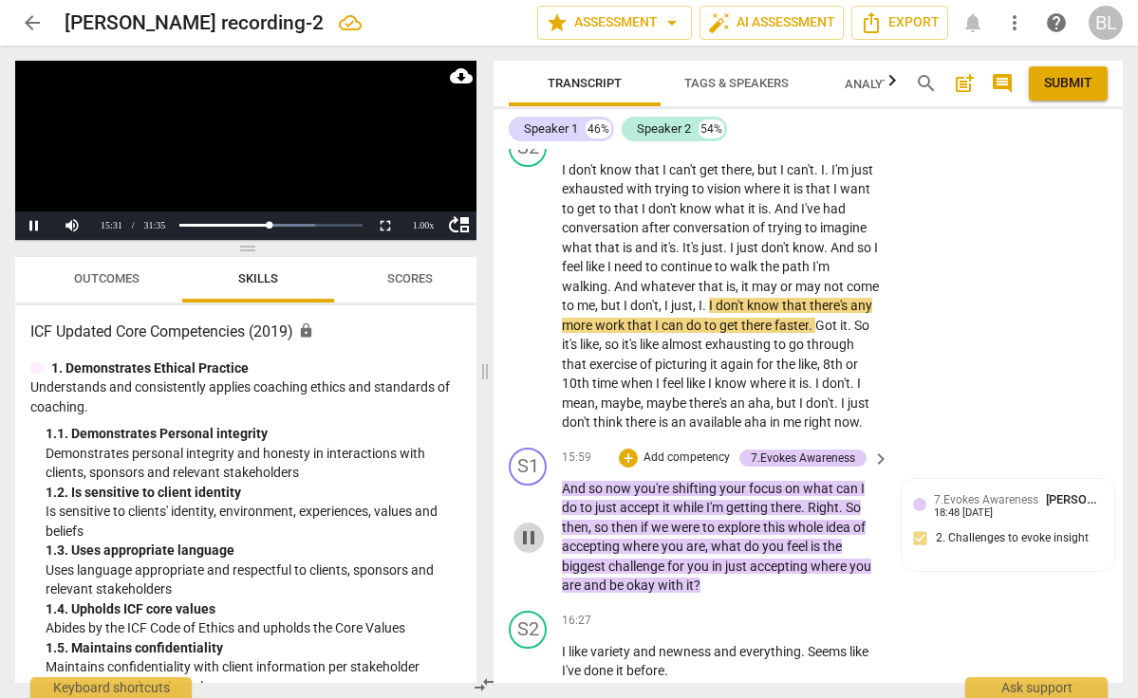
click at [525, 527] on span "pause" at bounding box center [528, 538] width 23 height 23
click at [525, 527] on span "play_arrow" at bounding box center [528, 538] width 23 height 23
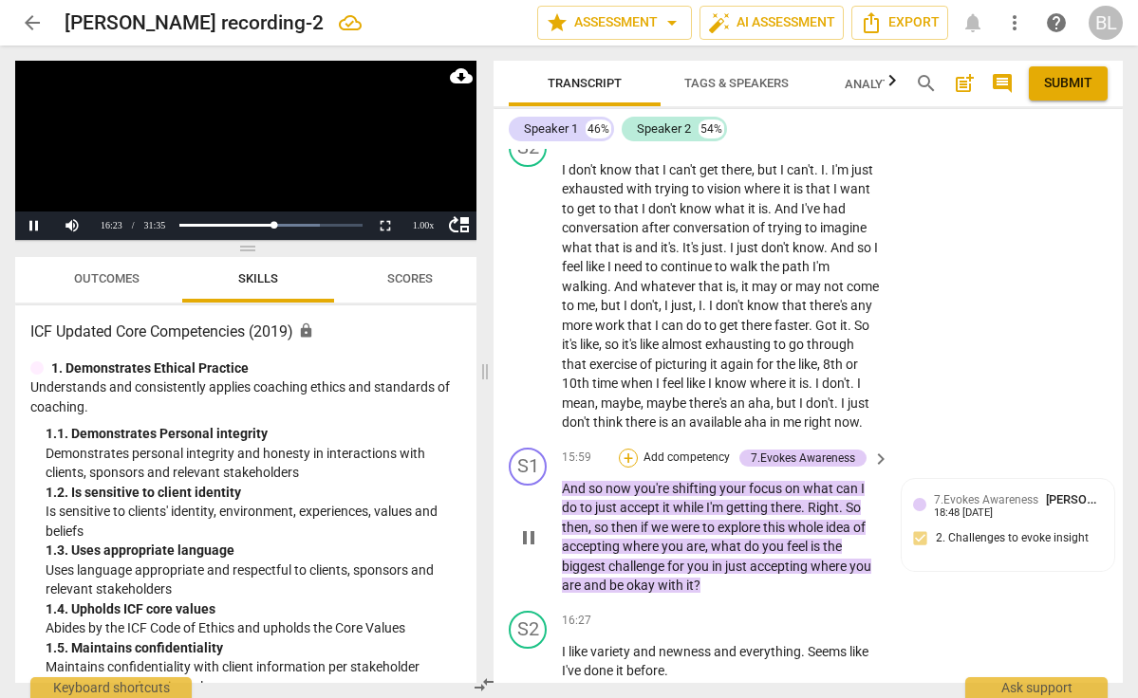
click at [630, 449] on div "+" at bounding box center [628, 458] width 19 height 19
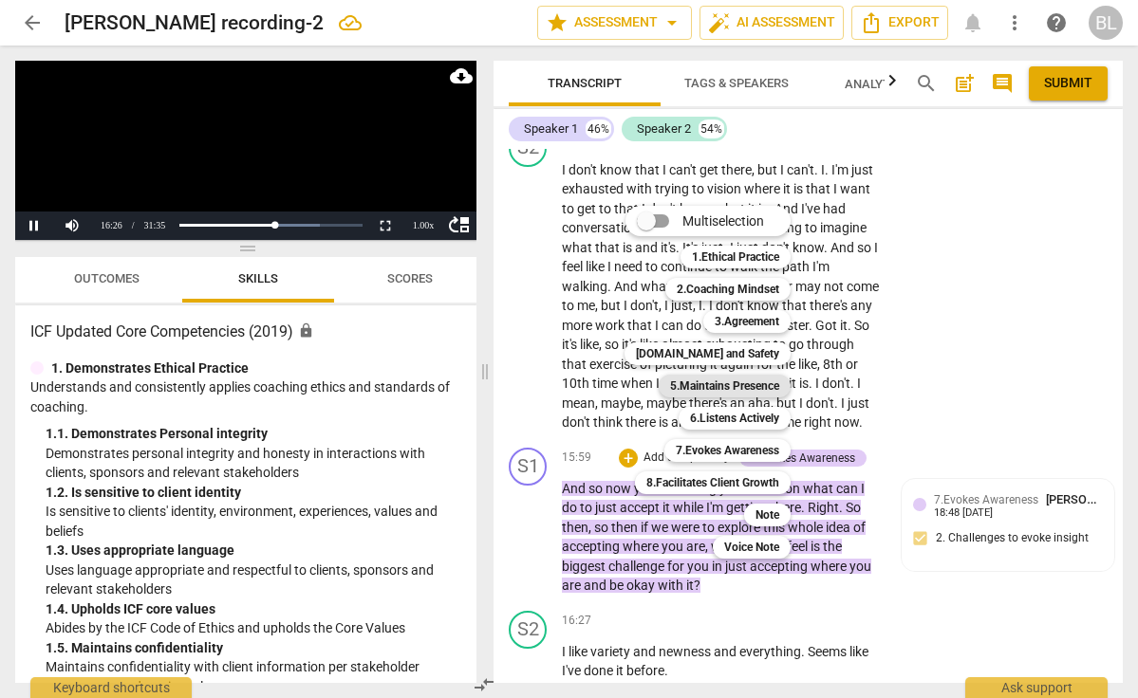
click at [737, 383] on b "5.Maintains Presence" at bounding box center [724, 386] width 109 height 23
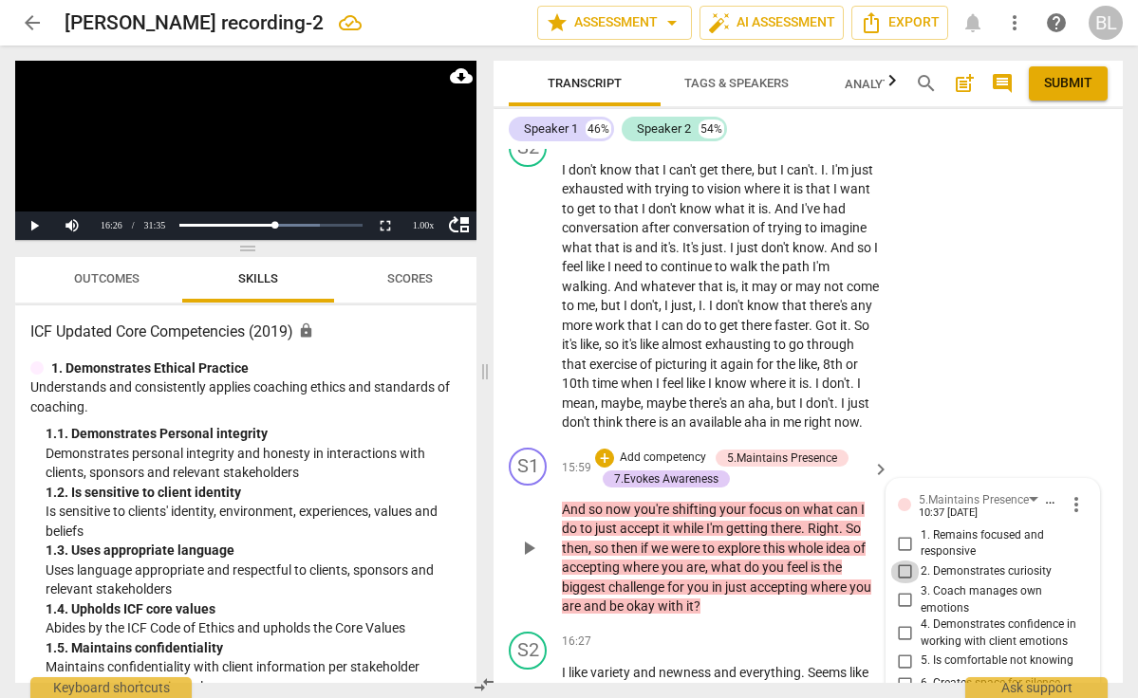
click at [900, 561] on input "2. Demonstrates curiosity" at bounding box center [905, 572] width 30 height 23
click at [604, 449] on div "+" at bounding box center [604, 458] width 19 height 19
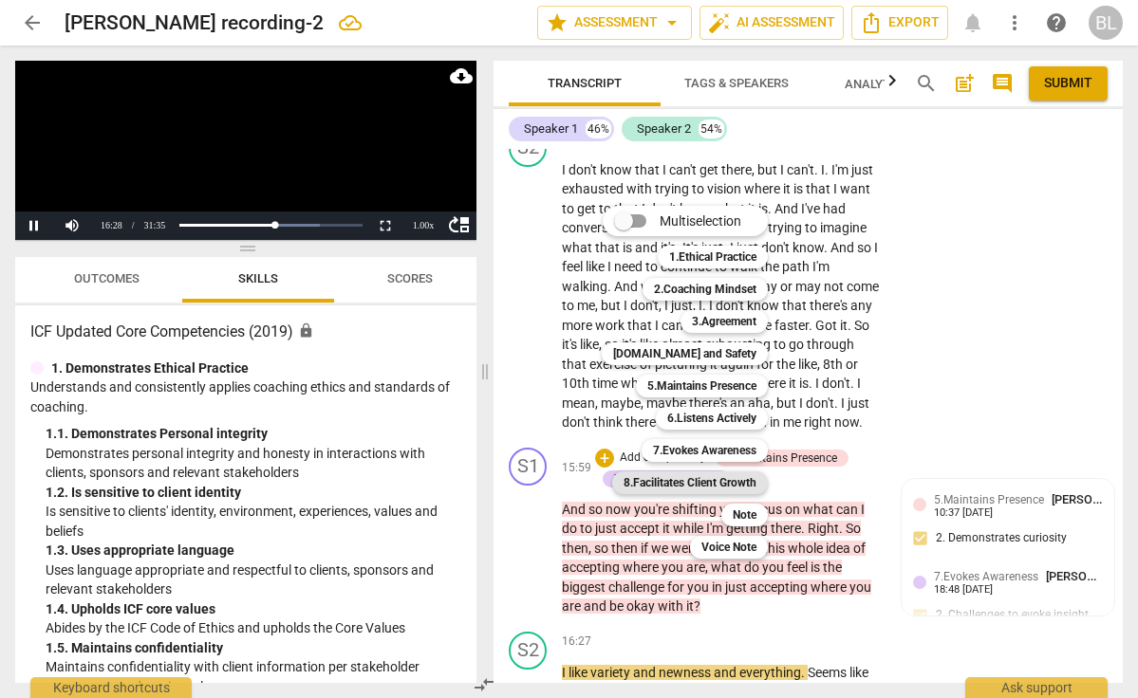
click at [715, 476] on b "8.Facilitates Client Growth" at bounding box center [690, 483] width 133 height 23
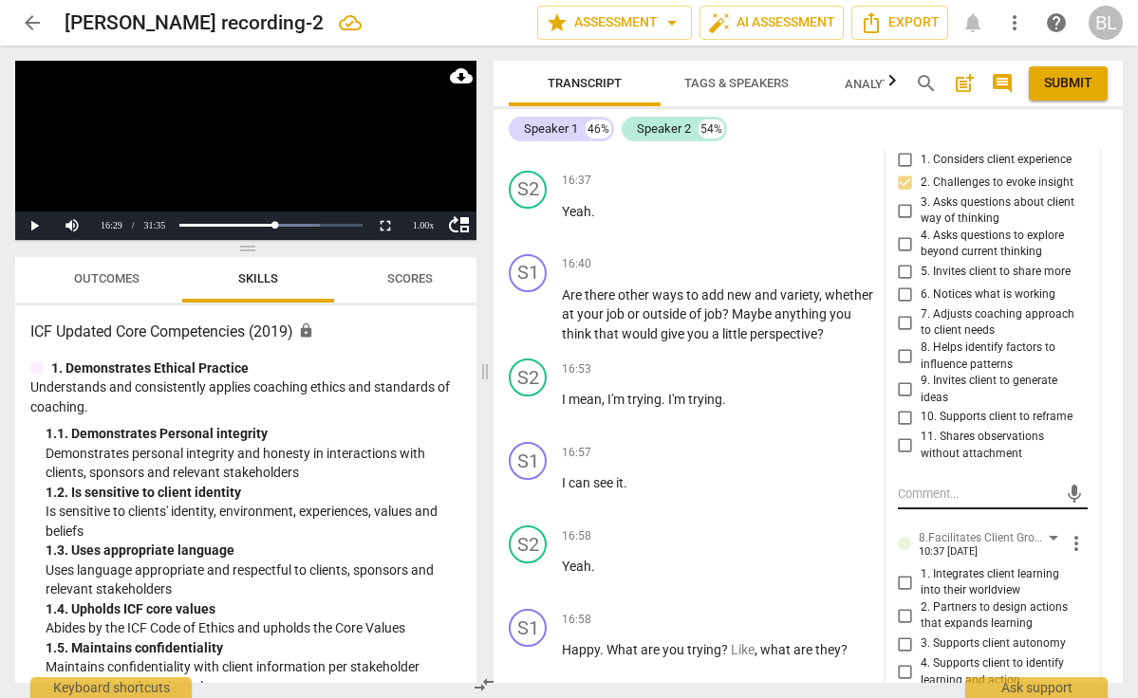
scroll to position [8722, 0]
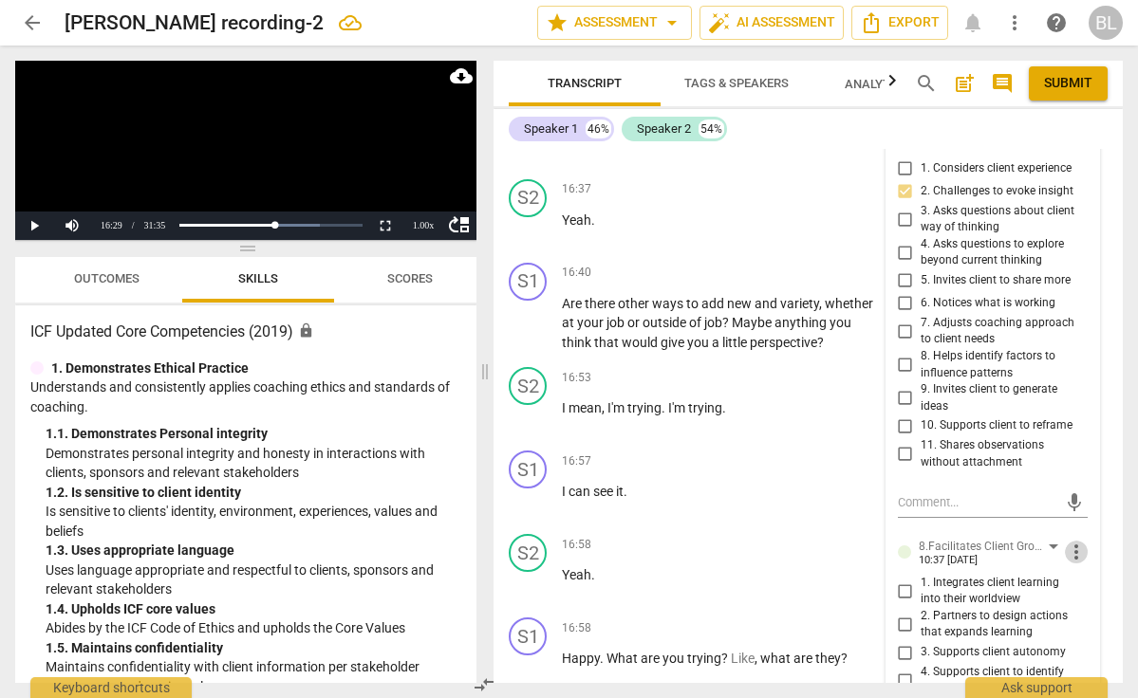
click at [1071, 541] on span "more_vert" at bounding box center [1076, 552] width 23 height 23
click at [1091, 499] on li "Delete" at bounding box center [1088, 500] width 65 height 36
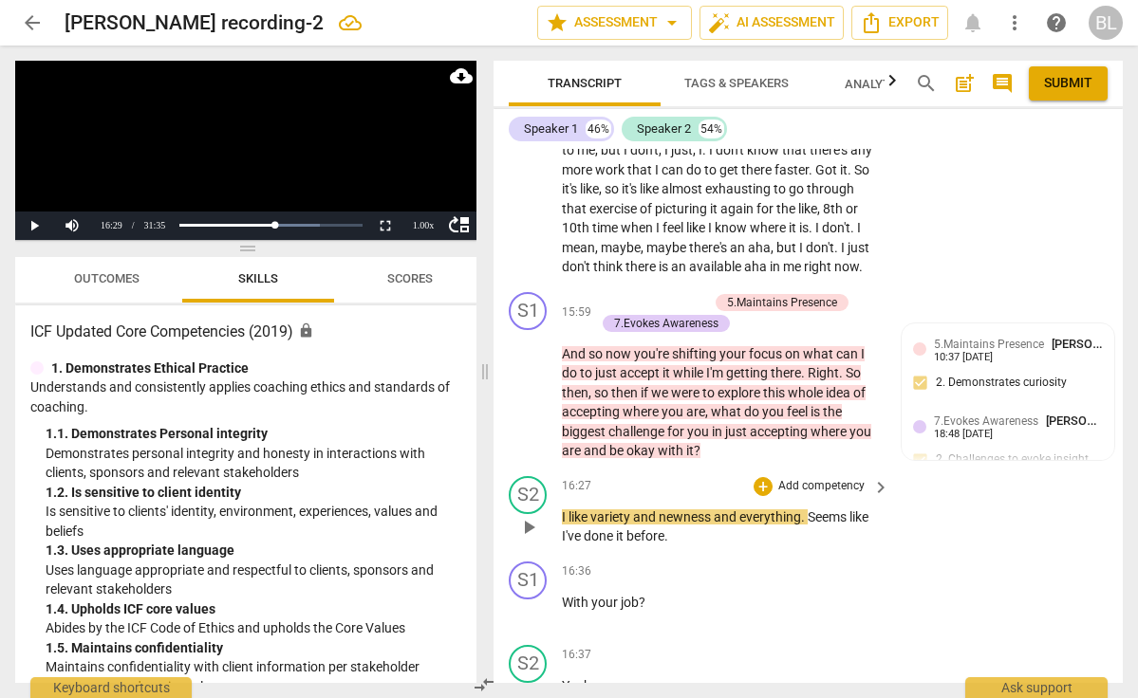
scroll to position [8222, 0]
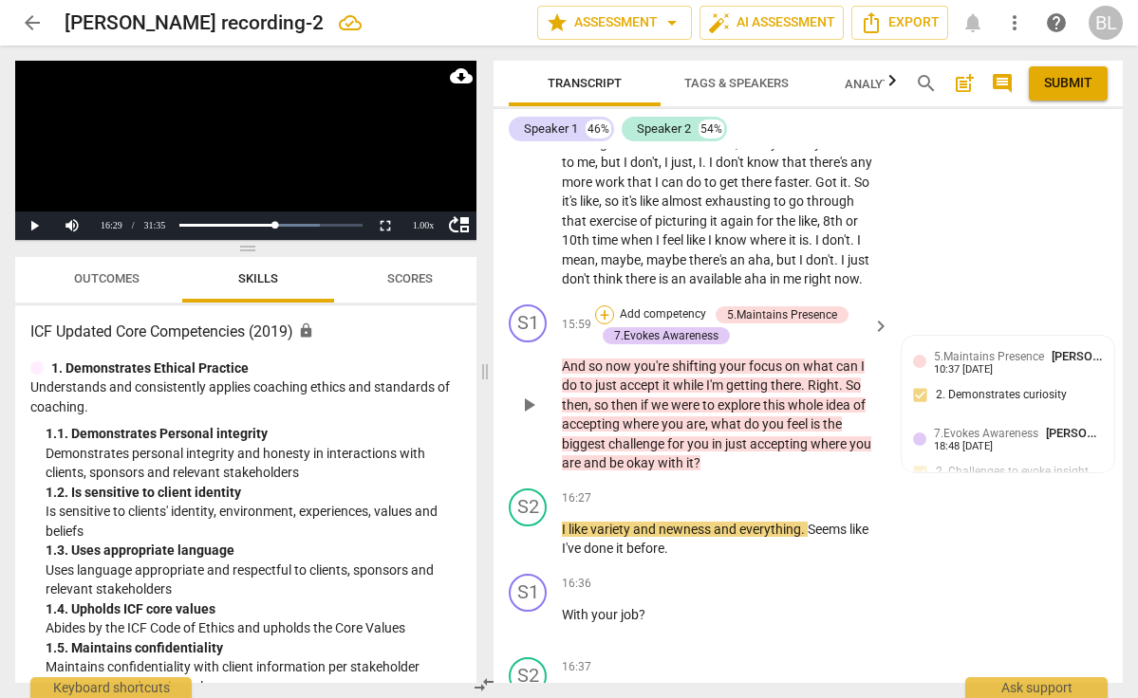
click at [605, 306] on div "+" at bounding box center [604, 315] width 19 height 19
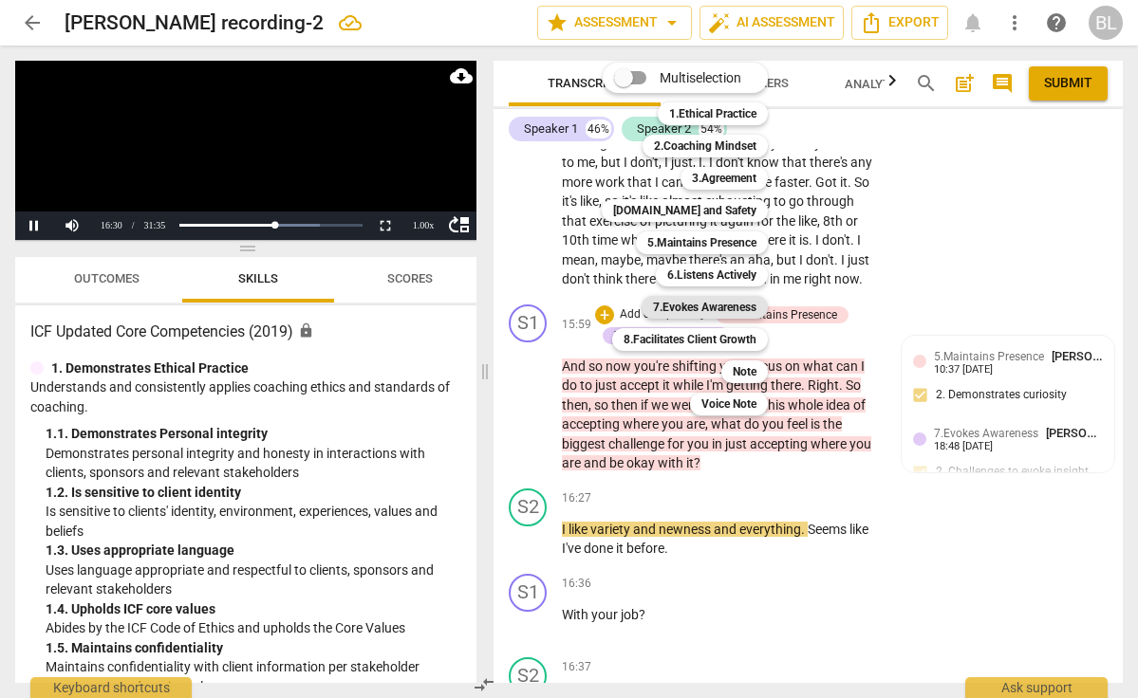
click at [712, 299] on b "7.Evokes Awareness" at bounding box center [704, 307] width 103 height 23
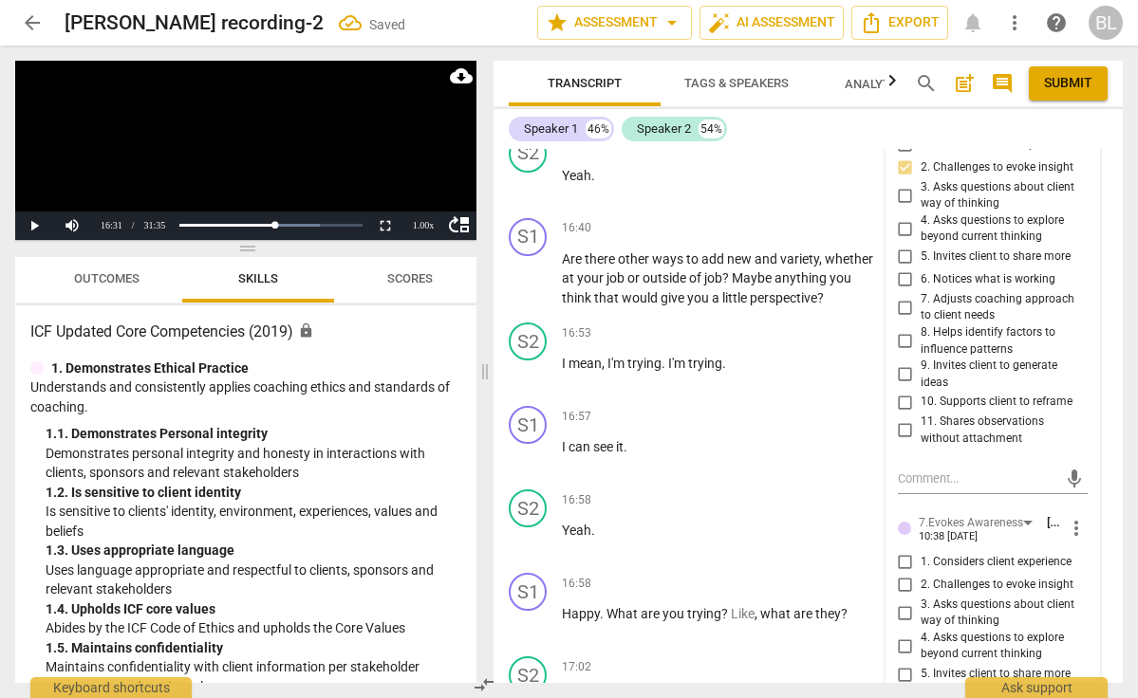
scroll to position [8751, 0]
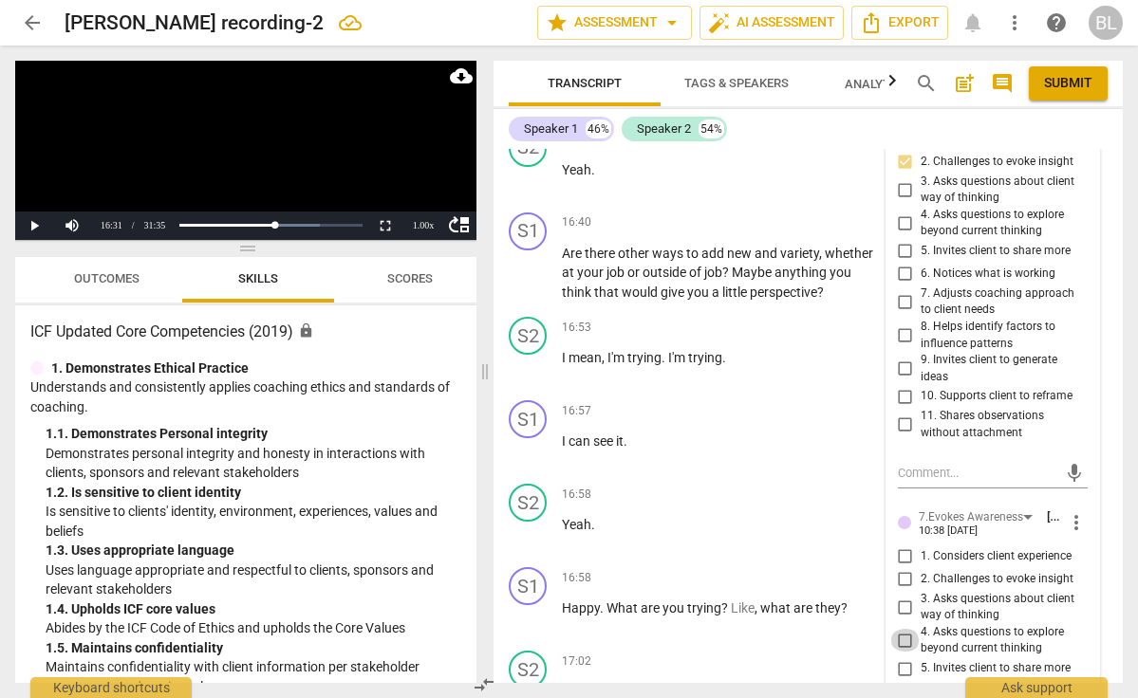
click at [903, 629] on input "4. Asks questions to explore beyond current thinking" at bounding box center [905, 640] width 30 height 23
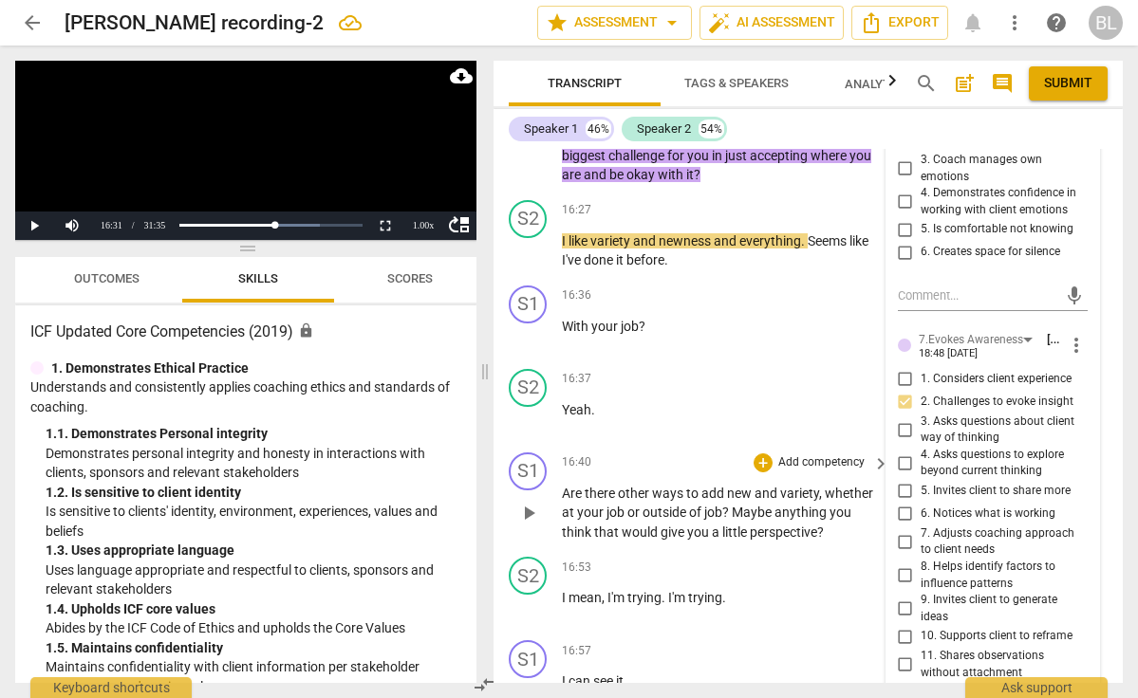
scroll to position [8524, 0]
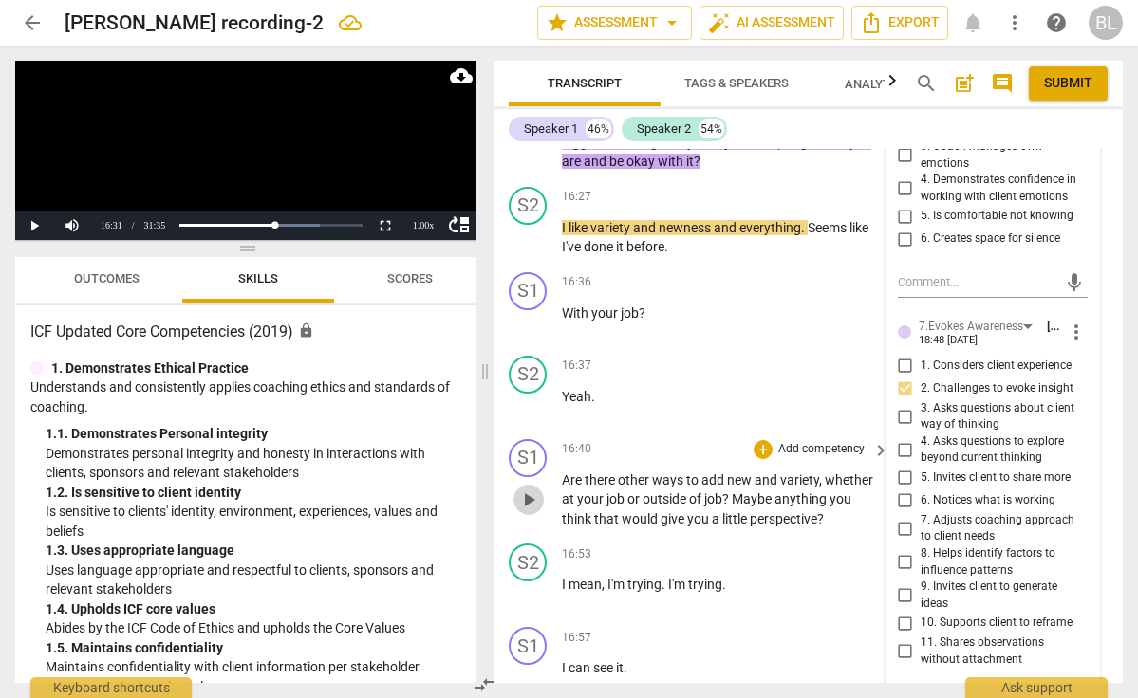
click at [536, 489] on span "play_arrow" at bounding box center [528, 500] width 23 height 23
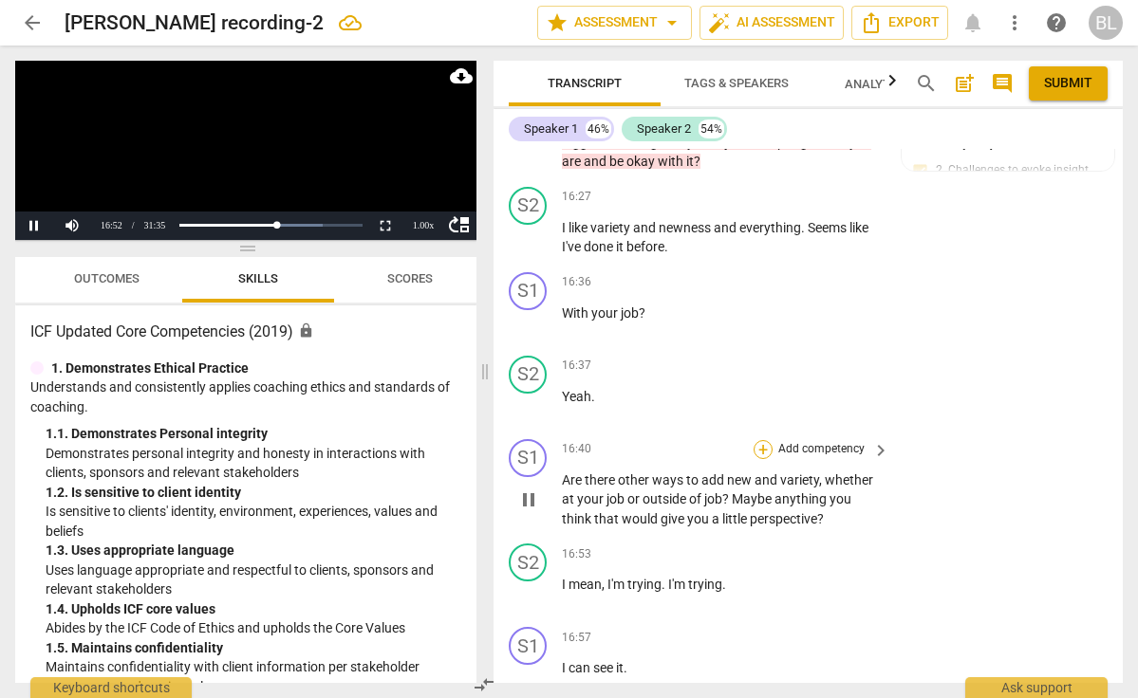
click at [764, 440] on div "+" at bounding box center [763, 449] width 19 height 19
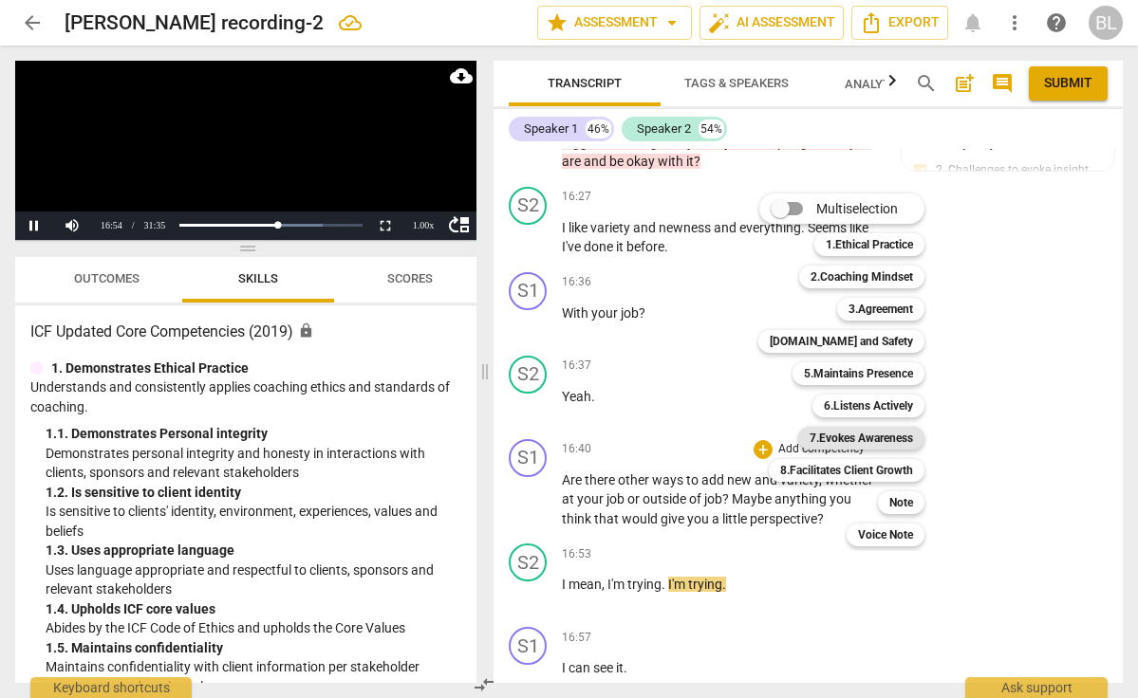
click at [873, 437] on b "7.Evokes Awareness" at bounding box center [861, 438] width 103 height 23
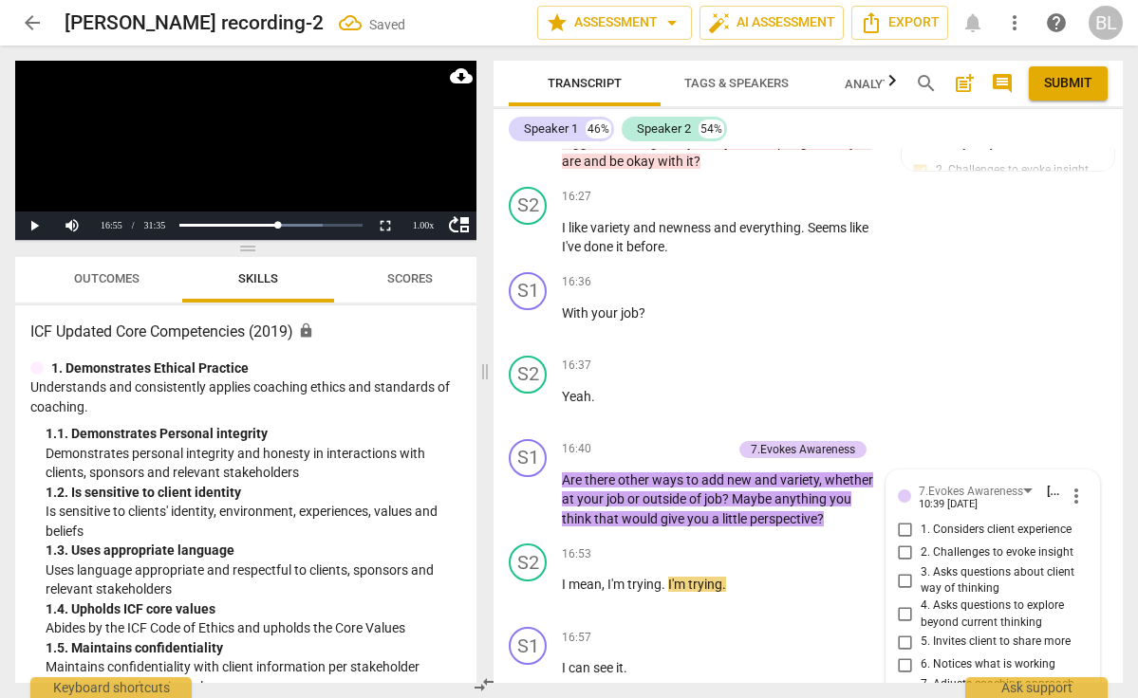
scroll to position [8886, 0]
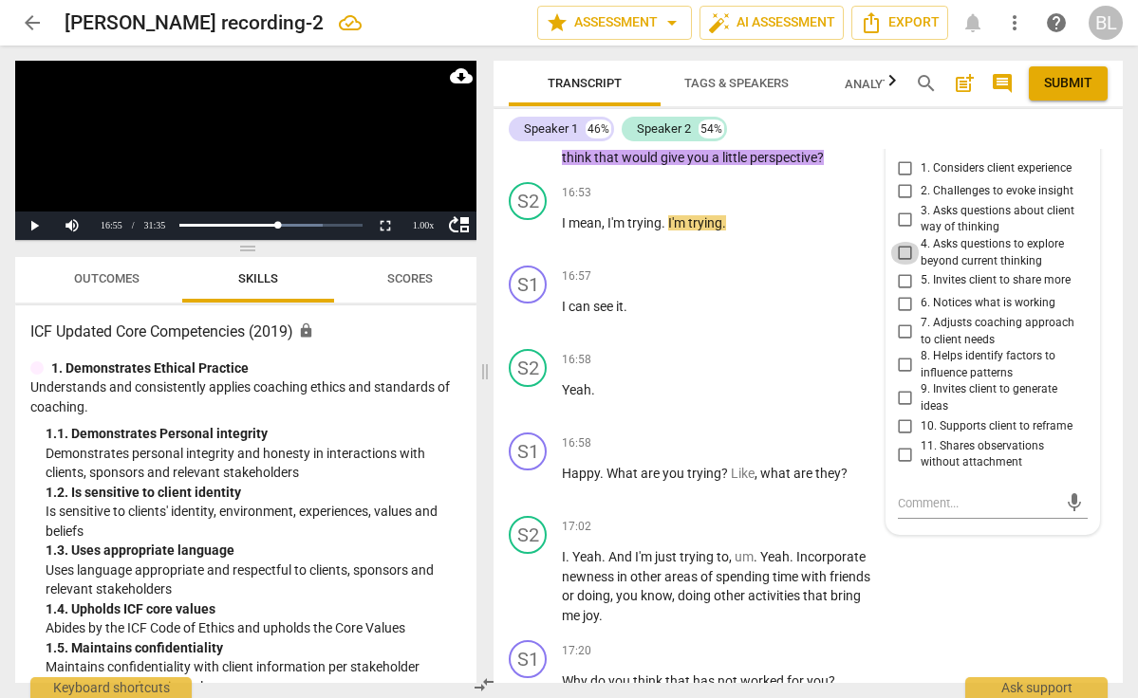
click at [903, 242] on input "4. Asks questions to explore beyond current thinking" at bounding box center [905, 253] width 30 height 23
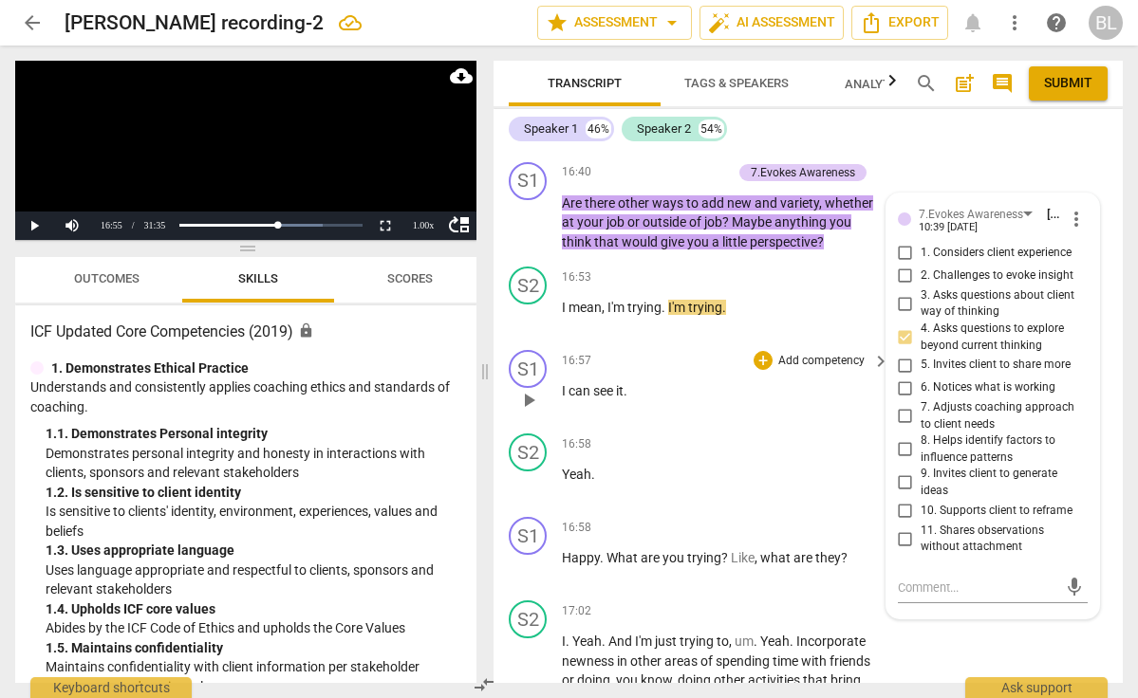
scroll to position [8803, 0]
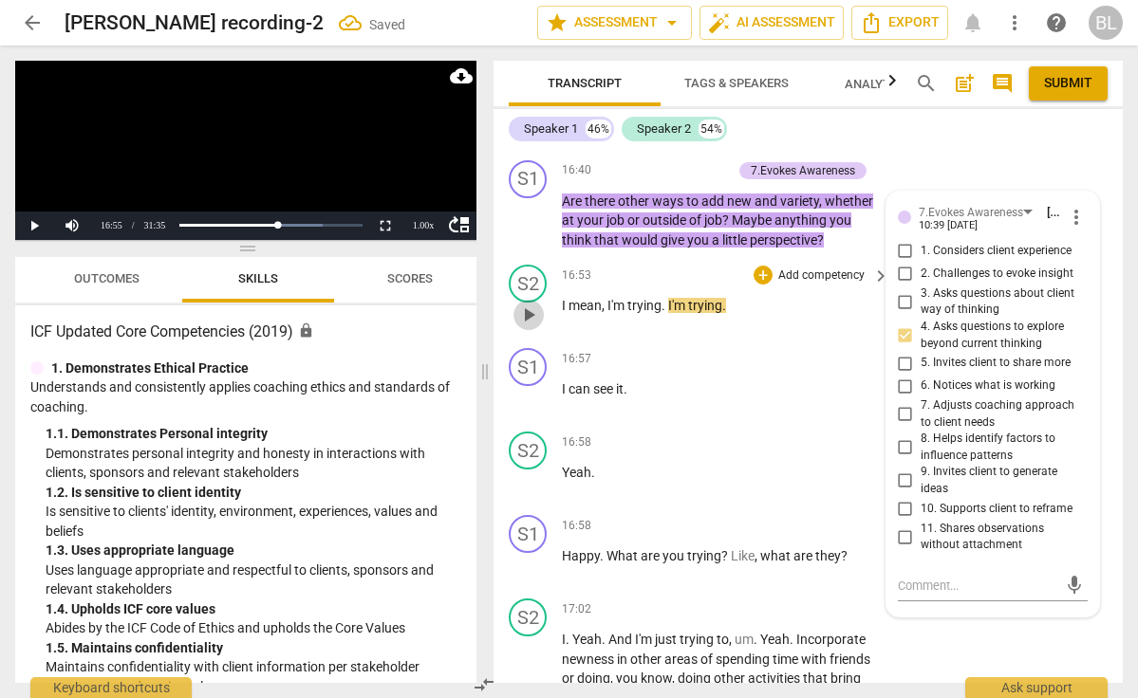
click at [531, 304] on span "play_arrow" at bounding box center [528, 315] width 23 height 23
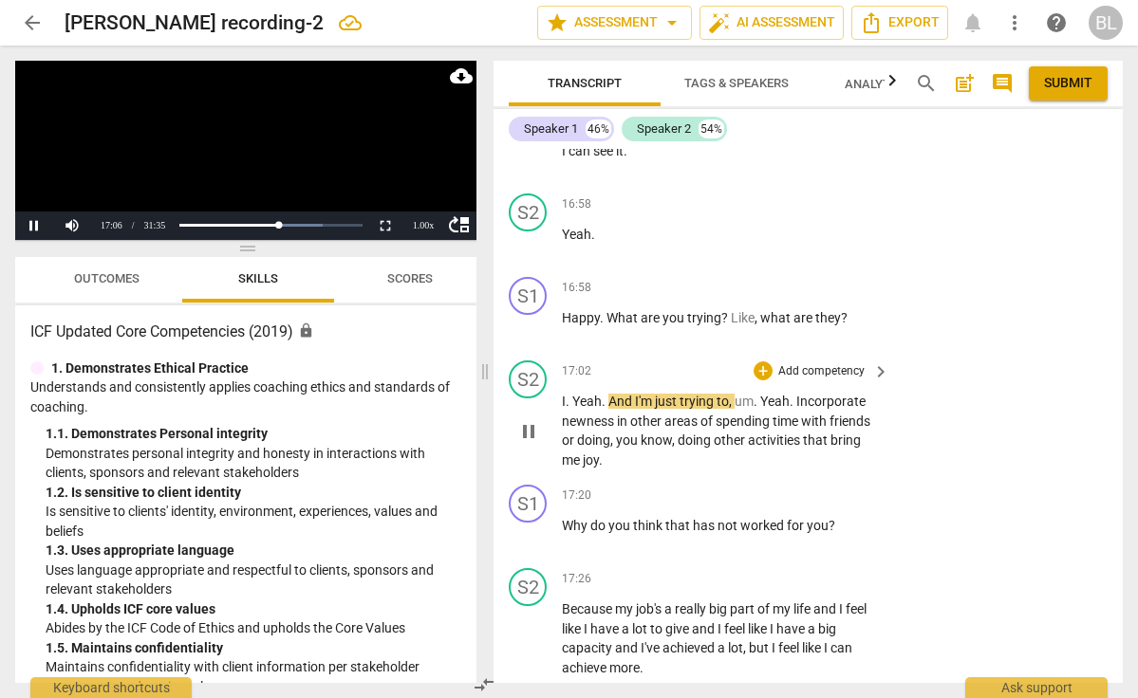
scroll to position [9049, 0]
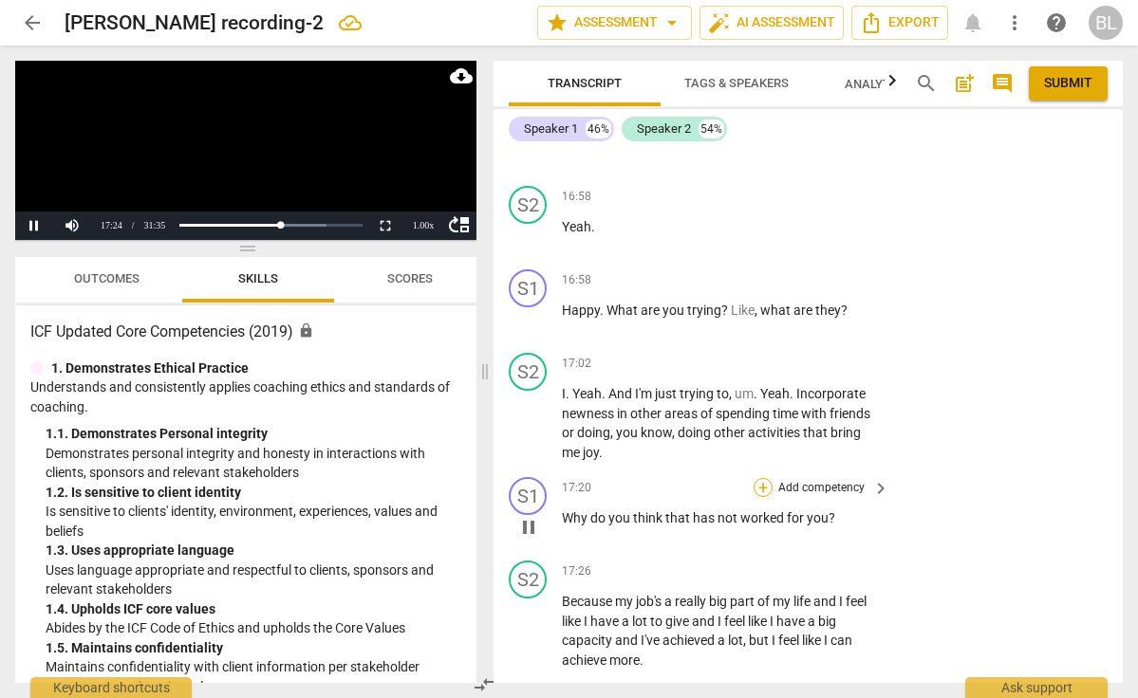
click at [764, 478] on div "+" at bounding box center [763, 487] width 19 height 19
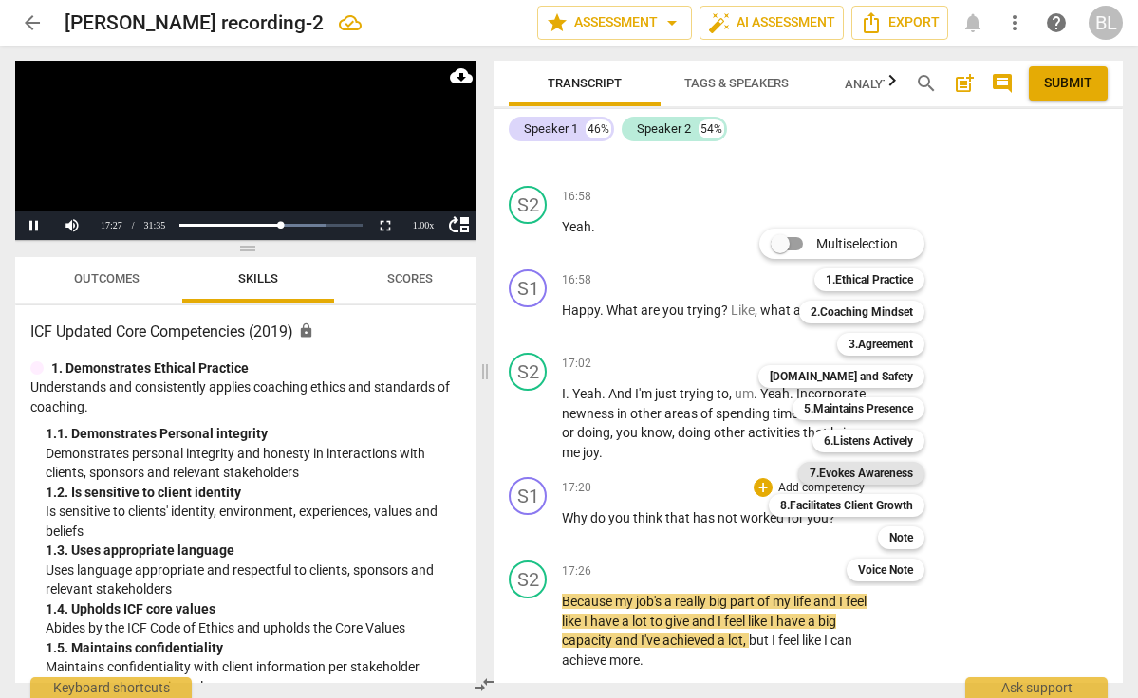
click at [864, 469] on b "7.Evokes Awareness" at bounding box center [861, 473] width 103 height 23
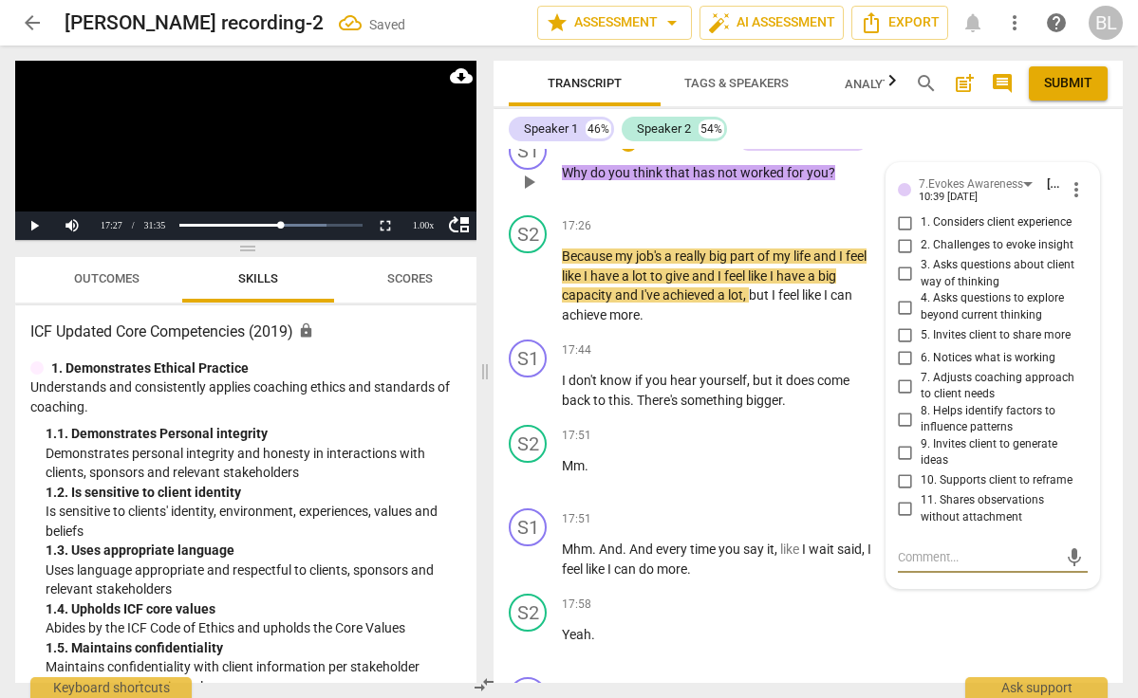
scroll to position [9387, 0]
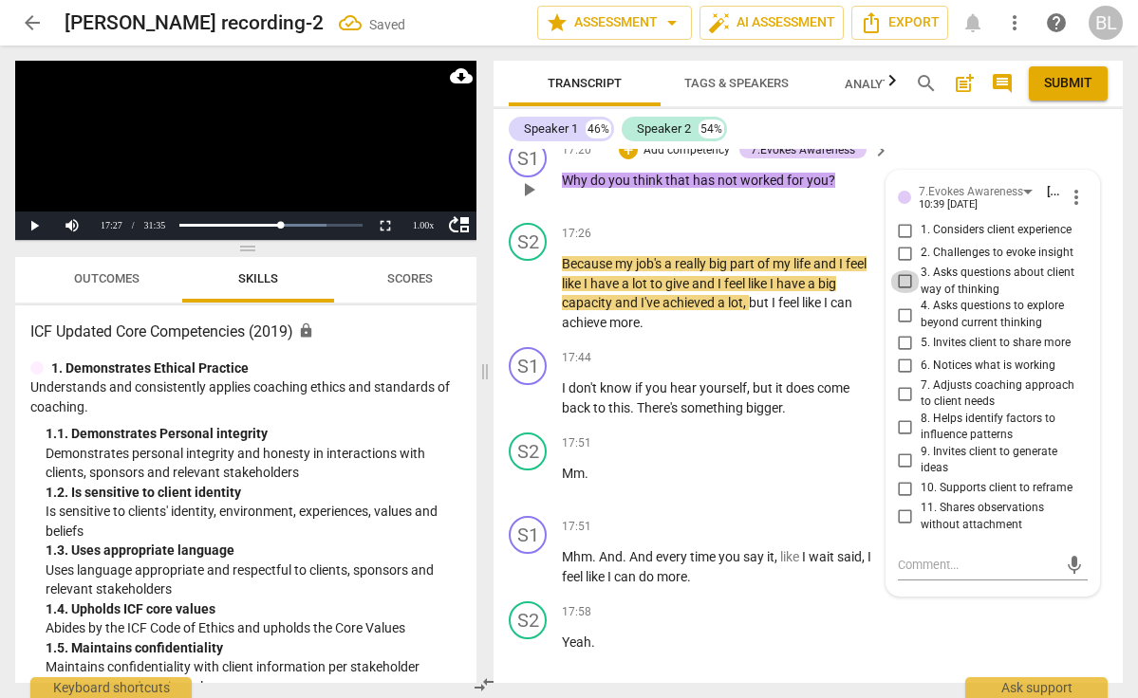
click at [900, 270] on input "3. Asks questions about client way of thinking" at bounding box center [905, 281] width 30 height 23
click at [528, 283] on span "play_arrow" at bounding box center [528, 294] width 23 height 23
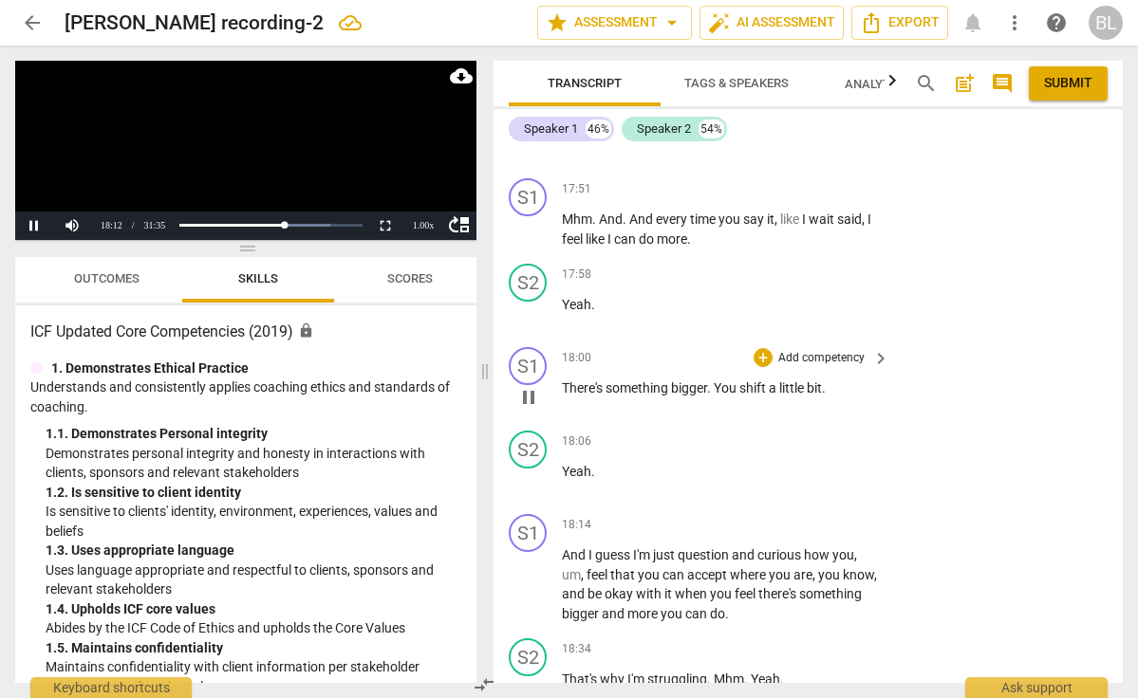
scroll to position [9719, 0]
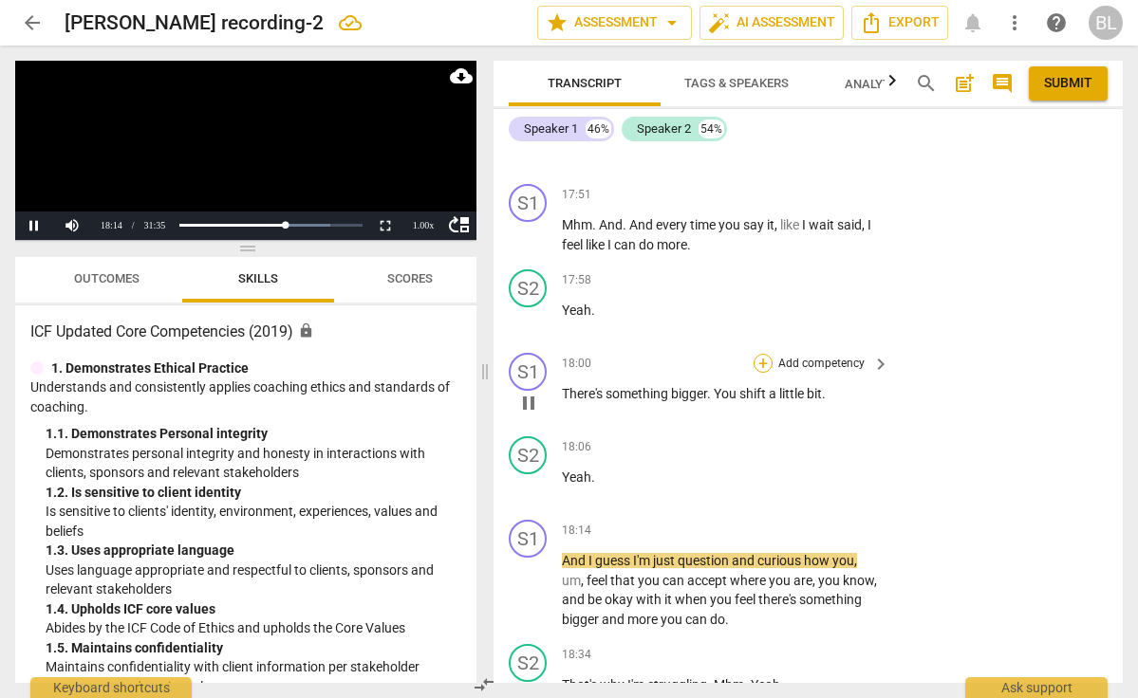
click at [761, 354] on div "+" at bounding box center [763, 363] width 19 height 19
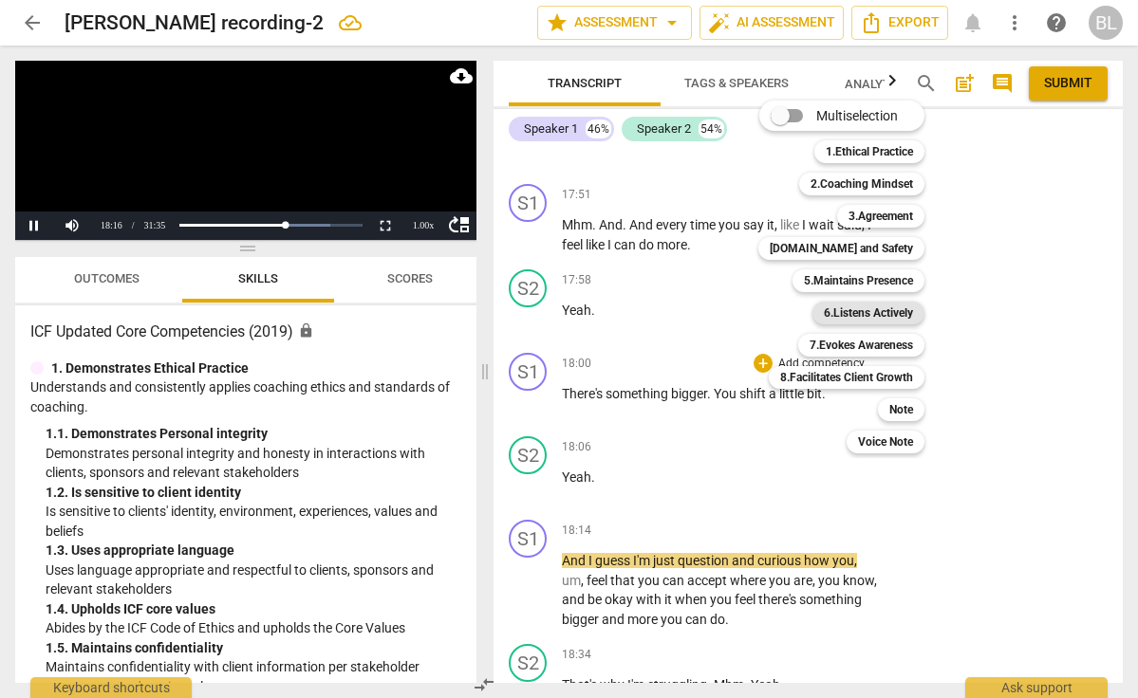
click at [846, 316] on b "6.Listens Actively" at bounding box center [868, 313] width 89 height 23
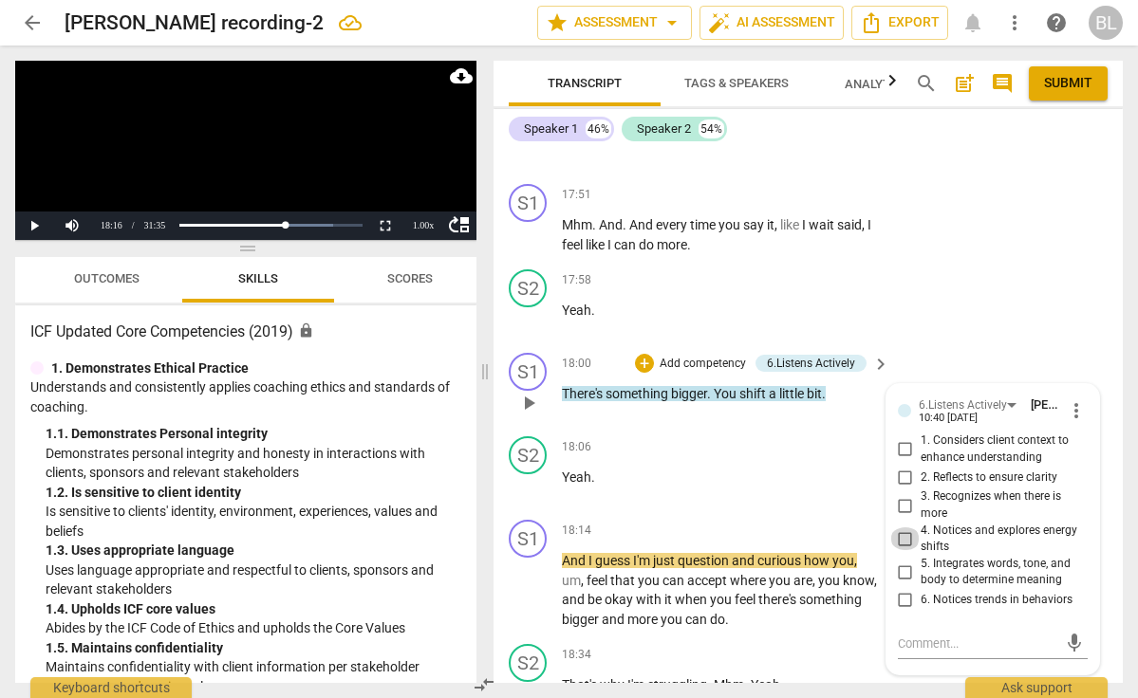
click at [902, 528] on input "4. Notices and explores energy shifts" at bounding box center [905, 539] width 30 height 23
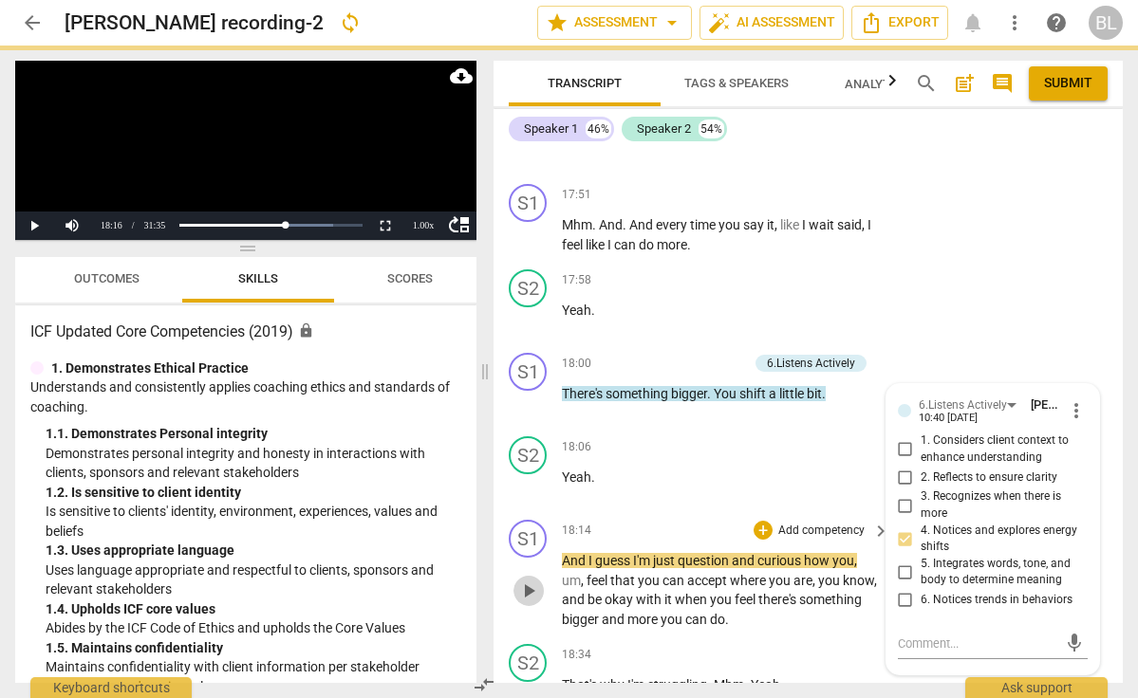
click at [527, 580] on span "play_arrow" at bounding box center [528, 591] width 23 height 23
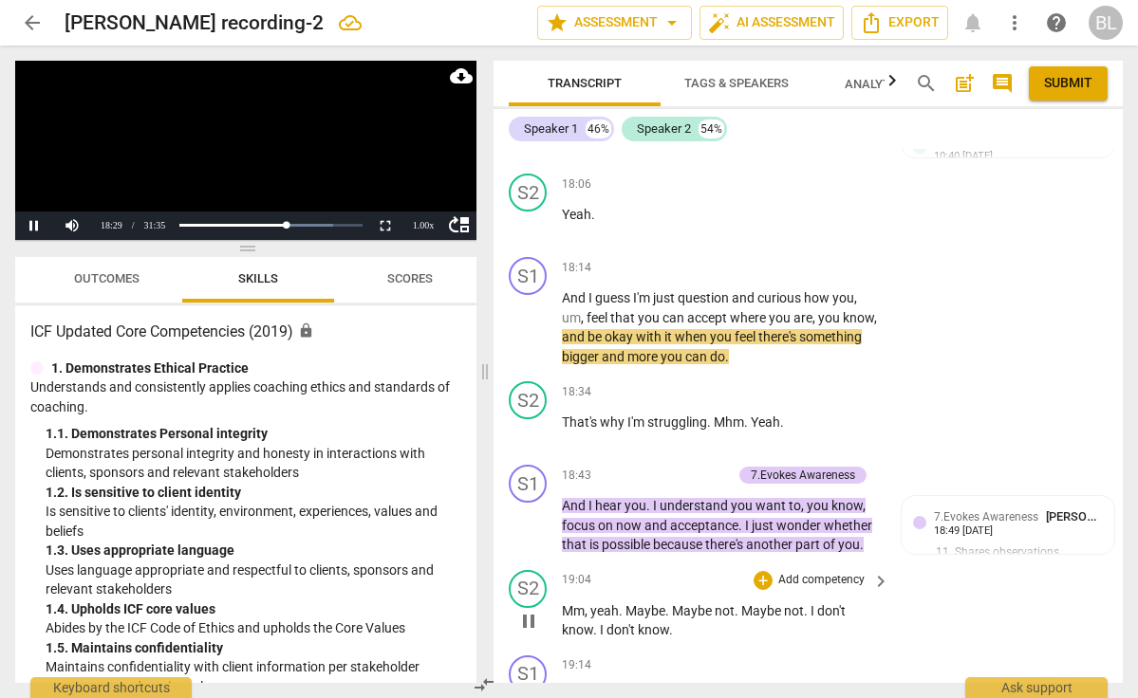
scroll to position [9984, 0]
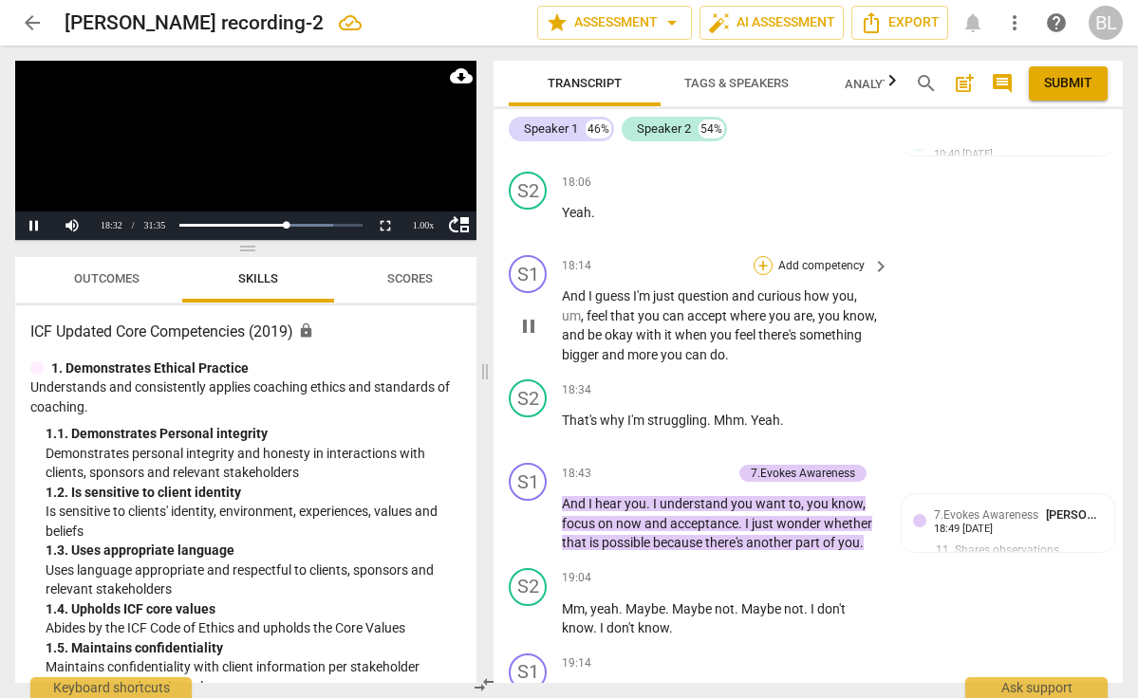
click at [764, 256] on div "+" at bounding box center [763, 265] width 19 height 19
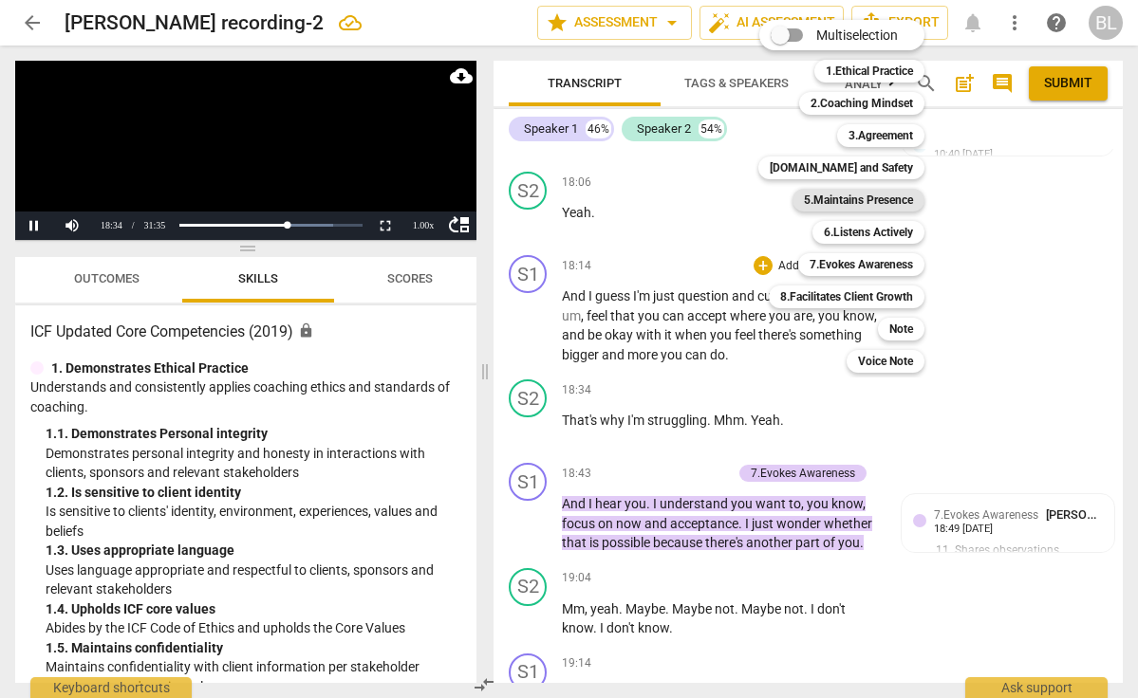
click at [866, 198] on b "5.Maintains Presence" at bounding box center [858, 200] width 109 height 23
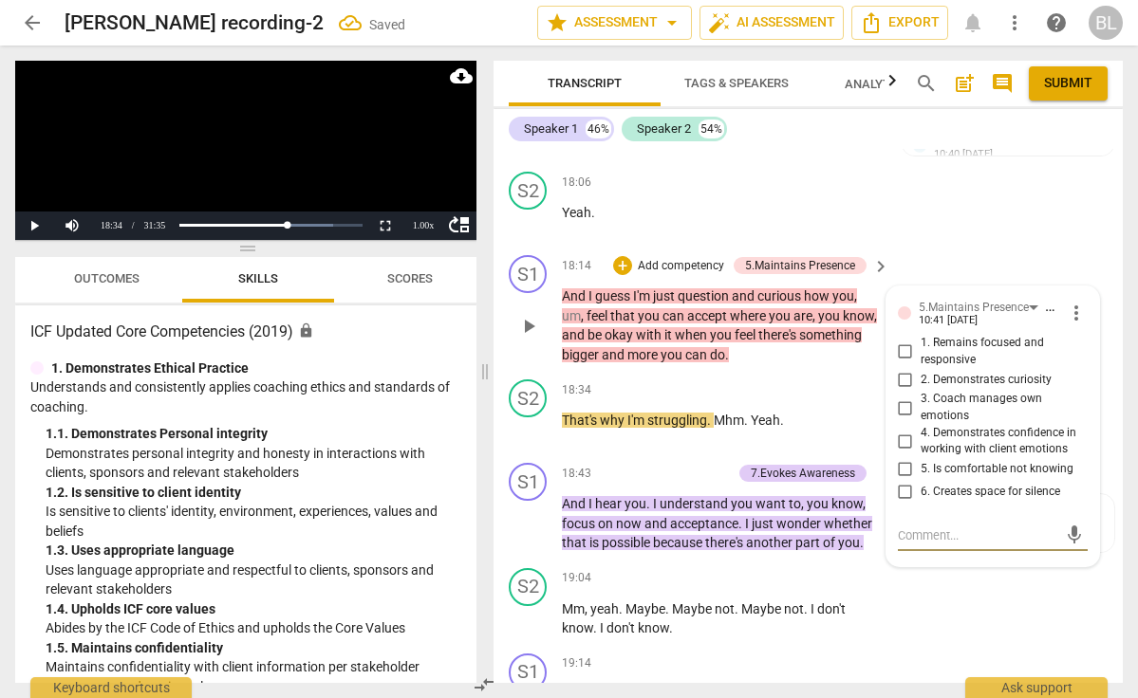
click at [904, 341] on input "1. Remains focused and responsive" at bounding box center [905, 352] width 30 height 23
click at [903, 368] on input "2. Demonstrates curiosity" at bounding box center [905, 379] width 30 height 23
click at [533, 419] on span "play_arrow" at bounding box center [528, 430] width 23 height 23
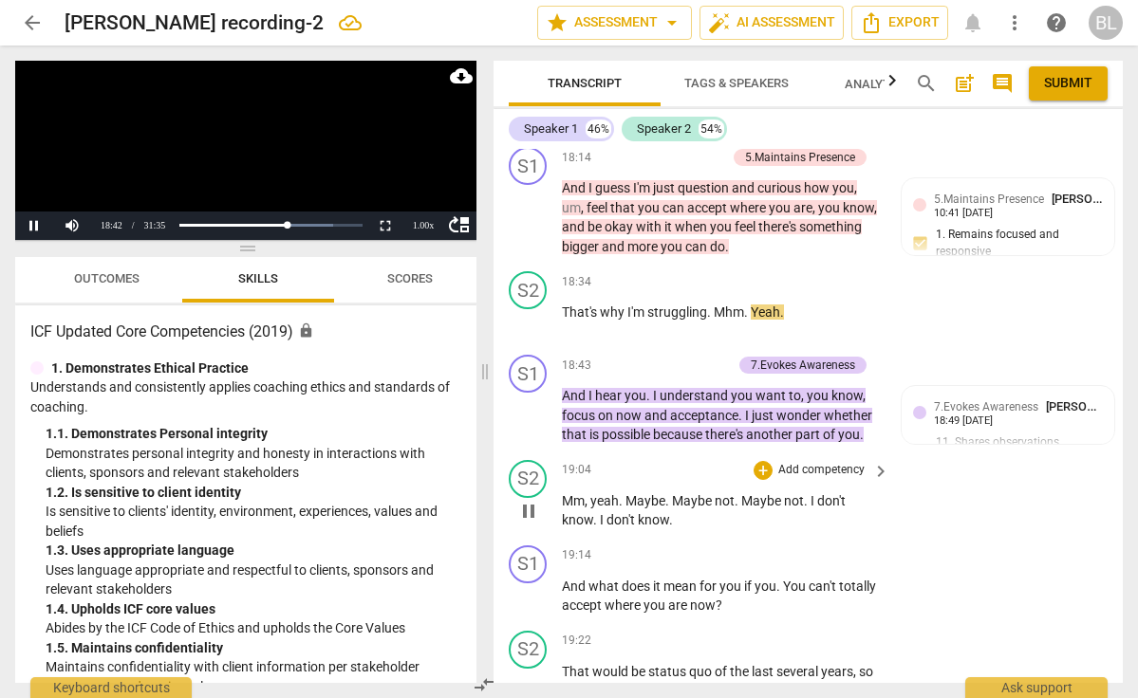
scroll to position [10098, 0]
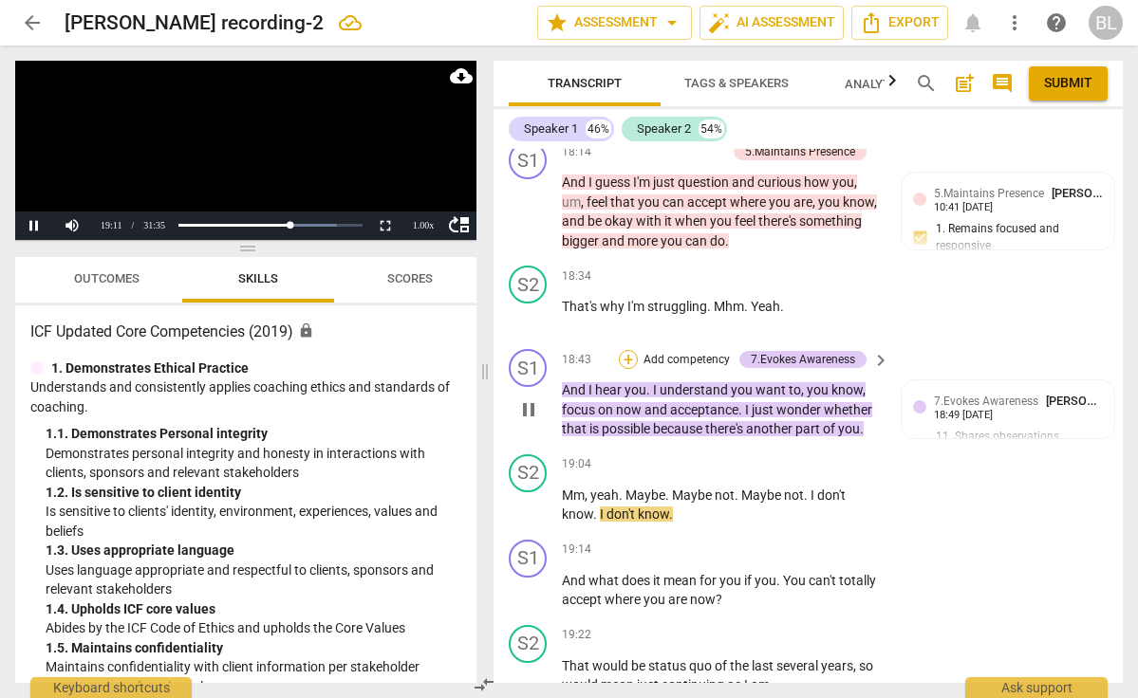
click at [629, 350] on div "+" at bounding box center [628, 359] width 19 height 19
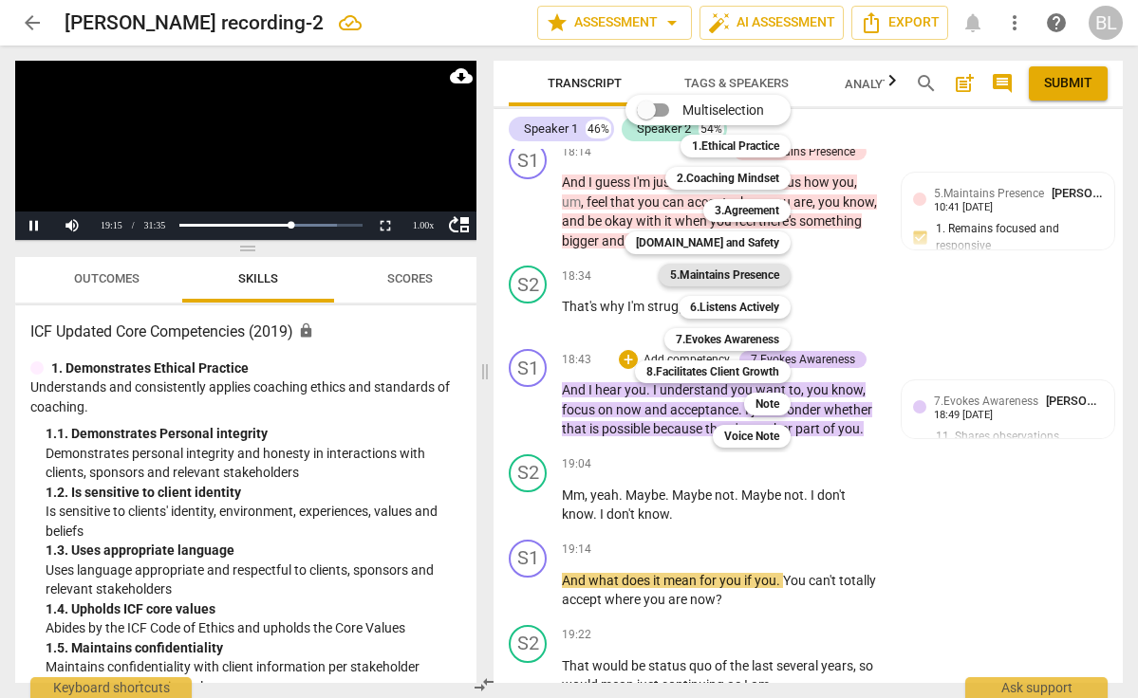
click at [768, 277] on b "5.Maintains Presence" at bounding box center [724, 275] width 109 height 23
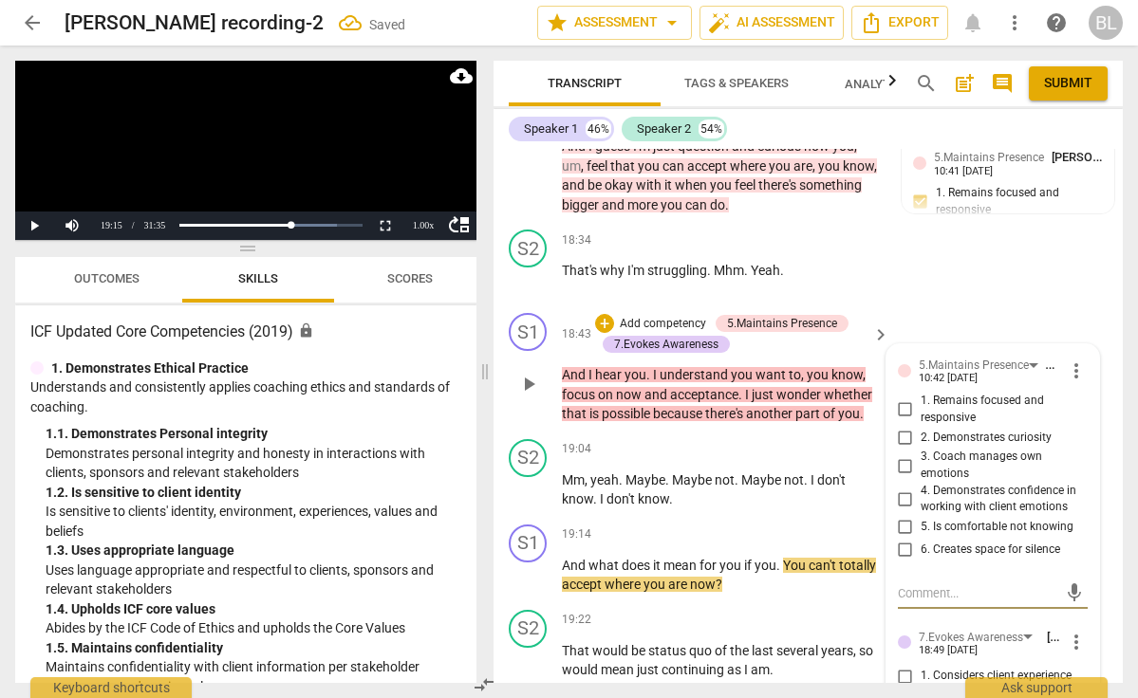
scroll to position [10144, 0]
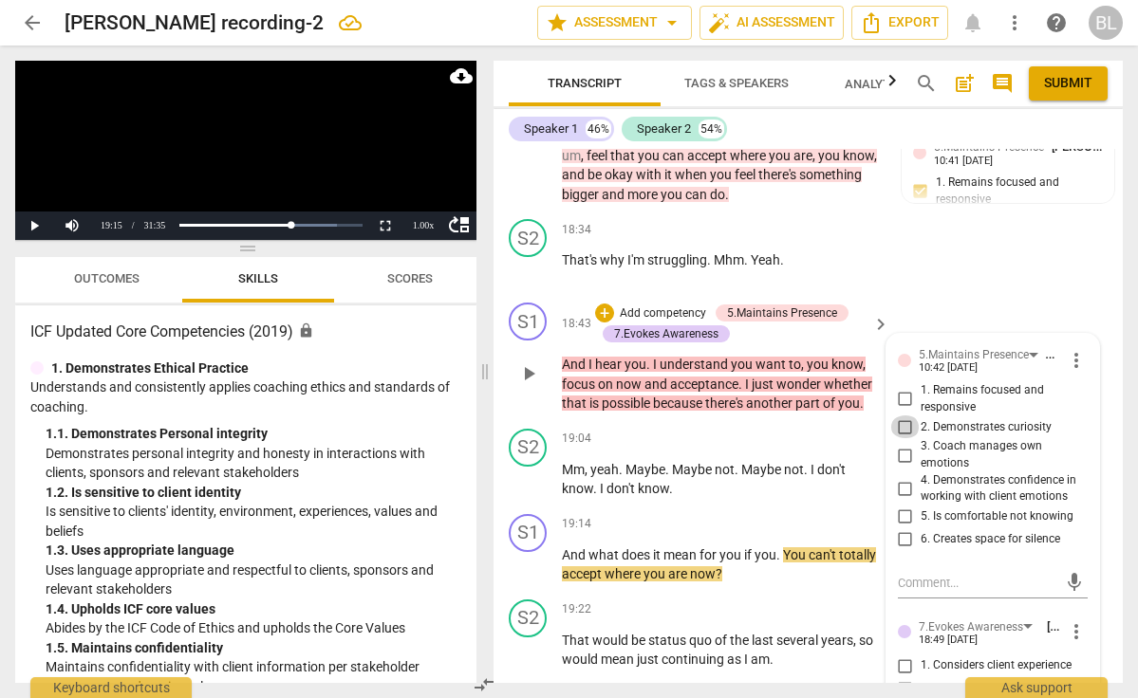
click at [902, 416] on input "2. Demonstrates curiosity" at bounding box center [905, 427] width 30 height 23
click at [760, 515] on div "+" at bounding box center [763, 524] width 19 height 19
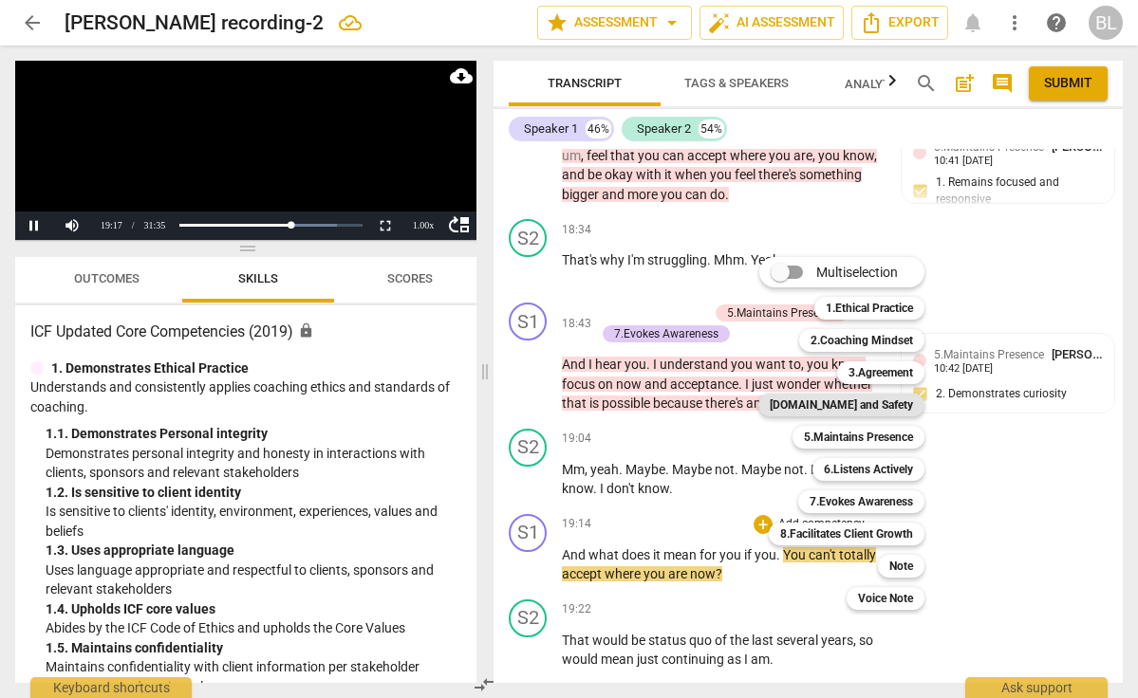
click at [861, 407] on b "[DOMAIN_NAME] and Safety" at bounding box center [841, 405] width 143 height 23
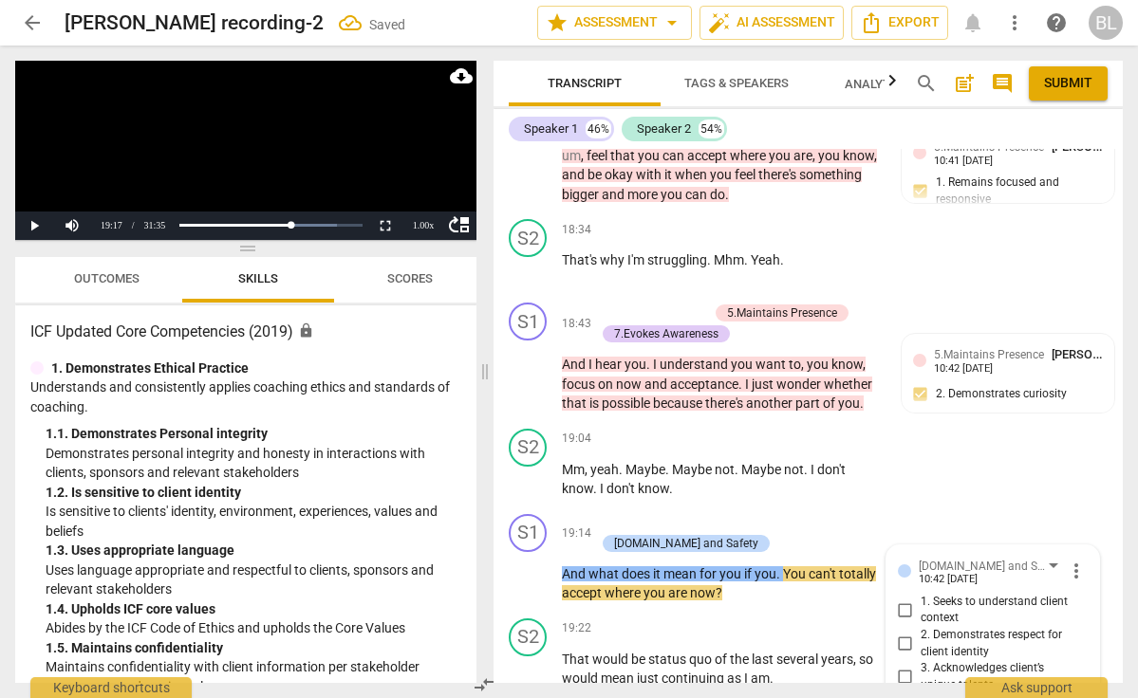
scroll to position [10456, 0]
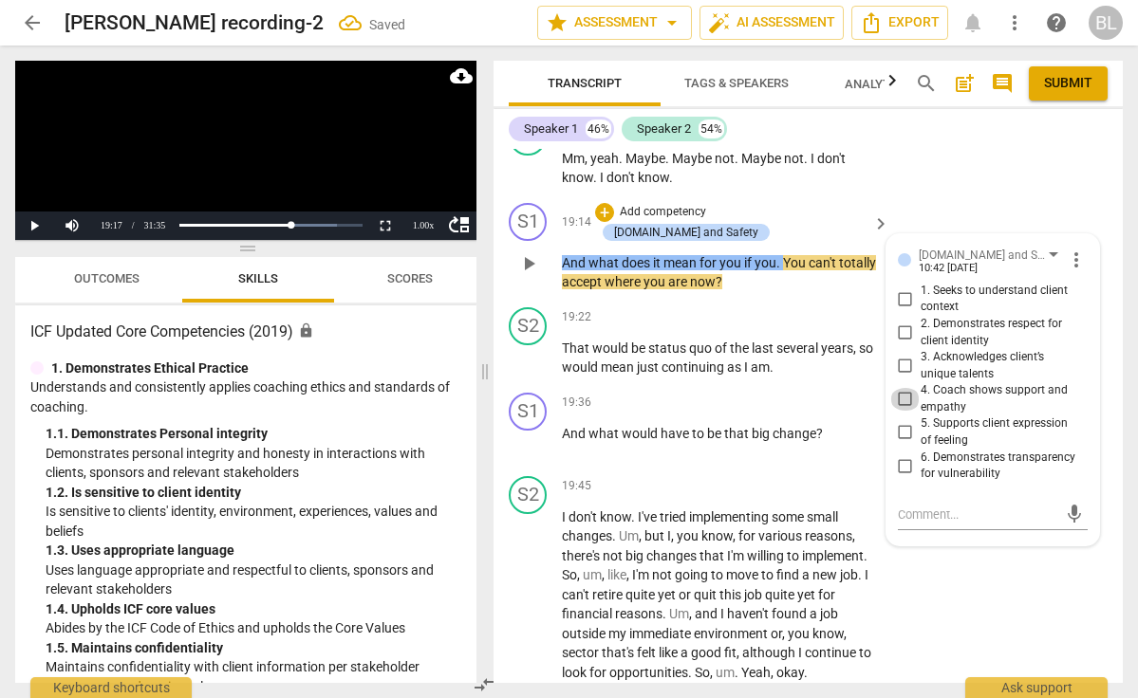
click at [905, 388] on input "4. Coach shows support and empathy" at bounding box center [905, 399] width 30 height 23
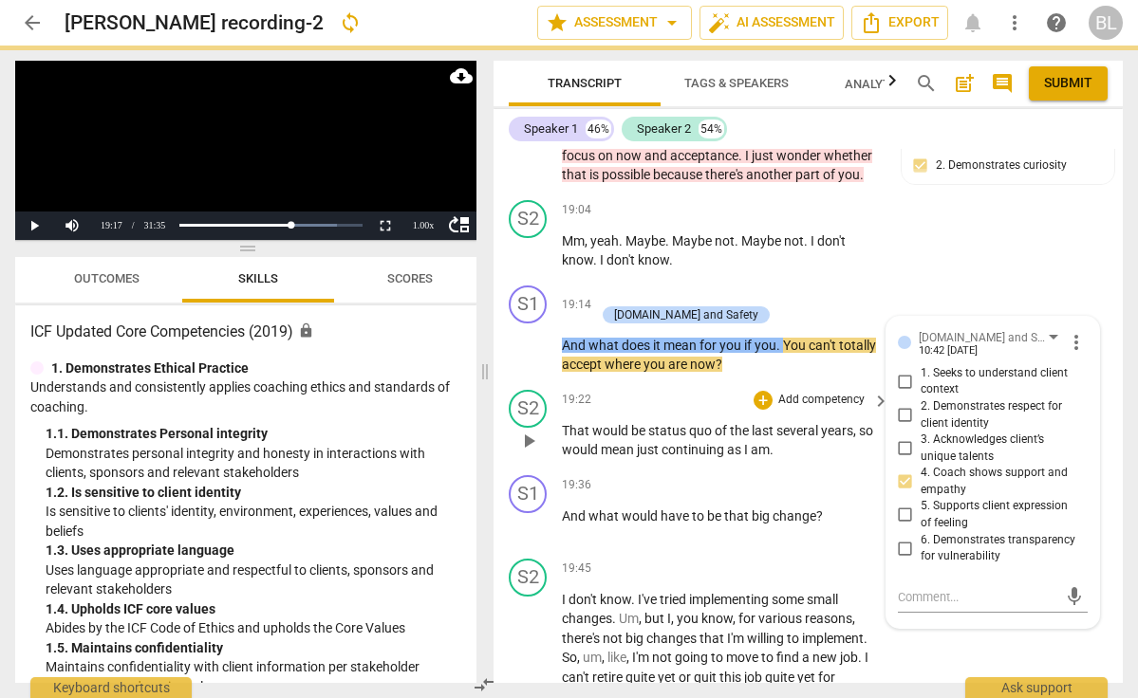
scroll to position [10362, 0]
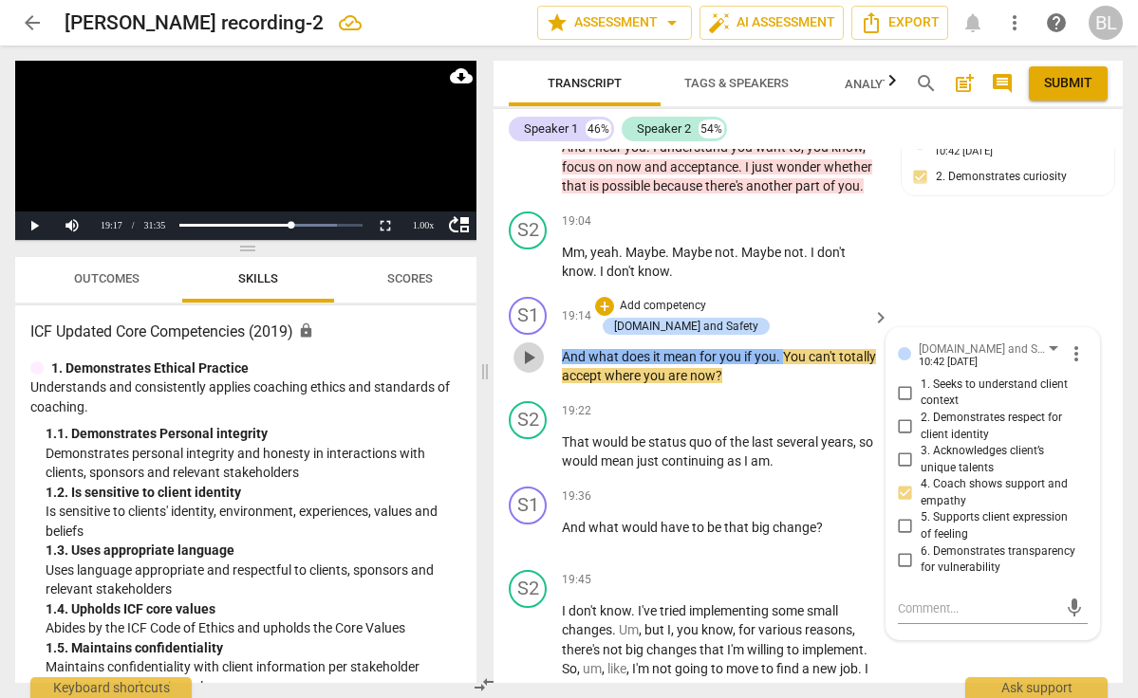
click at [529, 346] on span "play_arrow" at bounding box center [528, 357] width 23 height 23
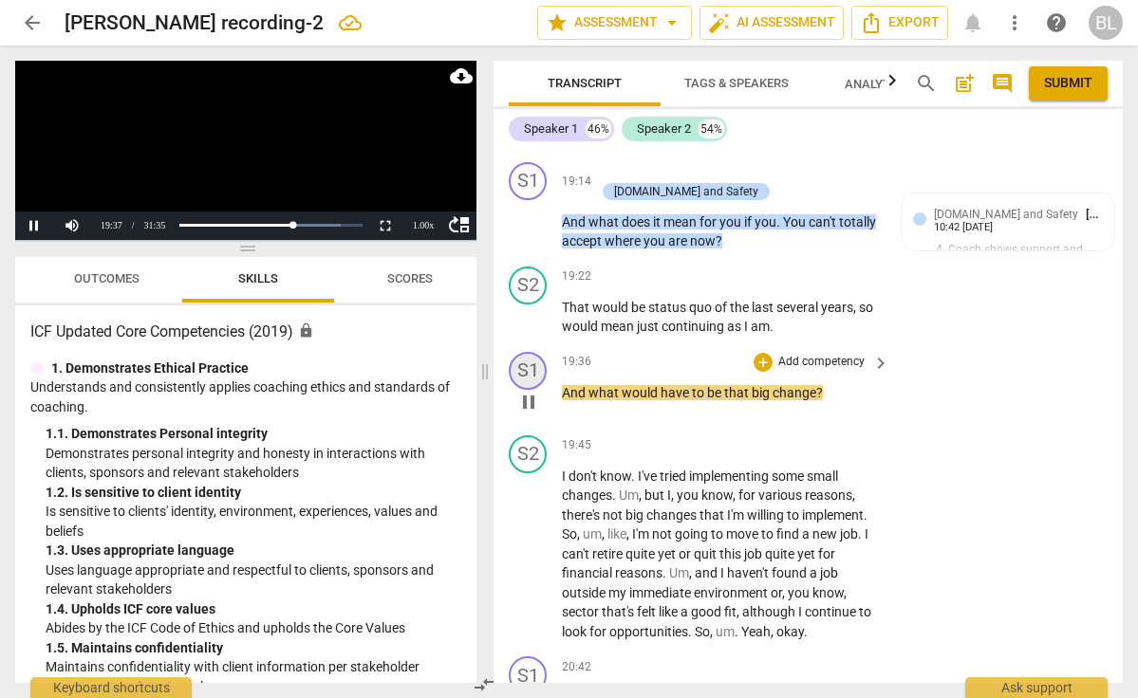
scroll to position [10499, 0]
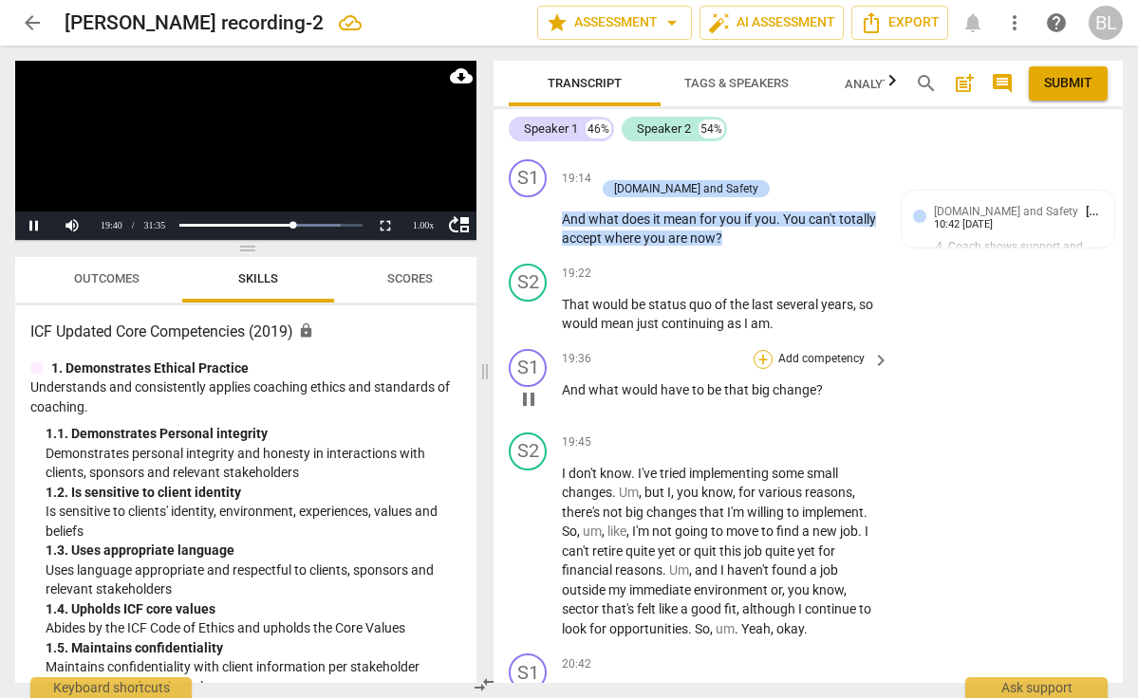
click at [760, 350] on div "+" at bounding box center [763, 359] width 19 height 19
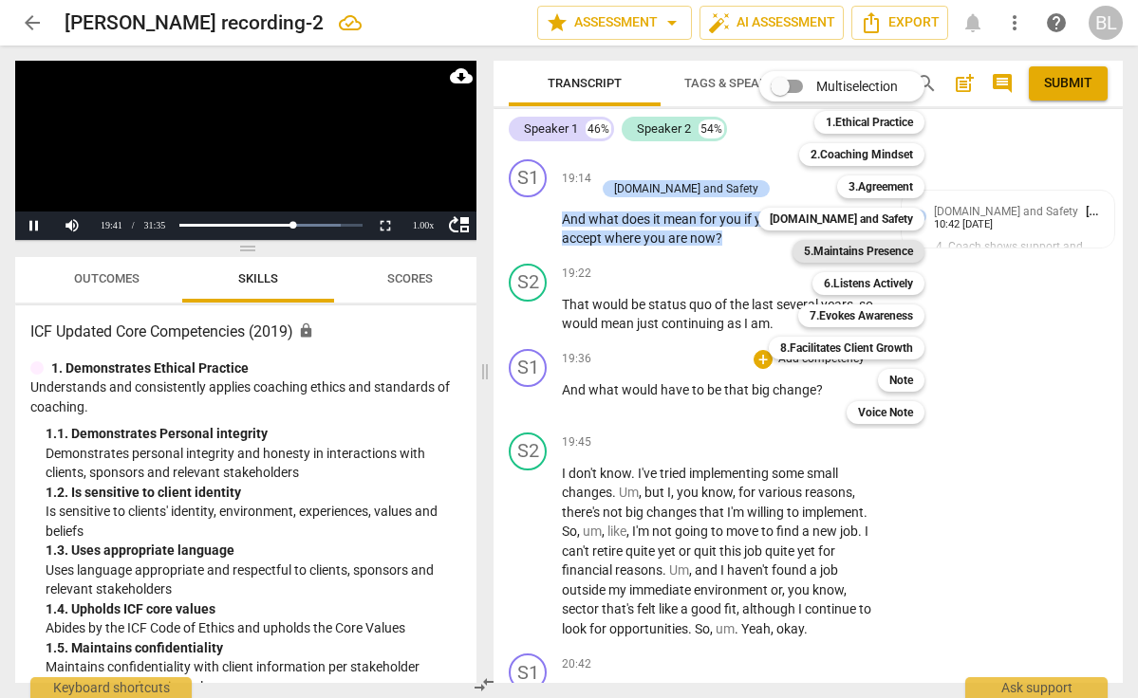
click at [824, 253] on b "5.Maintains Presence" at bounding box center [858, 251] width 109 height 23
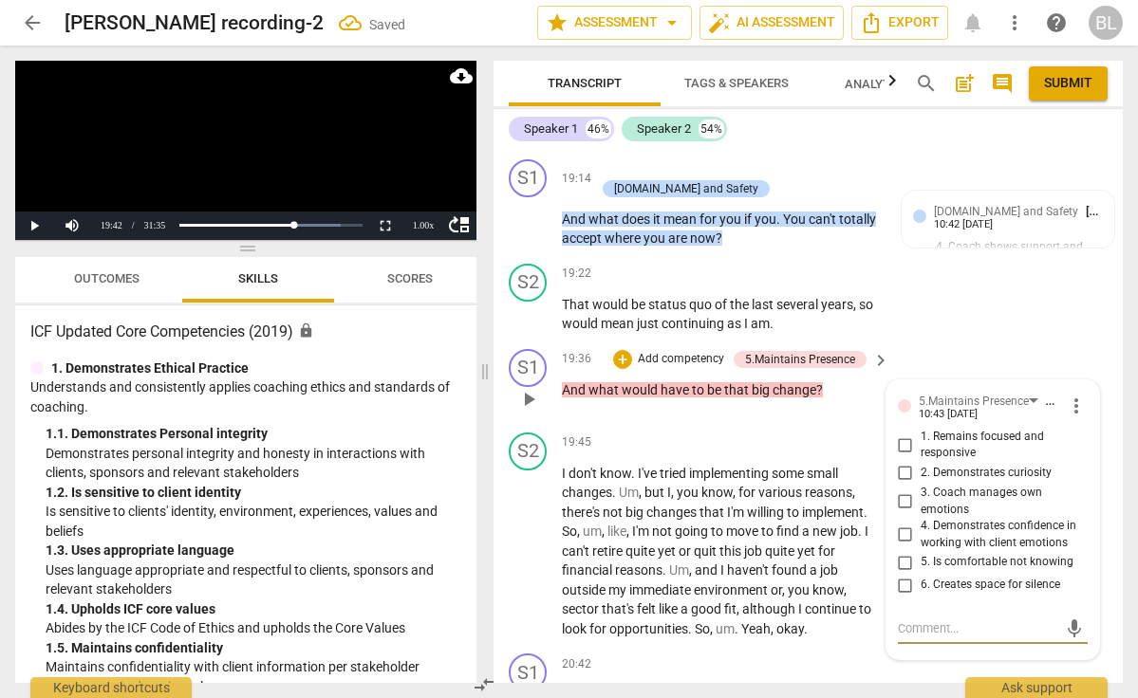
click at [900, 462] on input "2. Demonstrates curiosity" at bounding box center [905, 473] width 30 height 23
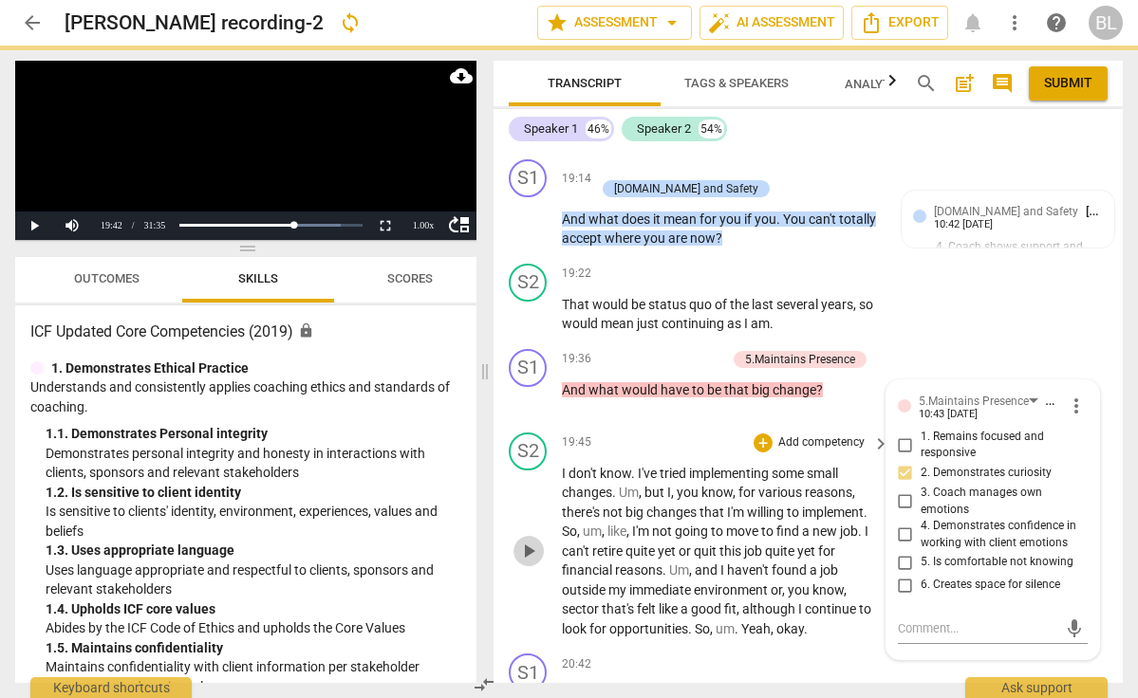
click at [534, 540] on span "play_arrow" at bounding box center [528, 551] width 23 height 23
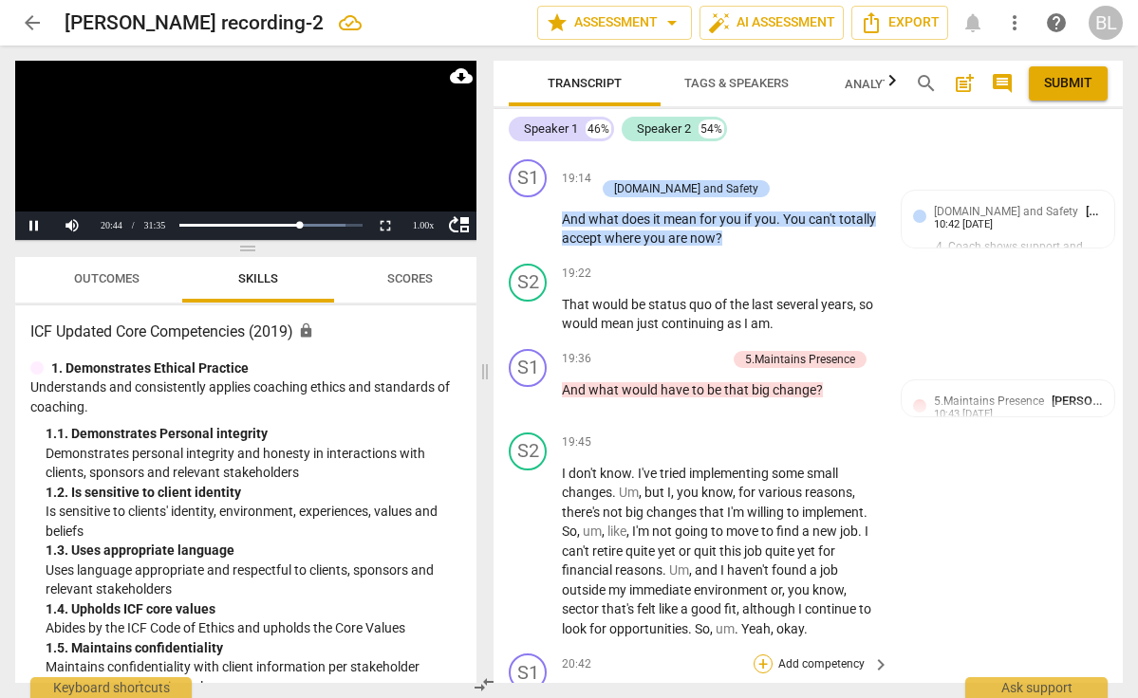
click at [761, 655] on div "+" at bounding box center [763, 664] width 19 height 19
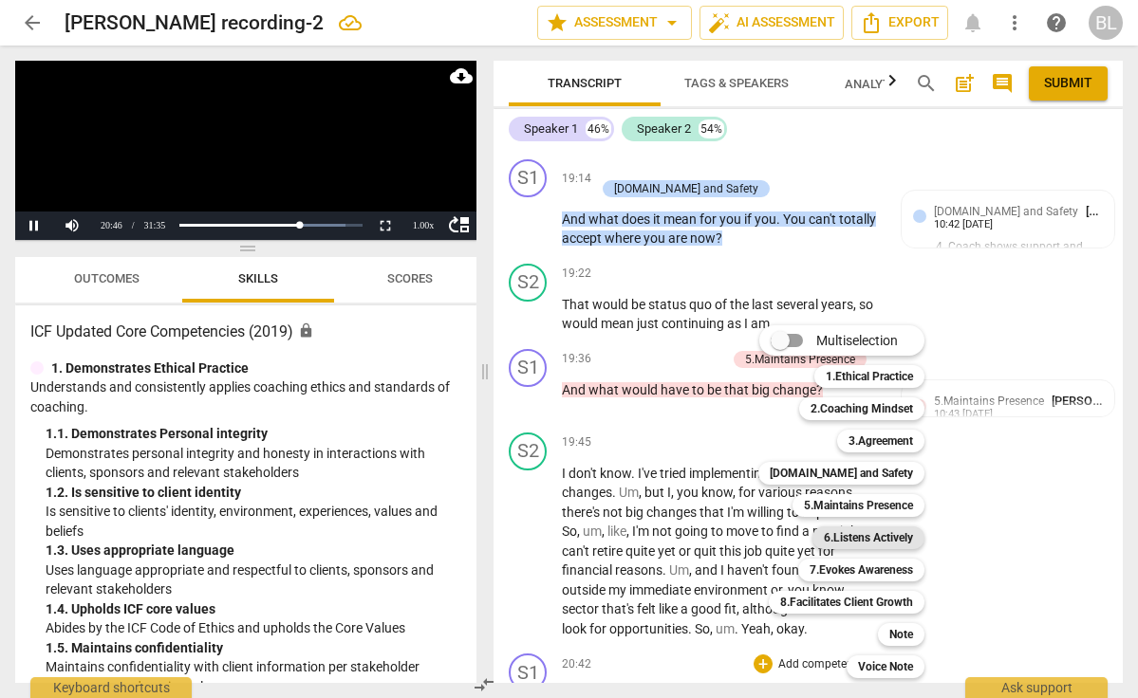
click at [878, 535] on b "6.Listens Actively" at bounding box center [868, 538] width 89 height 23
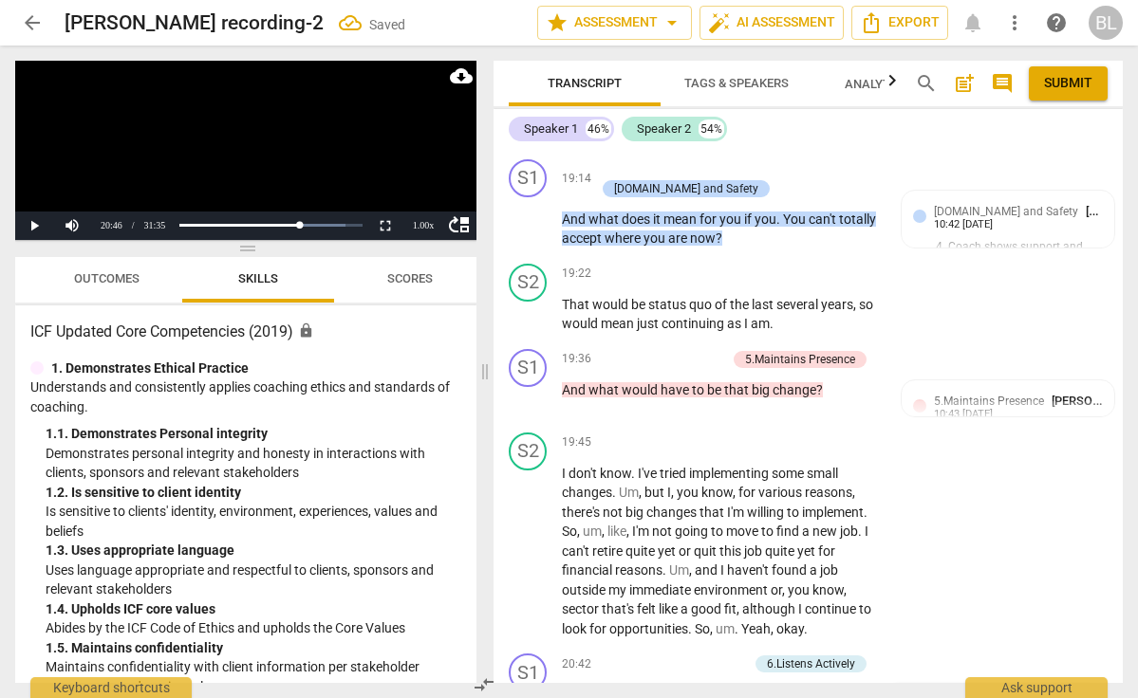
scroll to position [10906, 0]
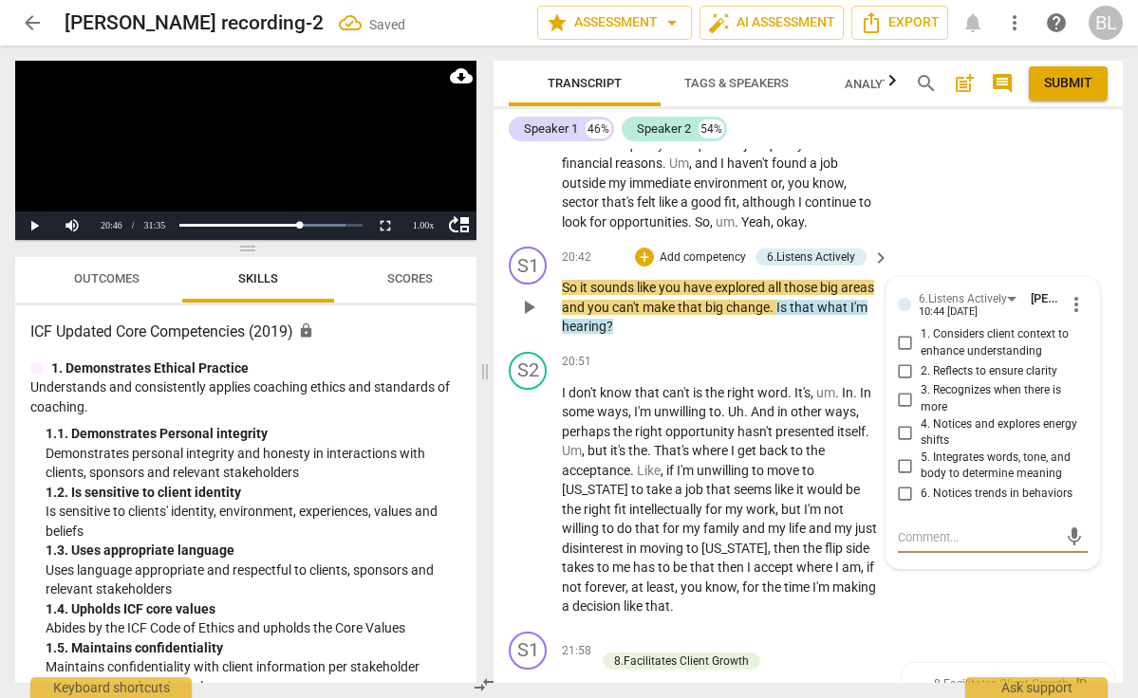
click at [902, 360] on input "2. Reflects to ensure clarity" at bounding box center [905, 371] width 30 height 23
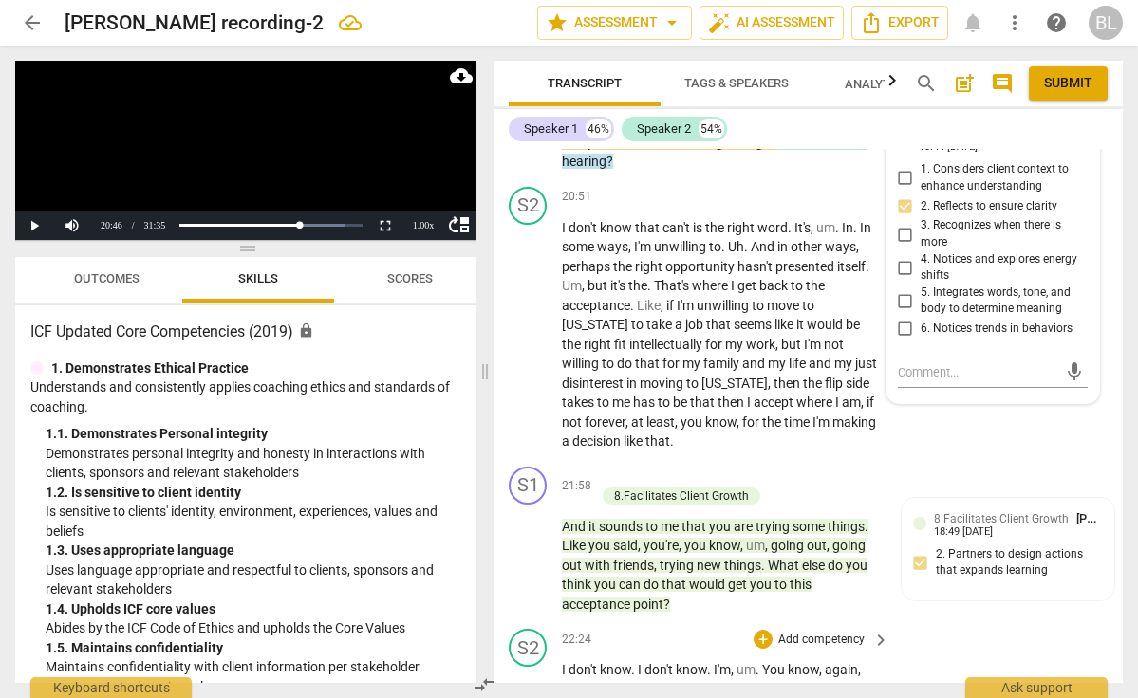
scroll to position [11073, 0]
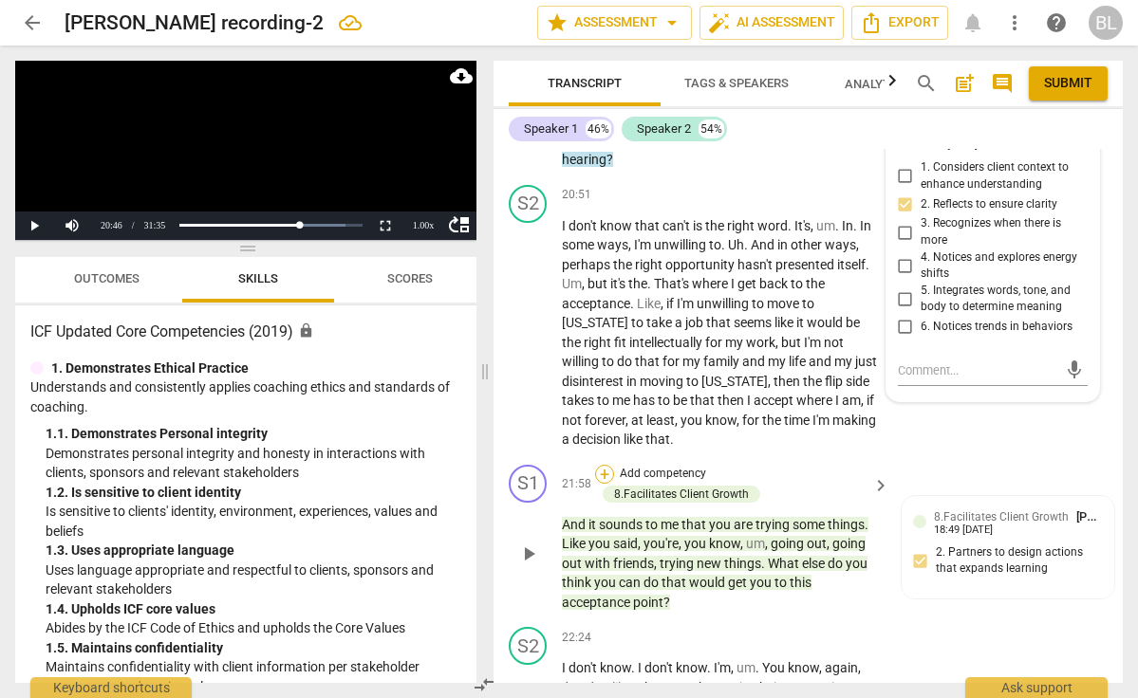
click at [606, 465] on div "+" at bounding box center [604, 474] width 19 height 19
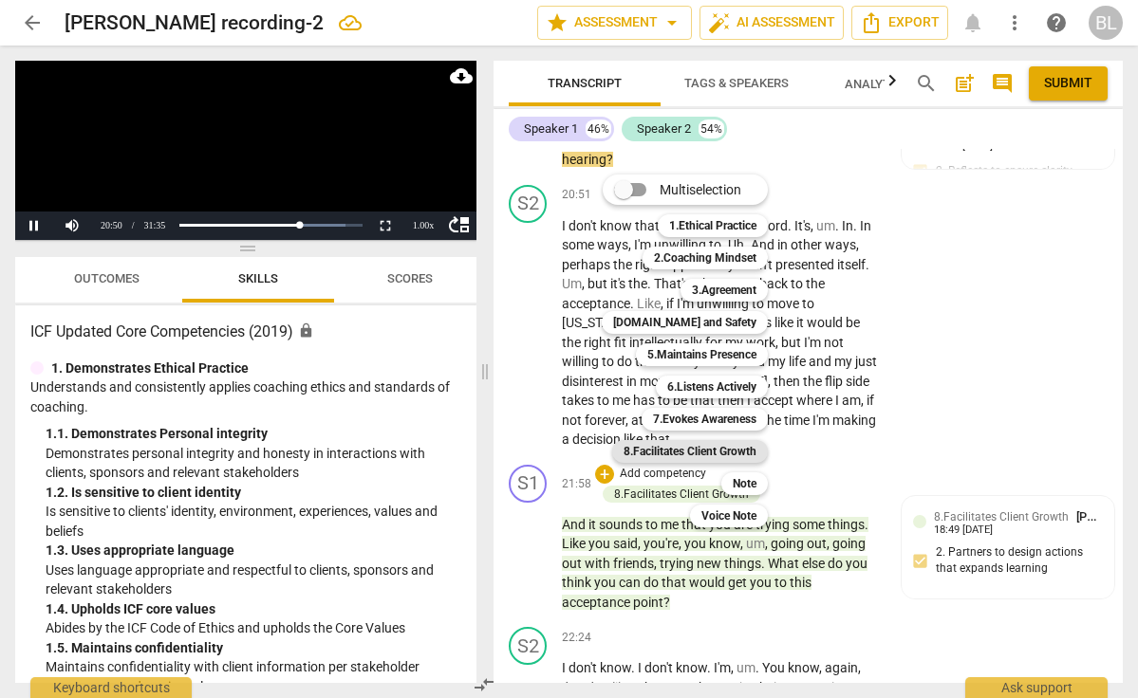
click at [746, 450] on b "8.Facilitates Client Growth" at bounding box center [690, 451] width 133 height 23
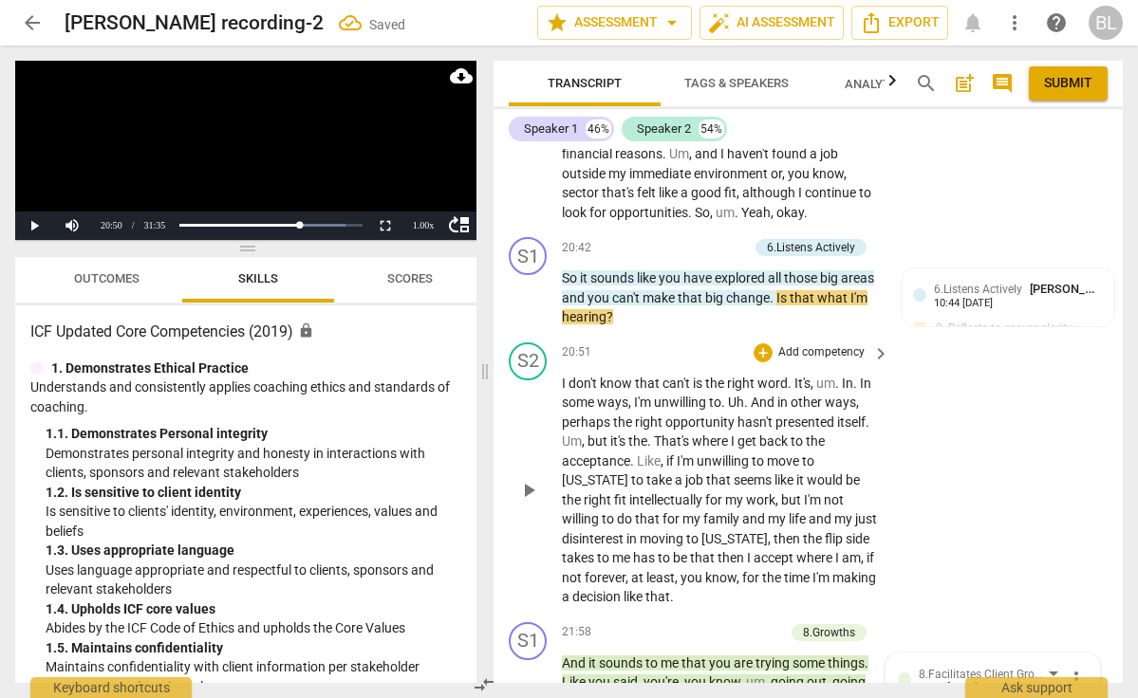
scroll to position [10890, 0]
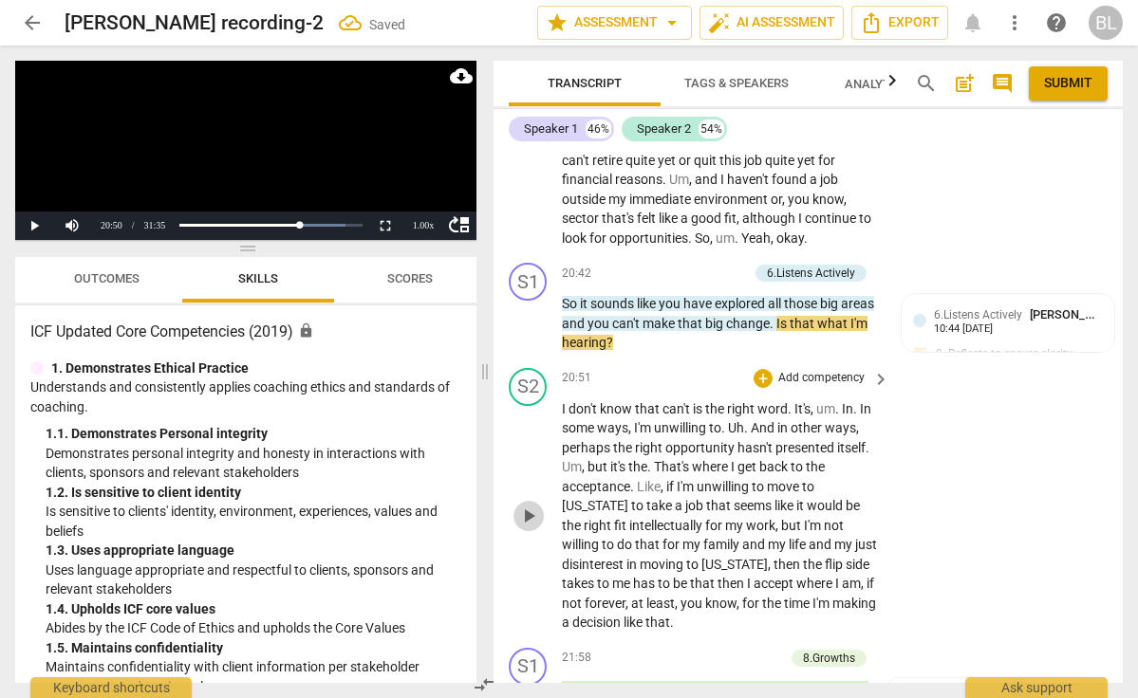
click at [531, 505] on span "play_arrow" at bounding box center [528, 516] width 23 height 23
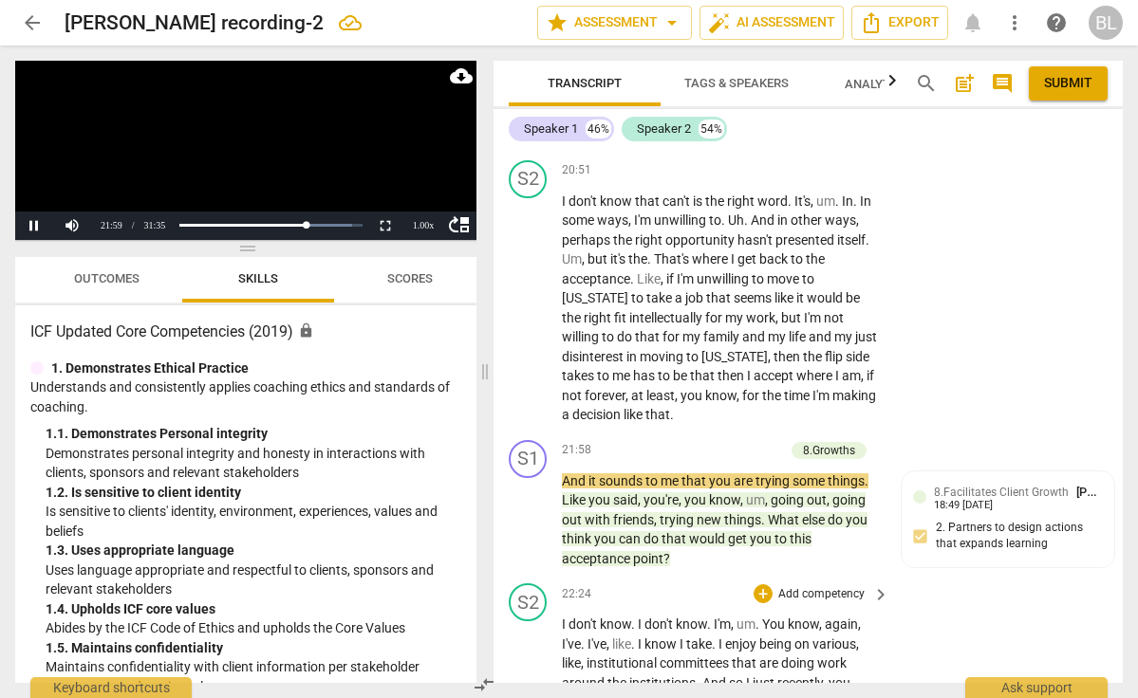
scroll to position [11102, 0]
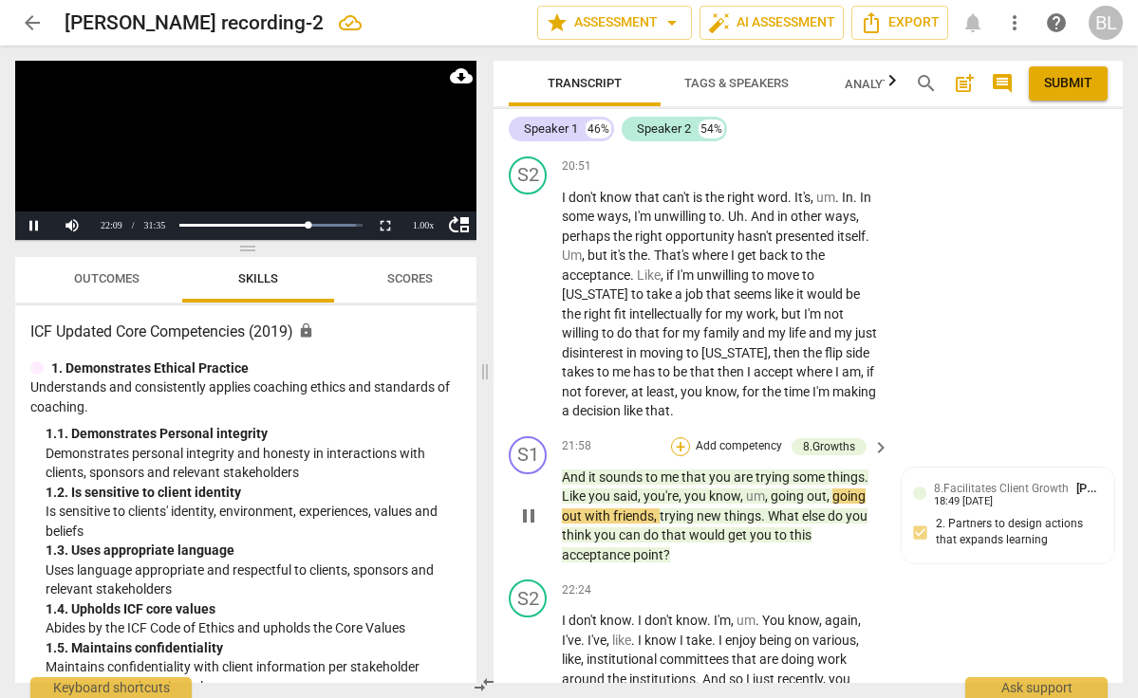
click at [679, 438] on div "+" at bounding box center [680, 447] width 19 height 19
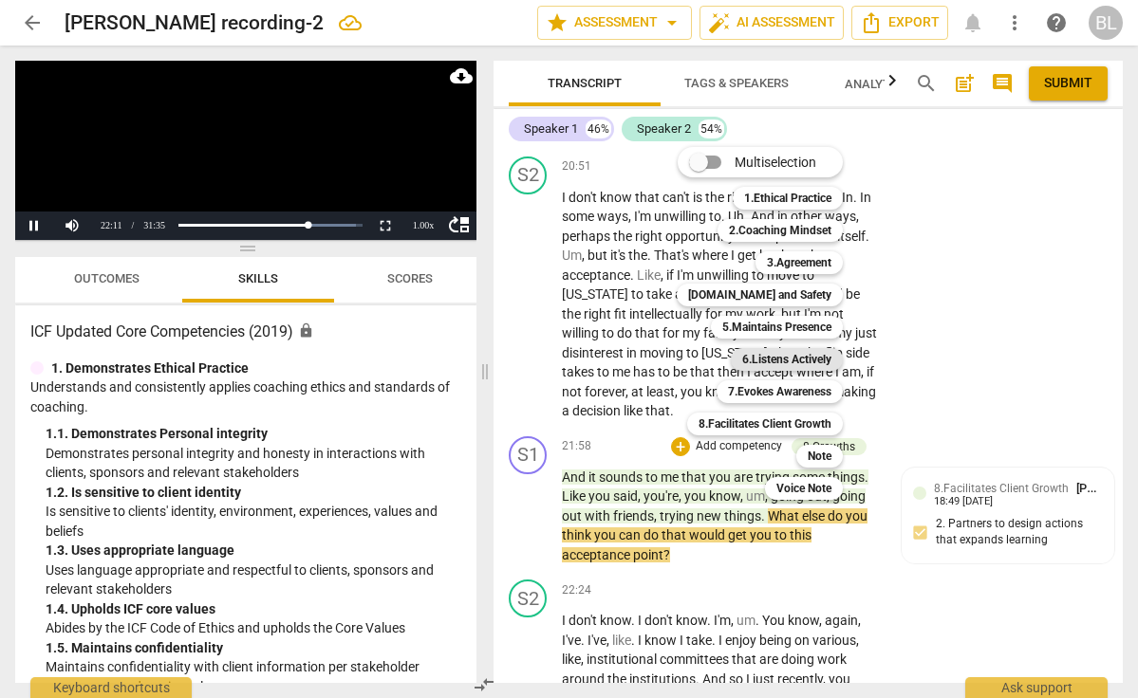
click at [781, 351] on b "6.Listens Actively" at bounding box center [786, 359] width 89 height 23
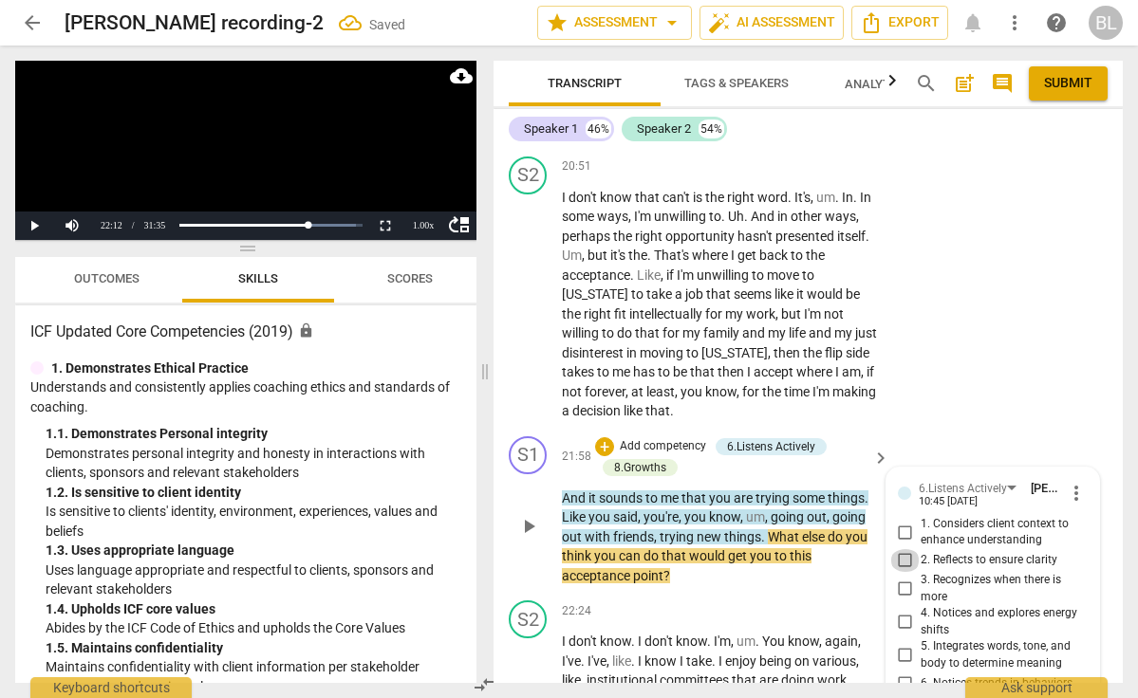
click at [904, 549] on input "2. Reflects to ensure clarity" at bounding box center [905, 560] width 30 height 23
click at [605, 438] on div "+" at bounding box center [604, 447] width 19 height 19
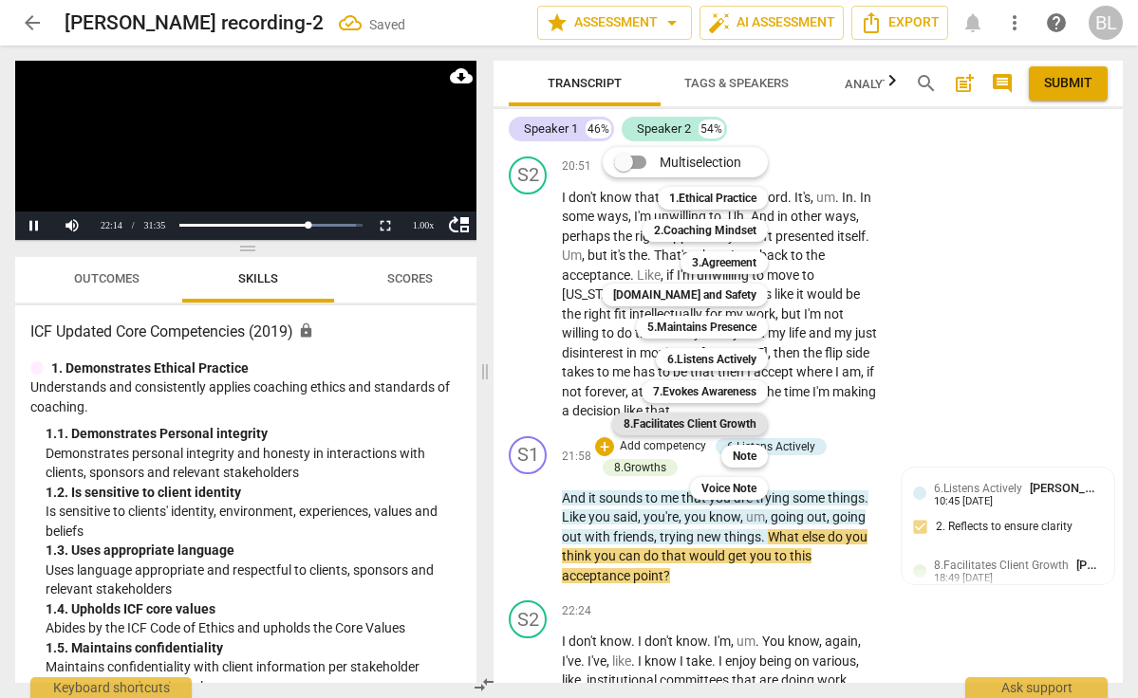
click at [742, 422] on b "8.Facilitates Client Growth" at bounding box center [690, 424] width 133 height 23
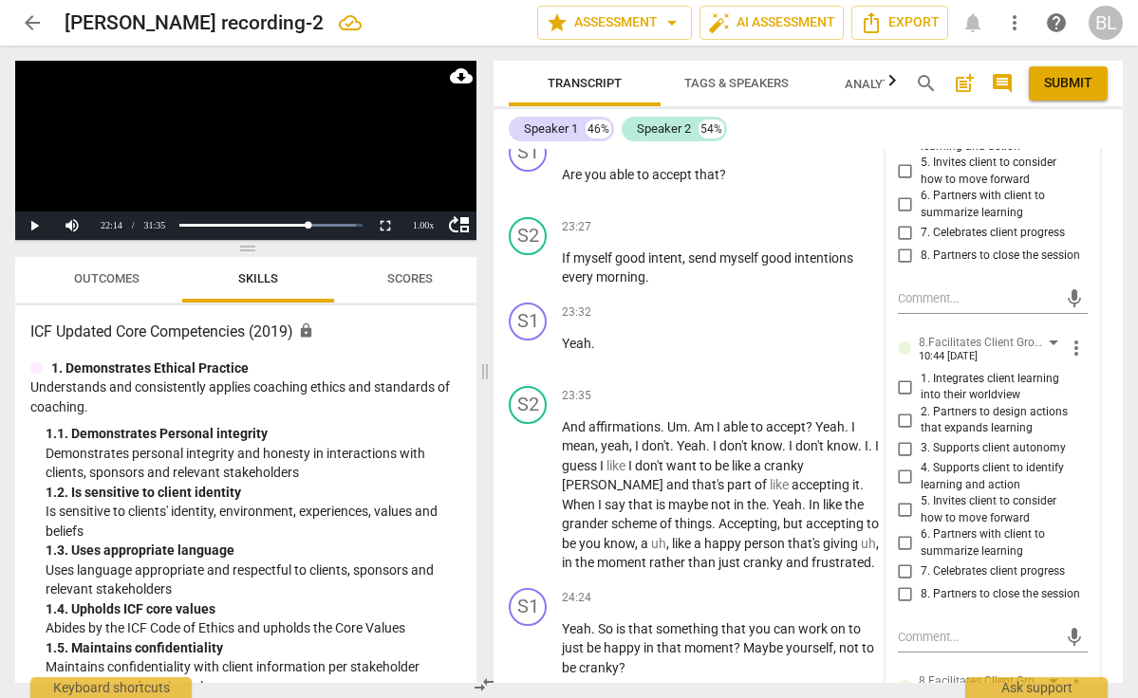
scroll to position [11872, 0]
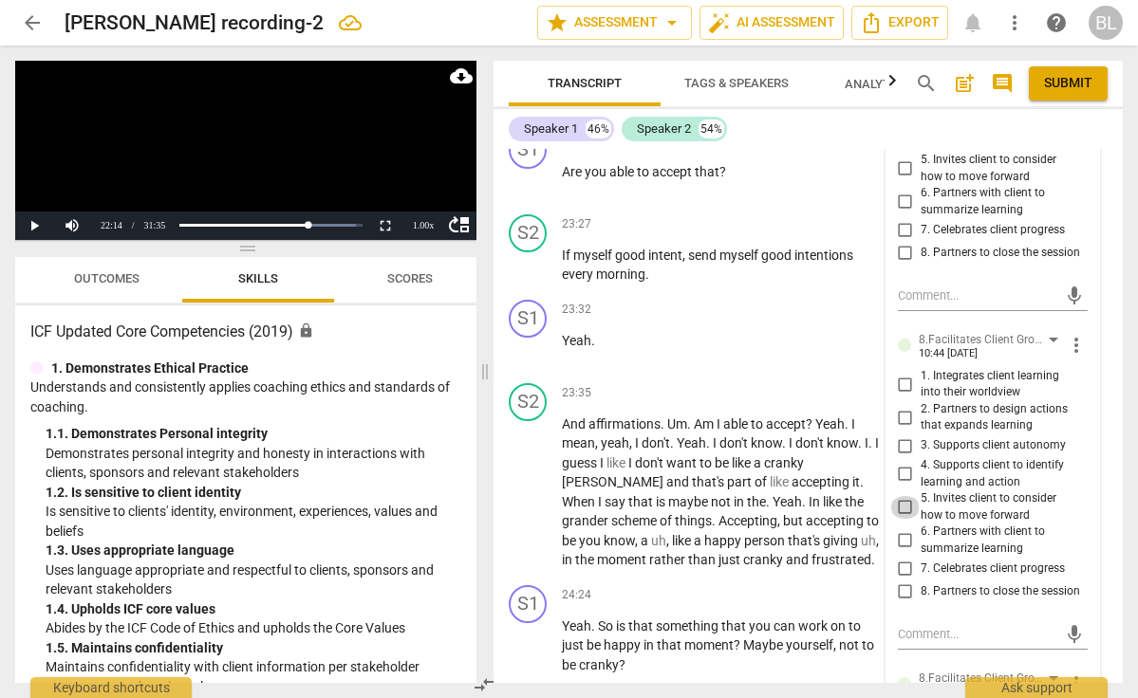
click at [902, 496] on input "5. Invites client to consider how to move forward" at bounding box center [905, 507] width 30 height 23
click at [919, 625] on textarea at bounding box center [977, 634] width 159 height 18
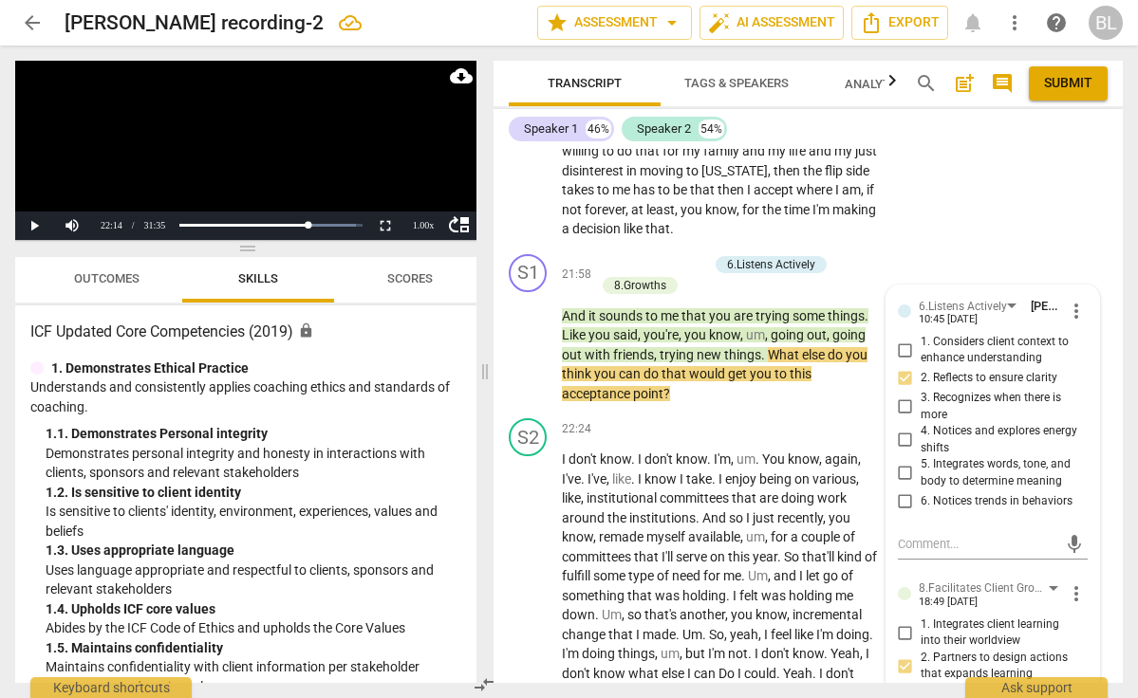
scroll to position [11277, 0]
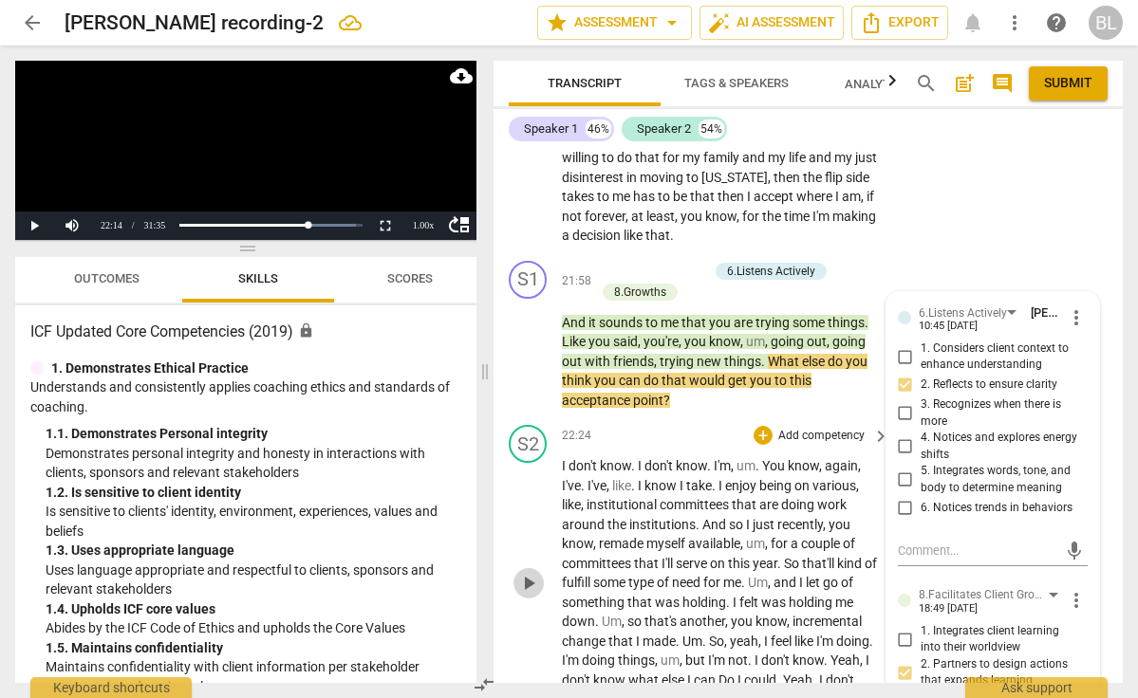
click at [528, 572] on span "play_arrow" at bounding box center [528, 583] width 23 height 23
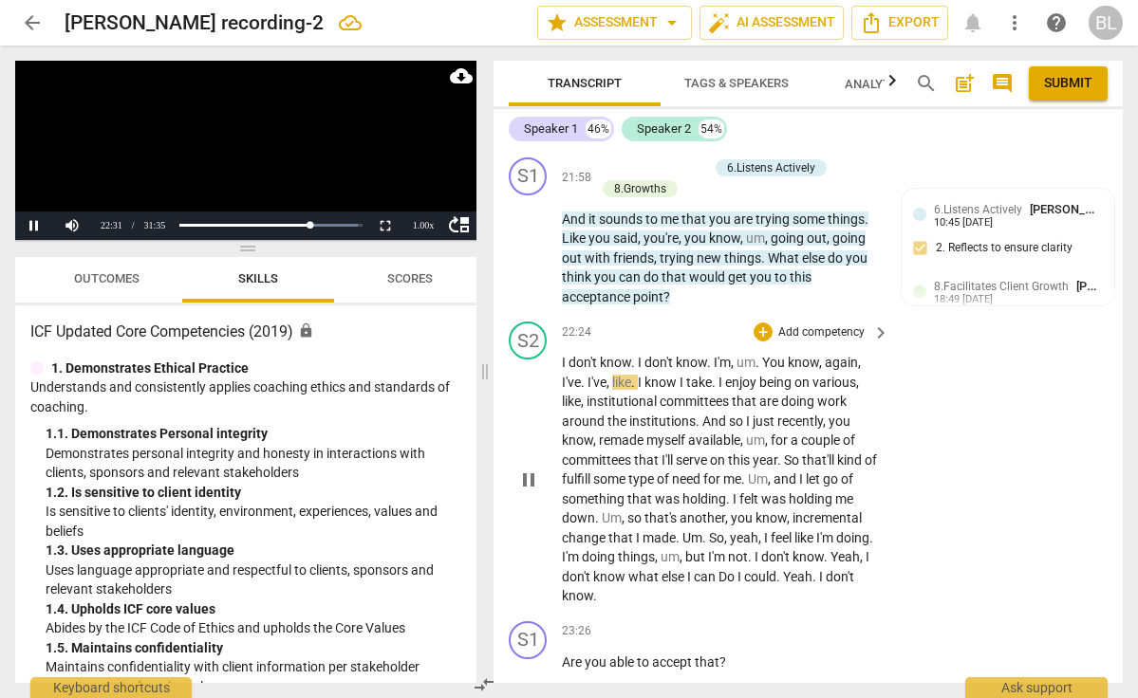
scroll to position [11385, 0]
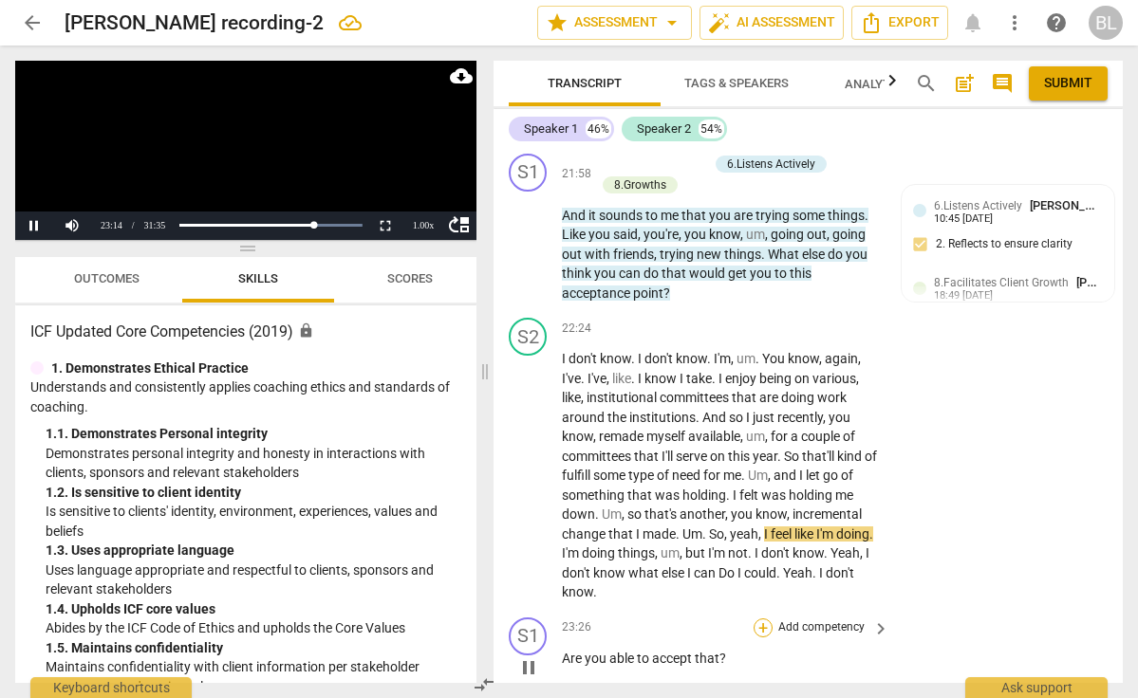
click at [766, 619] on div "+" at bounding box center [763, 628] width 19 height 19
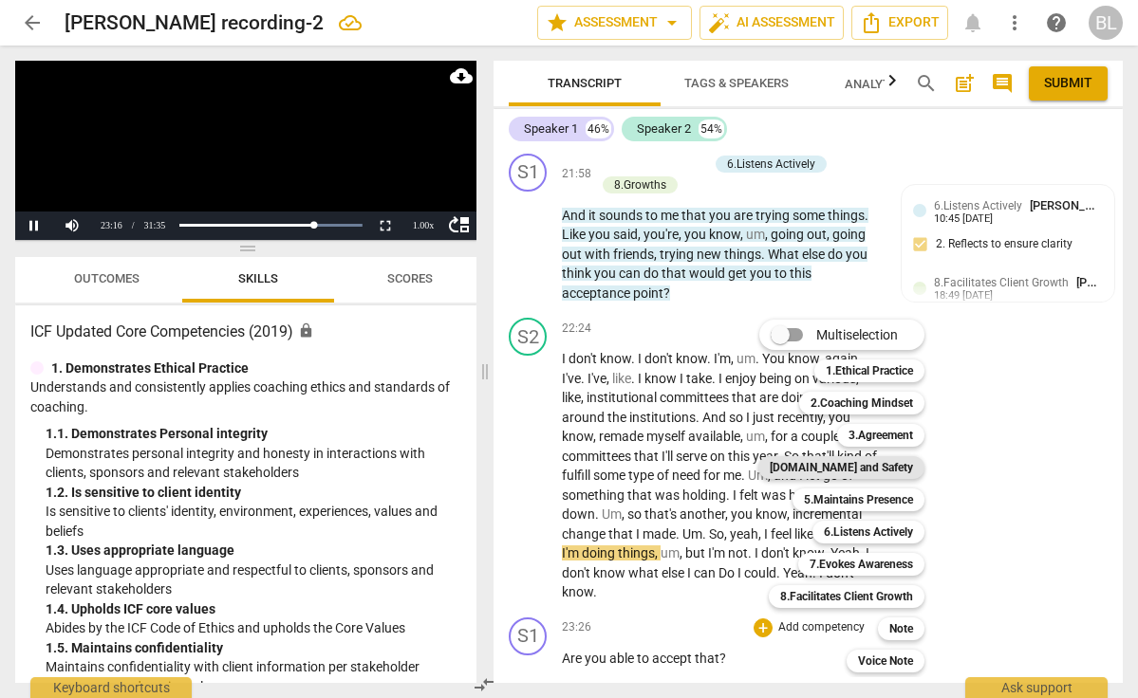
click at [843, 473] on b "[DOMAIN_NAME] and Safety" at bounding box center [841, 467] width 143 height 23
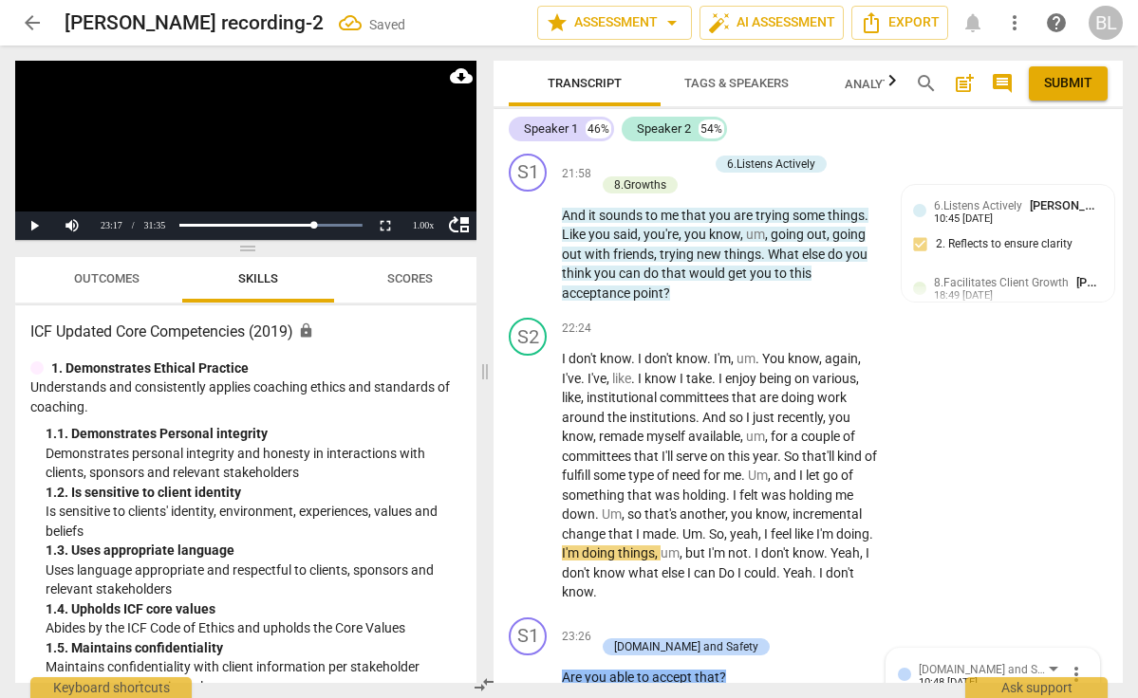
scroll to position [11759, 0]
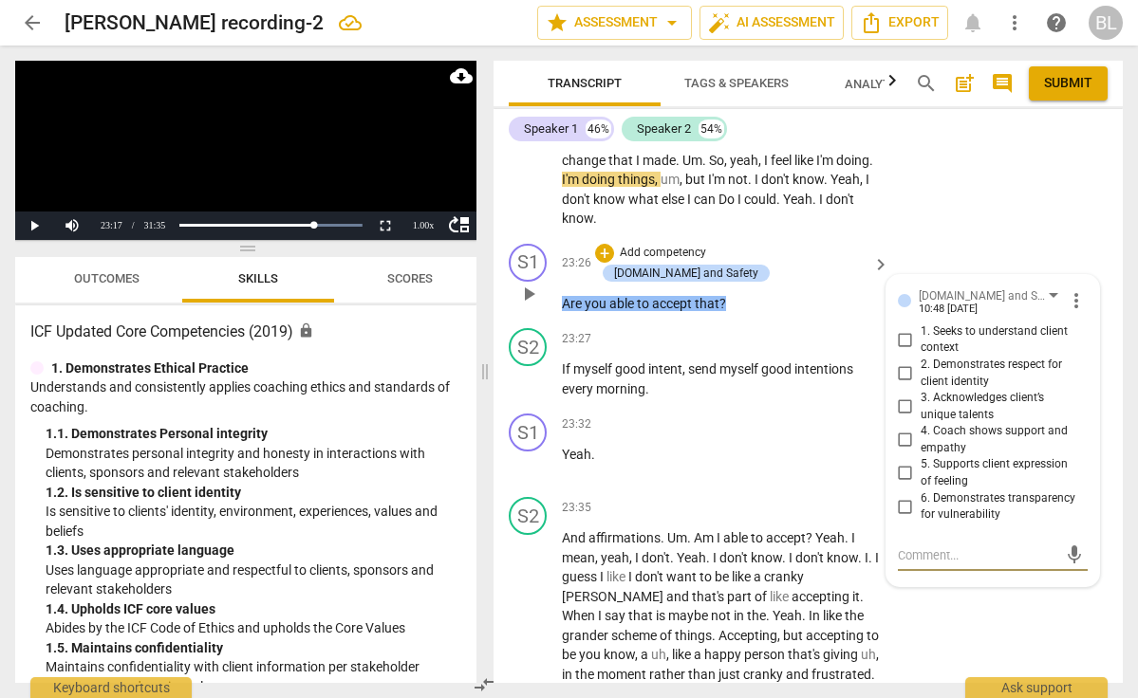
click at [903, 429] on input "4. Coach shows support and empathy" at bounding box center [905, 440] width 30 height 23
click at [904, 396] on input "3. Acknowledges client’s unique talents" at bounding box center [905, 407] width 30 height 23
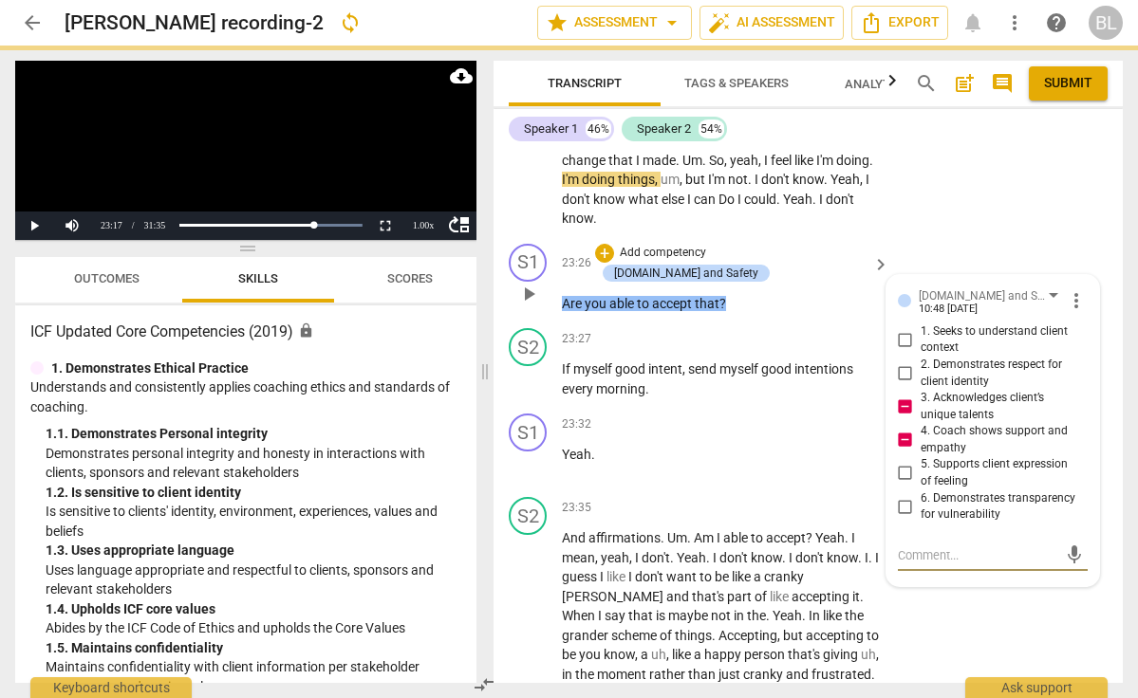
click at [905, 547] on textarea at bounding box center [977, 556] width 159 height 18
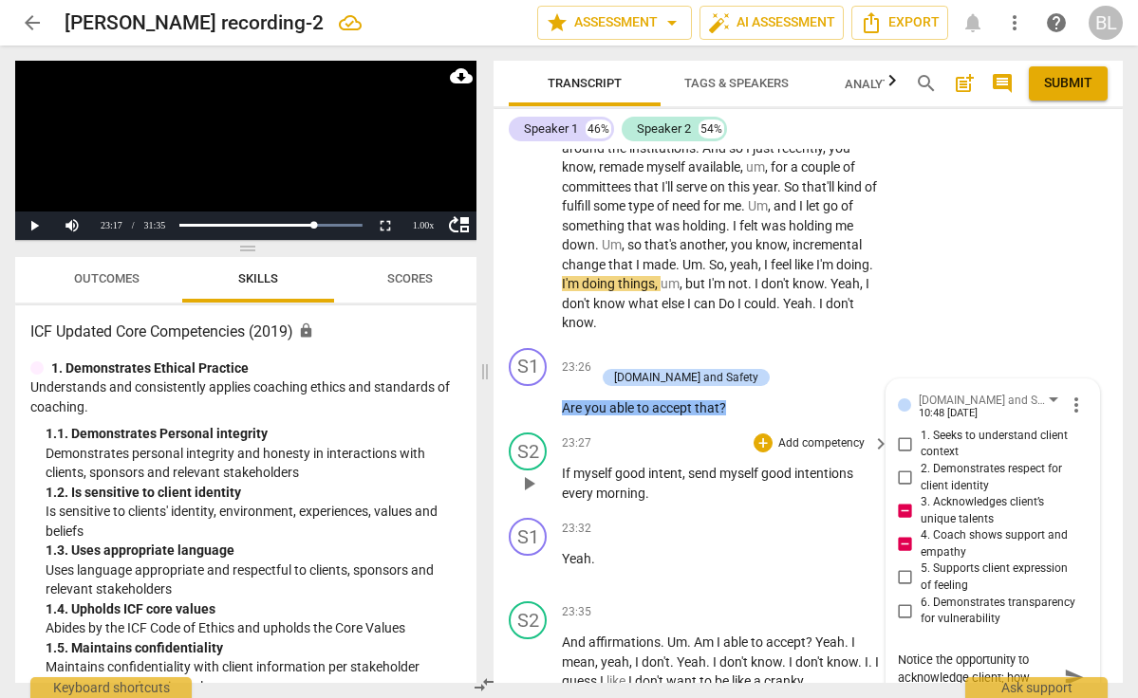
scroll to position [16, 0]
click at [1067, 667] on span "send" at bounding box center [1074, 677] width 21 height 21
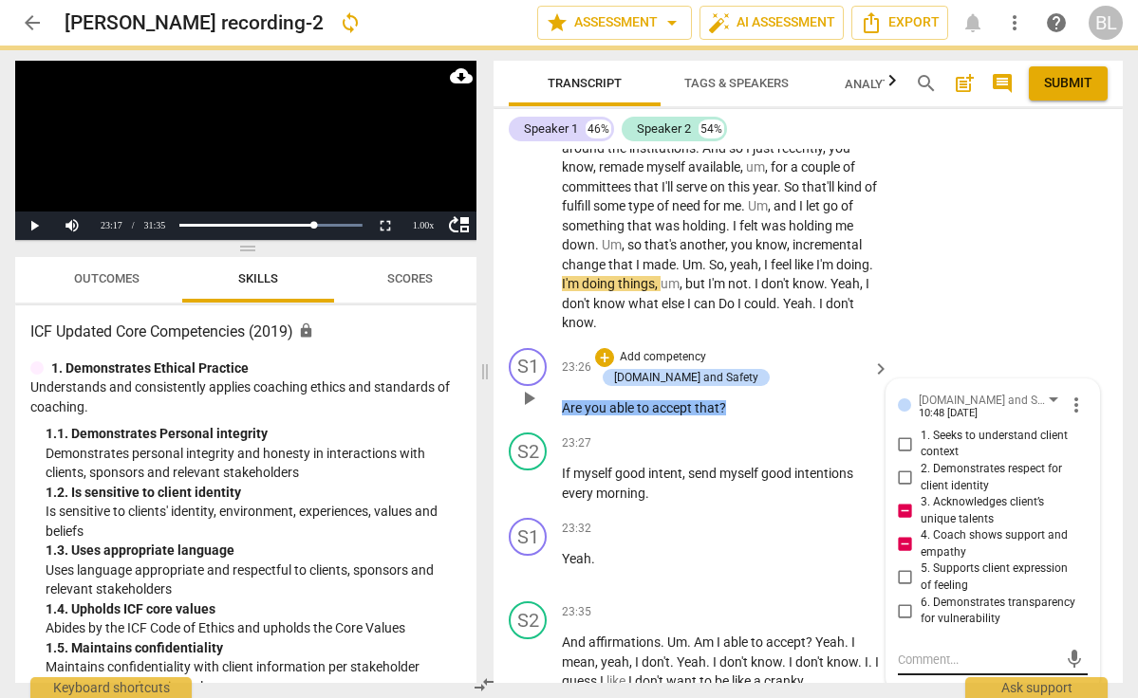
scroll to position [0, 0]
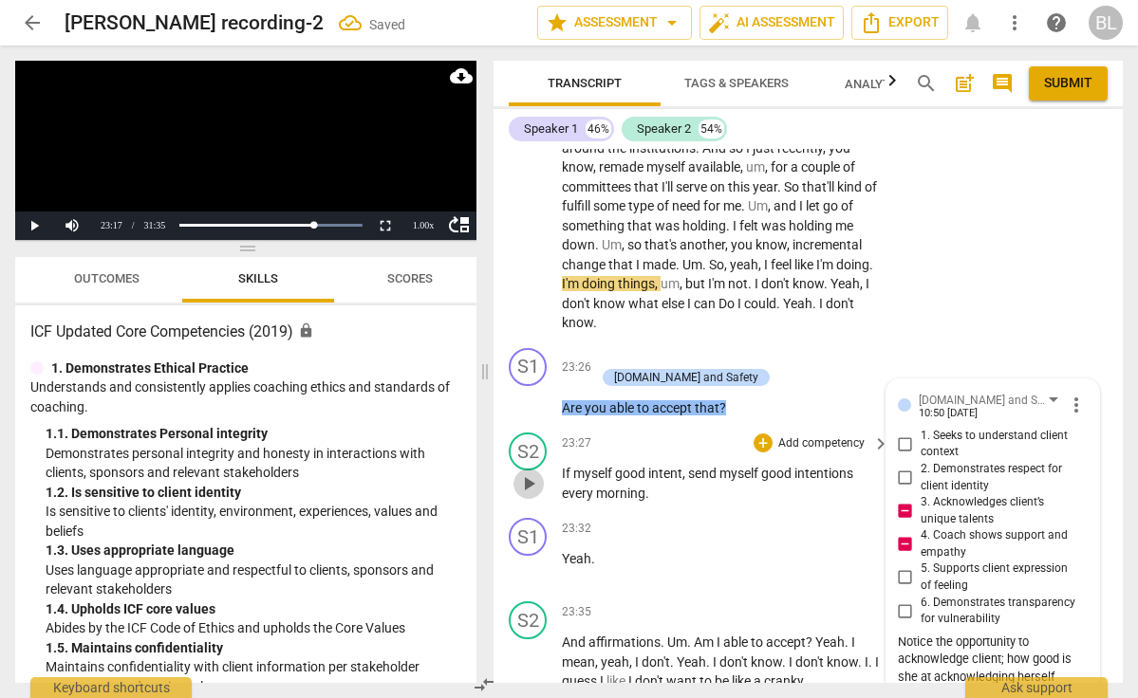
click at [527, 473] on span "play_arrow" at bounding box center [528, 484] width 23 height 23
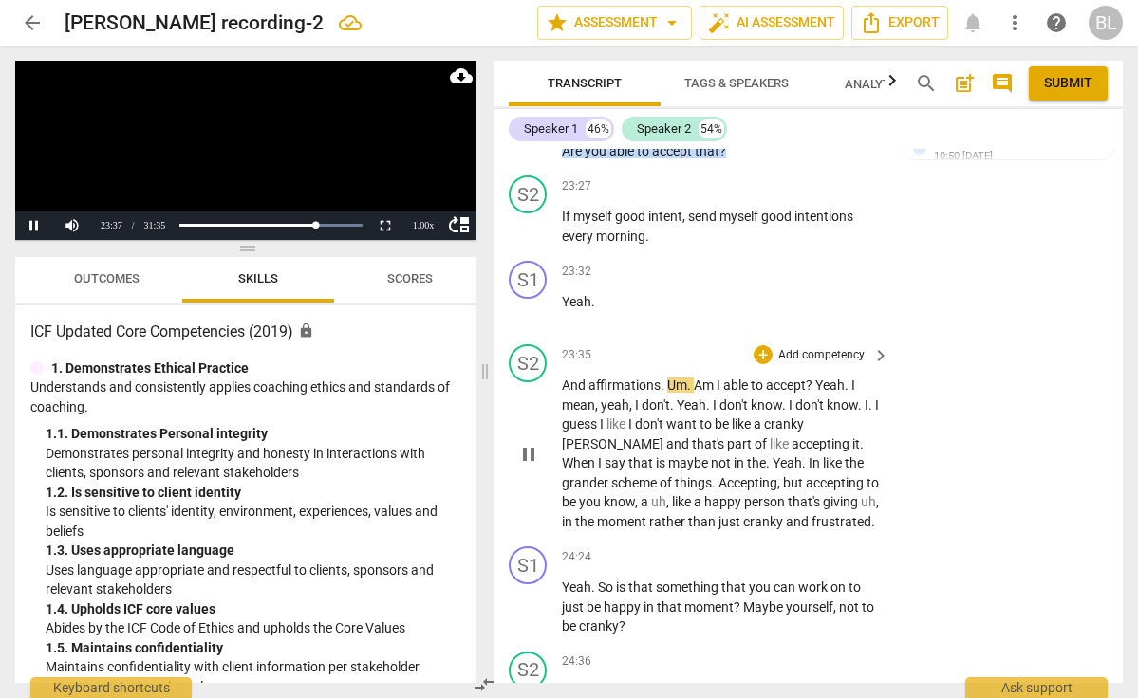
scroll to position [11913, 0]
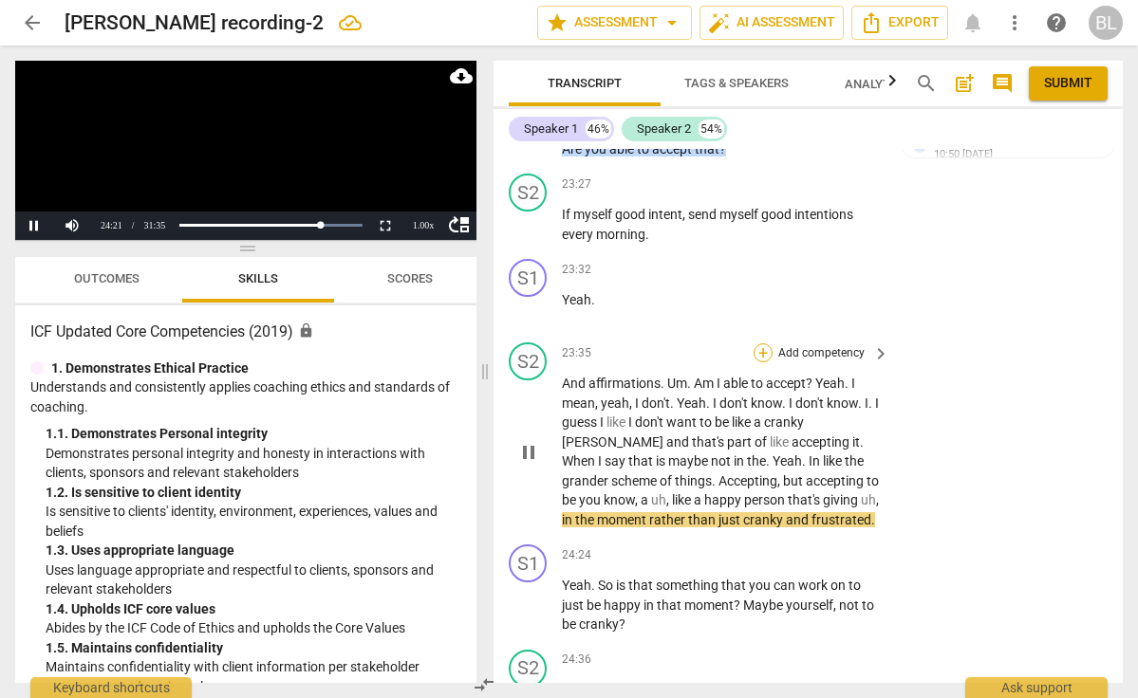
click at [761, 344] on div "+" at bounding box center [763, 353] width 19 height 19
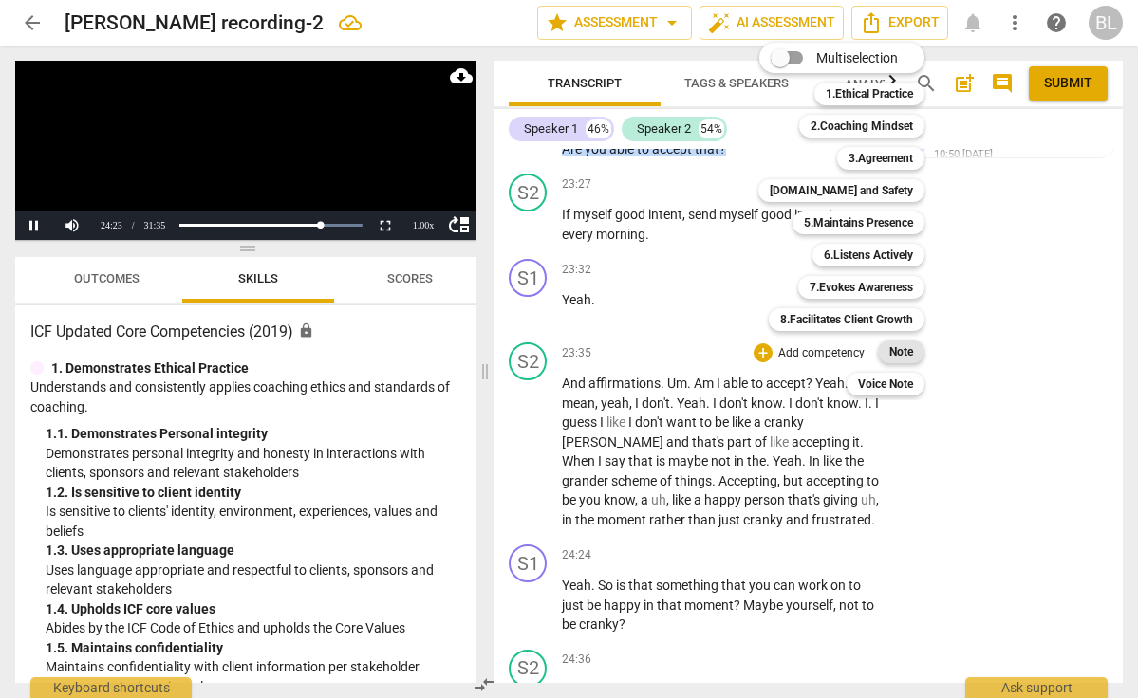
click at [897, 350] on b "Note" at bounding box center [901, 352] width 24 height 23
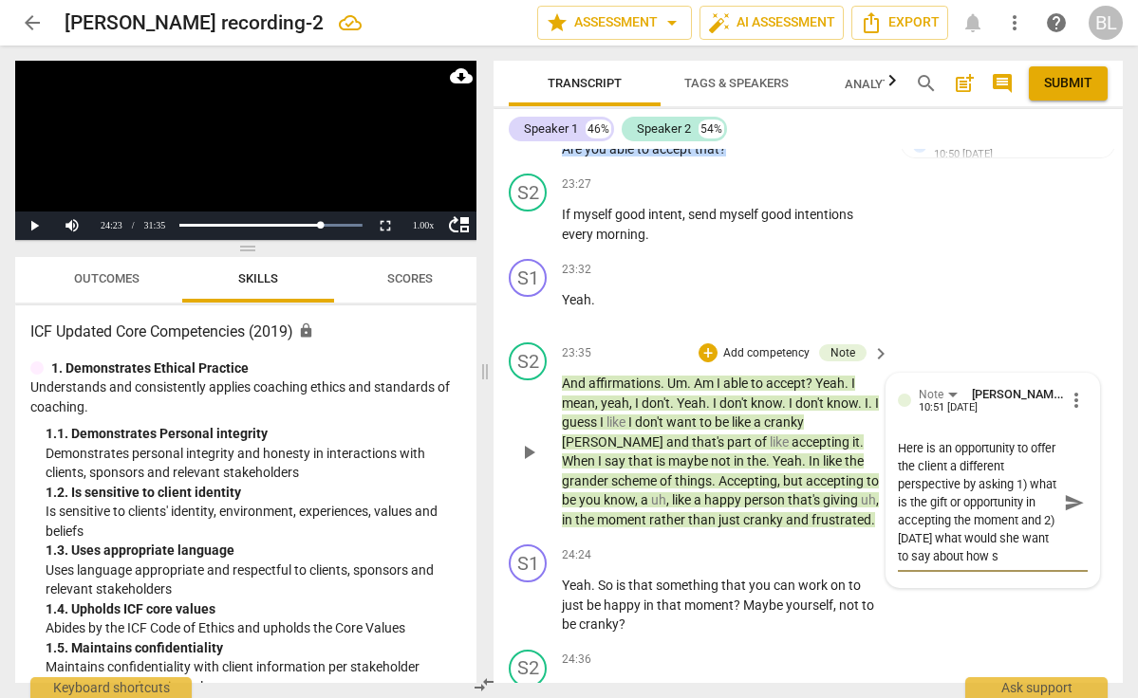
scroll to position [34, 0]
click at [1064, 493] on span "send" at bounding box center [1074, 503] width 21 height 21
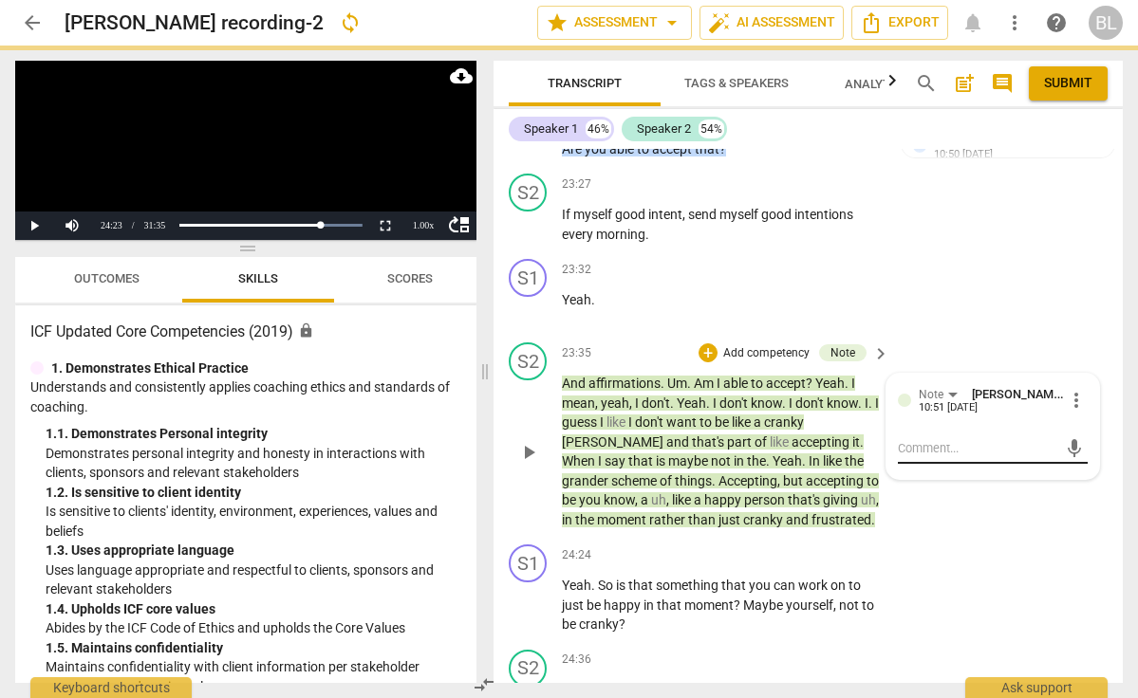
scroll to position [0, 0]
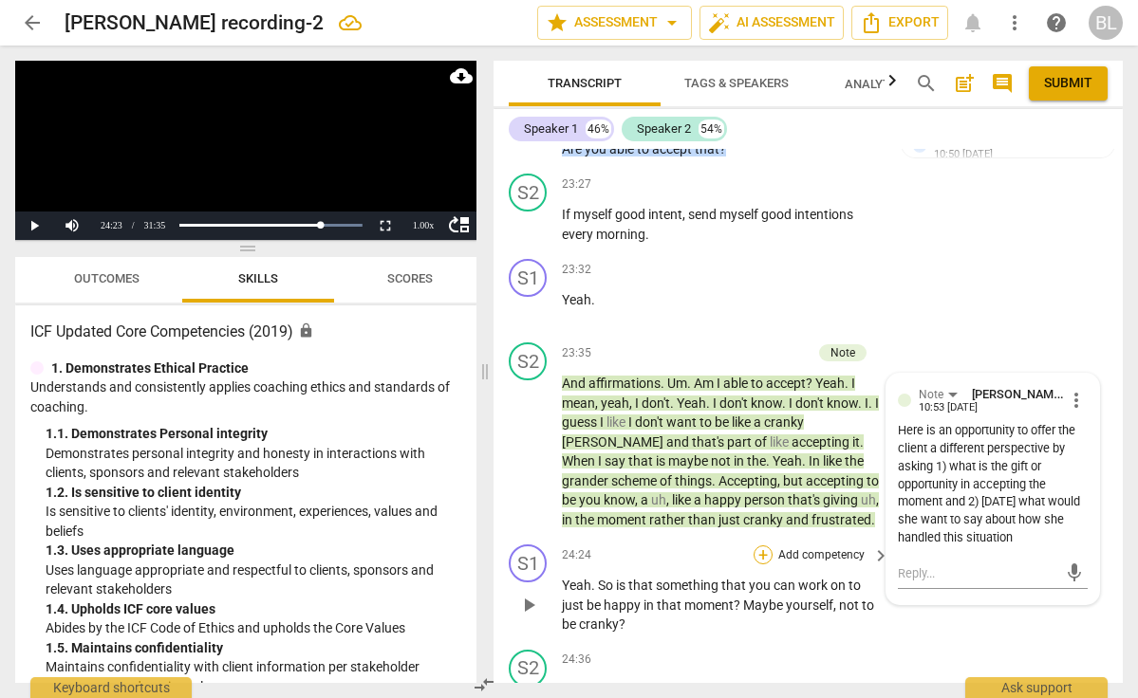
click at [761, 546] on div "+" at bounding box center [763, 555] width 19 height 19
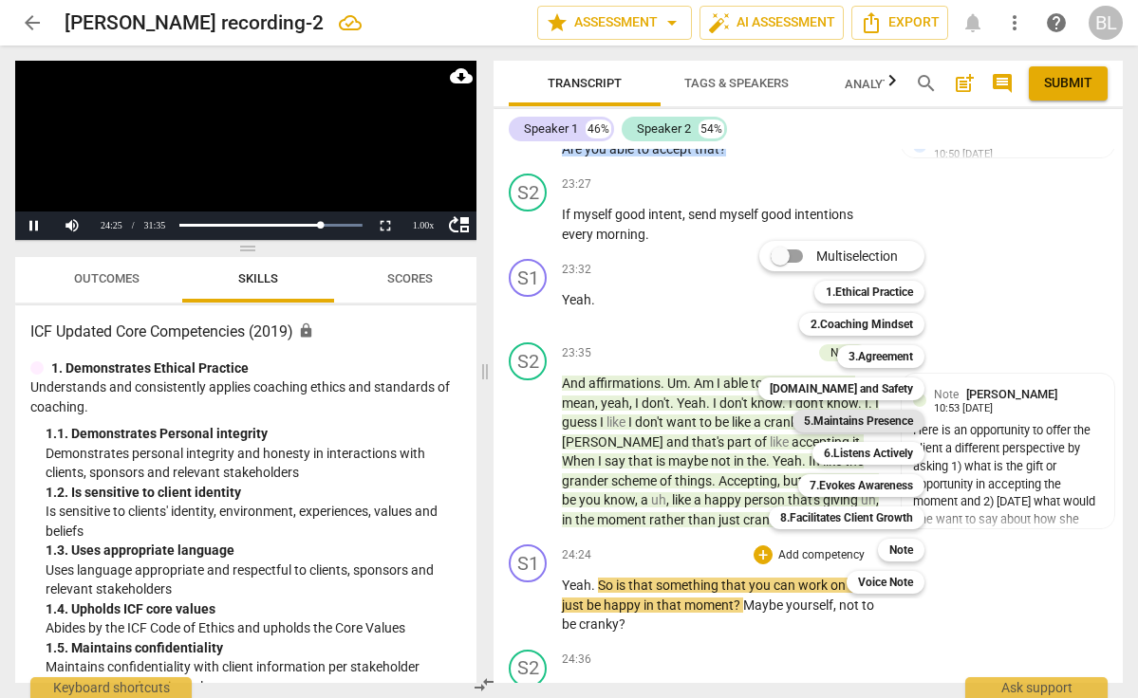
click at [846, 425] on b "5.Maintains Presence" at bounding box center [858, 421] width 109 height 23
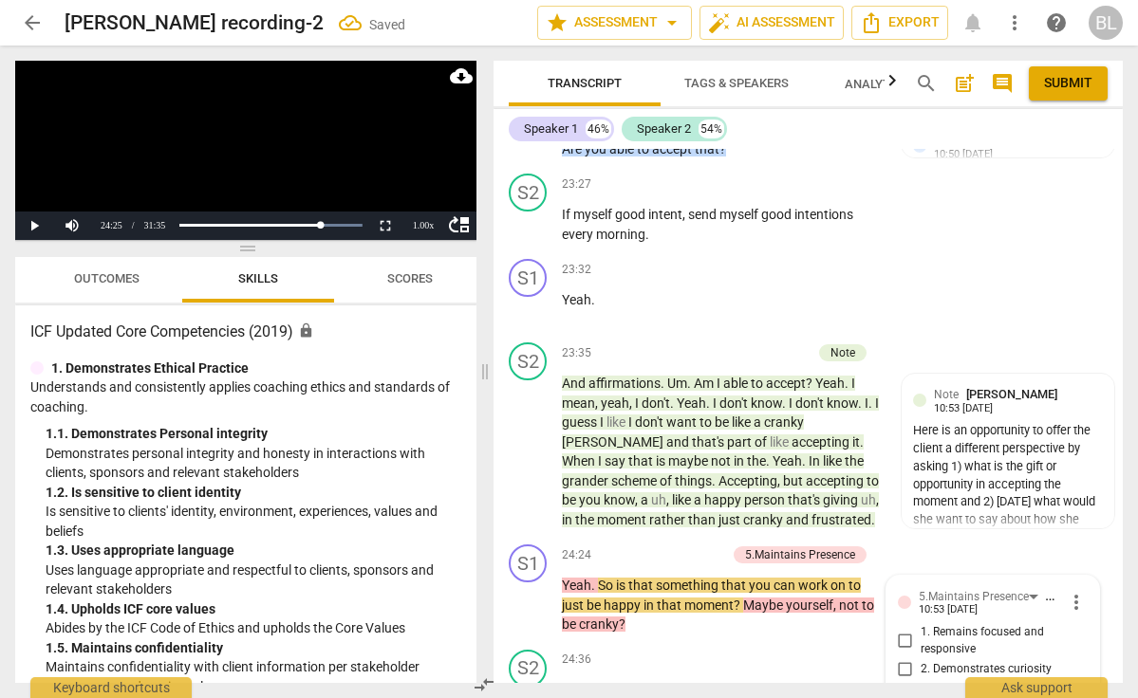
scroll to position [11920, 0]
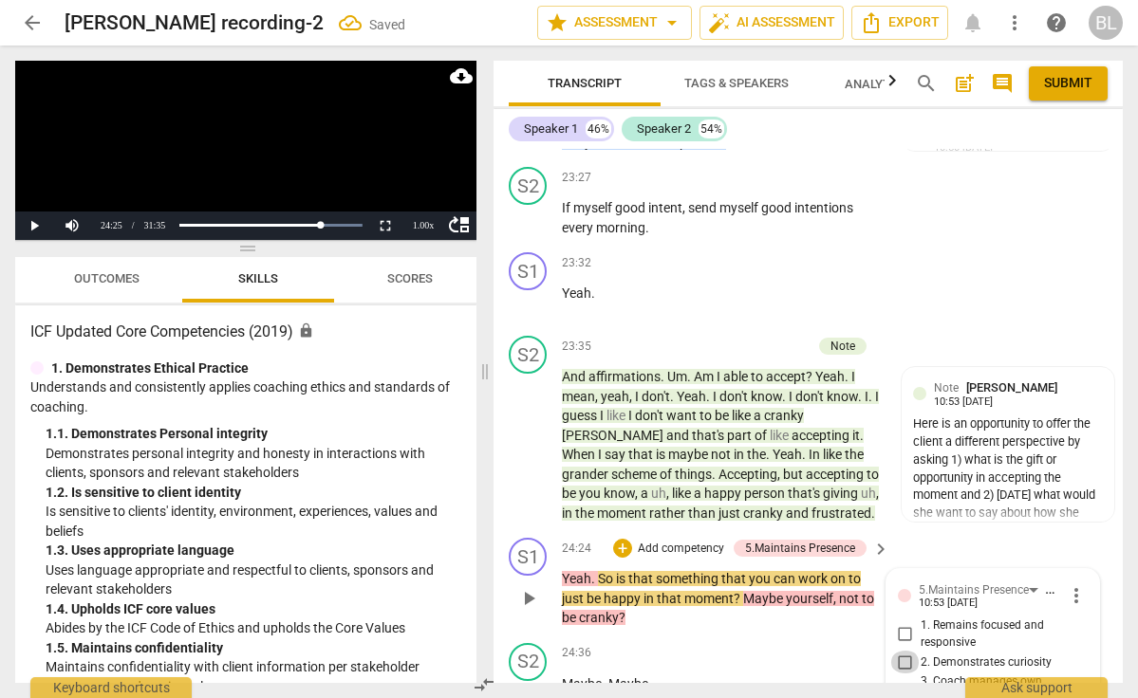
click at [903, 651] on input "2. Demonstrates curiosity" at bounding box center [905, 662] width 30 height 23
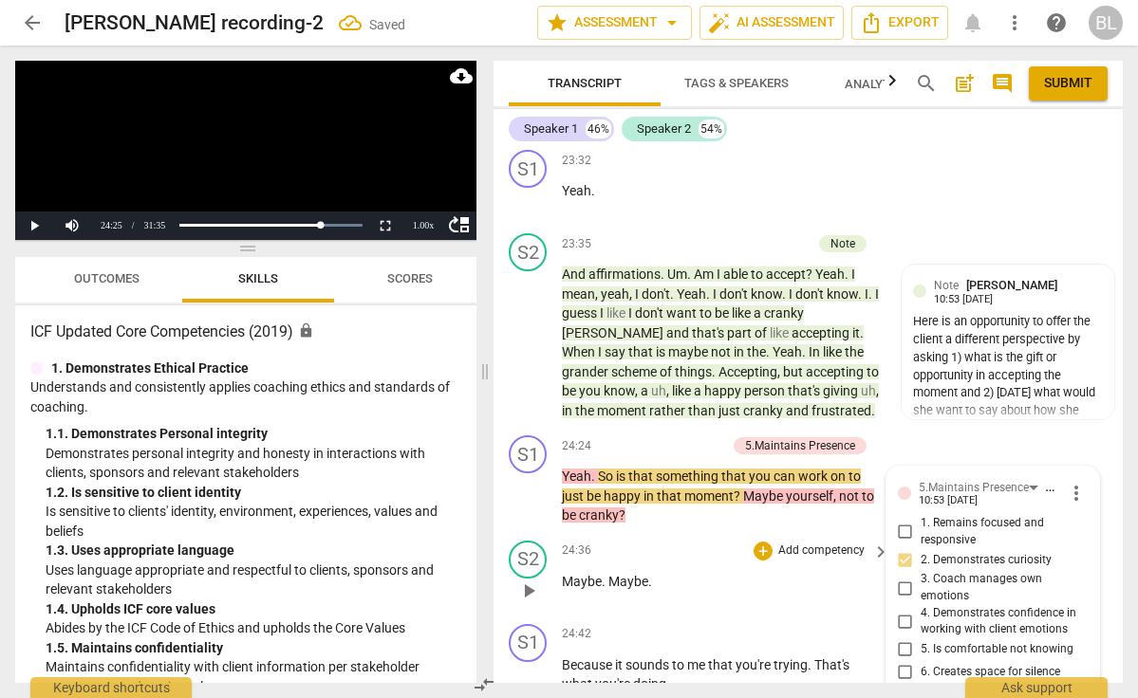
scroll to position [12027, 0]
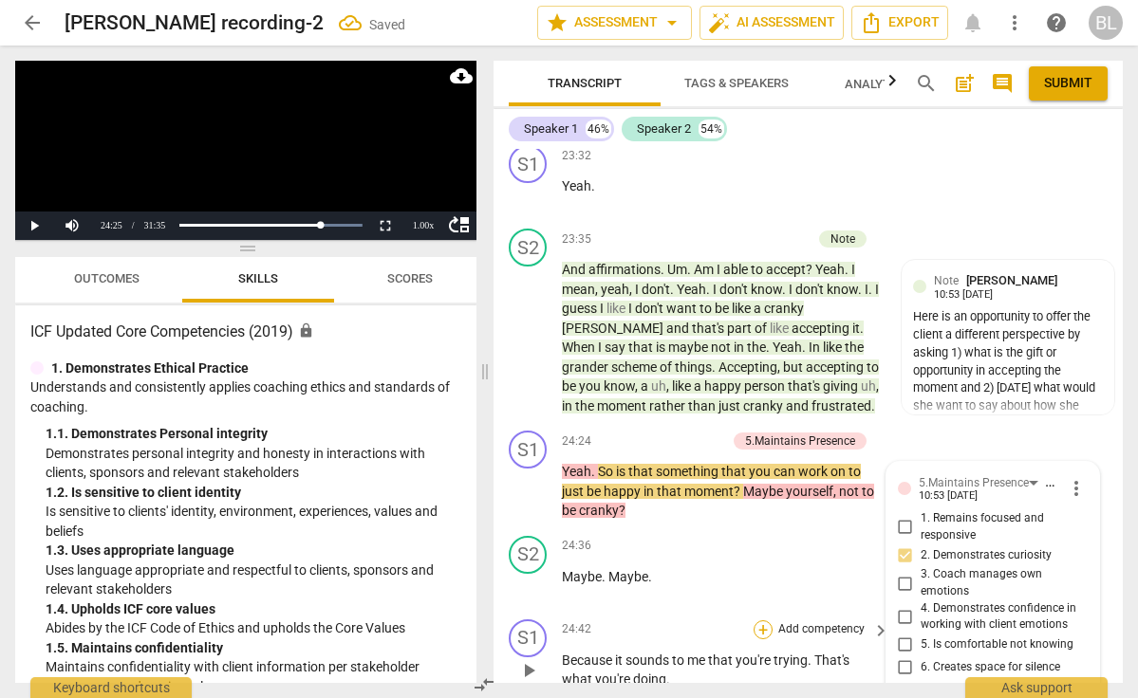
click at [763, 621] on div "+" at bounding box center [763, 630] width 19 height 19
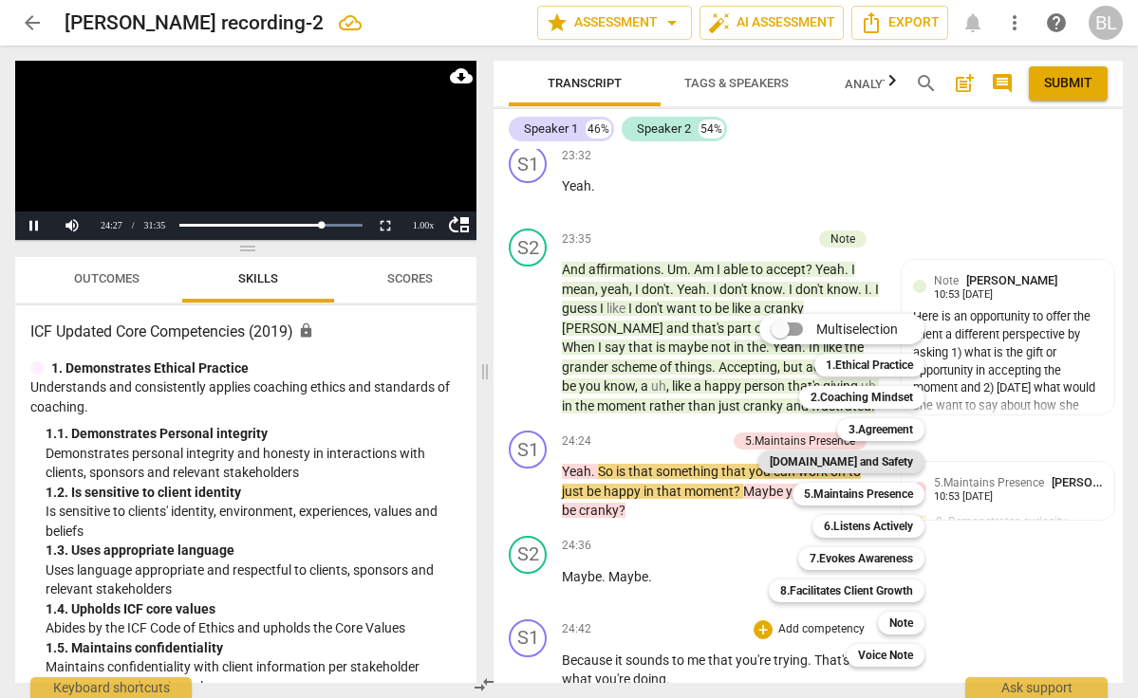
click at [862, 463] on b "[DOMAIN_NAME] and Safety" at bounding box center [841, 462] width 143 height 23
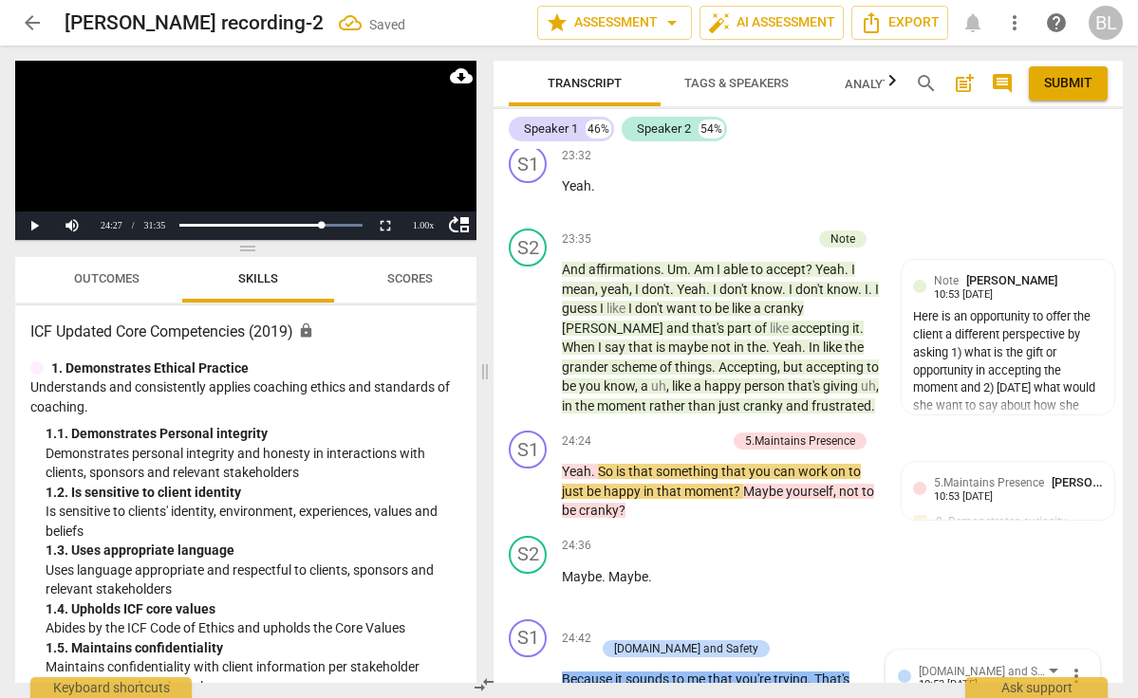
scroll to position [12395, 0]
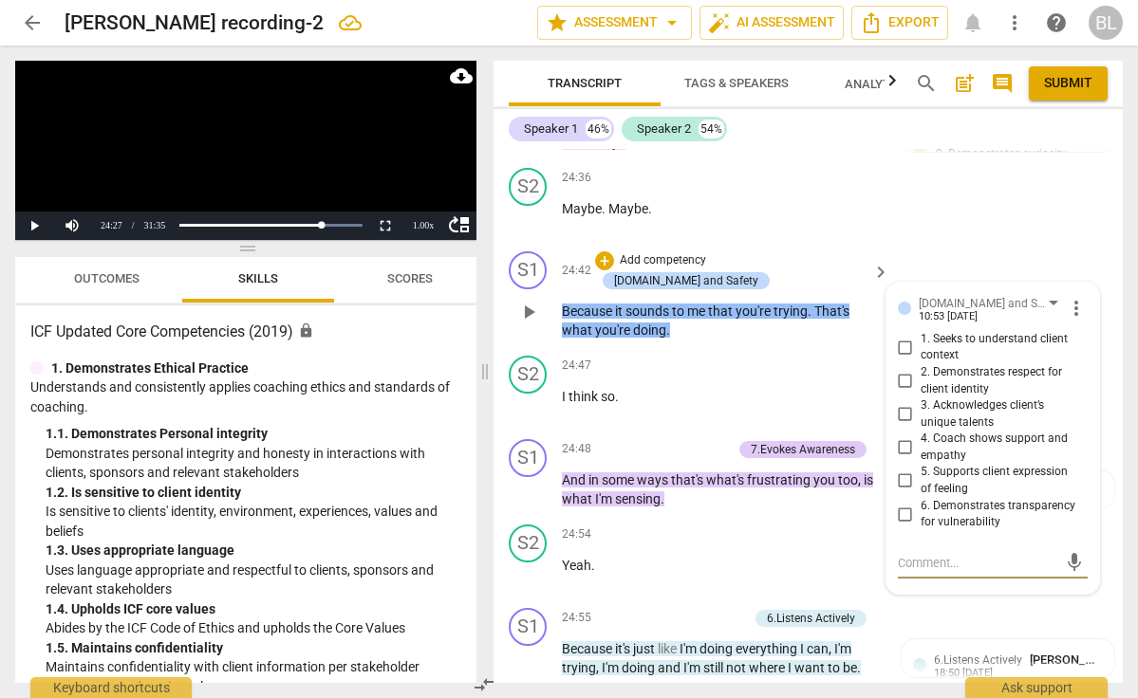
click at [902, 403] on input "3. Acknowledges client’s unique talents" at bounding box center [905, 414] width 30 height 23
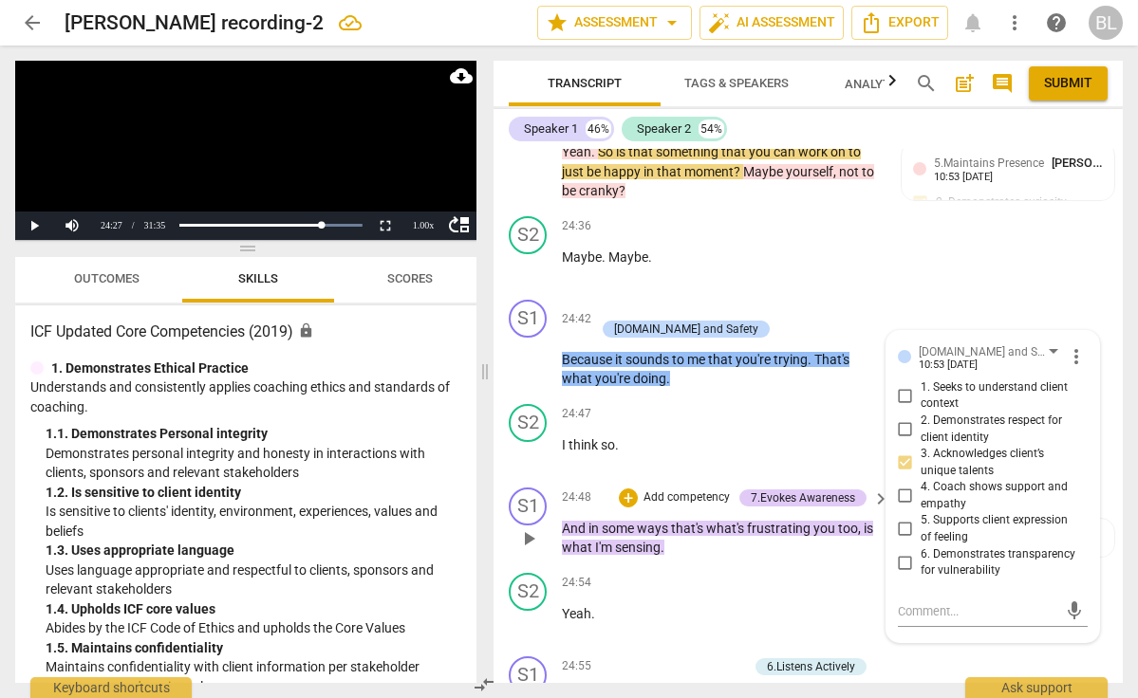
scroll to position [12341, 0]
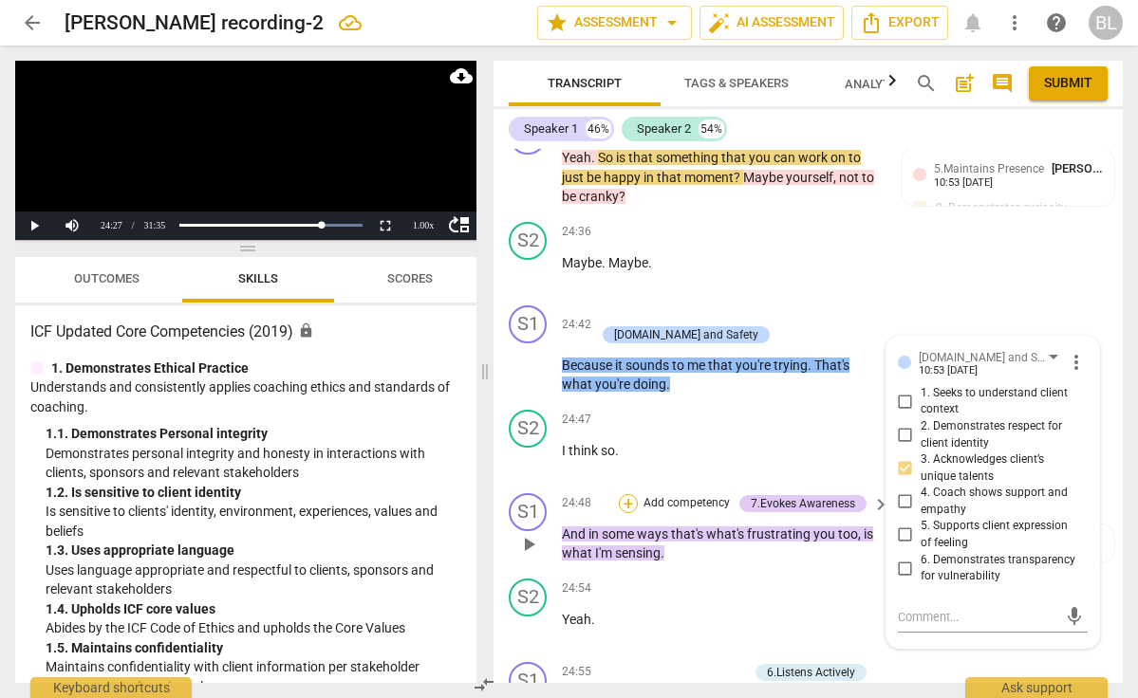
click at [629, 494] on div "+" at bounding box center [628, 503] width 19 height 19
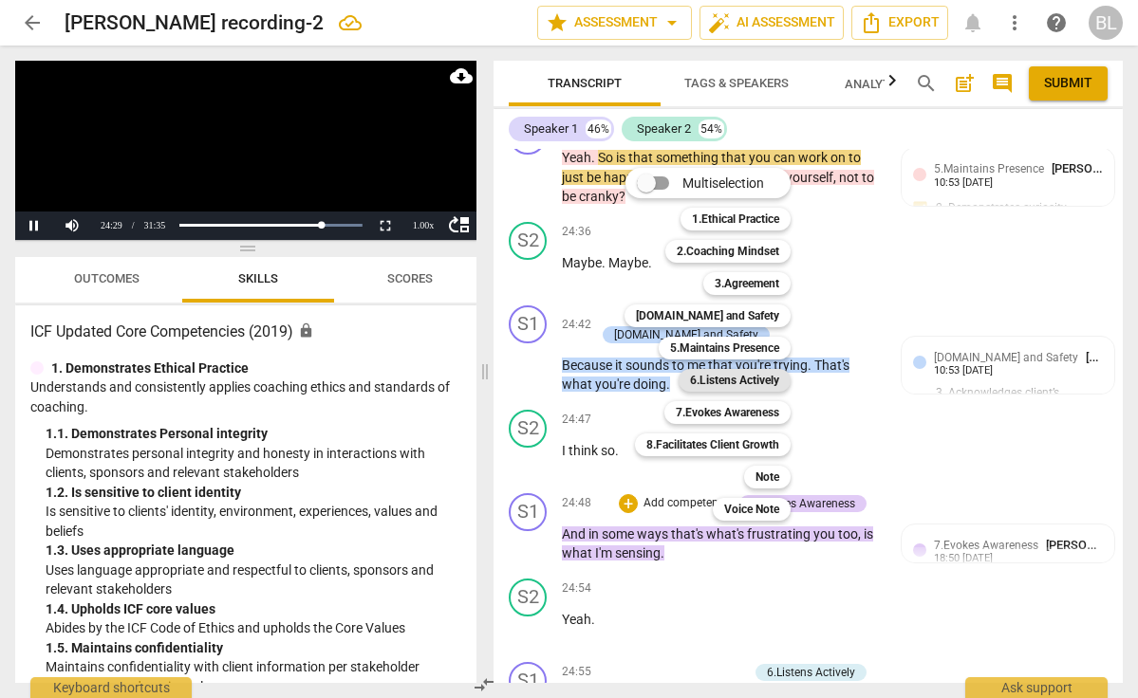
click at [737, 372] on b "6.Listens Actively" at bounding box center [734, 380] width 89 height 23
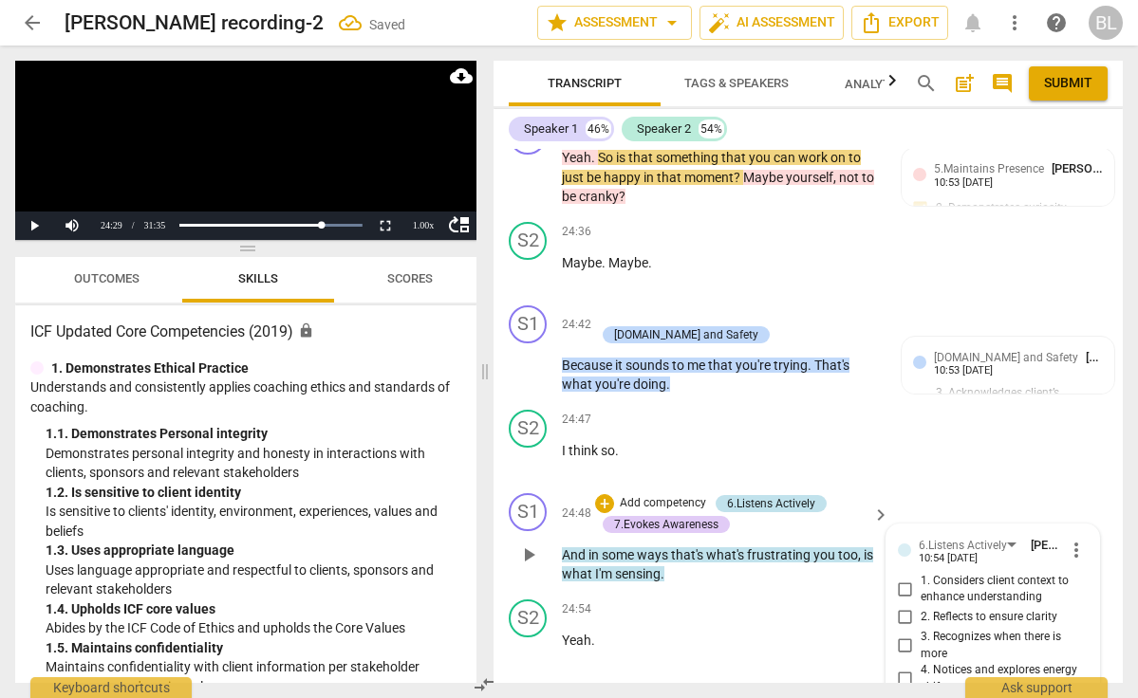
click at [757, 495] on div "6.Listens Actively" at bounding box center [771, 503] width 88 height 17
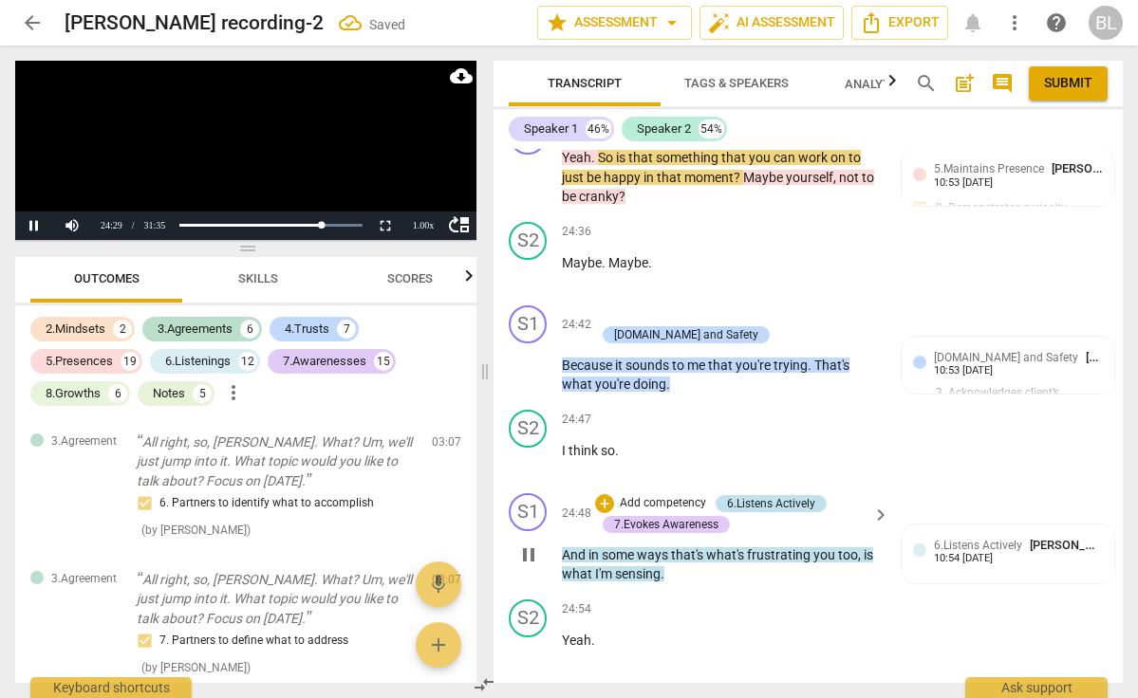
scroll to position [9821, 0]
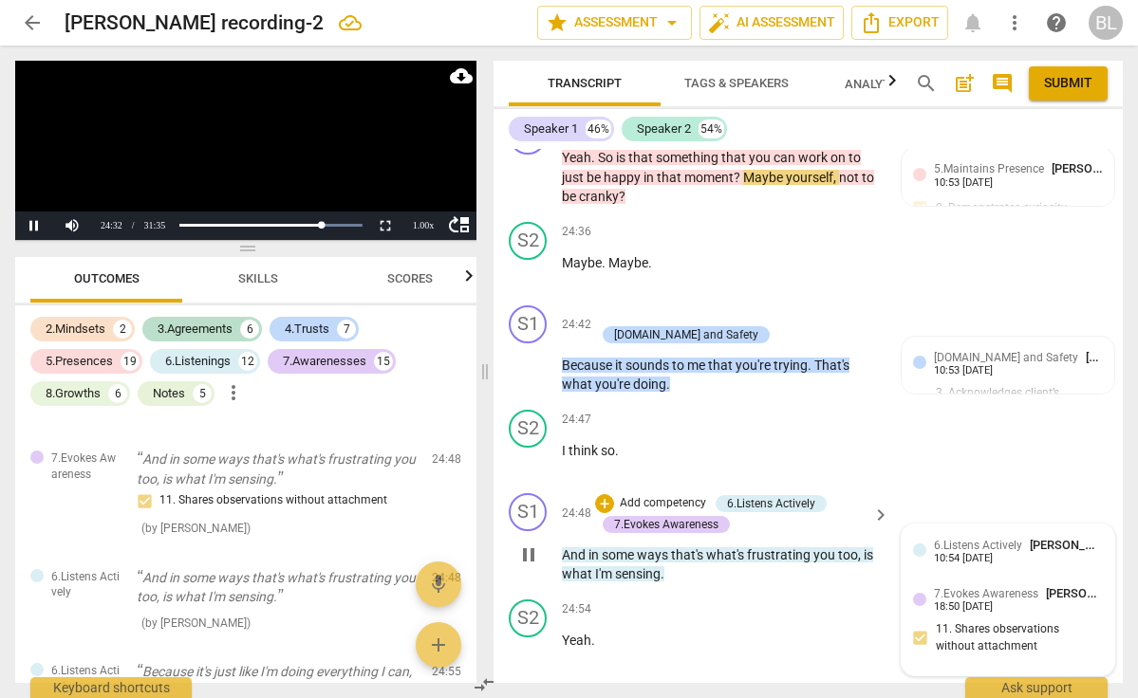
click at [993, 553] on div "10:54 [DATE]" at bounding box center [963, 559] width 59 height 12
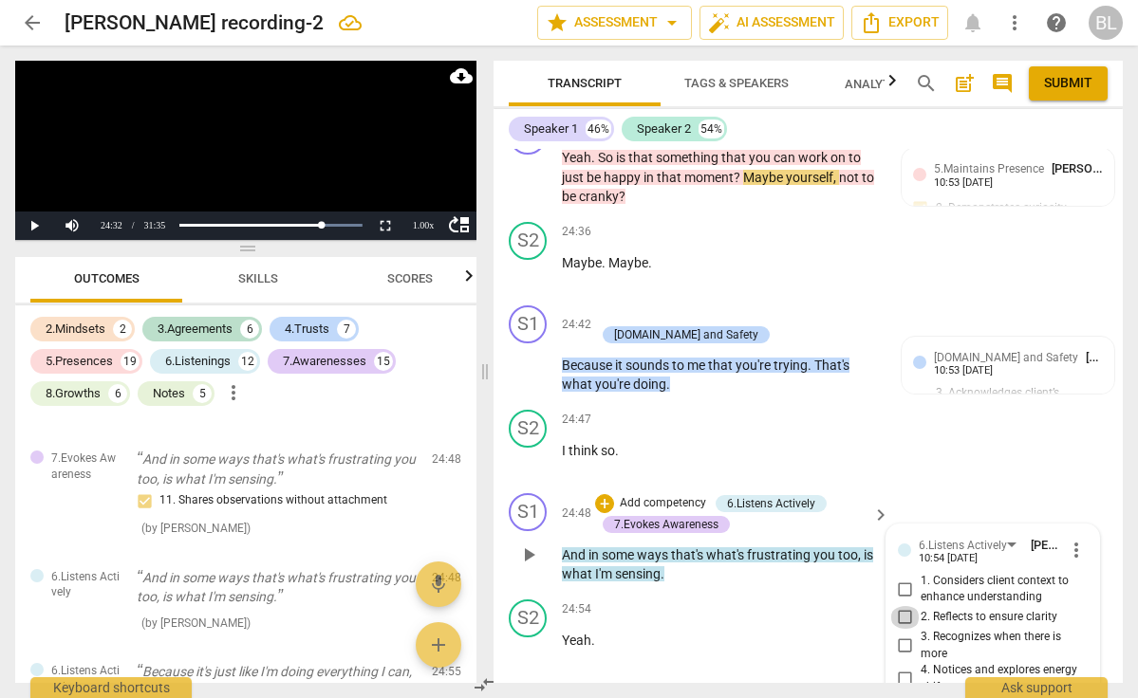
click at [902, 606] on input "2. Reflects to ensure clarity" at bounding box center [905, 617] width 30 height 23
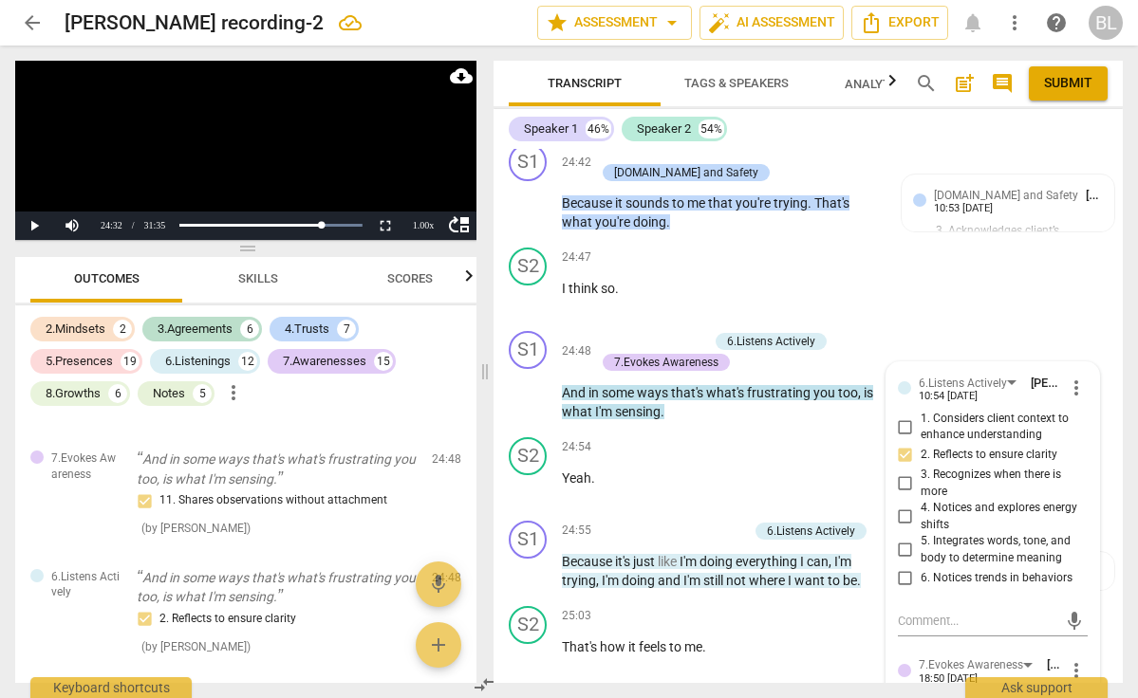
scroll to position [12506, 0]
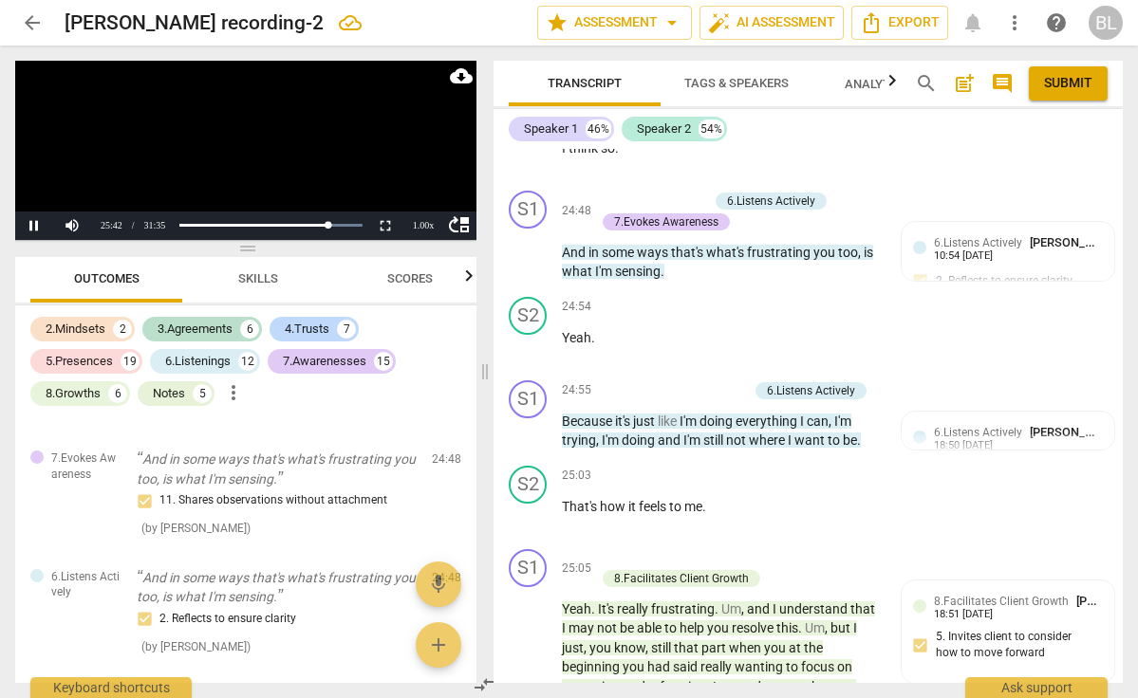
scroll to position [12646, 0]
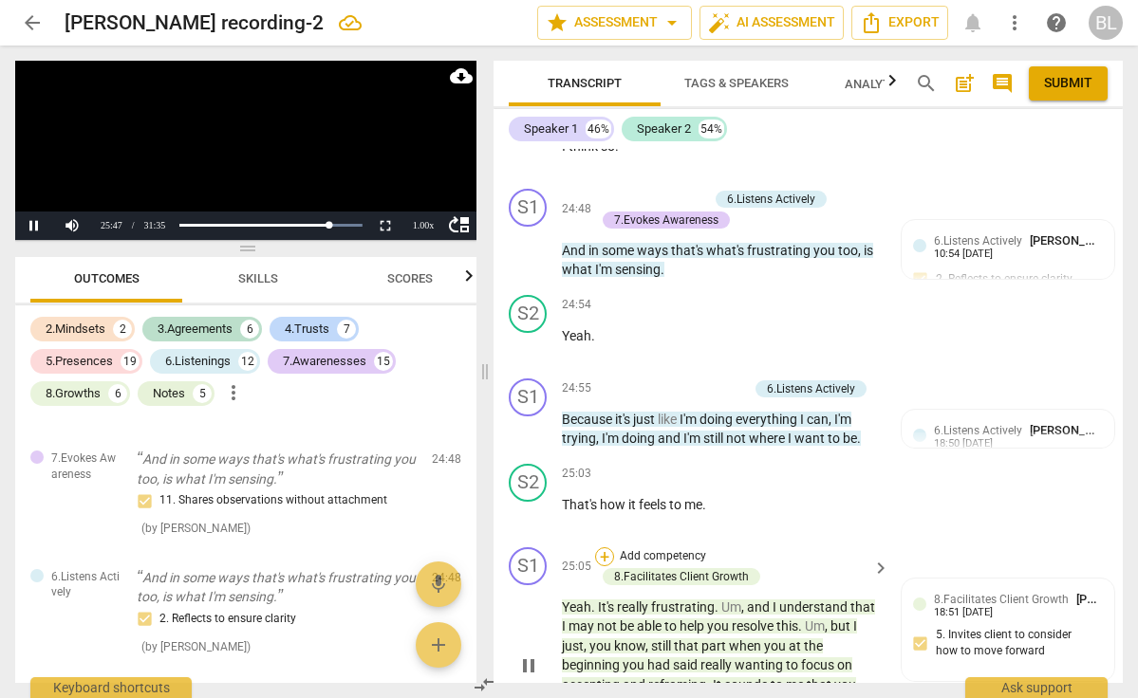
click at [607, 548] on div "+" at bounding box center [604, 557] width 19 height 19
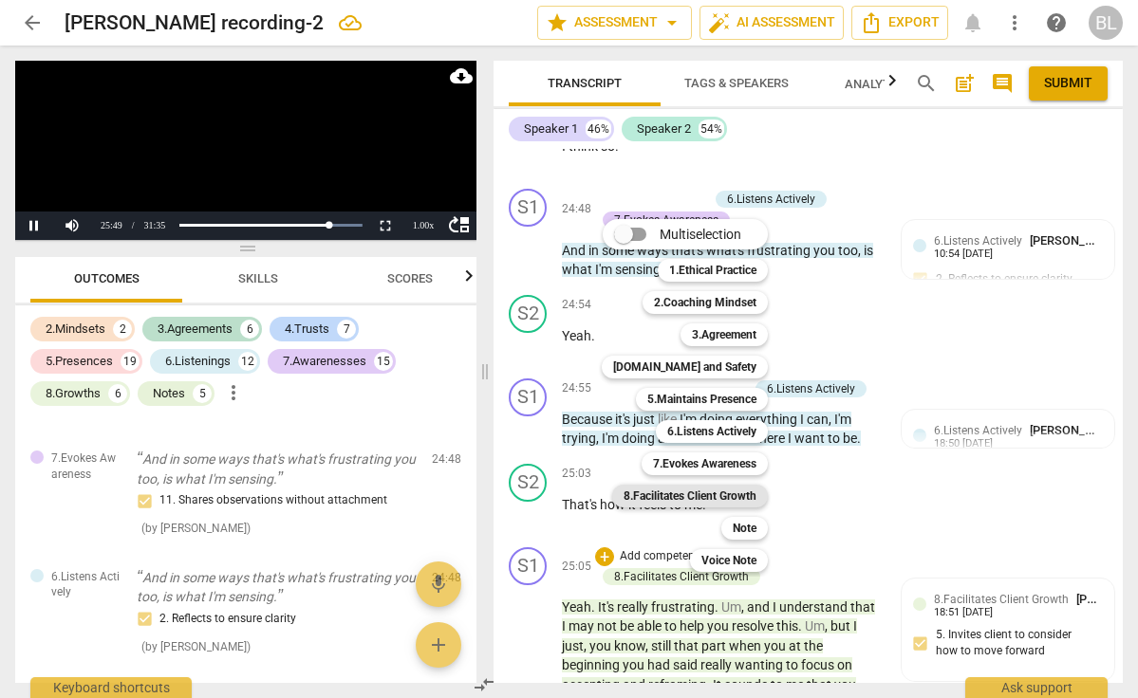
click at [710, 494] on b "8.Facilitates Client Growth" at bounding box center [690, 496] width 133 height 23
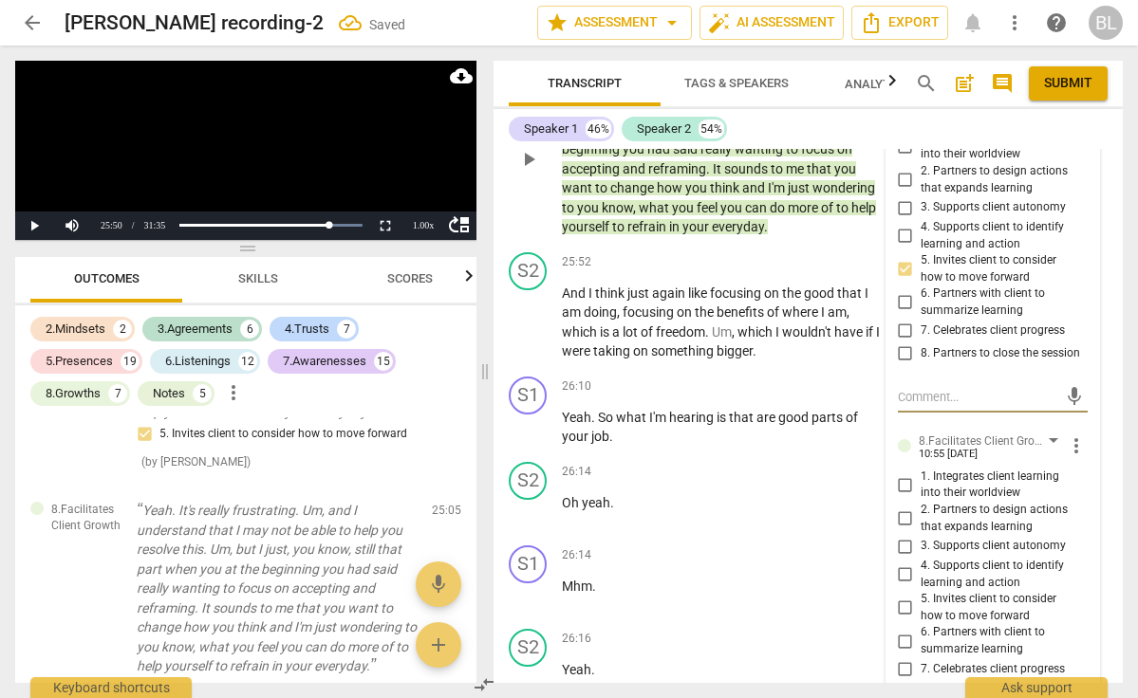
scroll to position [13144, 0]
click at [902, 596] on input "5. Invites client to consider how to move forward" at bounding box center [905, 607] width 30 height 23
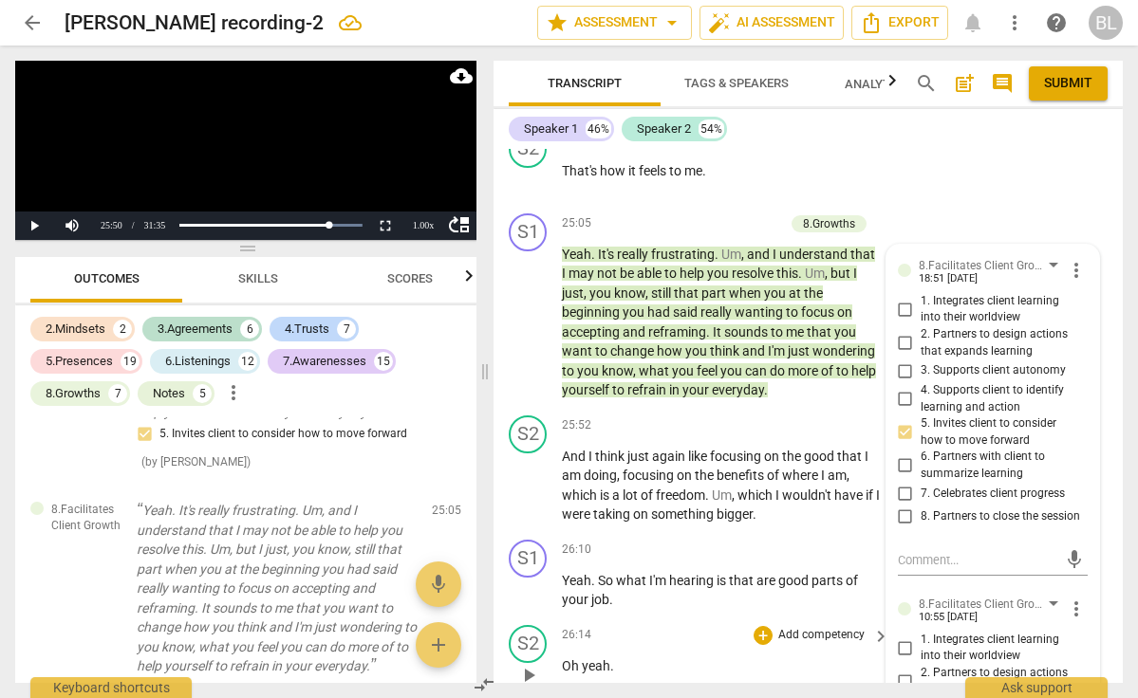
scroll to position [12978, 0]
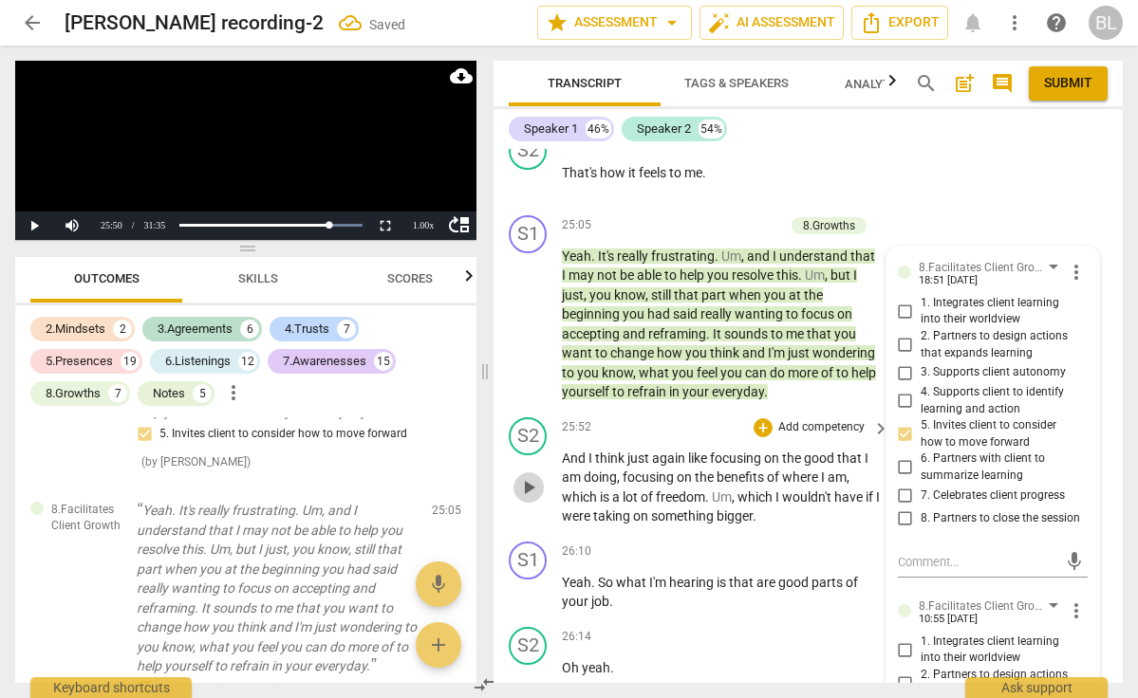
click at [537, 476] on span "play_arrow" at bounding box center [528, 487] width 23 height 23
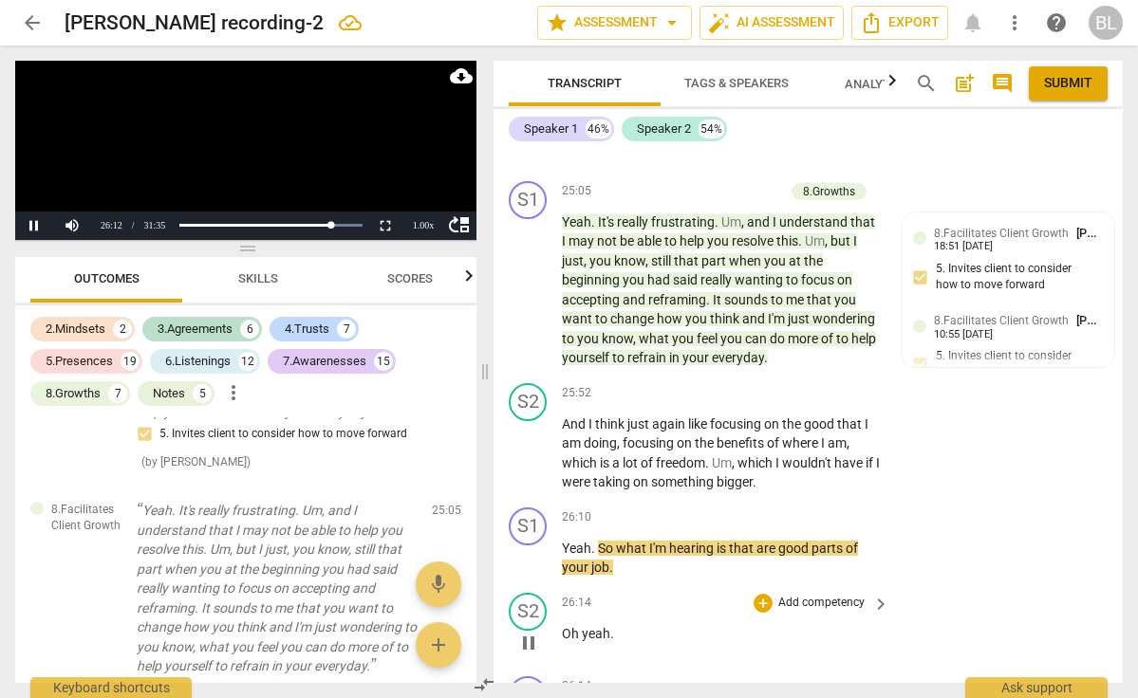
scroll to position [13014, 0]
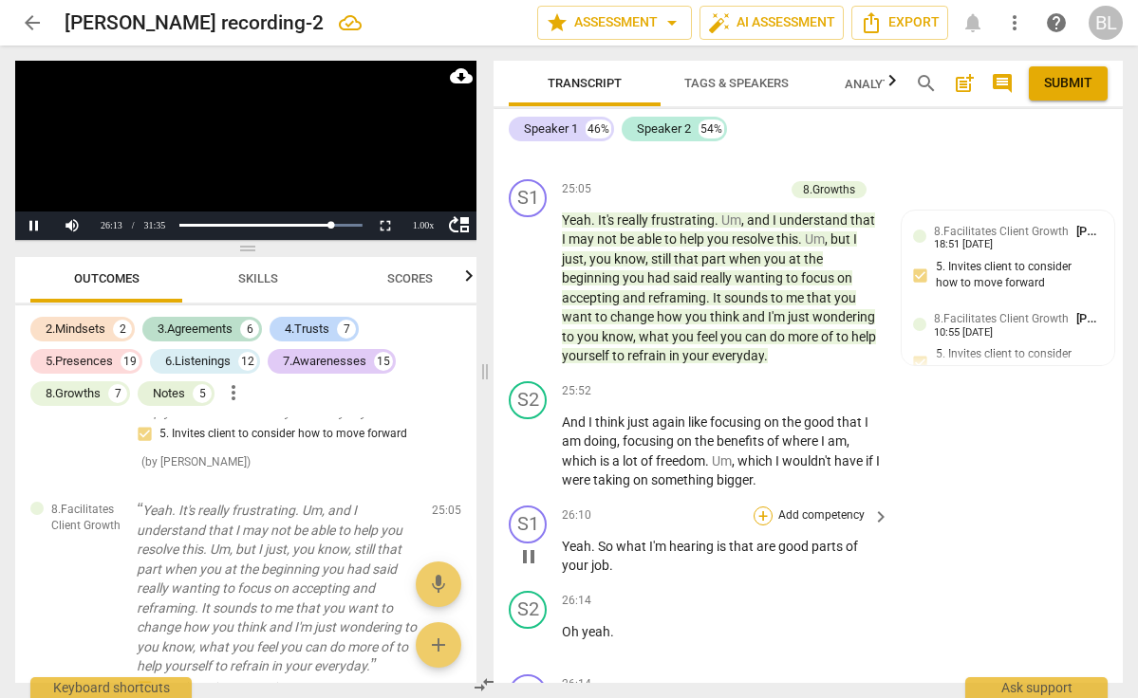
click at [762, 507] on div "+" at bounding box center [763, 516] width 19 height 19
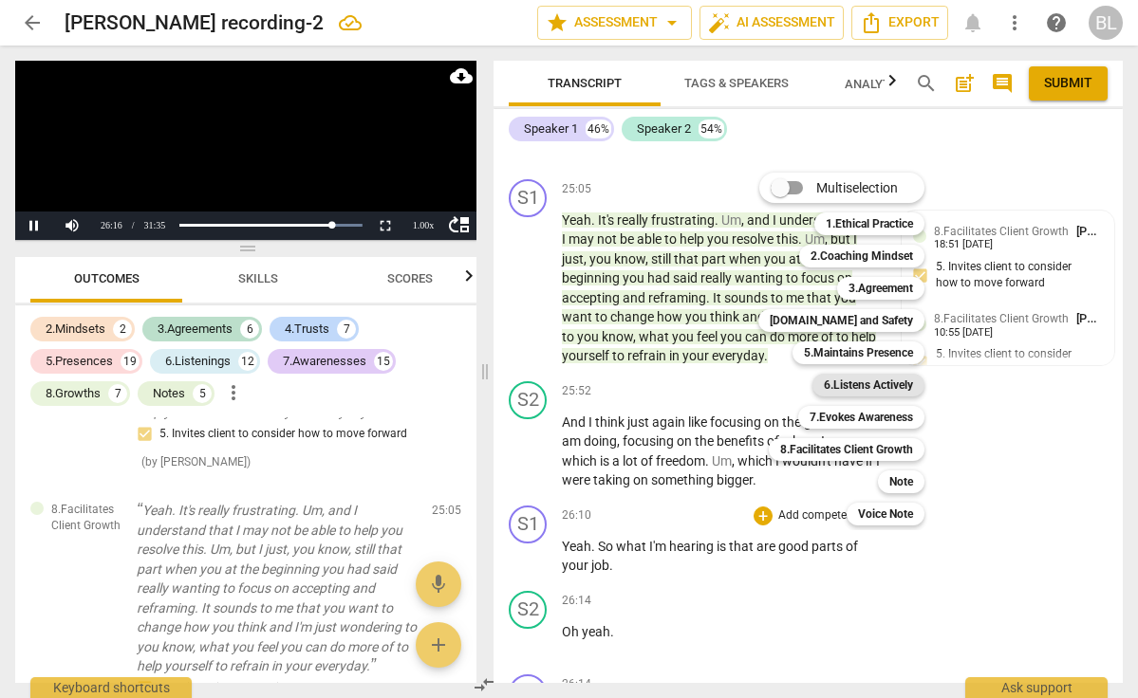
click at [874, 384] on b "6.Listens Actively" at bounding box center [868, 385] width 89 height 23
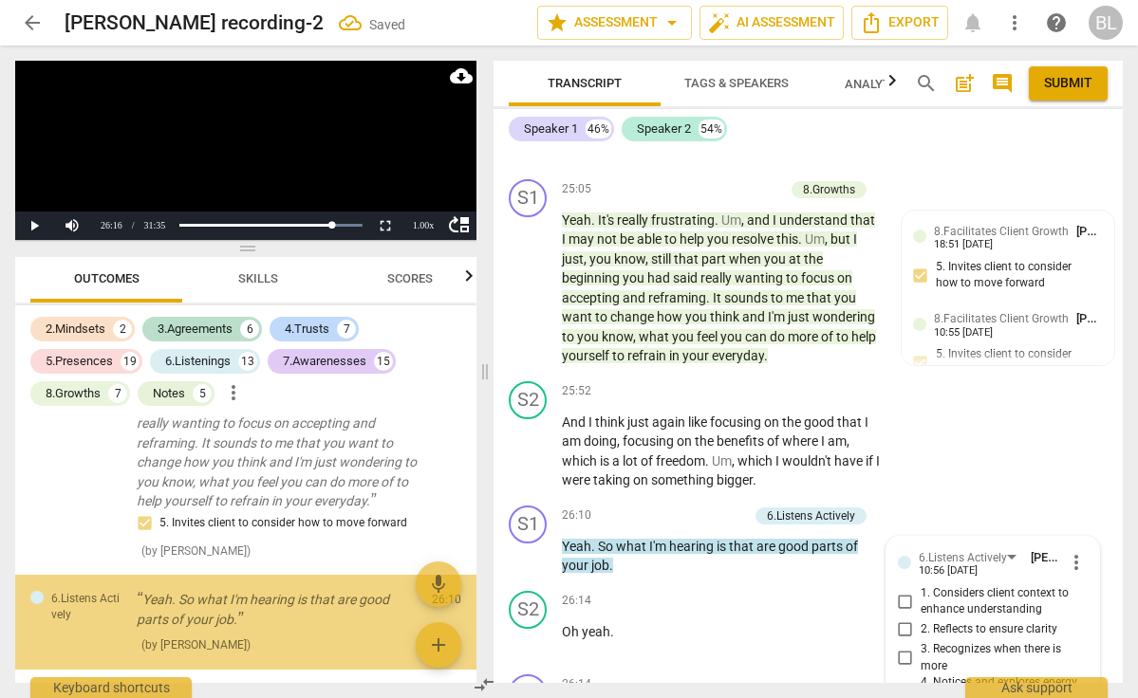
scroll to position [10601, 0]
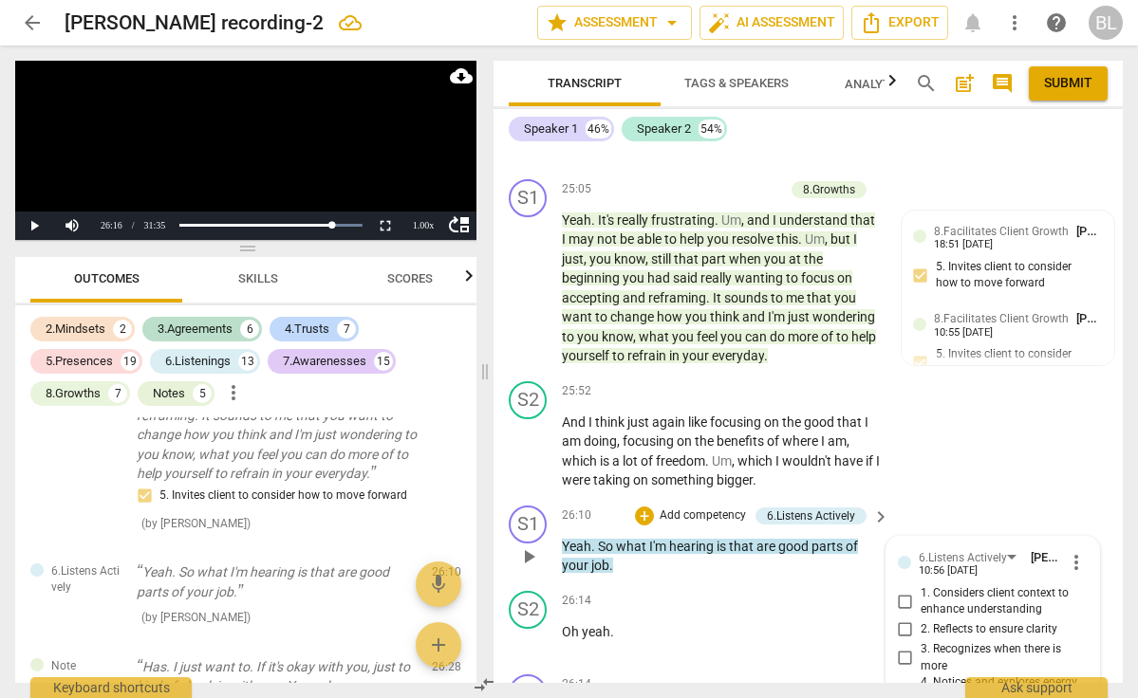
click at [903, 619] on input "2. Reflects to ensure clarity" at bounding box center [905, 630] width 30 height 23
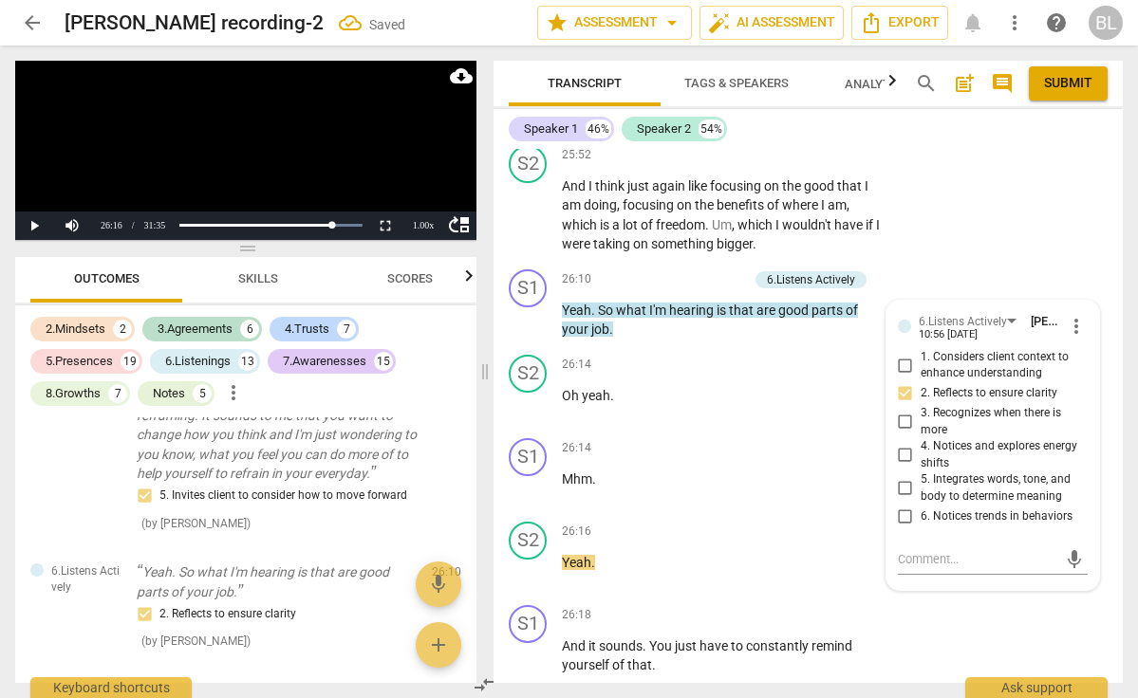
scroll to position [13252, 0]
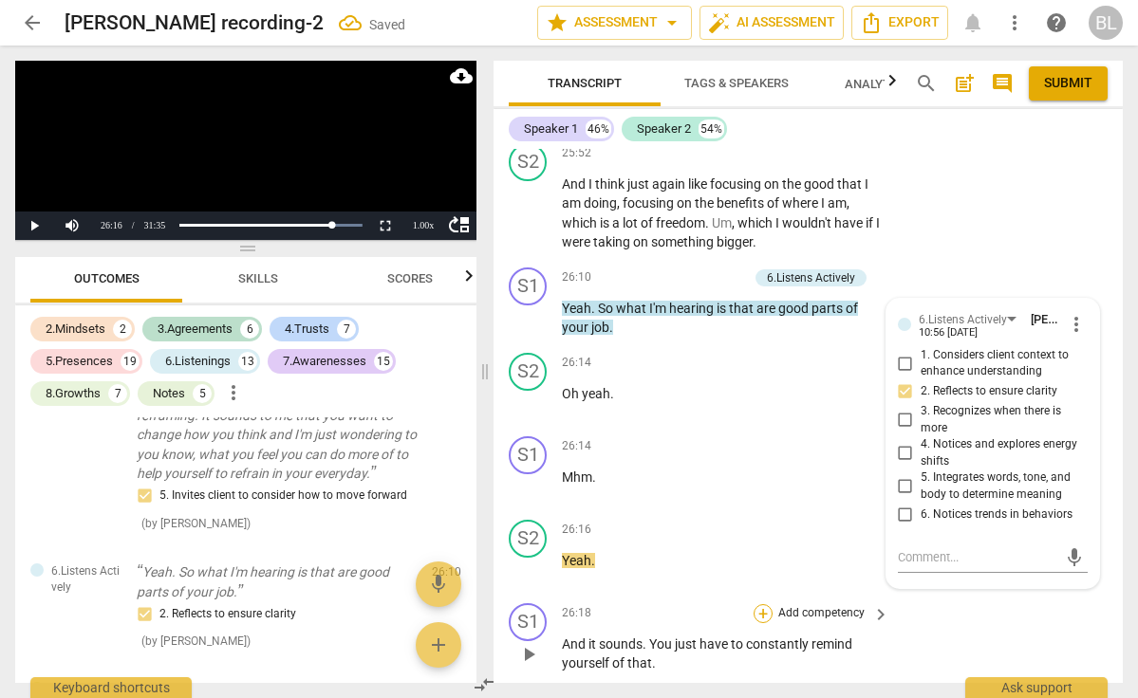
click at [764, 605] on div "+" at bounding box center [763, 614] width 19 height 19
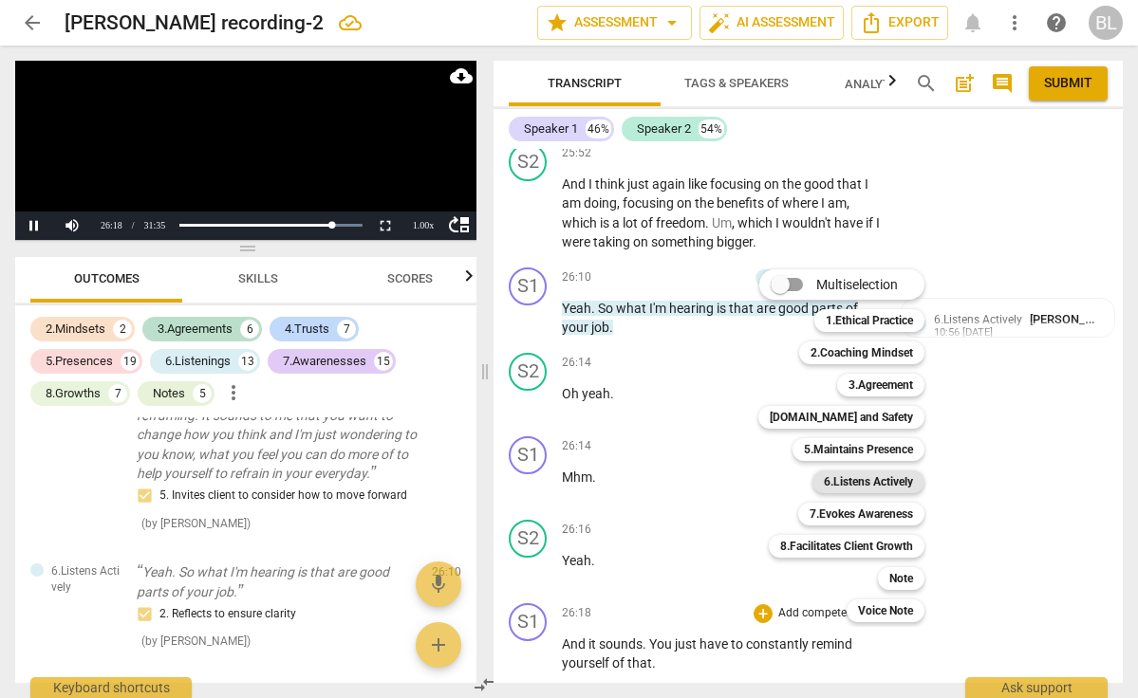
click at [866, 478] on b "6.Listens Actively" at bounding box center [868, 482] width 89 height 23
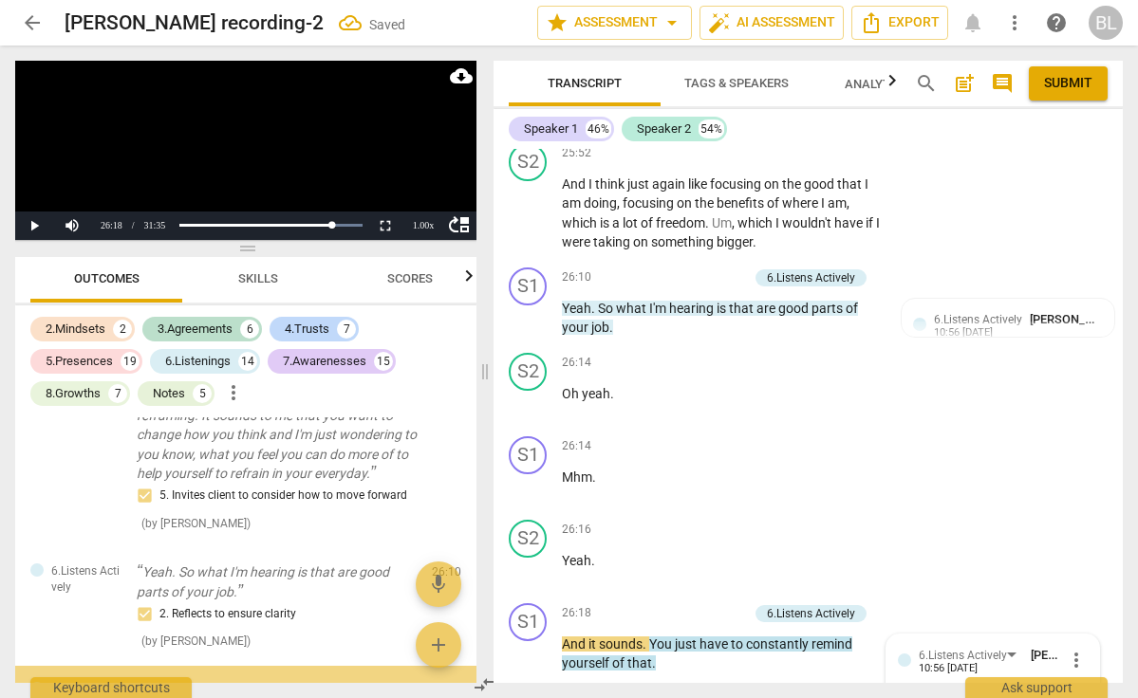
scroll to position [10718, 0]
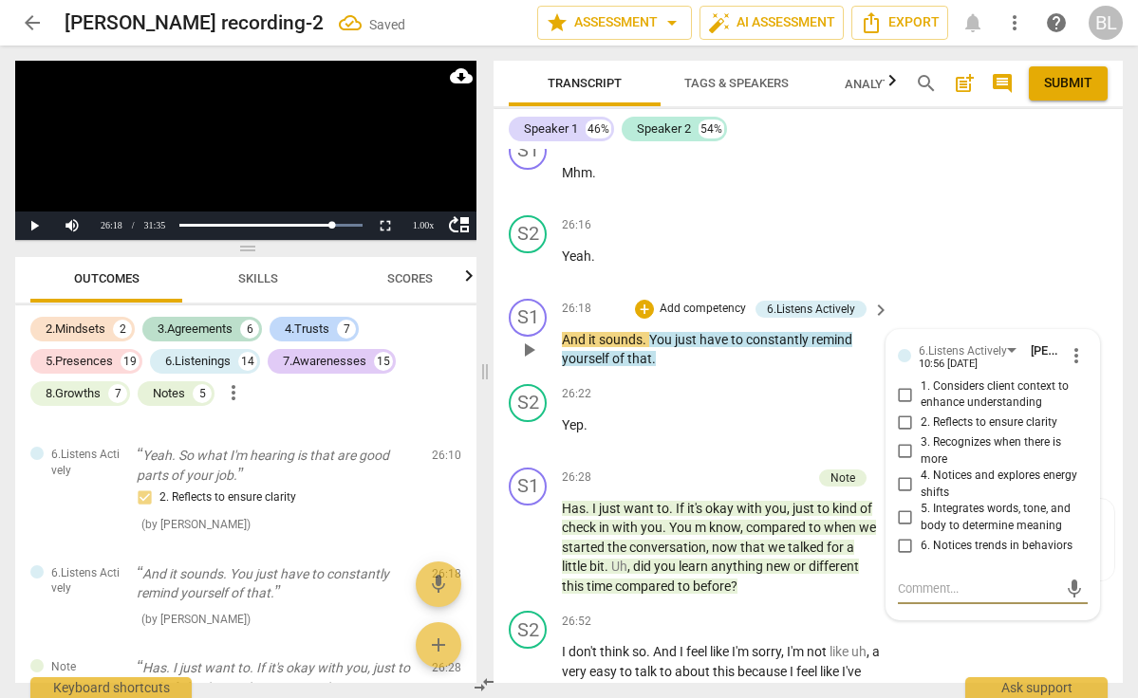
click at [900, 412] on input "2. Reflects to ensure clarity" at bounding box center [905, 423] width 30 height 23
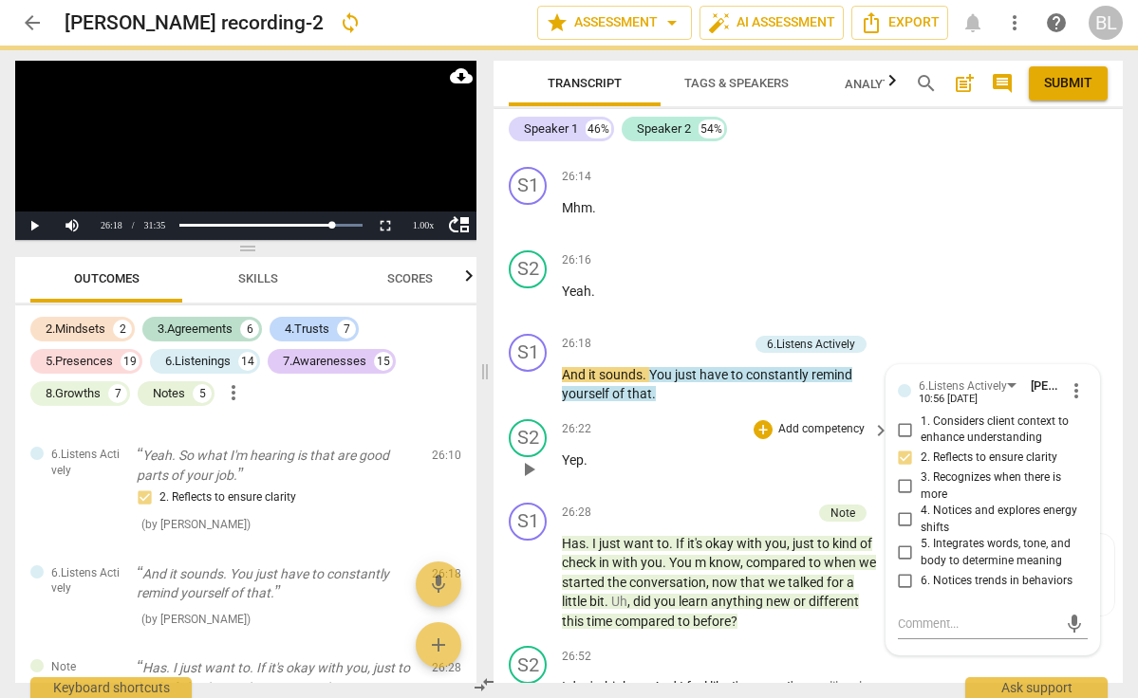
scroll to position [13524, 0]
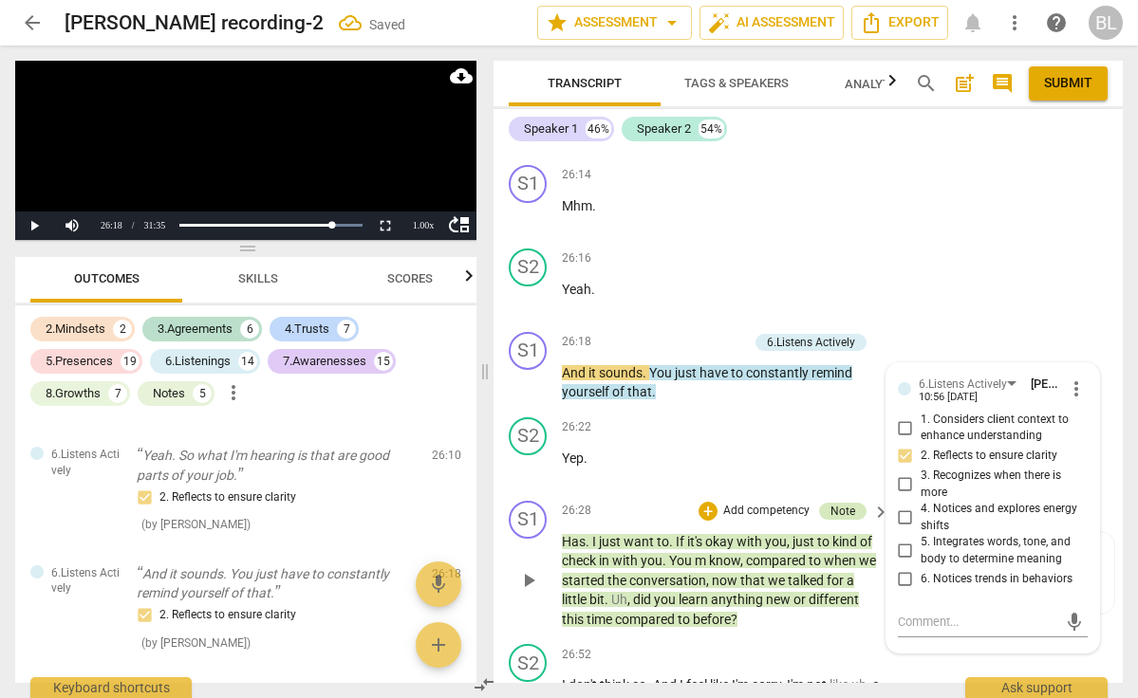
click at [843, 503] on div "Note" at bounding box center [842, 511] width 25 height 17
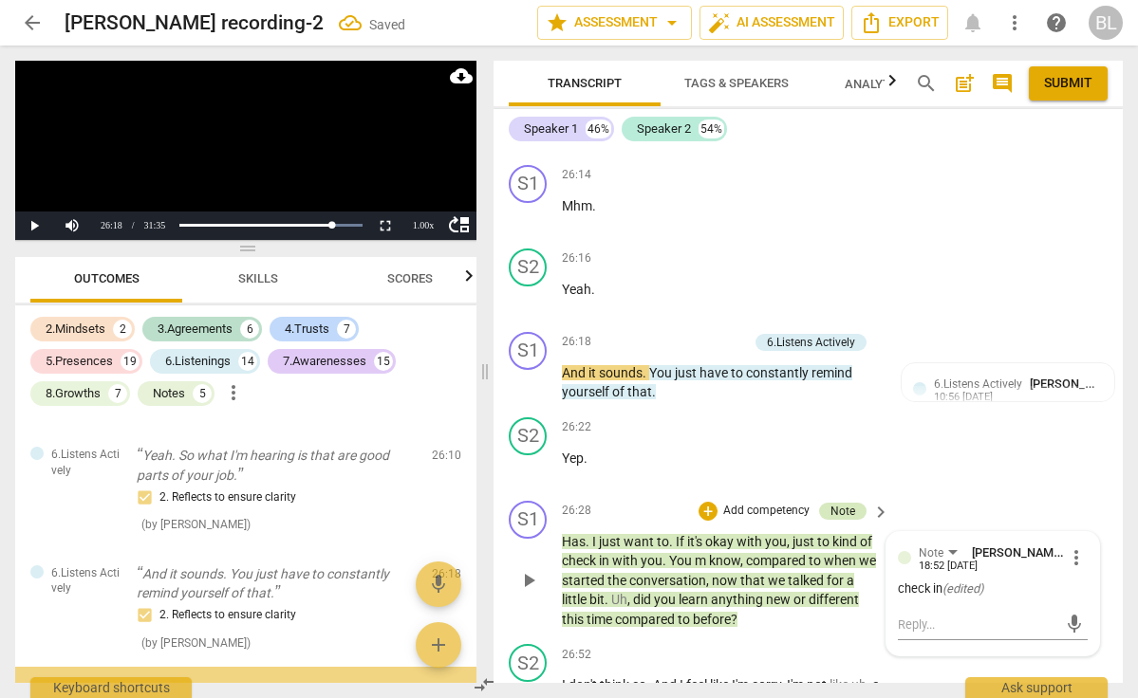
scroll to position [10870, 0]
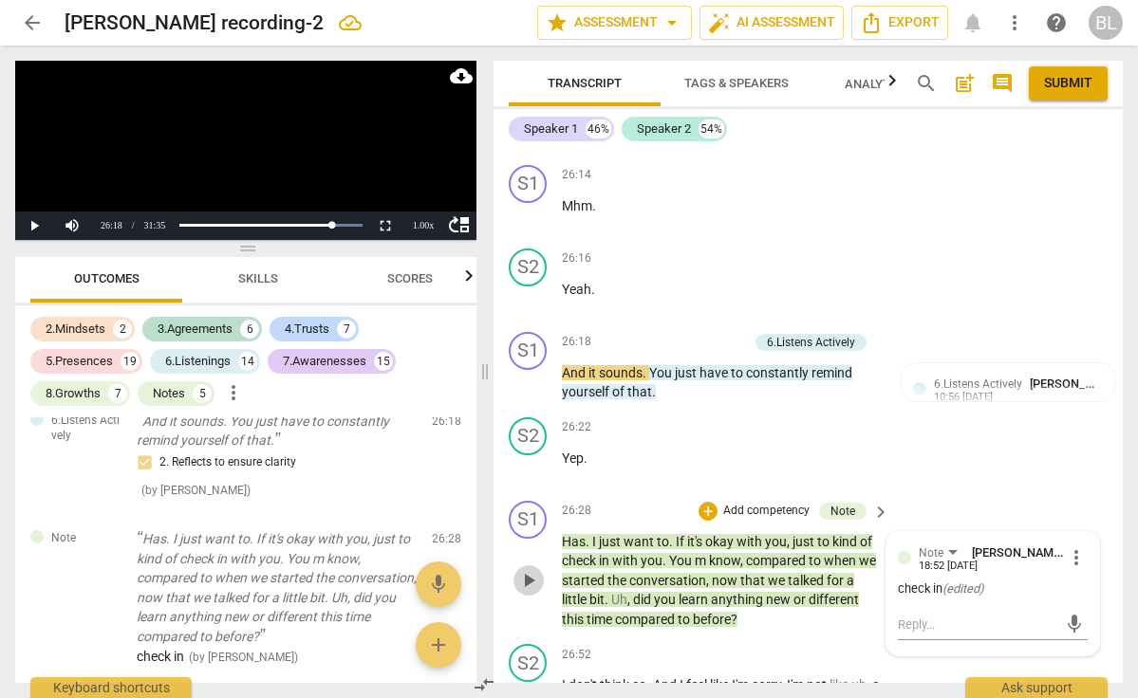
click at [533, 569] on span "play_arrow" at bounding box center [528, 580] width 23 height 23
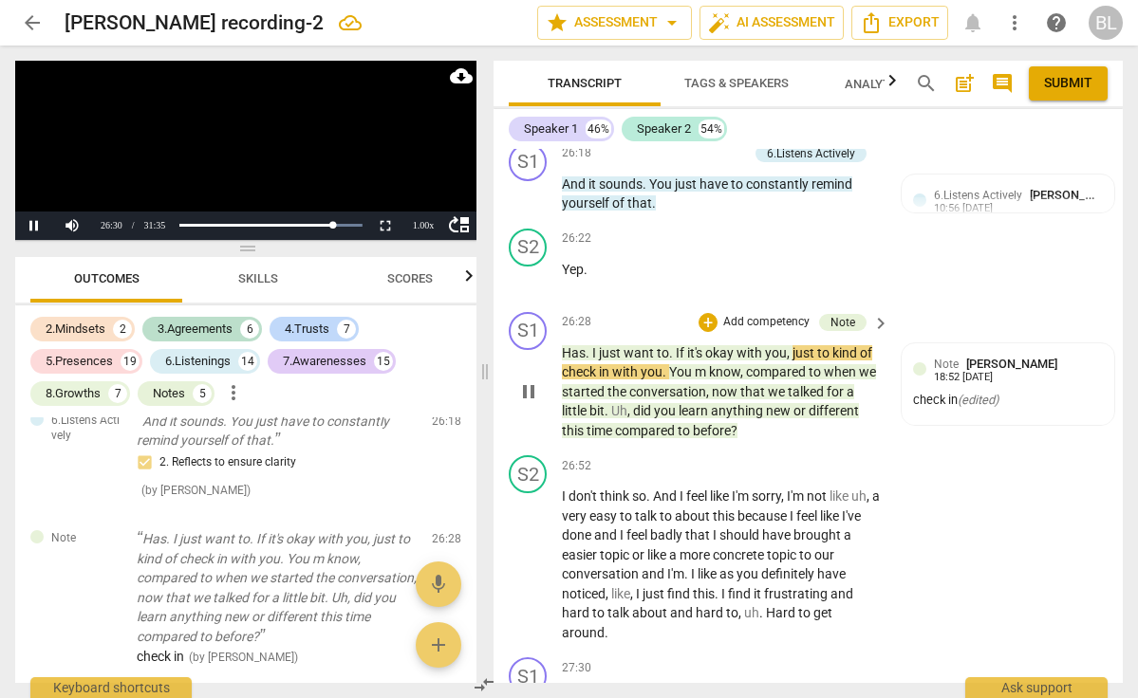
scroll to position [13715, 0]
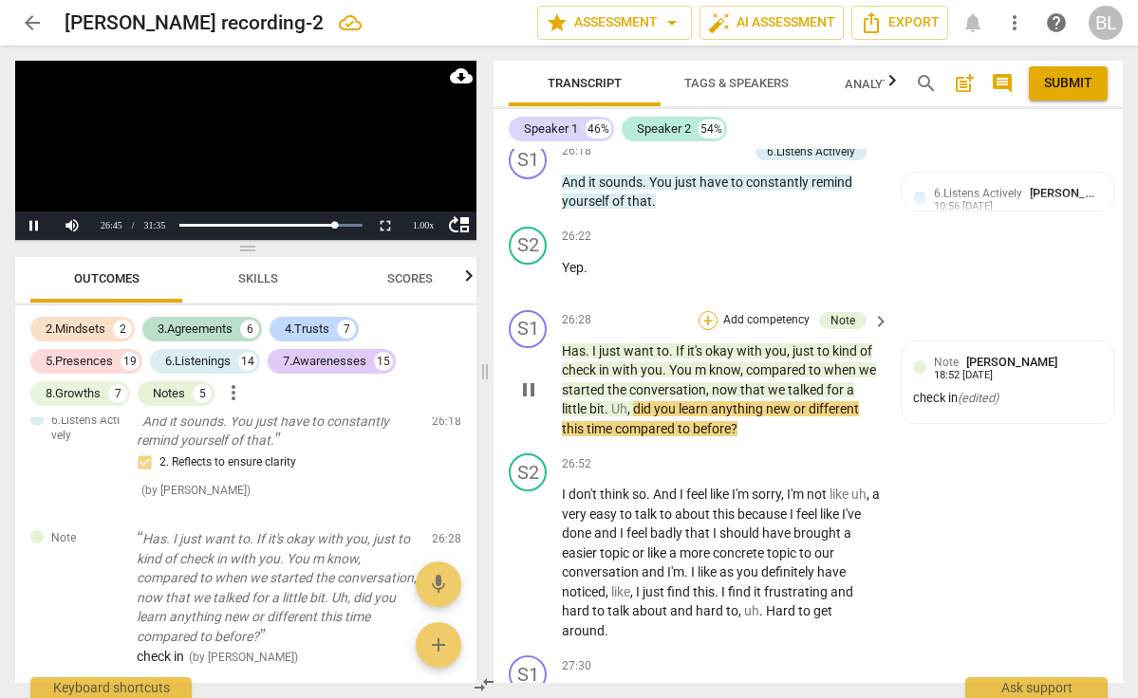
click at [709, 311] on div "+" at bounding box center [707, 320] width 19 height 19
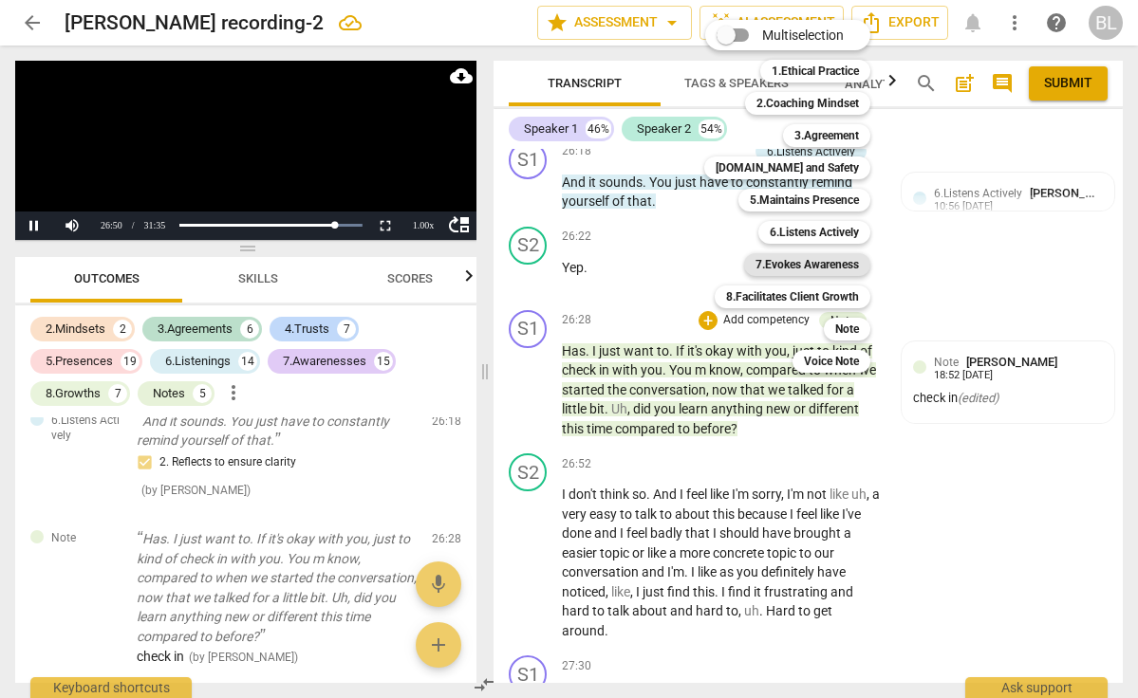
click at [840, 270] on b "7.Evokes Awareness" at bounding box center [806, 264] width 103 height 23
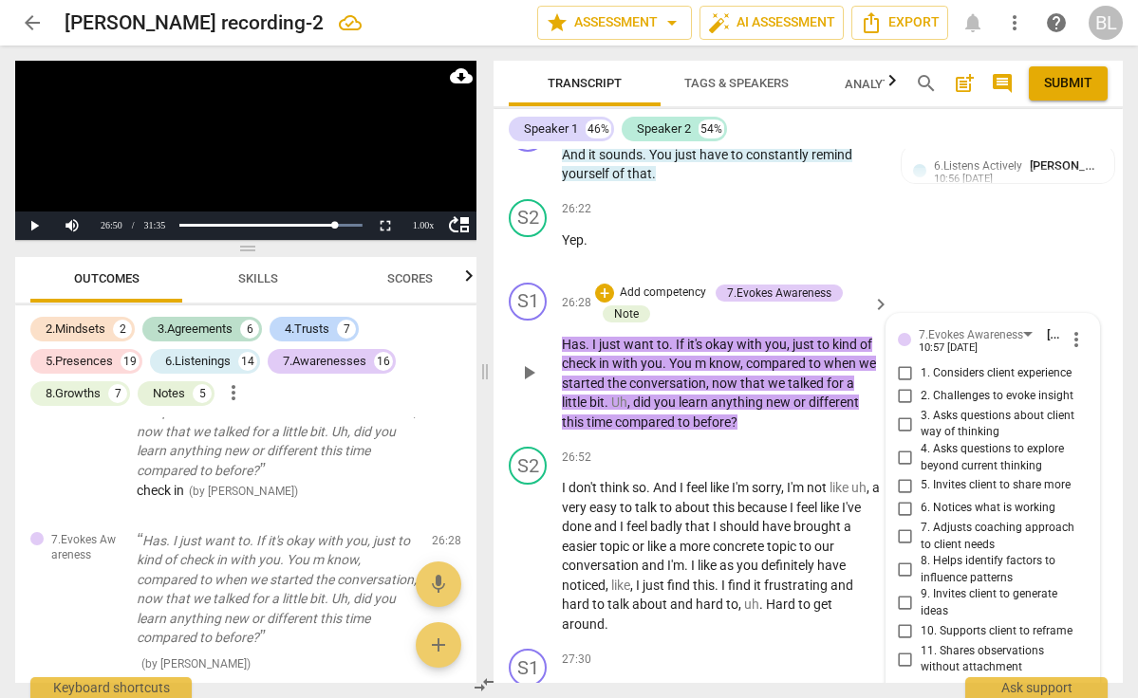
scroll to position [13727, 0]
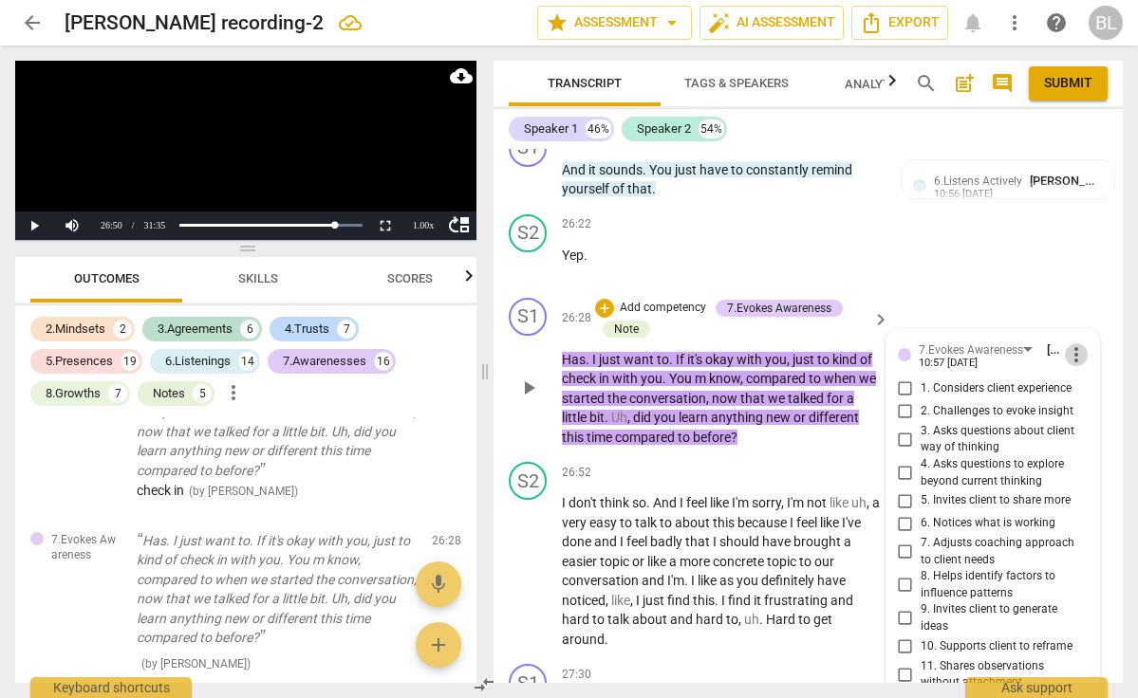
click at [1071, 344] on span "more_vert" at bounding box center [1076, 355] width 23 height 23
click at [1084, 218] on li "Delete" at bounding box center [1088, 222] width 65 height 36
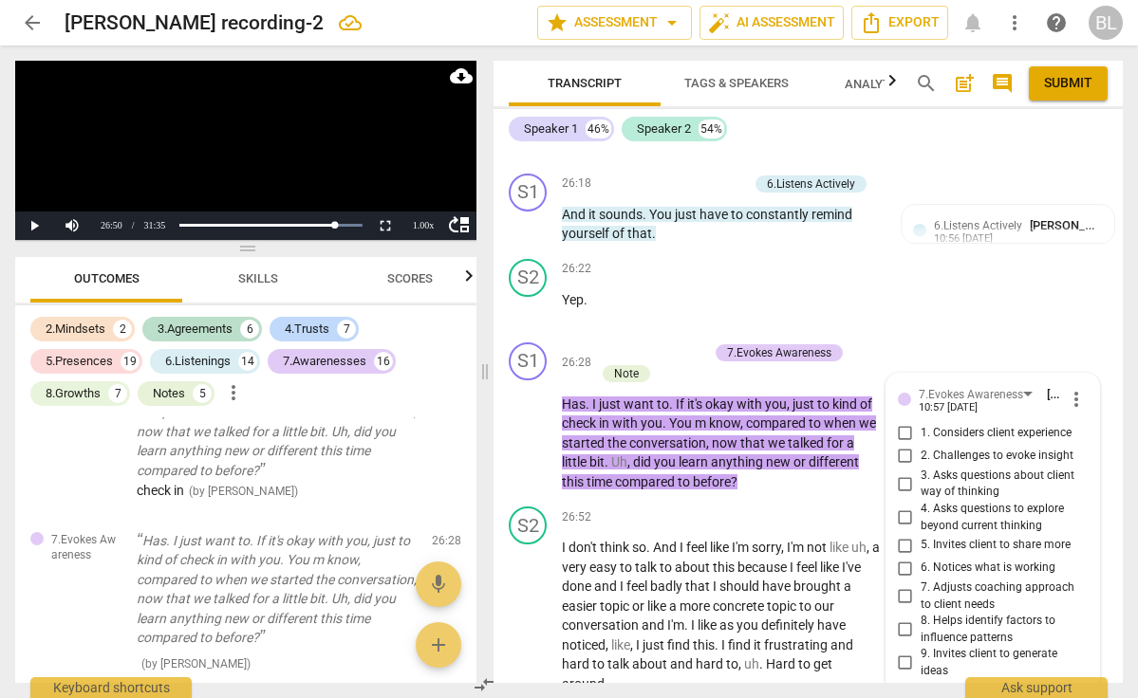
scroll to position [13676, 0]
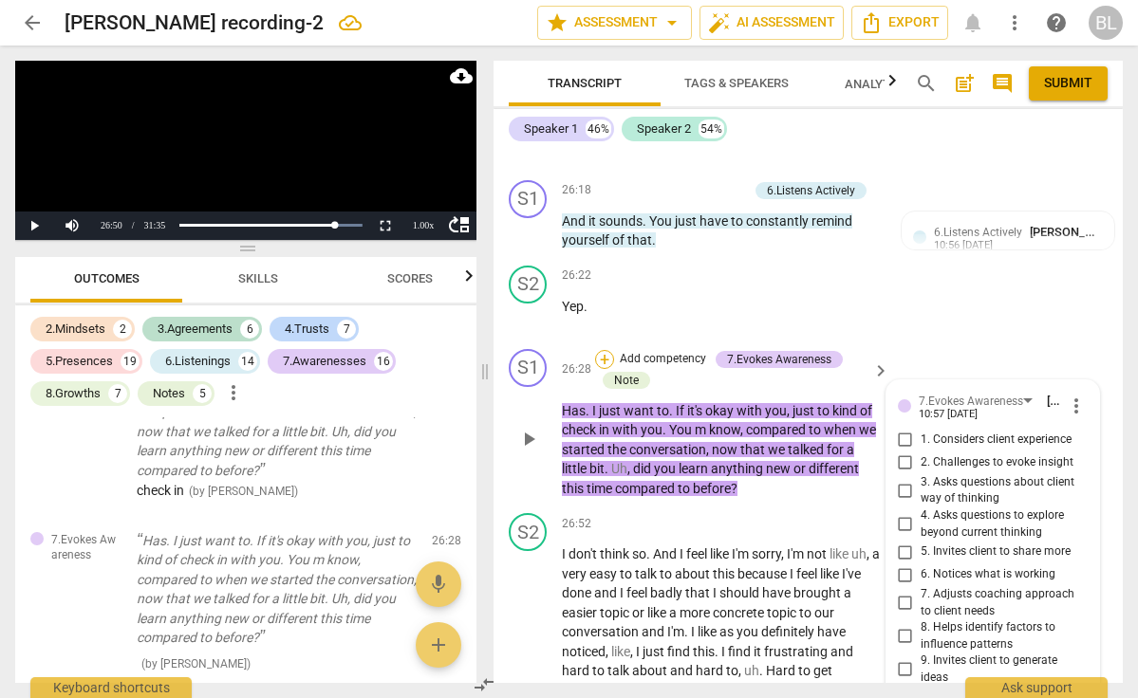
click at [605, 350] on div "+" at bounding box center [604, 359] width 19 height 19
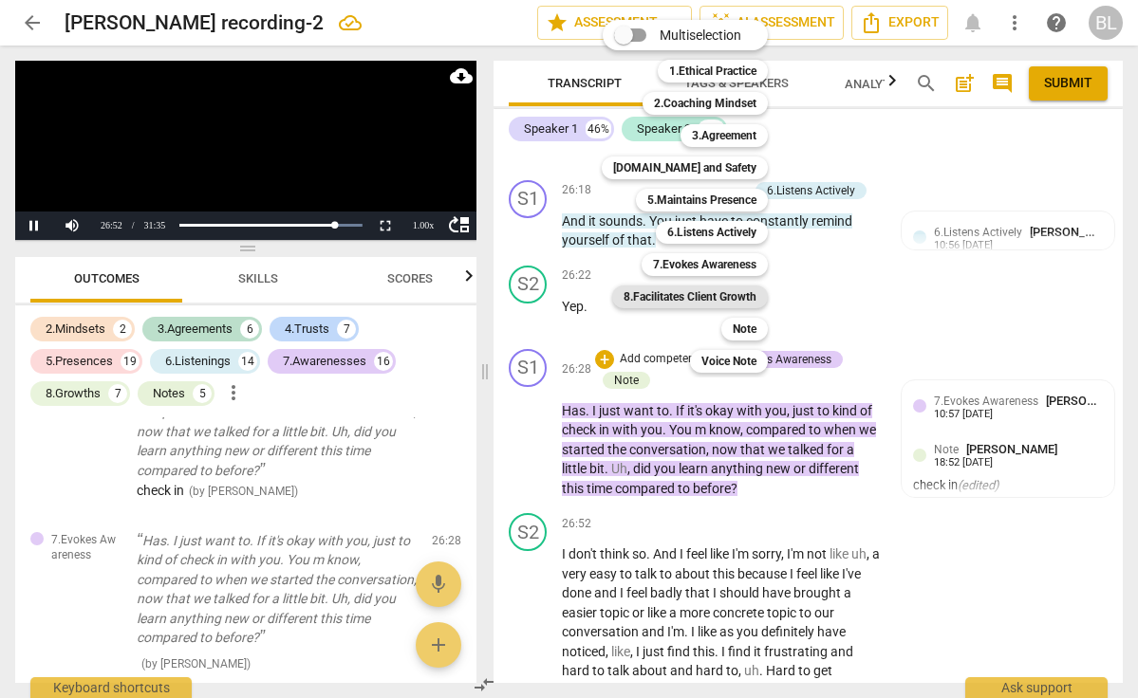
click at [702, 295] on b "8.Facilitates Client Growth" at bounding box center [690, 297] width 133 height 23
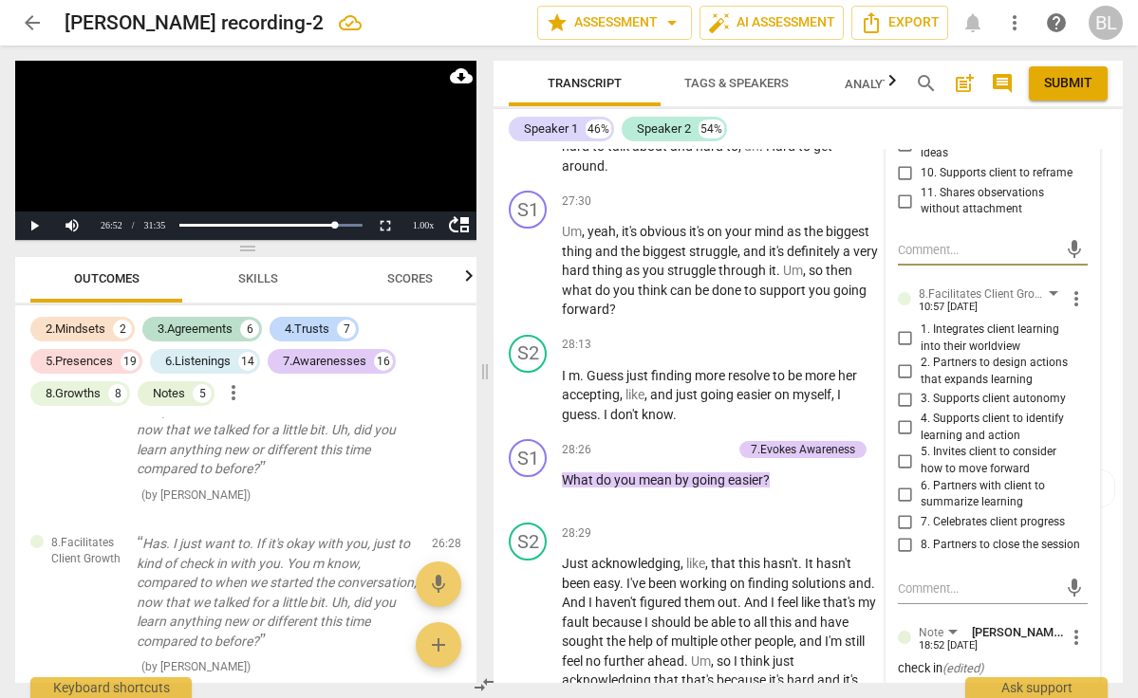
scroll to position [14201, 0]
click at [901, 482] on input "6. Partners with client to summarize learning" at bounding box center [905, 493] width 30 height 23
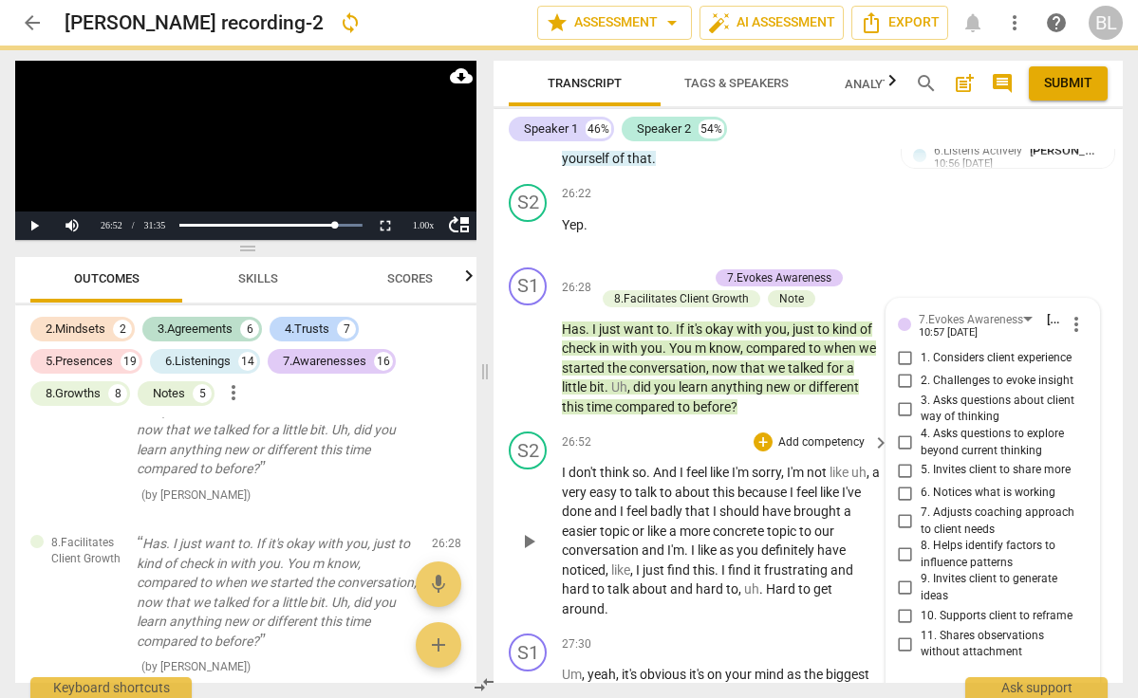
scroll to position [13749, 0]
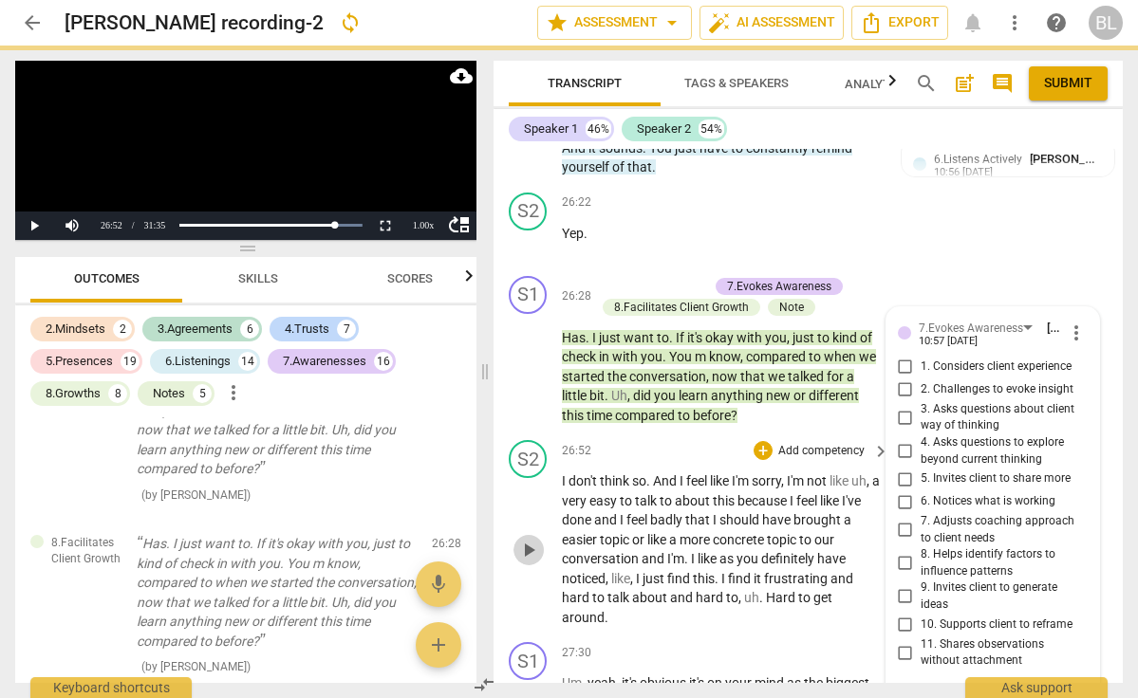
click at [534, 539] on span "play_arrow" at bounding box center [528, 550] width 23 height 23
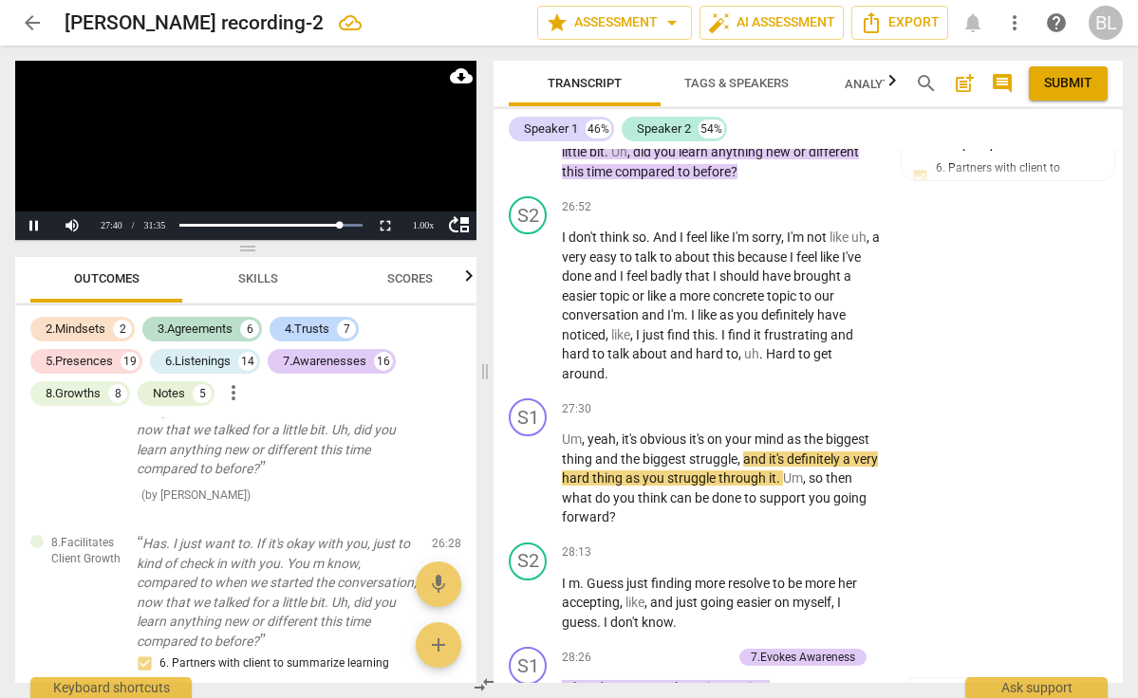
scroll to position [13994, 0]
click at [761, 399] on div "+" at bounding box center [763, 408] width 19 height 19
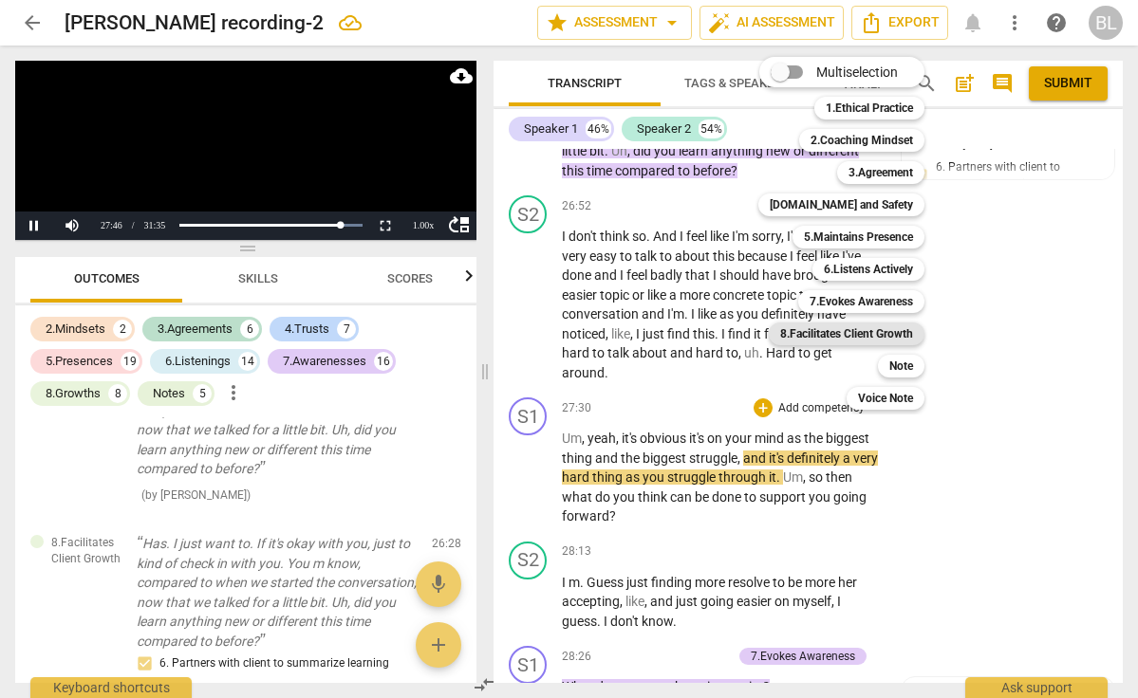
click at [852, 330] on b "8.Facilitates Client Growth" at bounding box center [846, 334] width 133 height 23
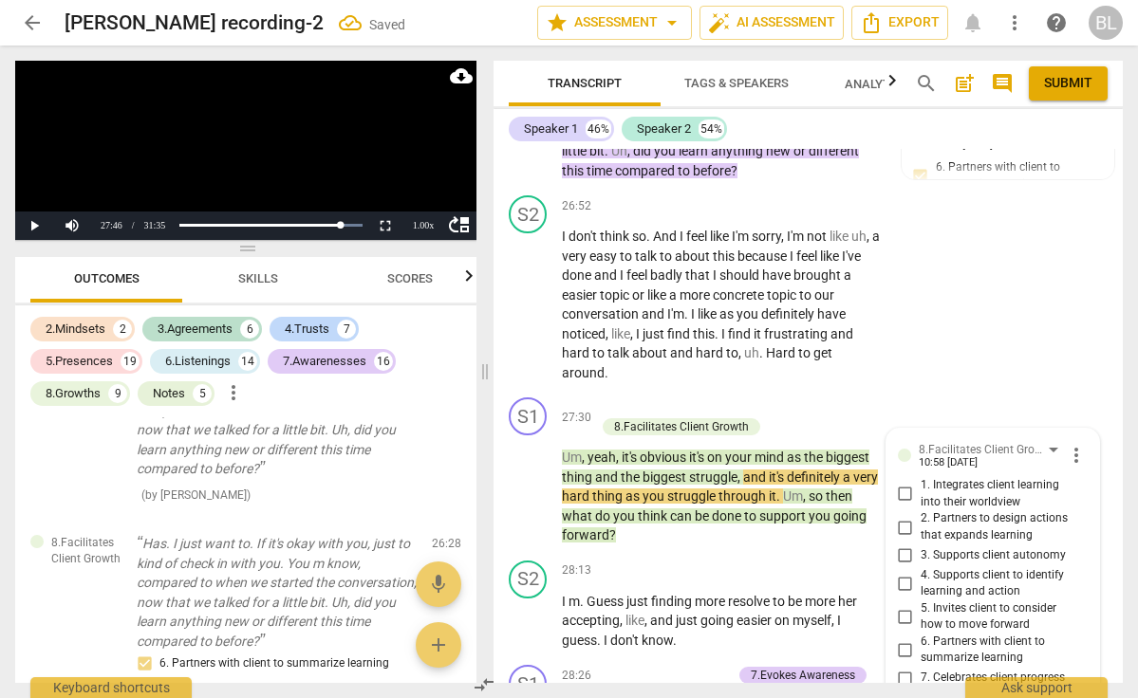
scroll to position [11388, 0]
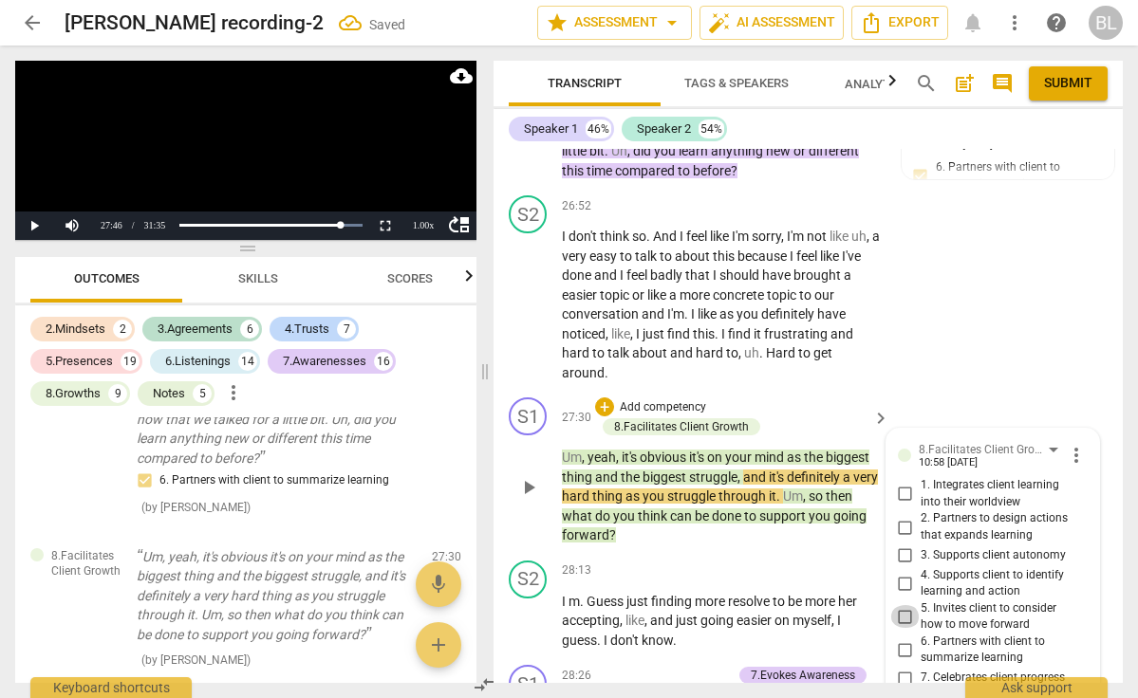
click at [902, 605] on input "5. Invites client to consider how to move forward" at bounding box center [905, 616] width 30 height 23
click at [530, 610] on span "play_arrow" at bounding box center [528, 621] width 23 height 23
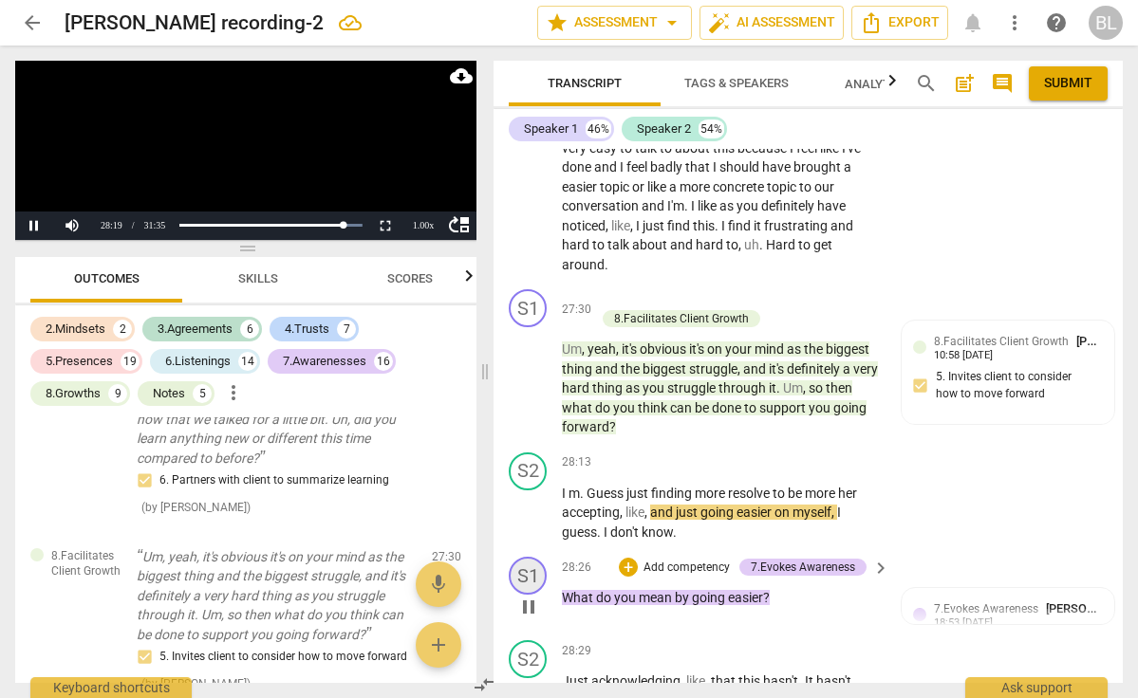
scroll to position [14105, 0]
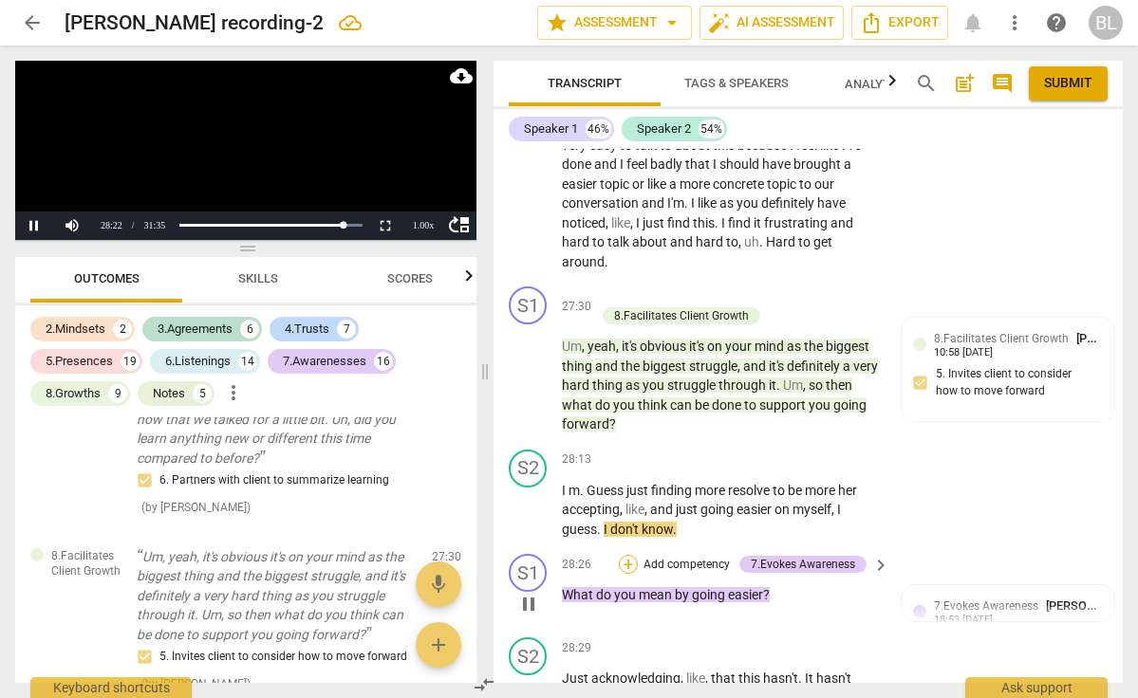
click at [627, 555] on div "+" at bounding box center [628, 564] width 19 height 19
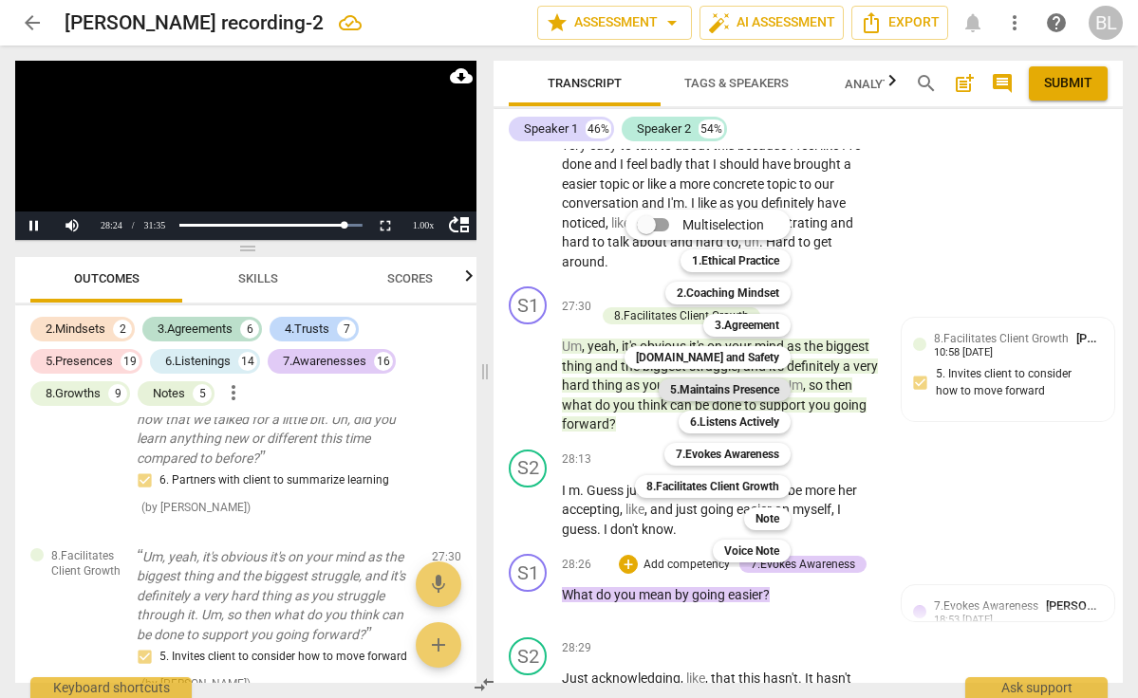
click at [725, 392] on b "5.Maintains Presence" at bounding box center [724, 390] width 109 height 23
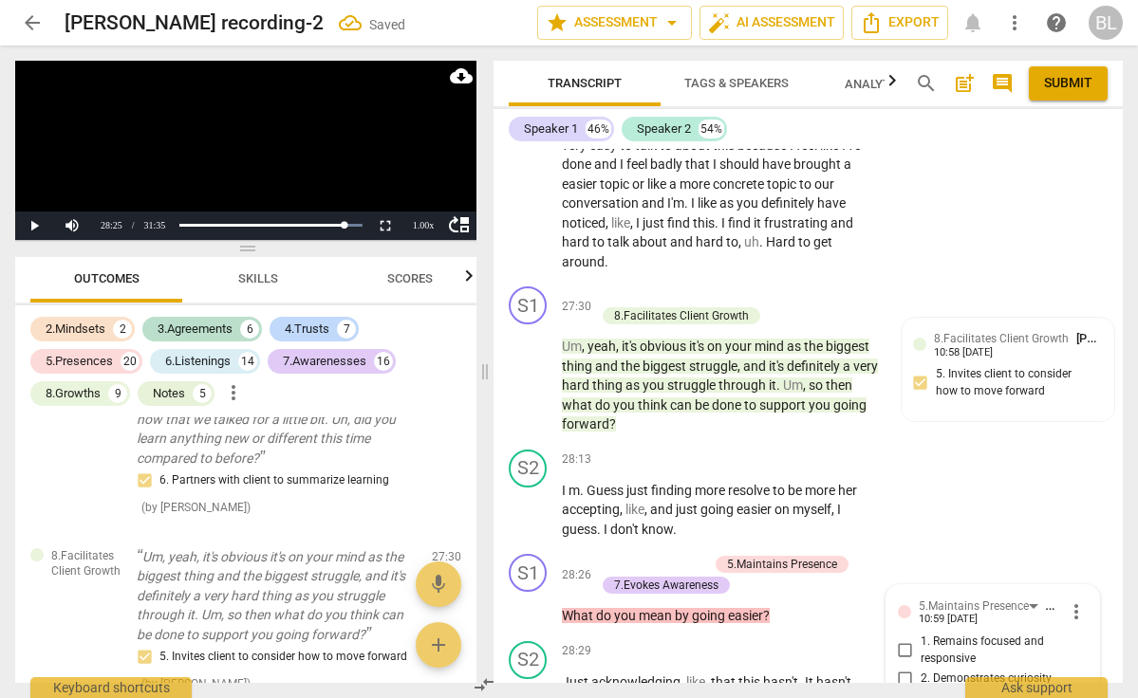
scroll to position [11633, 0]
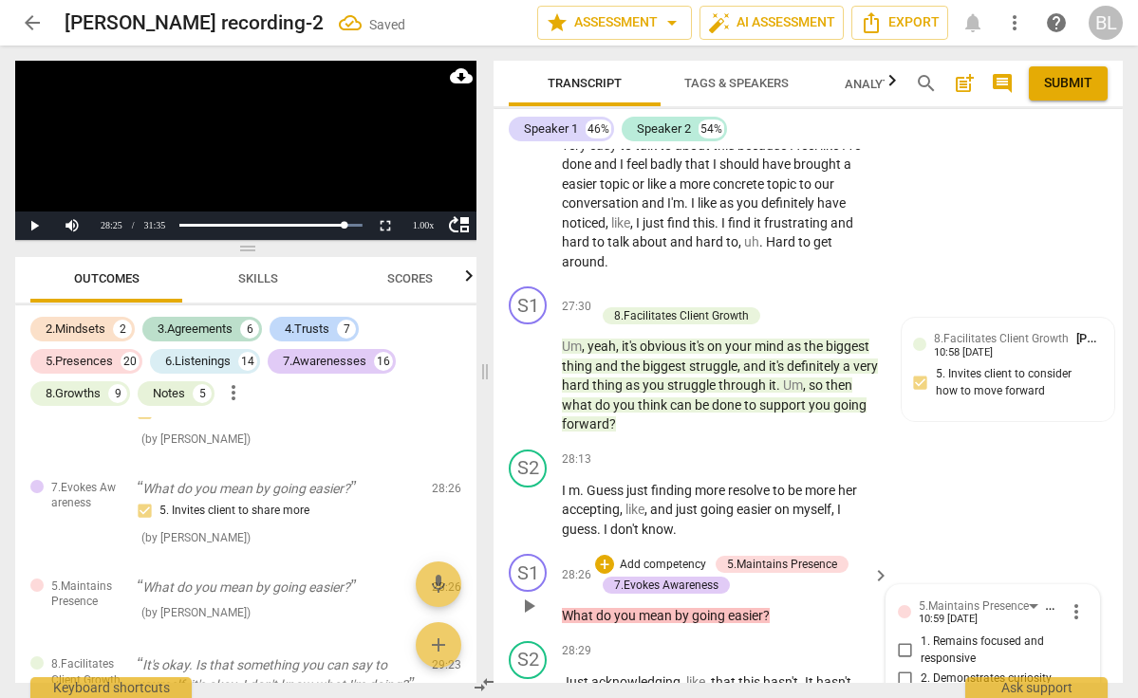
click at [905, 667] on input "2. Demonstrates curiosity" at bounding box center [905, 678] width 30 height 23
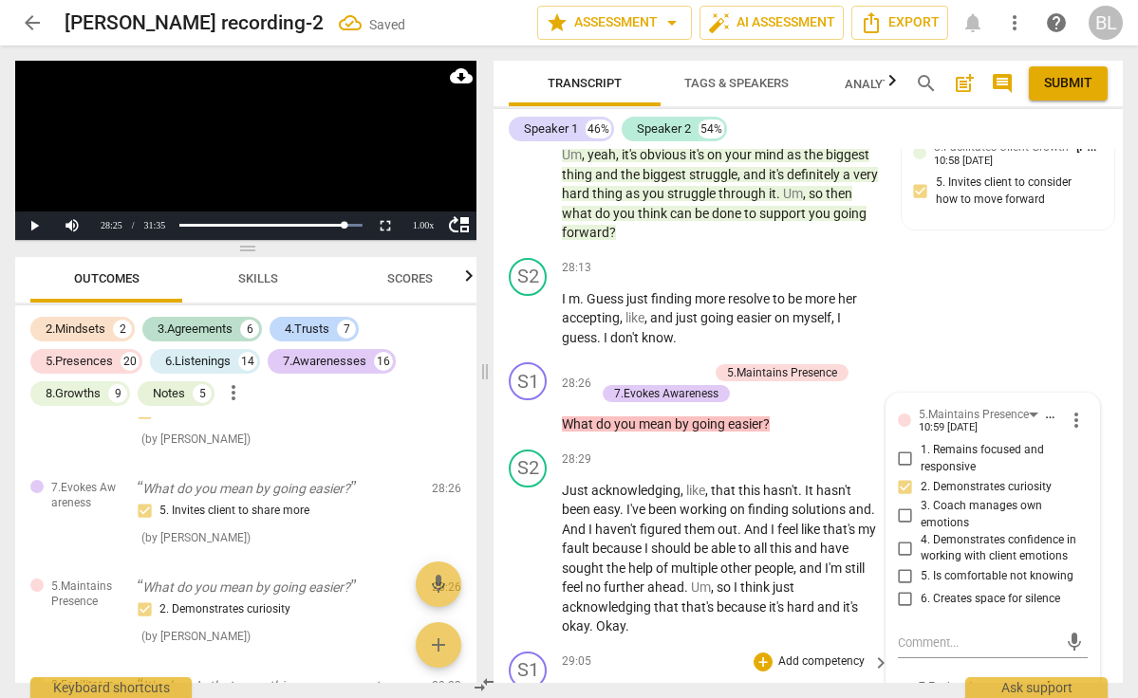
scroll to position [14304, 0]
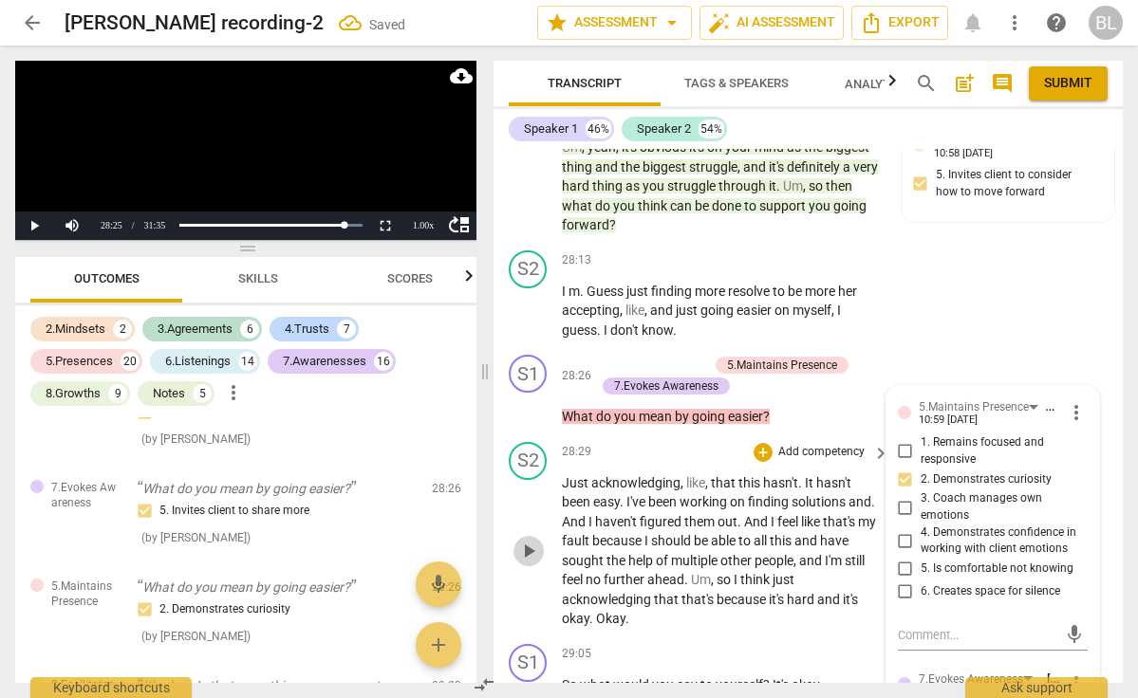
click at [529, 540] on span "play_arrow" at bounding box center [528, 551] width 23 height 23
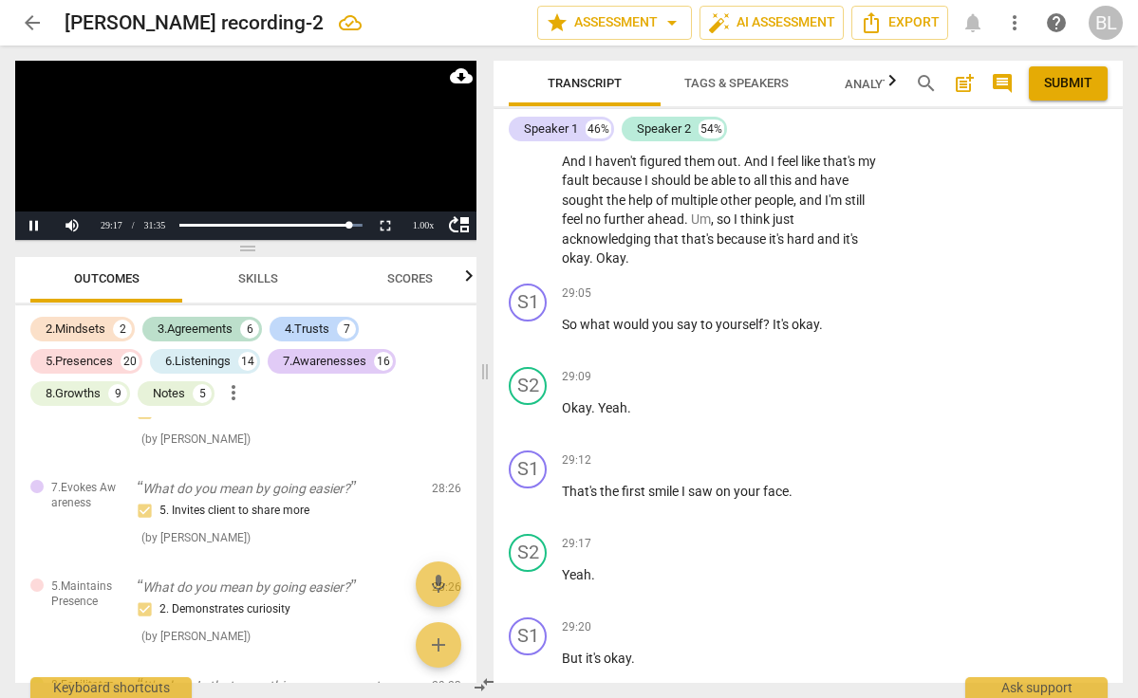
scroll to position [14669, 0]
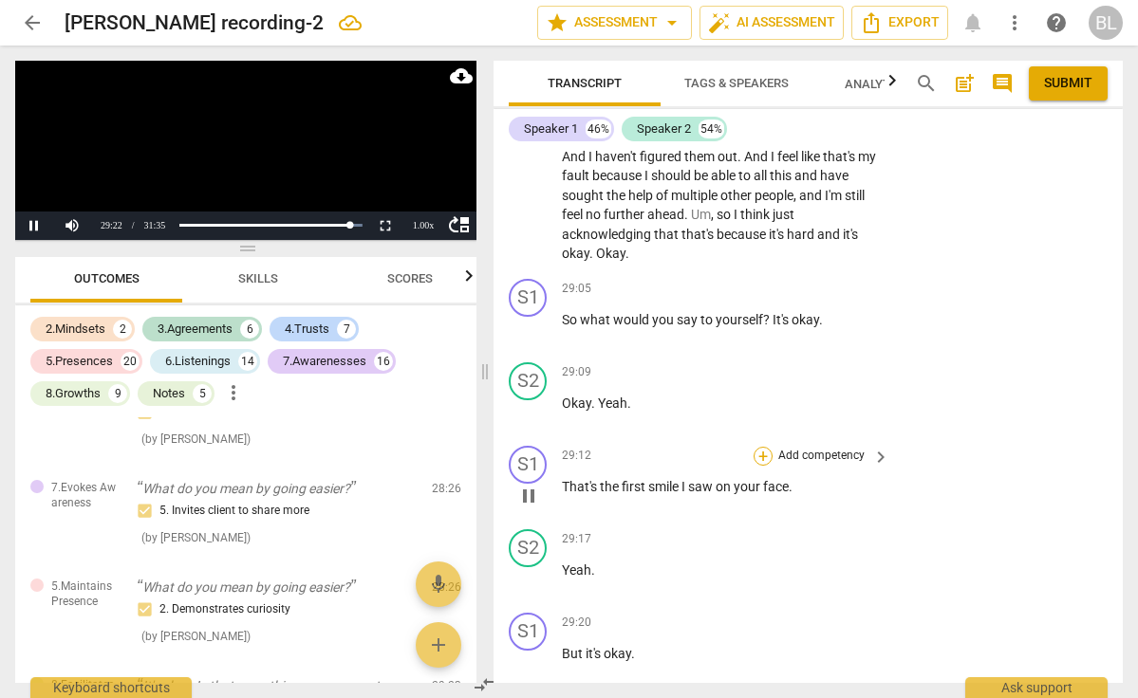
click at [760, 447] on div "+" at bounding box center [763, 456] width 19 height 19
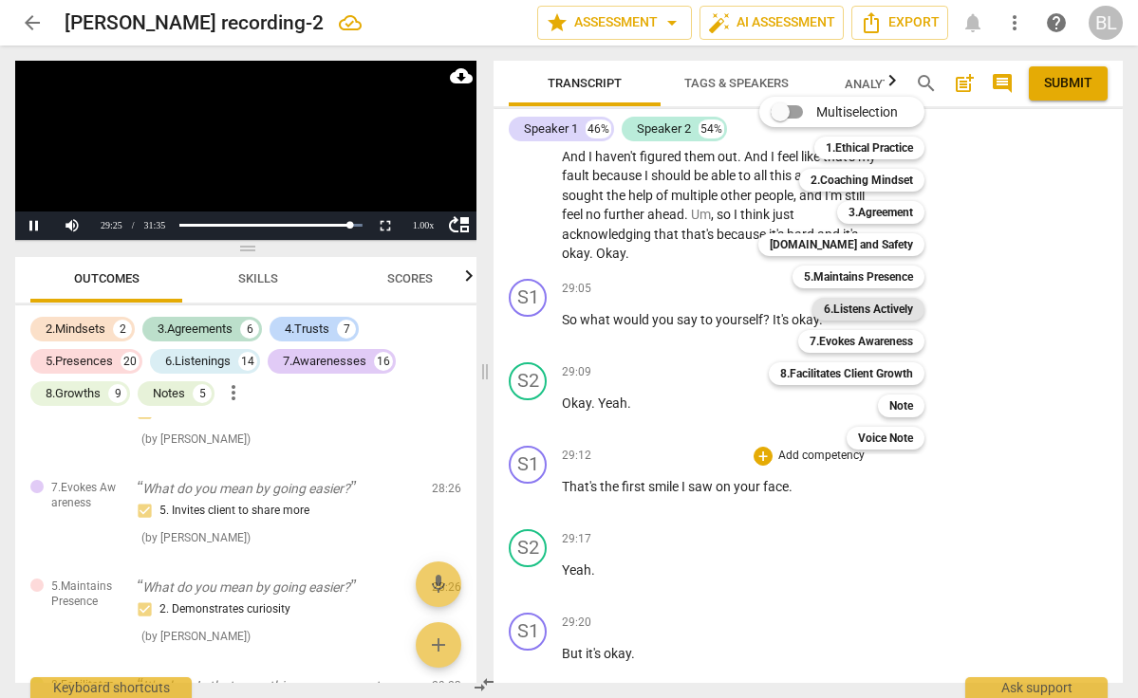
click at [839, 306] on b "6.Listens Actively" at bounding box center [868, 309] width 89 height 23
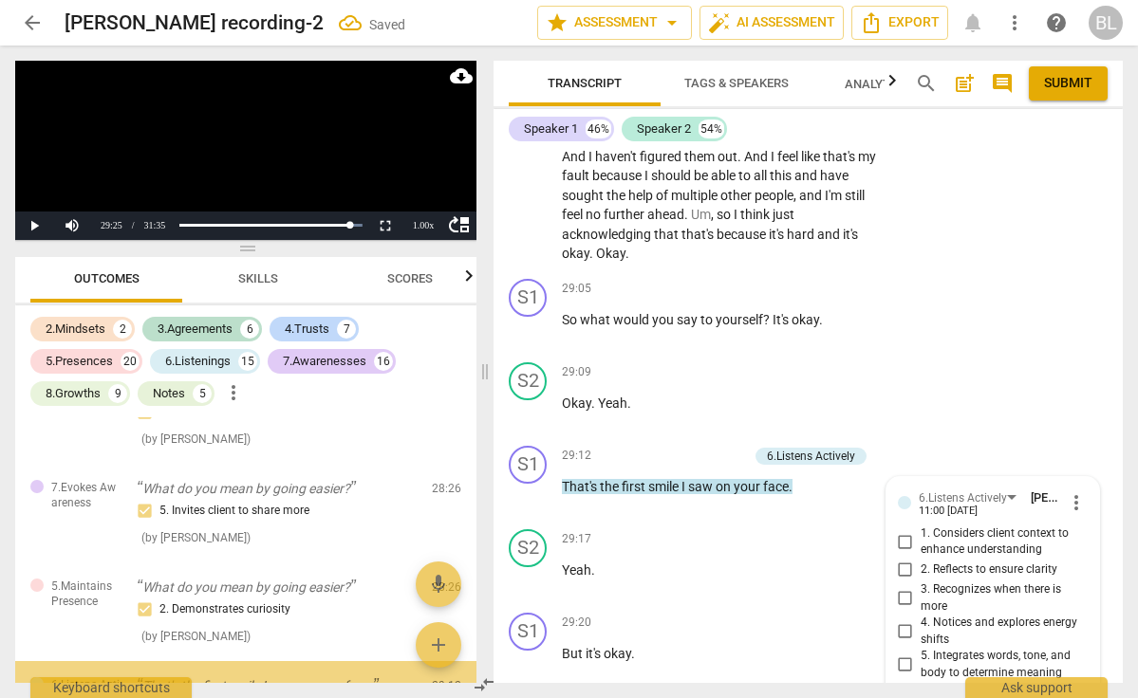
scroll to position [11731, 0]
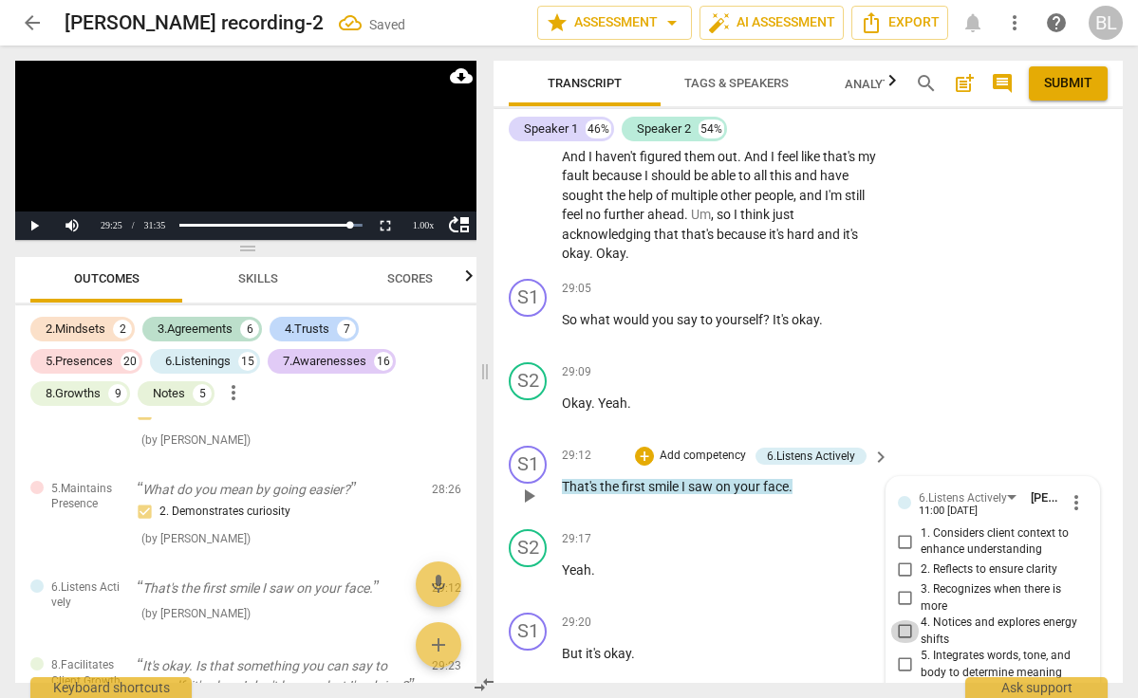
click at [905, 621] on input "4. Notices and explores energy shifts" at bounding box center [905, 632] width 30 height 23
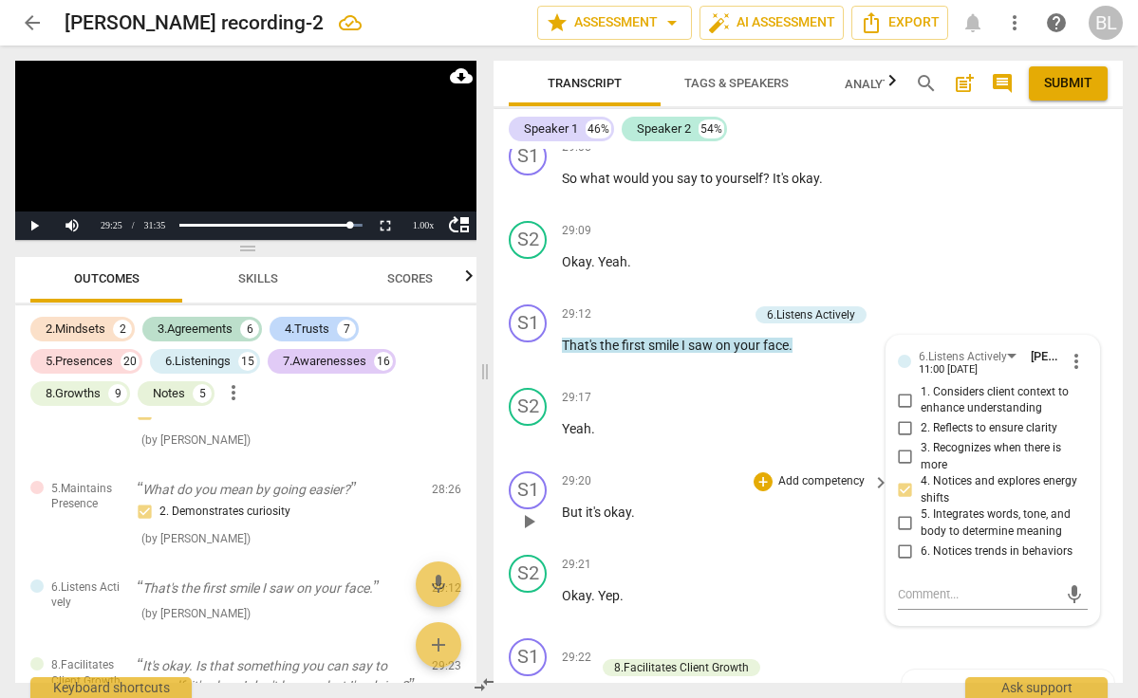
scroll to position [14814, 0]
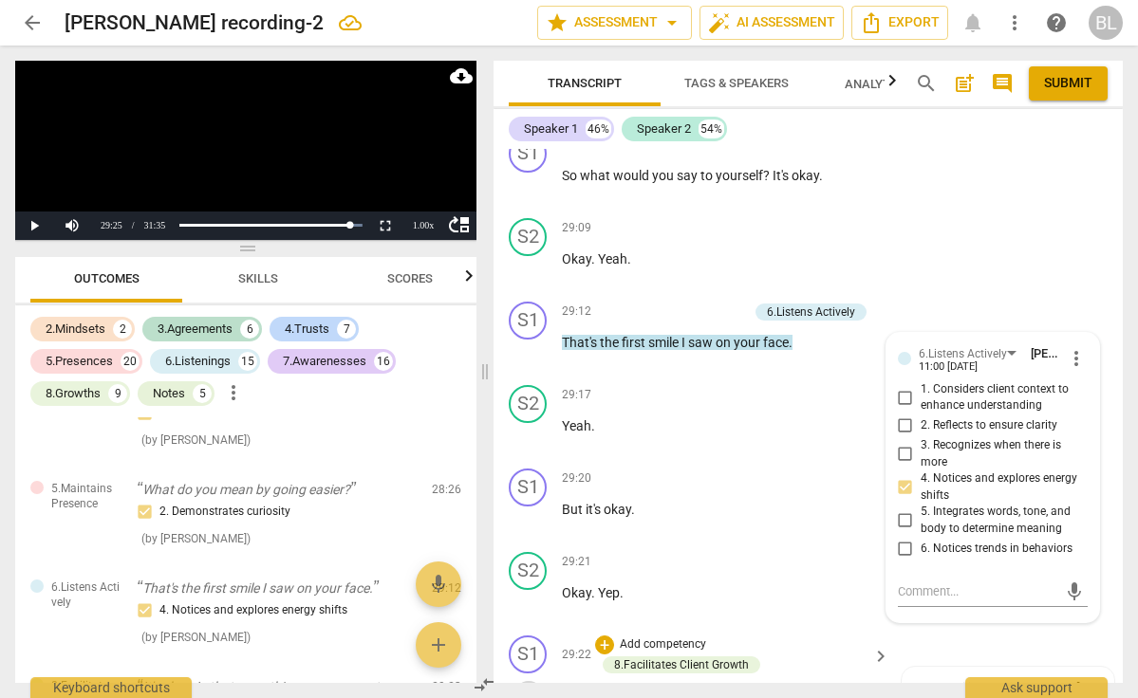
click at [531, 685] on span "play_arrow" at bounding box center [528, 696] width 23 height 23
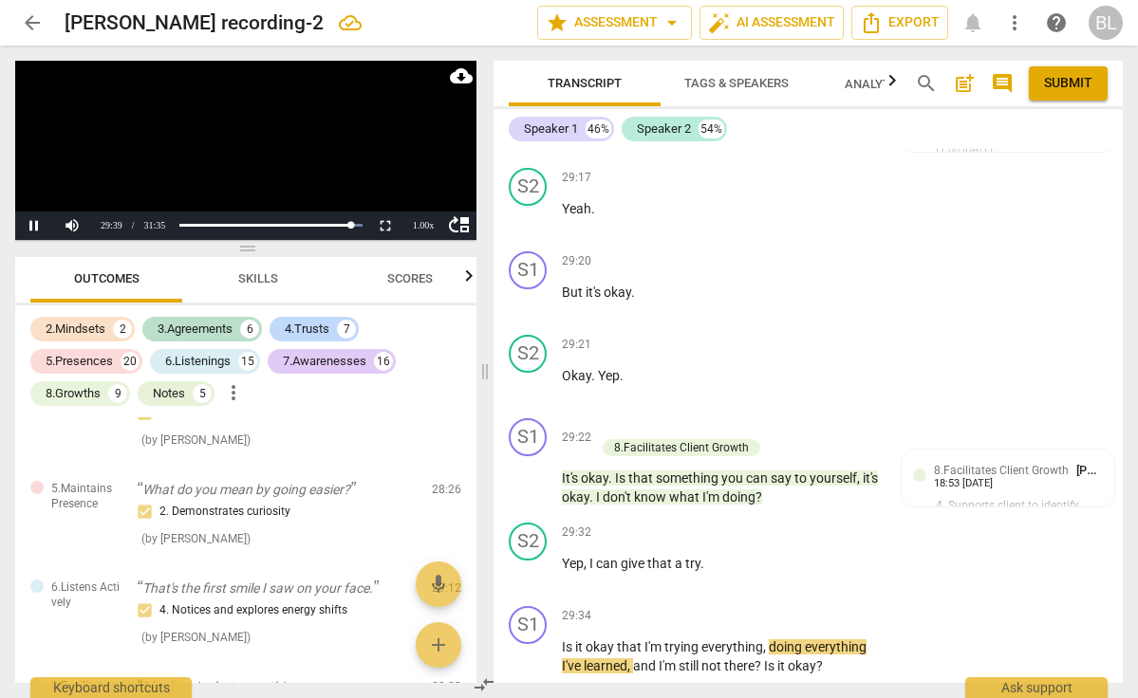
scroll to position [15033, 0]
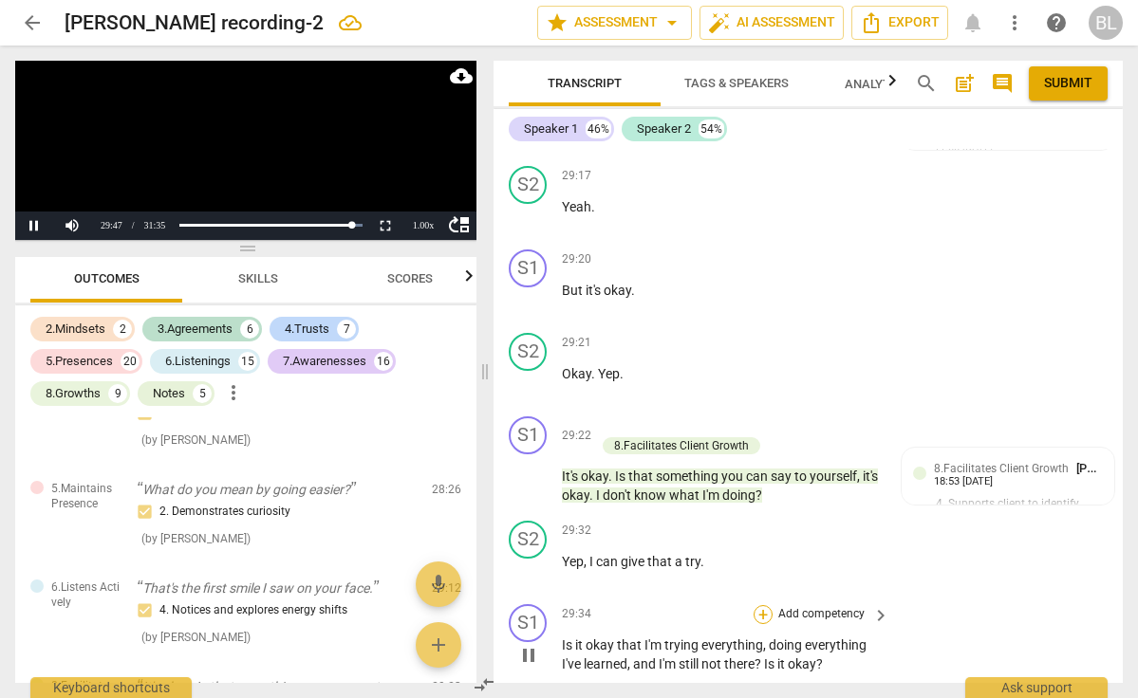
click at [767, 605] on div "+" at bounding box center [763, 614] width 19 height 19
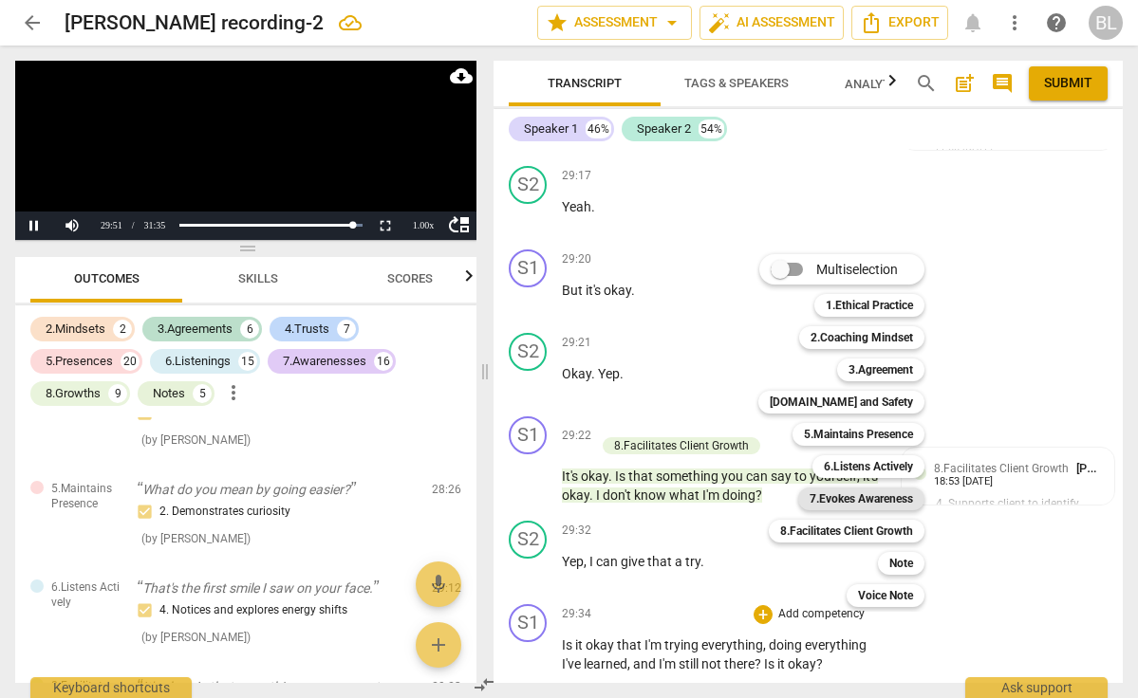
click at [905, 505] on b "7.Evokes Awareness" at bounding box center [861, 499] width 103 height 23
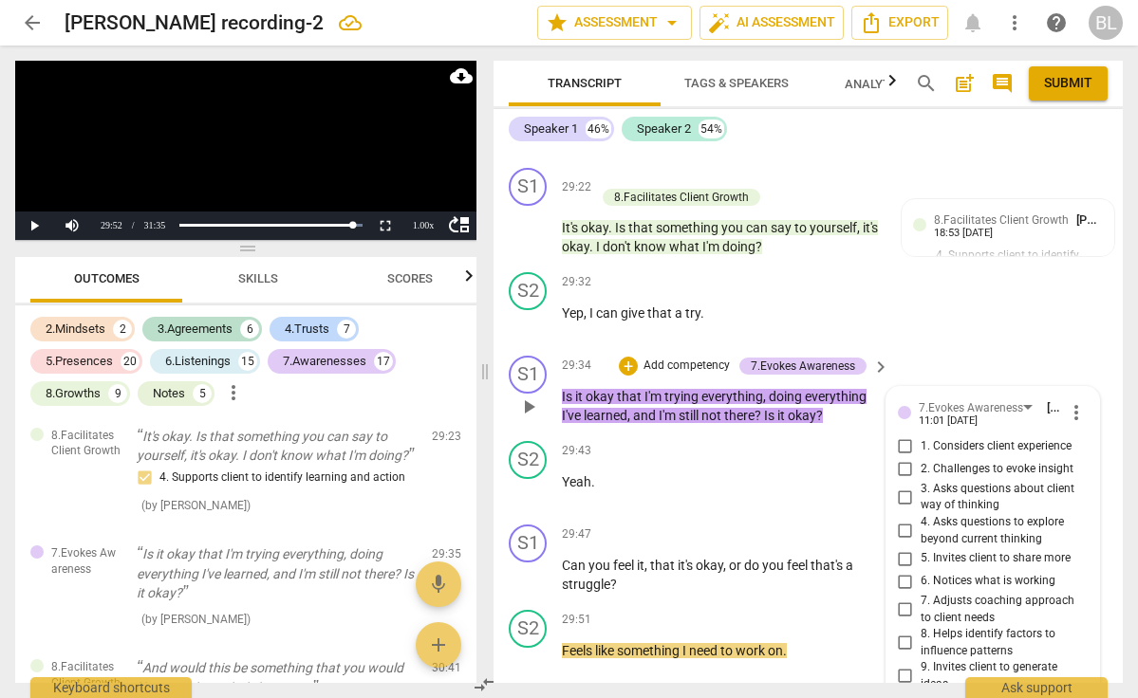
scroll to position [15280, 0]
click at [901, 459] on input "2. Challenges to evoke insight" at bounding box center [905, 470] width 30 height 23
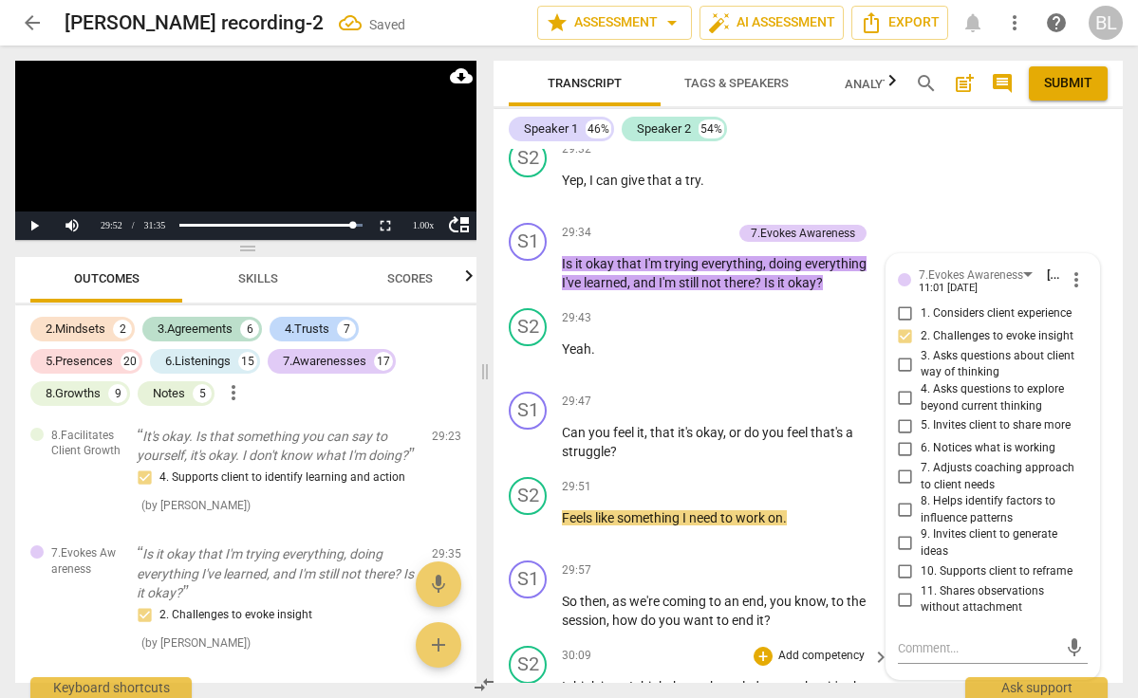
scroll to position [15423, 0]
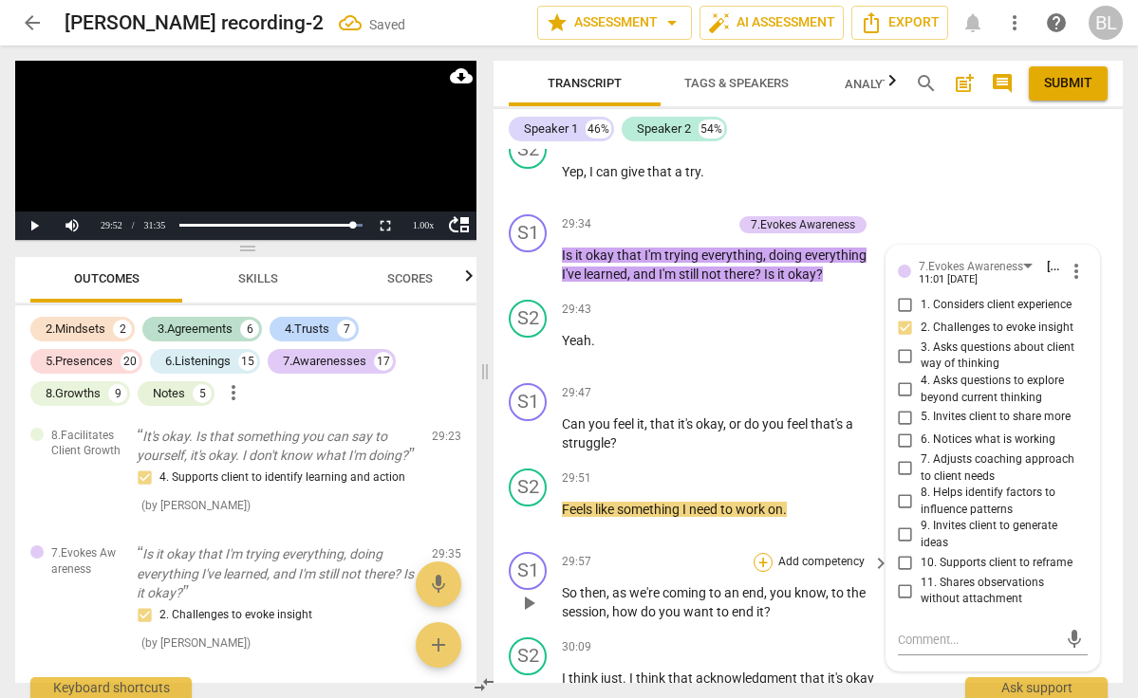
click at [759, 553] on div "+" at bounding box center [763, 562] width 19 height 19
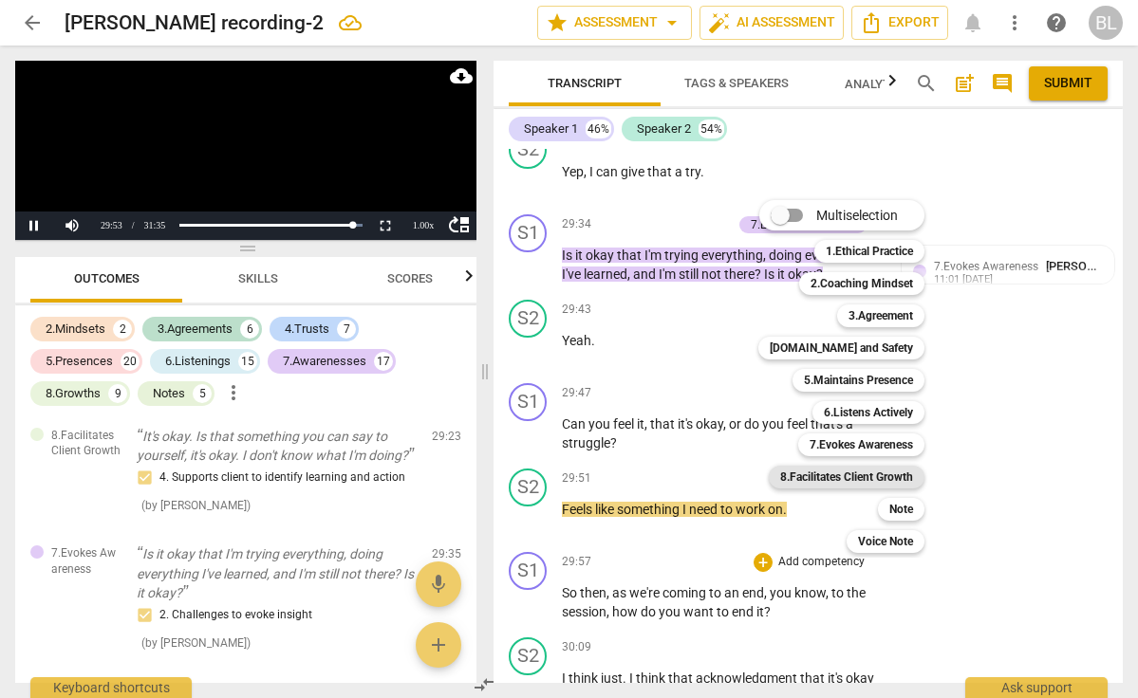
click at [856, 477] on b "8.Facilitates Client Growth" at bounding box center [846, 477] width 133 height 23
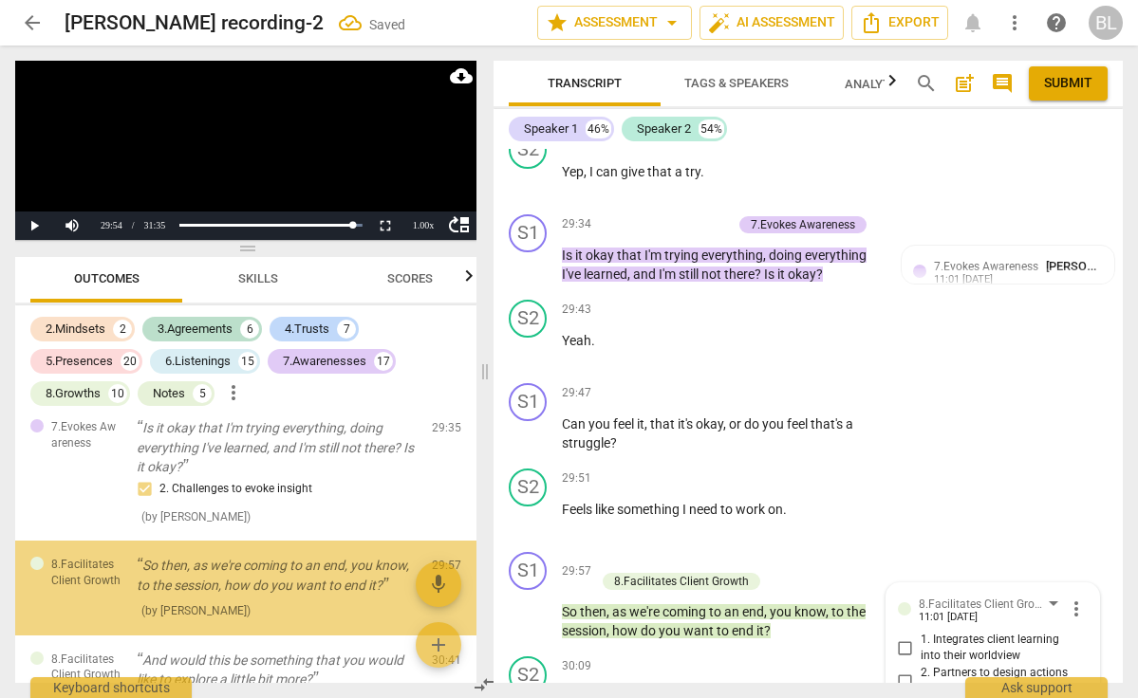
scroll to position [15723, 0]
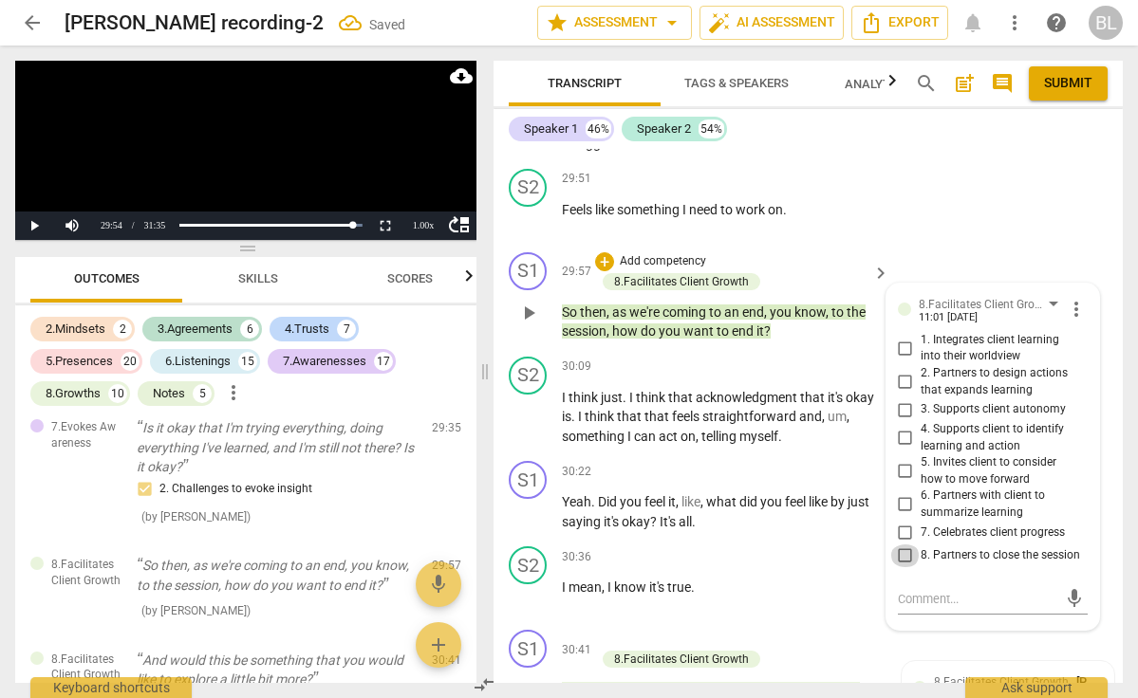
click at [898, 545] on input "8. Partners to close the session" at bounding box center [905, 556] width 30 height 23
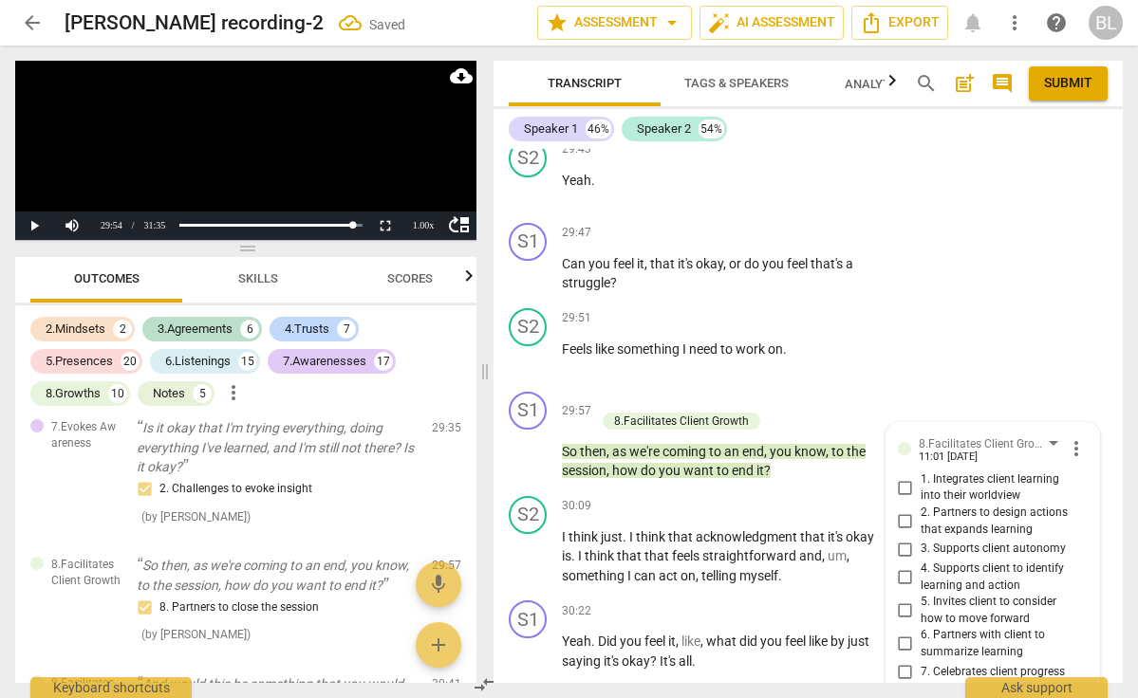
scroll to position [15577, 0]
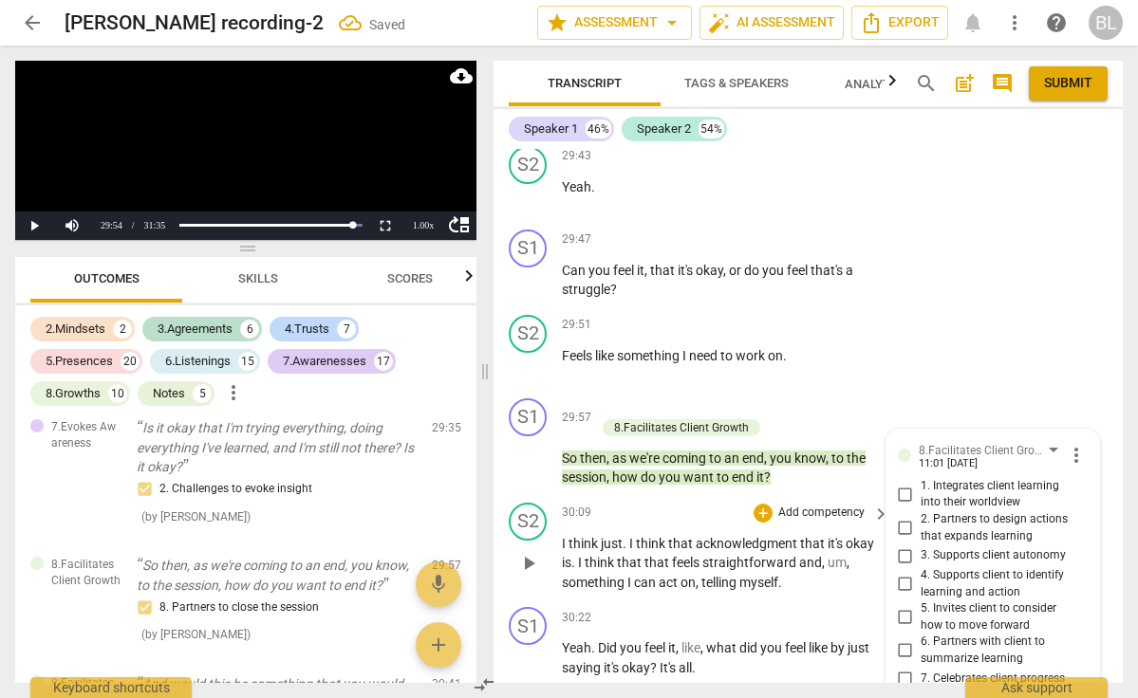
click at [535, 552] on span "play_arrow" at bounding box center [528, 563] width 23 height 23
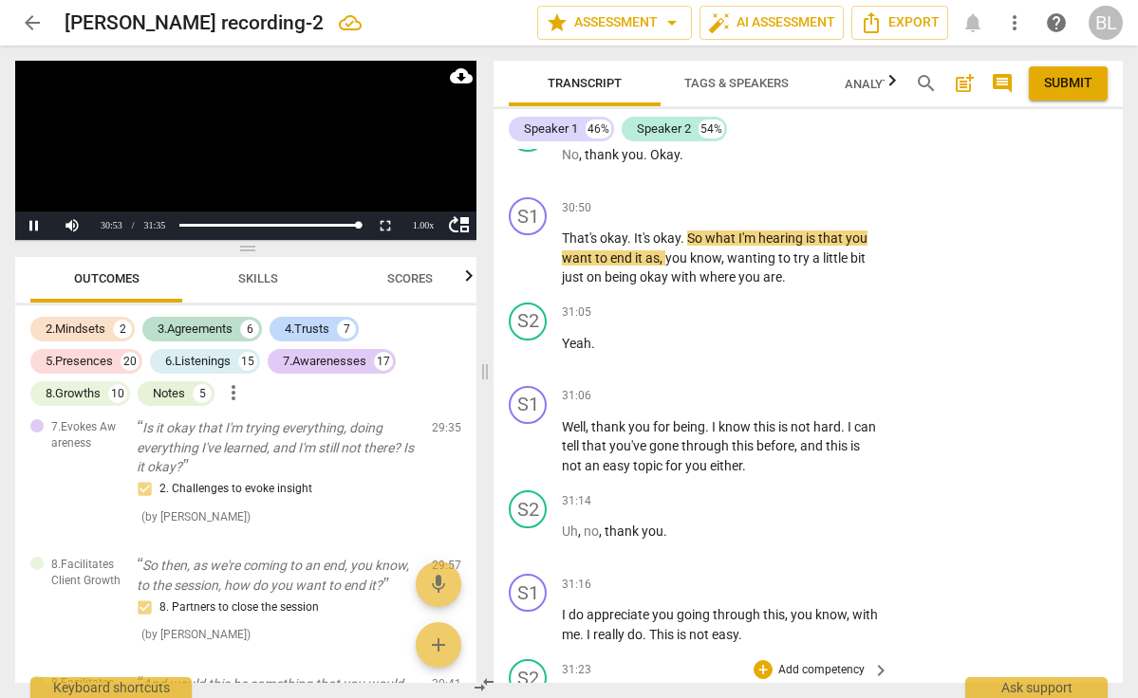
scroll to position [16340, 0]
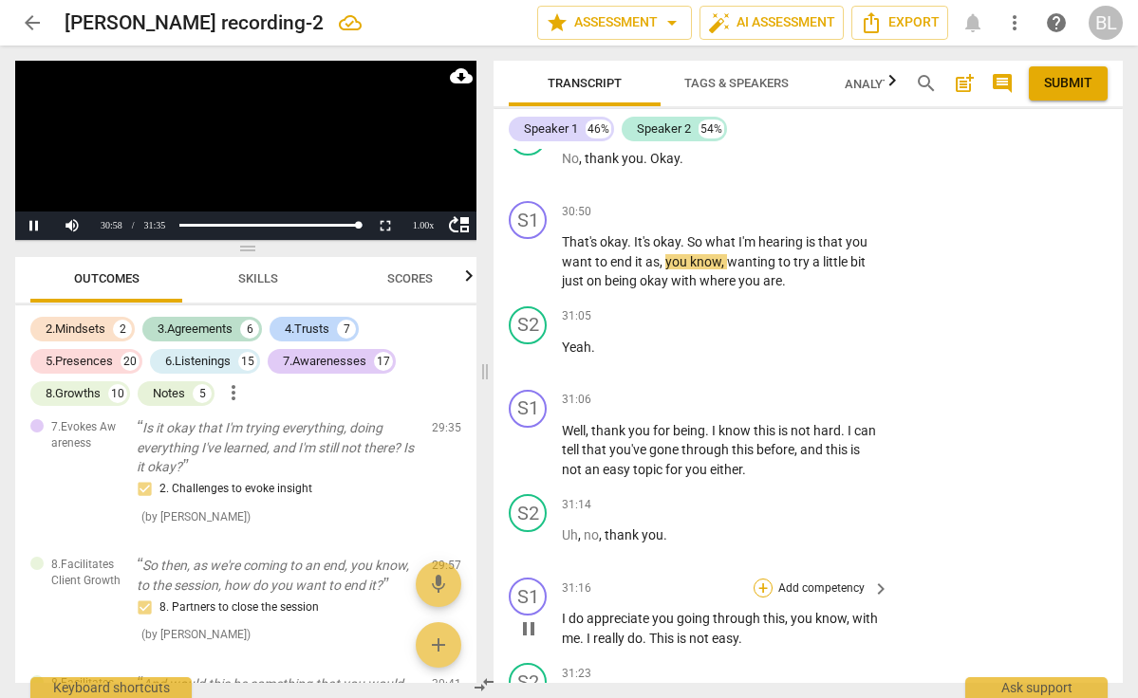
click at [762, 579] on div "+" at bounding box center [763, 588] width 19 height 19
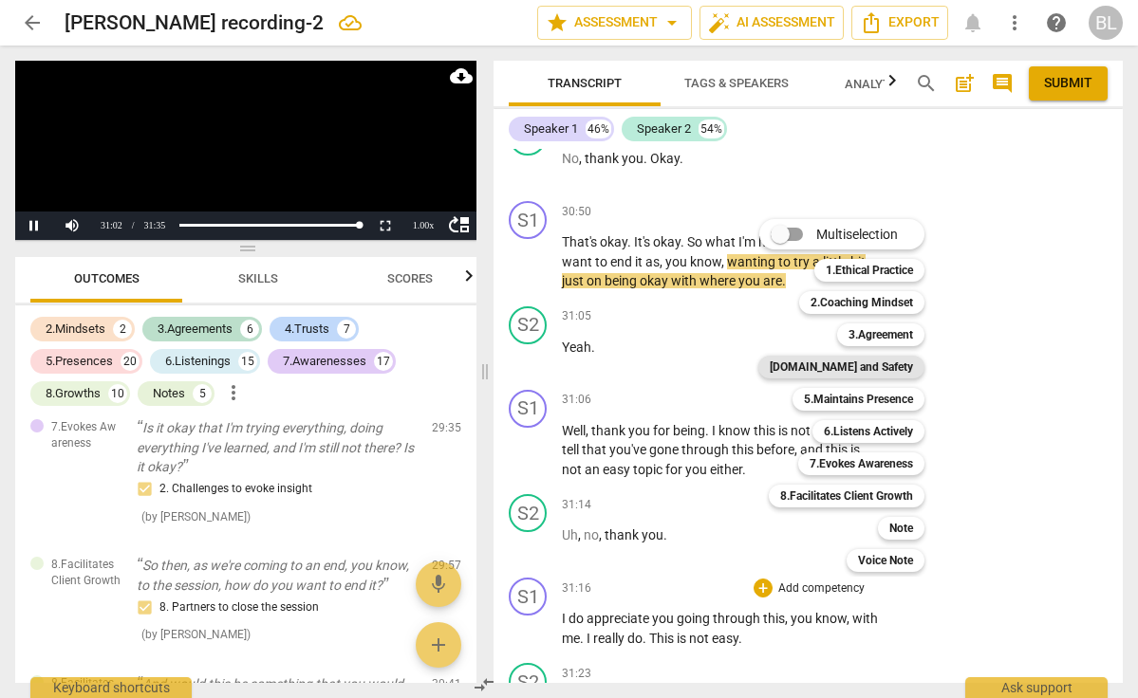
click at [852, 366] on b "[DOMAIN_NAME] and Safety" at bounding box center [841, 367] width 143 height 23
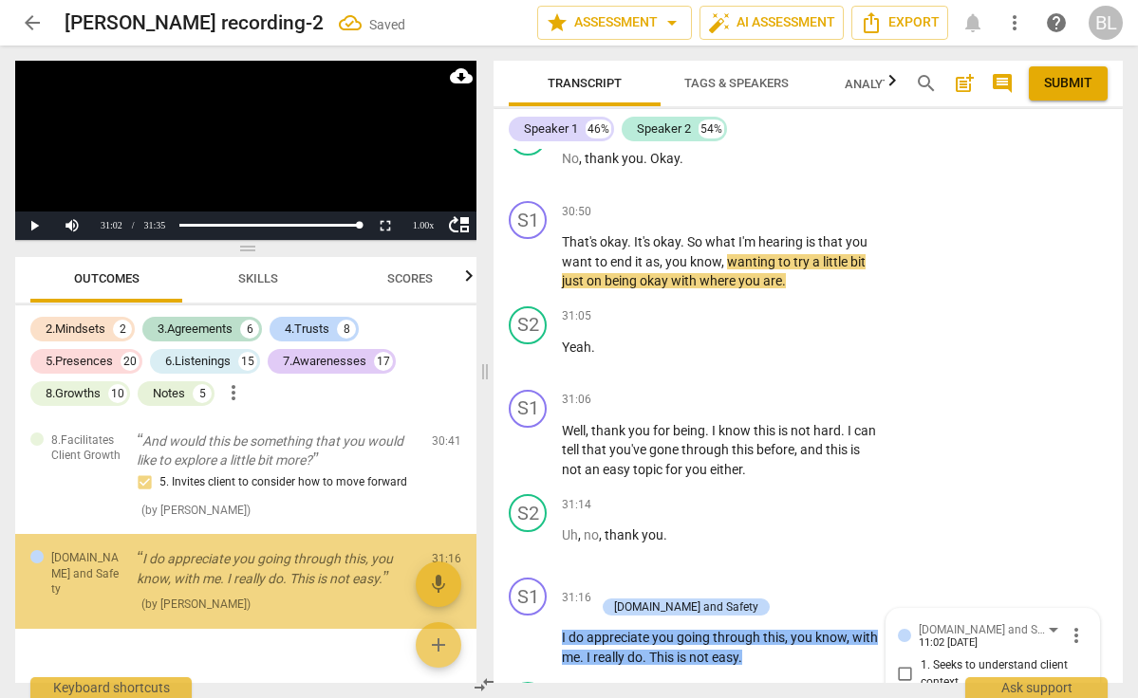
scroll to position [16353, 0]
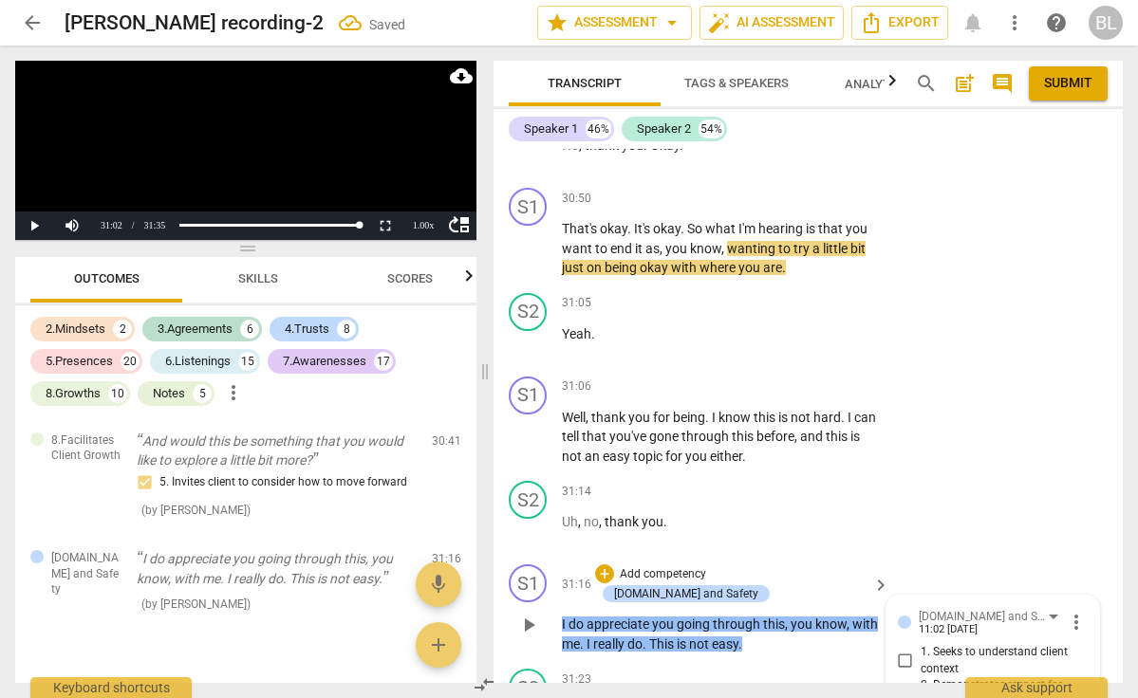
click at [903, 683] on input "2. Demonstrates respect for client identity" at bounding box center [905, 694] width 30 height 23
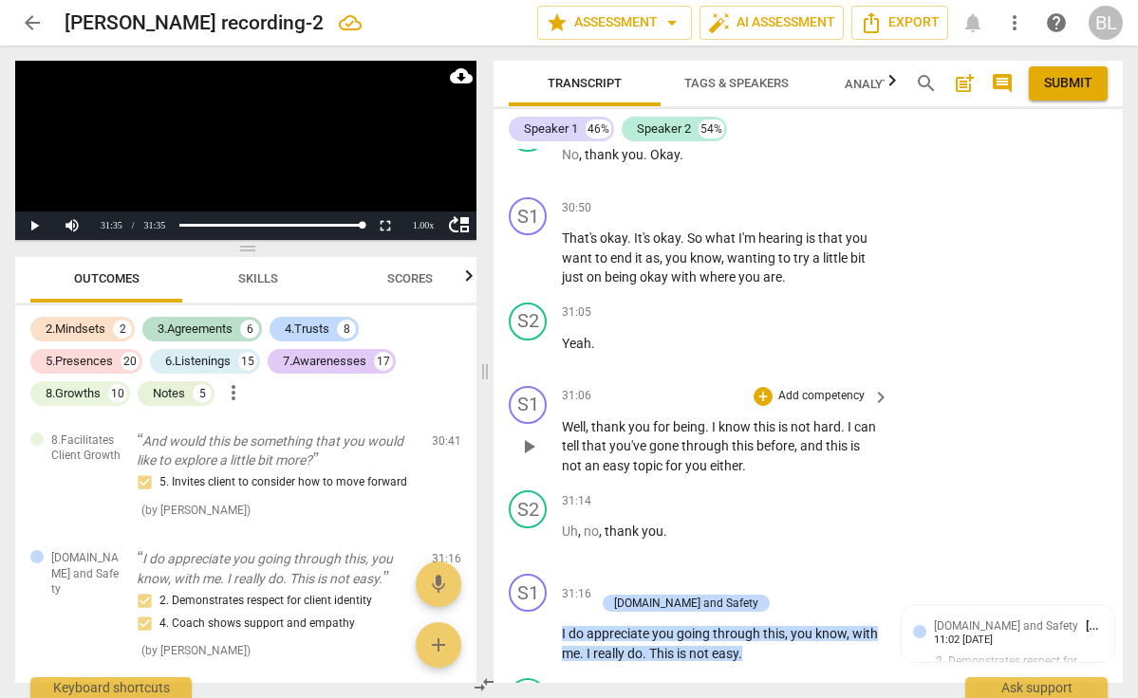
scroll to position [16337, 0]
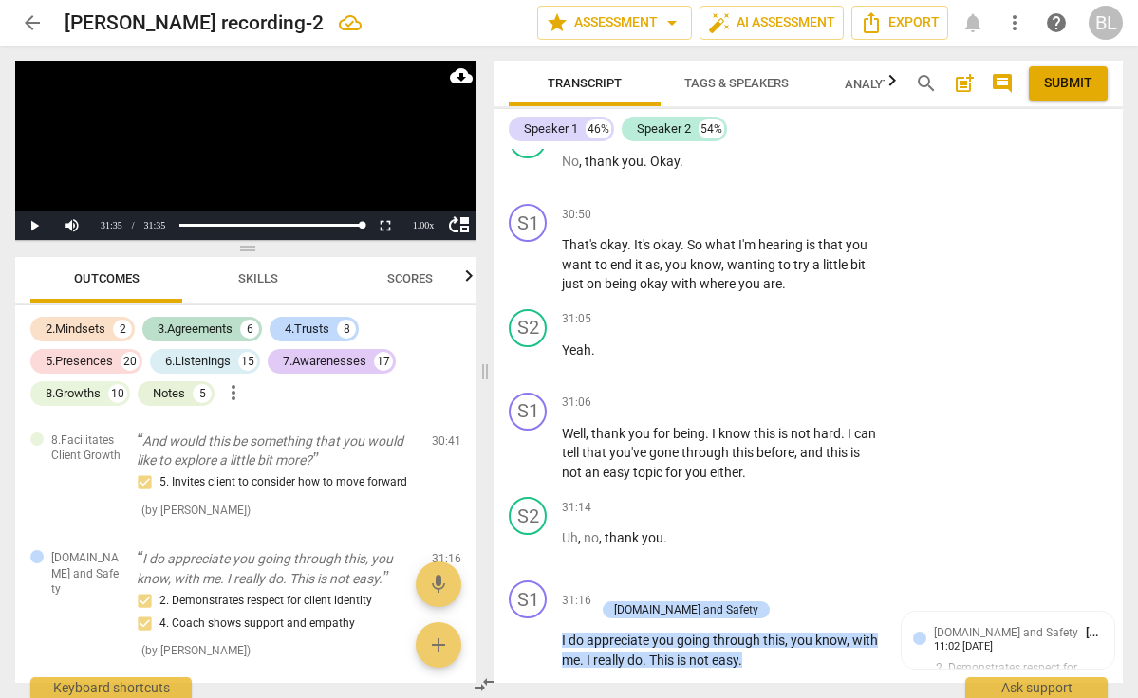
click at [965, 84] on span "post_add" at bounding box center [964, 83] width 23 height 23
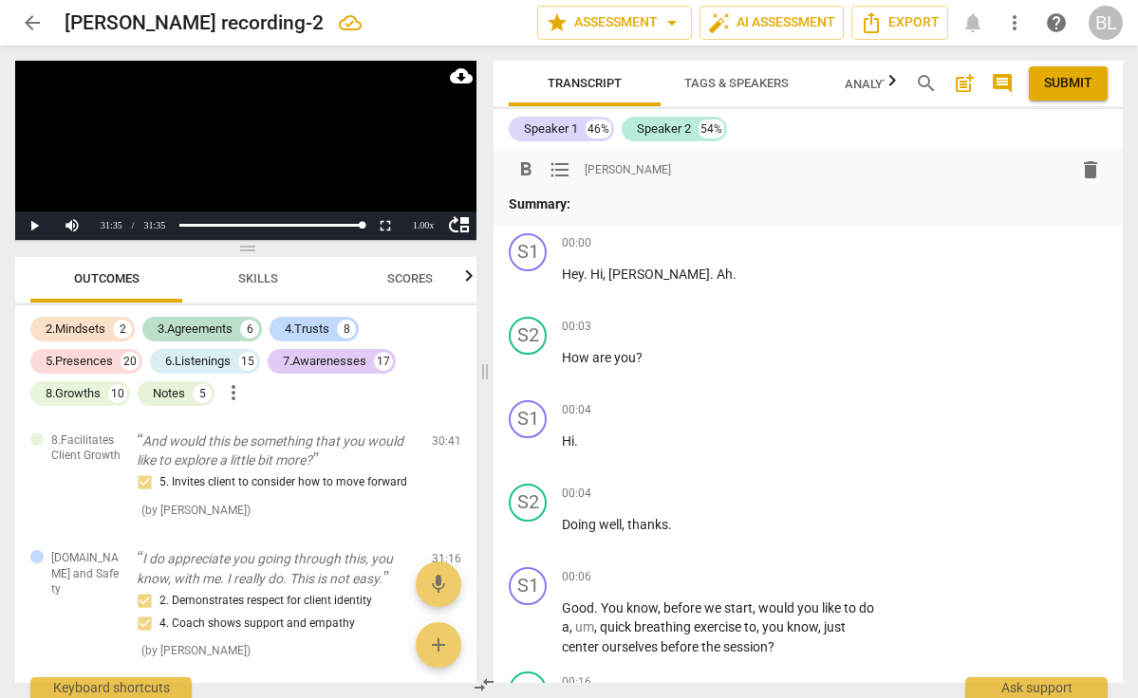
scroll to position [0, 0]
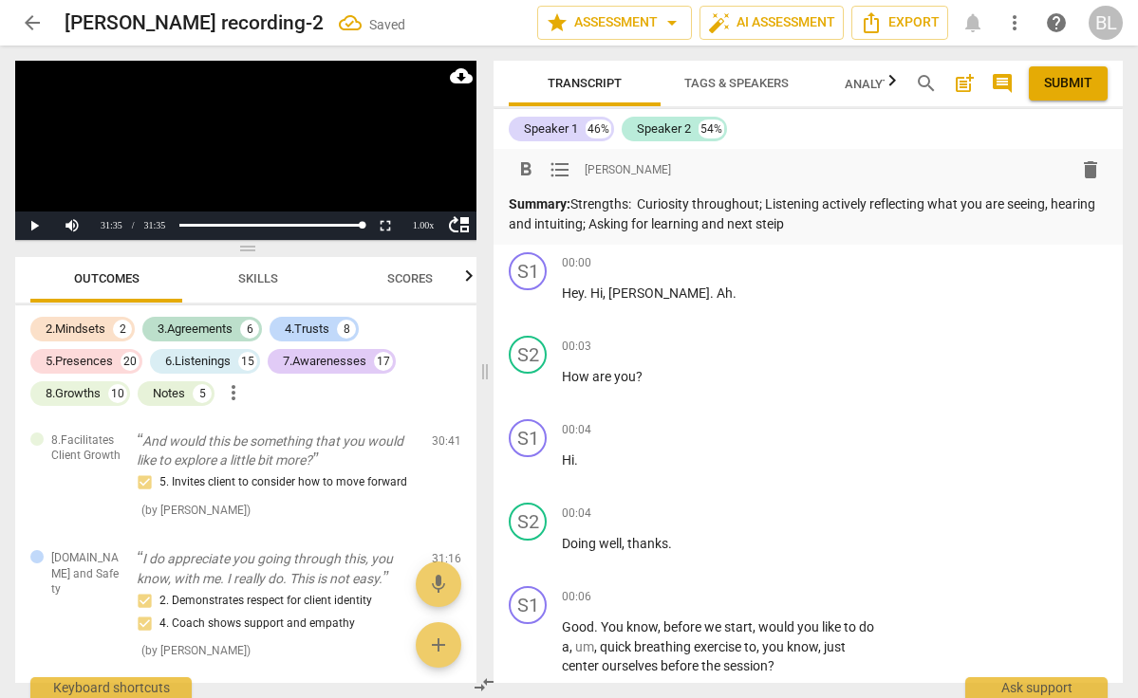
drag, startPoint x: 743, startPoint y: 177, endPoint x: 632, endPoint y: 220, distance: 119.0
click at [632, 220] on p "Summary: Strengths: Curiosity throughout; Listening actively reflecting what yo…" at bounding box center [808, 214] width 599 height 39
click at [636, 219] on p "Summary: Strengths: Curiosity throughout; Listening actively reflecting what yo…" at bounding box center [808, 214] width 599 height 39
click at [886, 219] on p "Summary: Strengths: Curiosity throughout; Listening actively reflecting what yo…" at bounding box center [808, 214] width 599 height 39
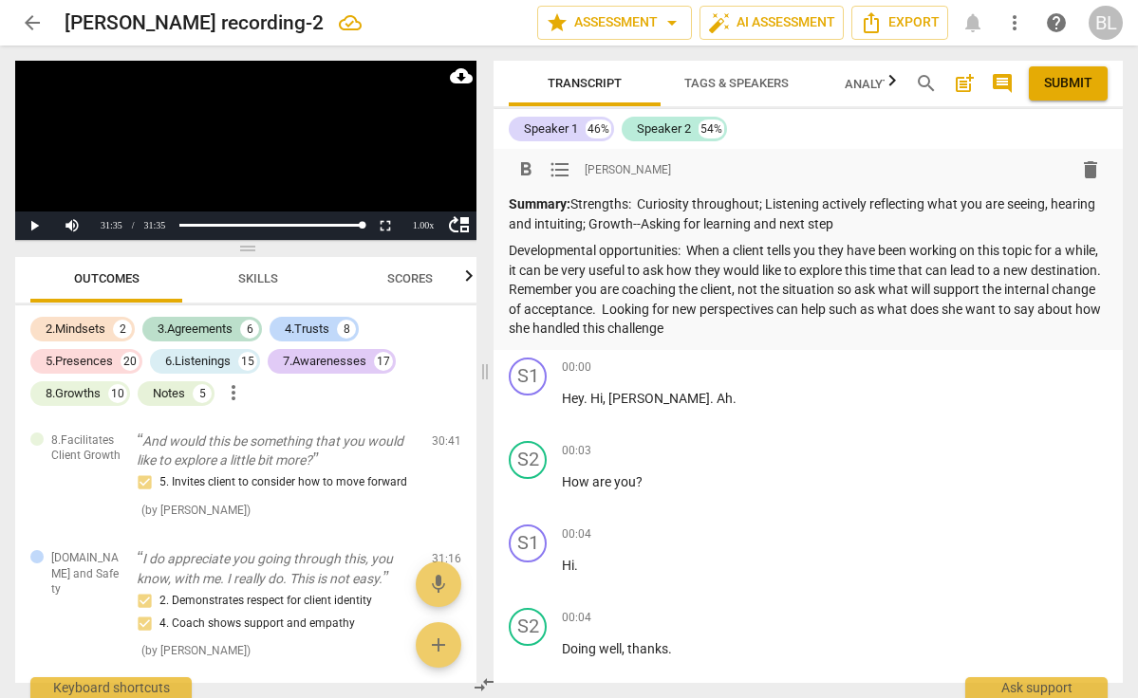
click at [975, 306] on p "Developmental opportunities: When a client tells you they have been working on …" at bounding box center [808, 290] width 599 height 98
click at [896, 323] on p "Developmental opportunities: When a client tells you they have been working on …" at bounding box center [808, 290] width 599 height 98
click at [981, 303] on p "Developmental opportunities: When a client tells you they have been working on …" at bounding box center [808, 290] width 599 height 98
click at [903, 321] on p "Developmental opportunities: When a client tells you they have been working on …" at bounding box center [808, 290] width 599 height 98
click at [1050, 84] on span "Submit" at bounding box center [1068, 83] width 48 height 19
